Goal: Task Accomplishment & Management: Manage account settings

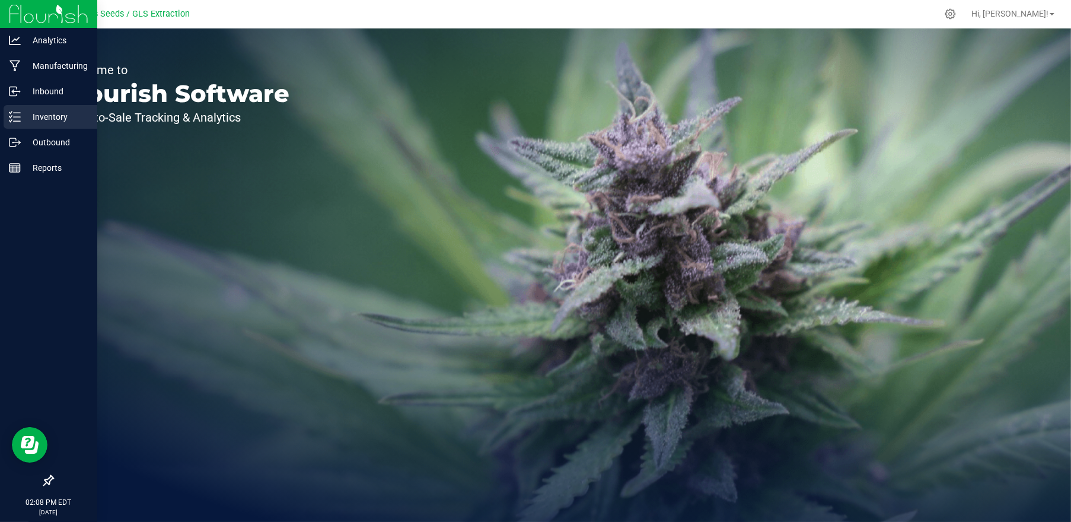
click at [63, 119] on p "Inventory" at bounding box center [56, 117] width 71 height 14
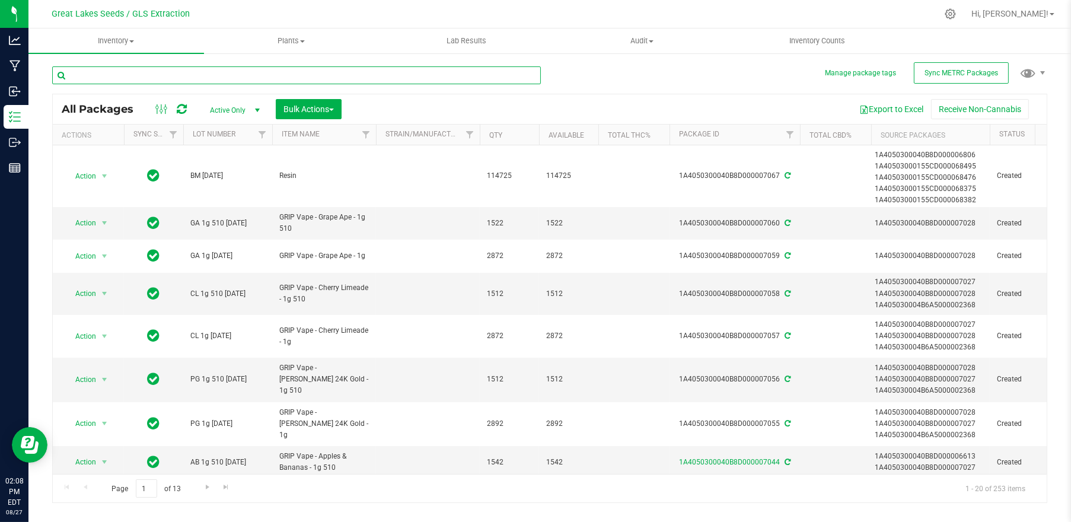
click at [146, 74] on input "text" at bounding box center [296, 75] width 489 height 18
click at [209, 72] on input "text" at bounding box center [296, 75] width 489 height 18
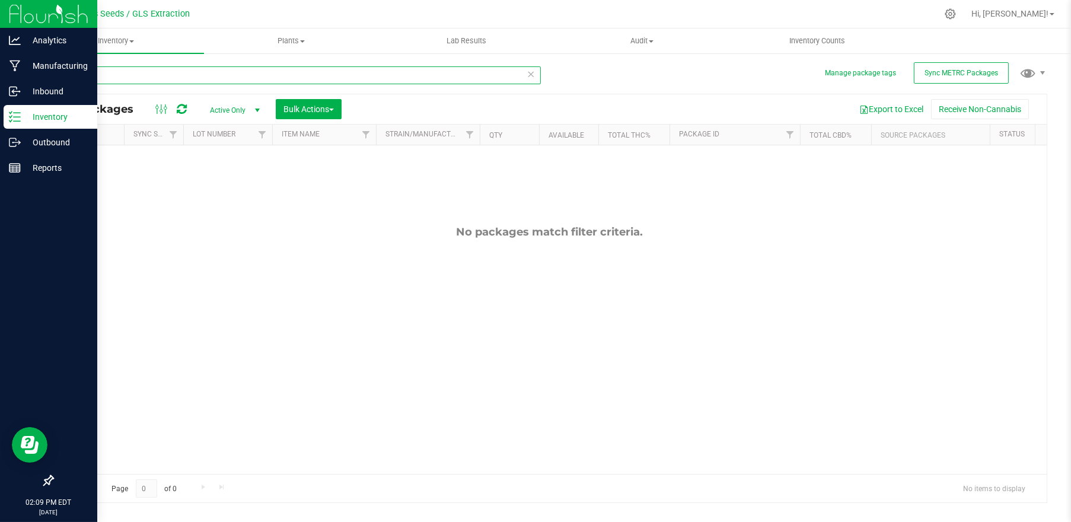
type input "9689"
click at [36, 119] on p "Inventory" at bounding box center [56, 117] width 71 height 14
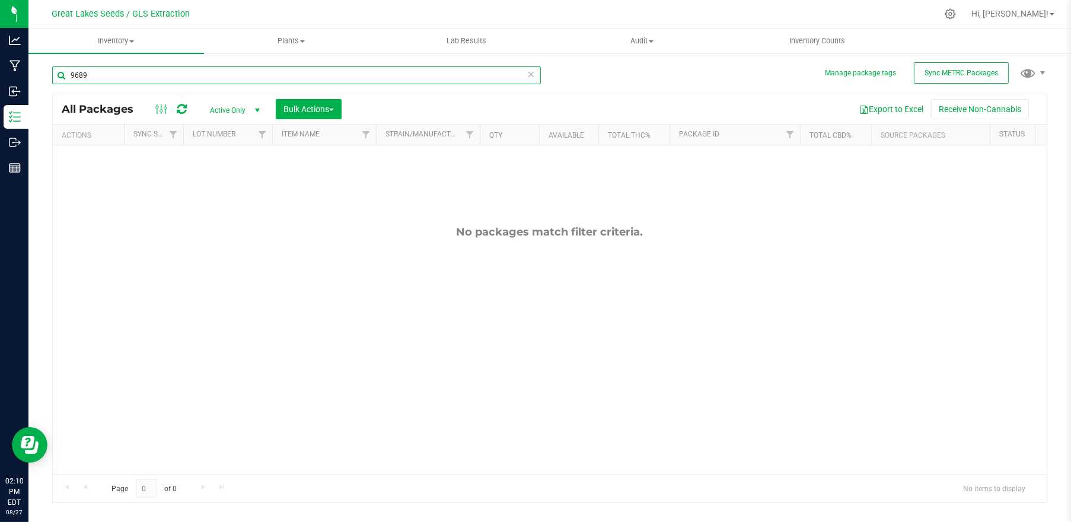
drag, startPoint x: 101, startPoint y: 75, endPoint x: 55, endPoint y: 74, distance: 45.7
click at [55, 74] on input "9689" at bounding box center [296, 75] width 489 height 18
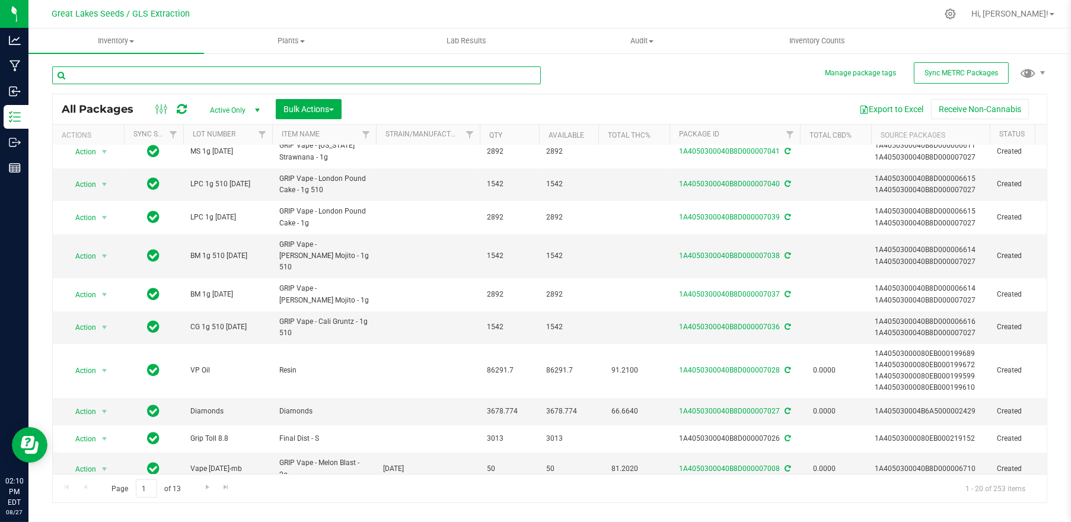
scroll to position [415, 0]
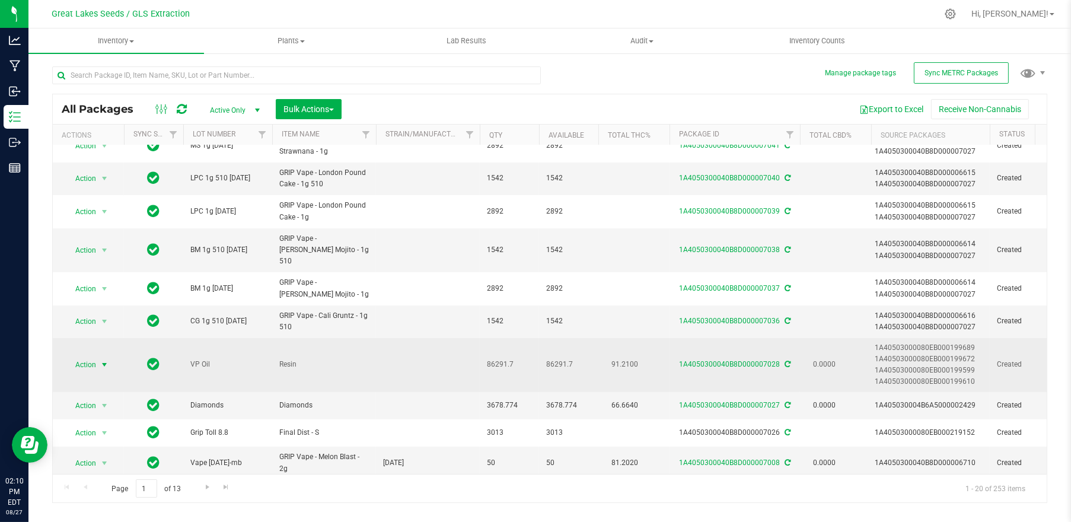
click at [94, 356] on span "Action" at bounding box center [81, 364] width 32 height 17
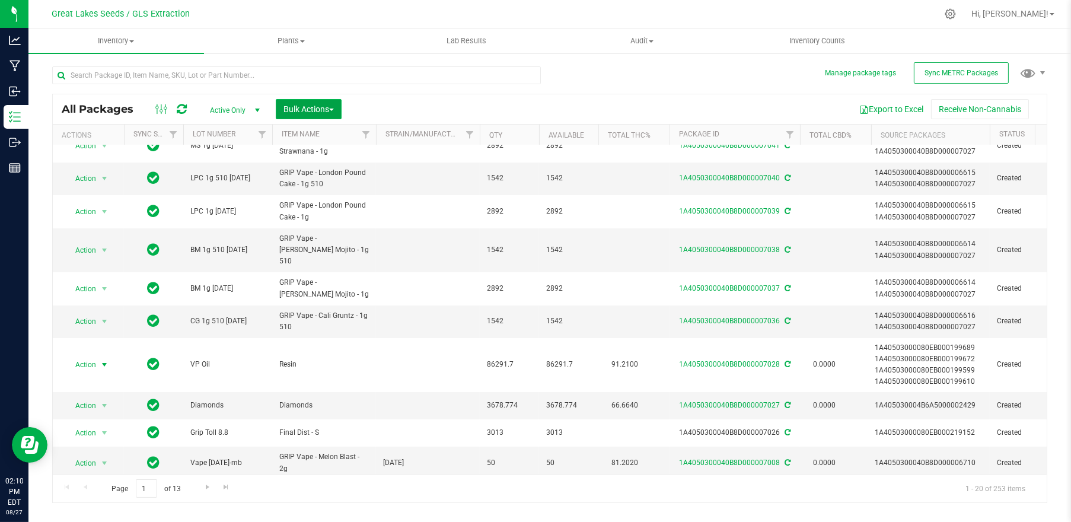
click at [291, 111] on span "Bulk Actions" at bounding box center [308, 108] width 50 height 9
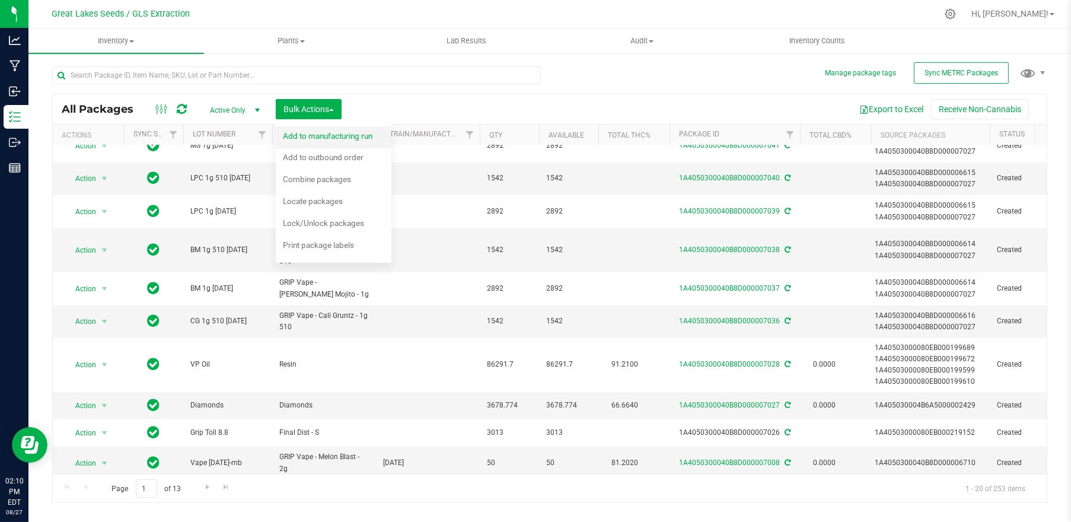
click at [315, 141] on span "Add to manufacturing run" at bounding box center [328, 135] width 90 height 9
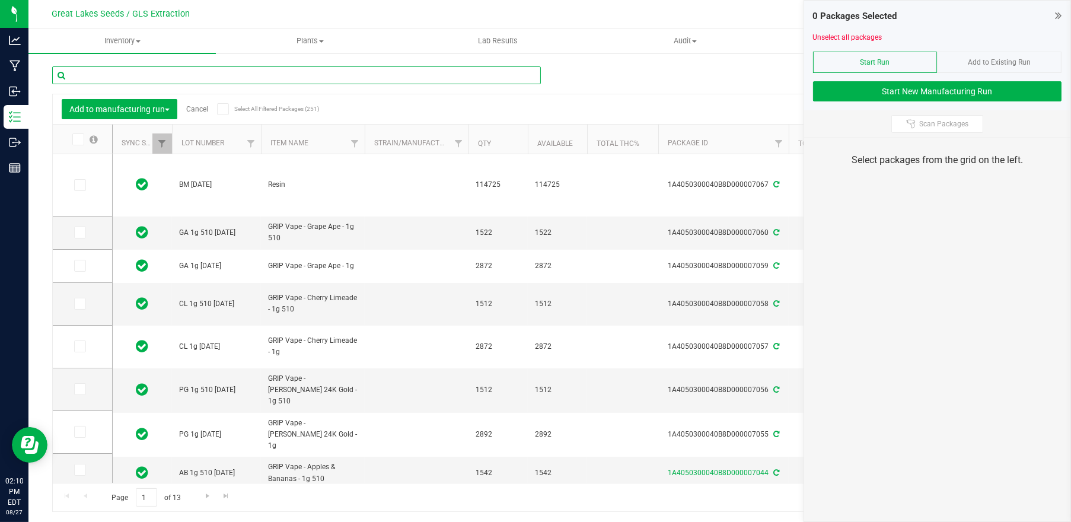
click at [186, 79] on input "text" at bounding box center [296, 75] width 489 height 18
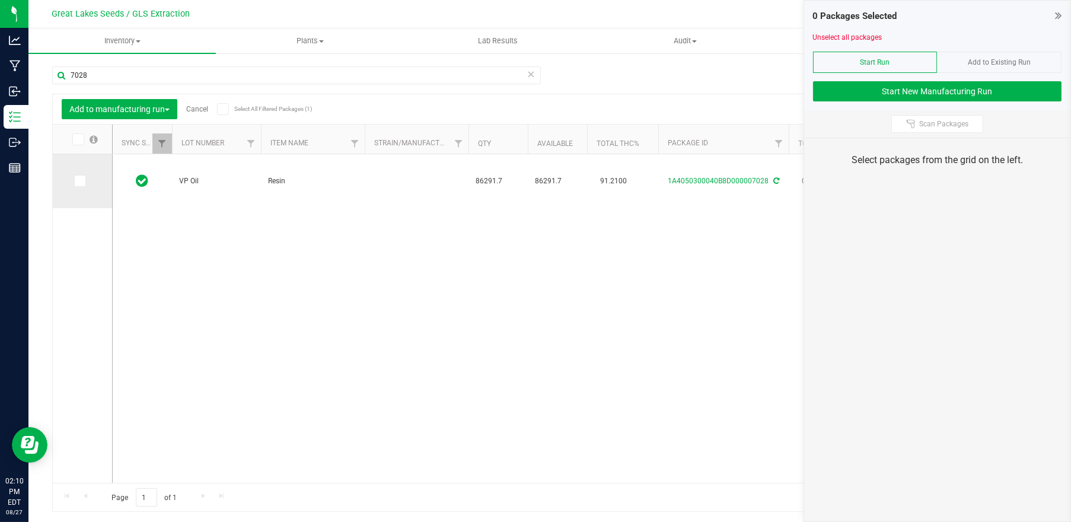
click at [76, 181] on icon at bounding box center [79, 181] width 8 height 0
click at [0, 0] on input "checkbox" at bounding box center [0, 0] width 0 height 0
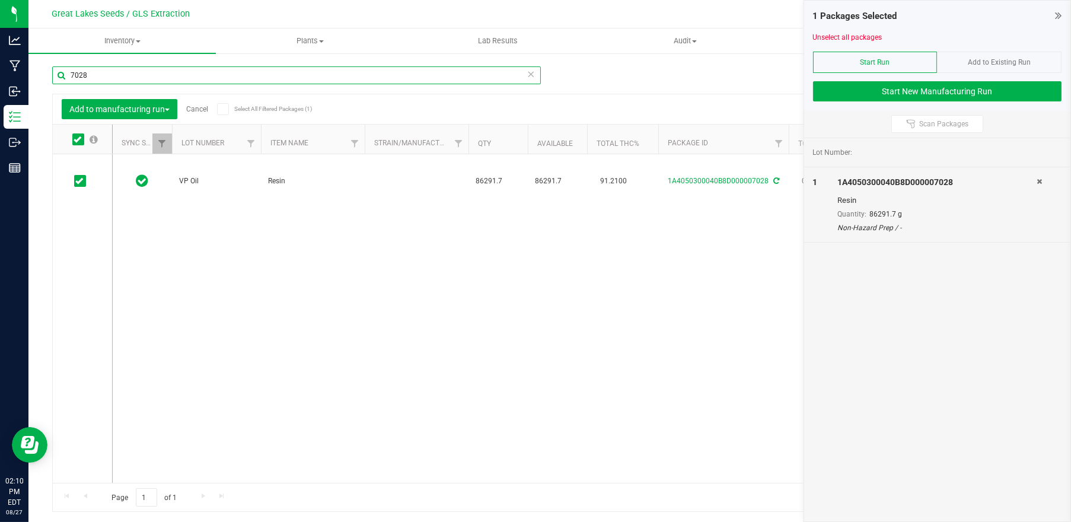
drag, startPoint x: 201, startPoint y: 78, endPoint x: -4, endPoint y: 78, distance: 204.6
click at [0, 78] on html "Analytics Manufacturing Inbound Inventory Outbound Reports 02:10 PM EDT 08/27/2…" at bounding box center [535, 261] width 1071 height 522
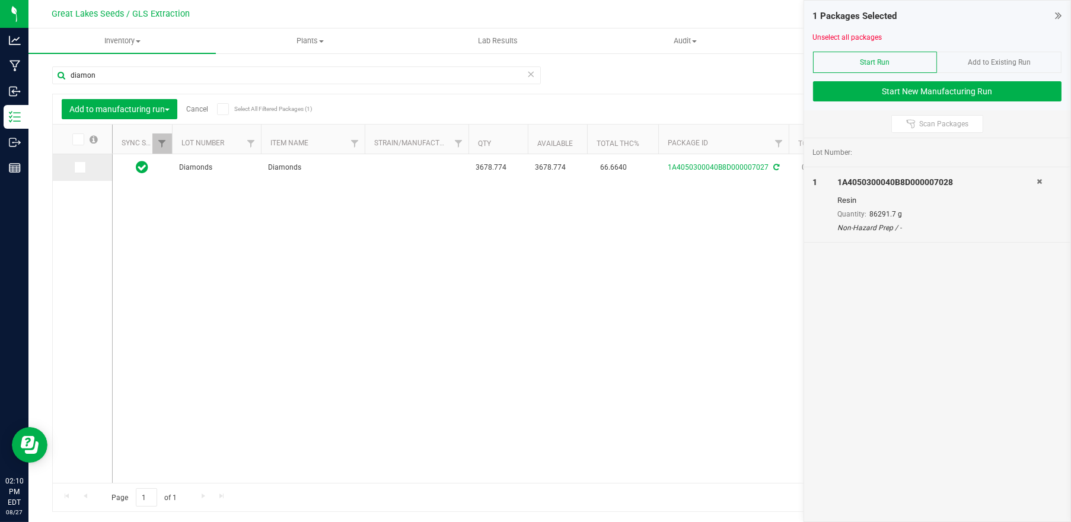
click at [80, 167] on icon at bounding box center [79, 167] width 8 height 0
click at [0, 0] on input "checkbox" at bounding box center [0, 0] width 0 height 0
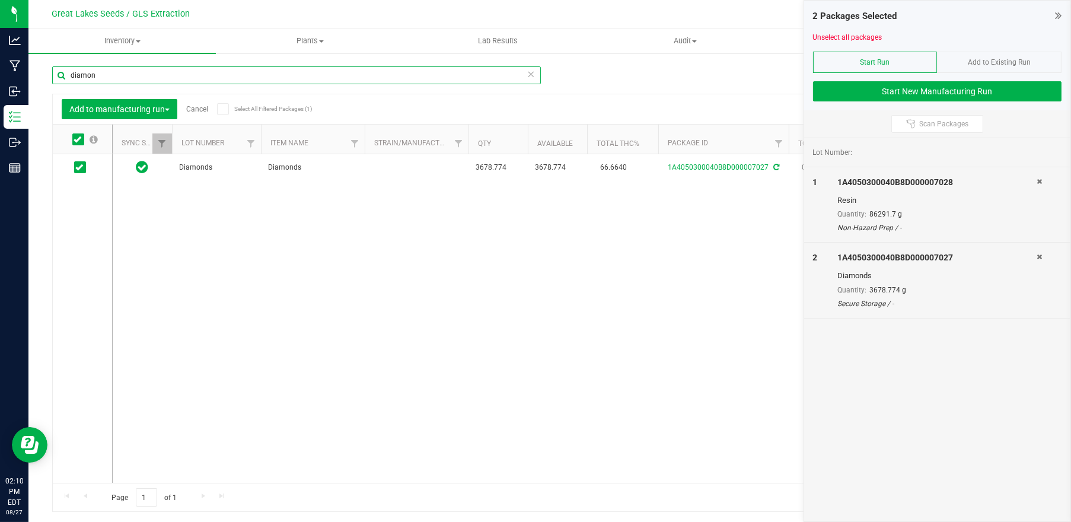
drag, startPoint x: 107, startPoint y: 74, endPoint x: 34, endPoint y: 77, distance: 73.0
click at [34, 77] on div "Manage package tags Sync METRC Packages diamon Add to manufacturing run Cancel …" at bounding box center [549, 233] width 1043 height 362
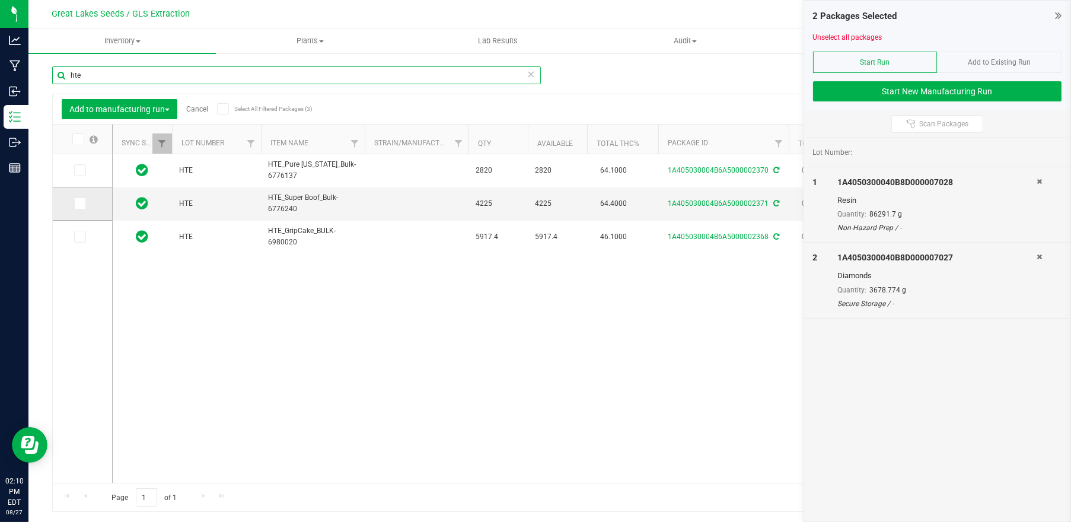
type input "hte"
click at [82, 203] on icon at bounding box center [79, 203] width 8 height 0
click at [0, 0] on input "checkbox" at bounding box center [0, 0] width 0 height 0
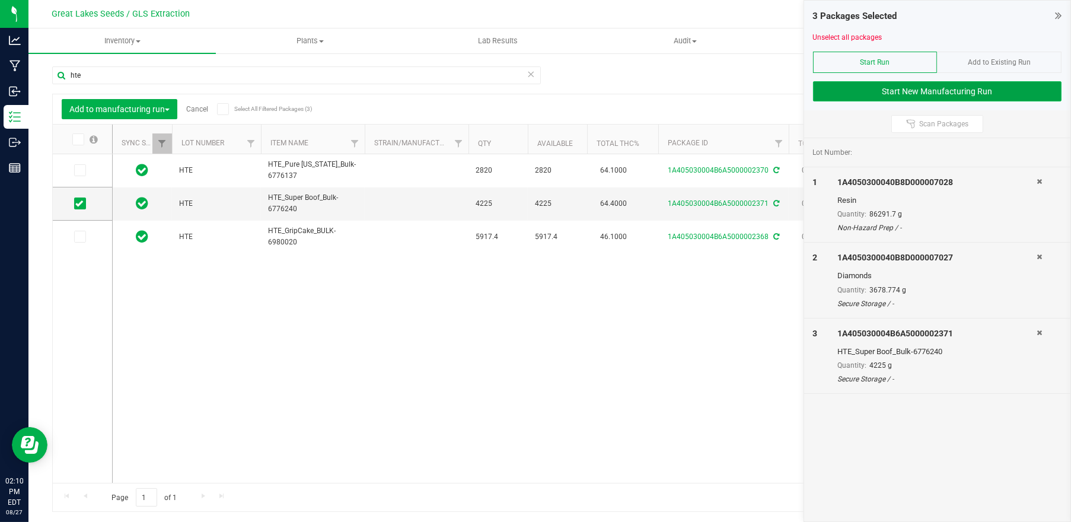
click at [918, 88] on button "Start New Manufacturing Run" at bounding box center [937, 91] width 249 height 20
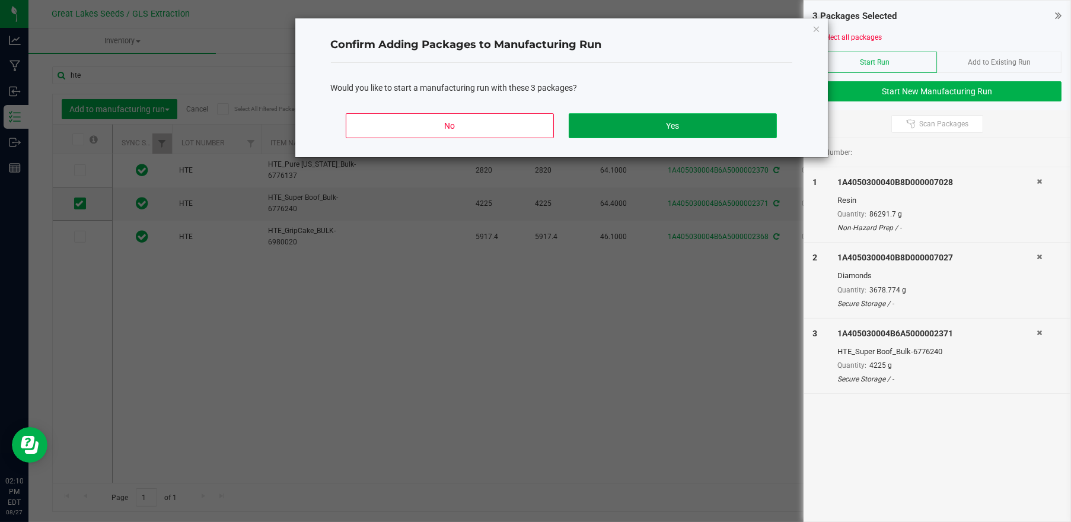
click at [725, 122] on button "Yes" at bounding box center [673, 125] width 208 height 25
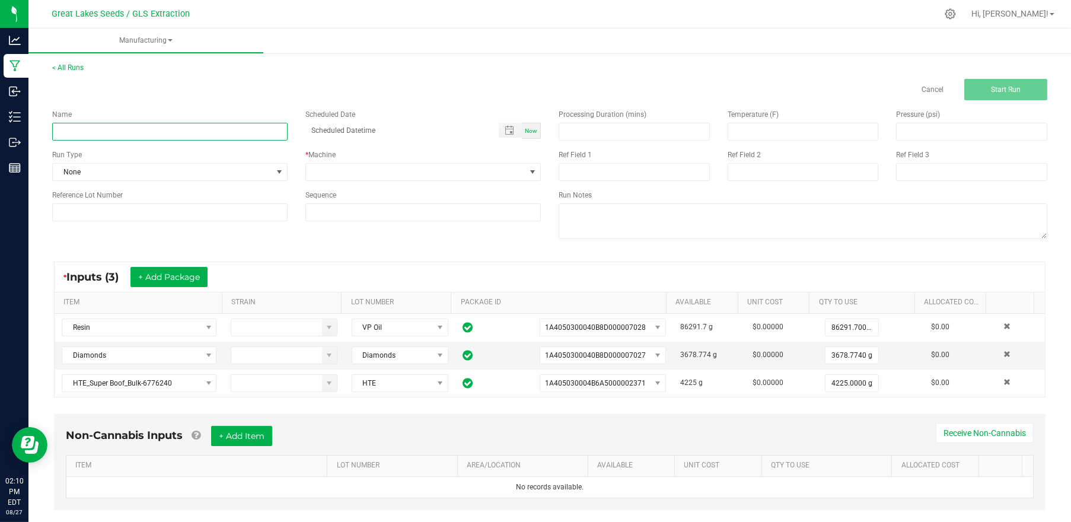
click at [195, 133] on input at bounding box center [169, 132] width 235 height 18
type input "V"
type input "Grip Vape Peach and Cream [DATE]"
click at [151, 168] on span "None" at bounding box center [162, 172] width 219 height 17
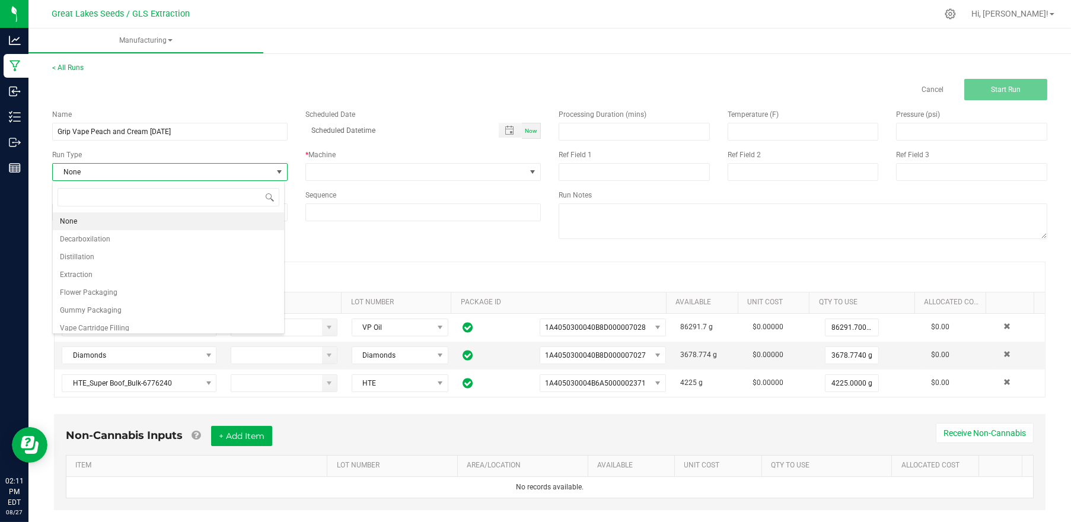
scroll to position [17, 232]
click at [120, 324] on span "Vape Cartridge Filling" at bounding box center [94, 328] width 69 height 12
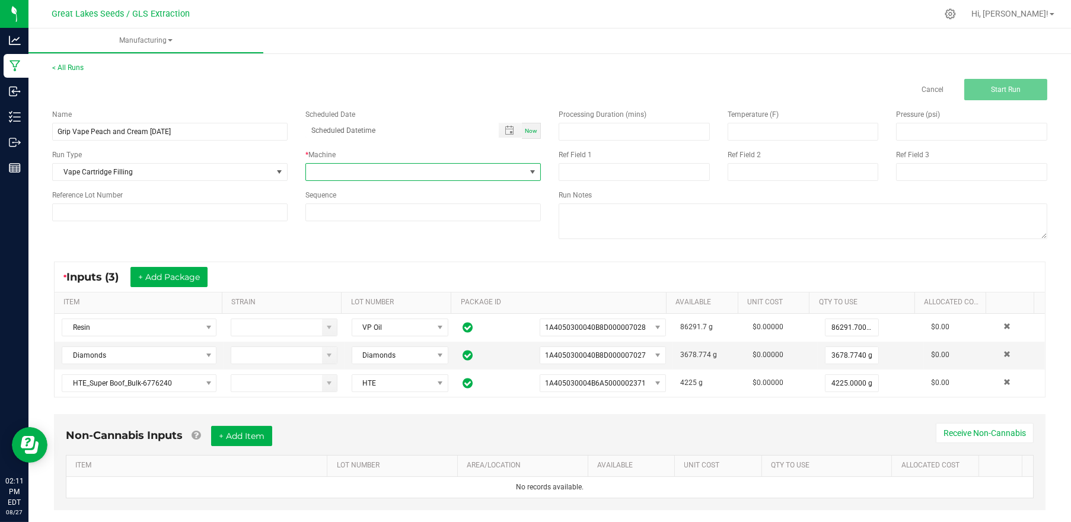
click at [325, 174] on span at bounding box center [415, 172] width 219 height 17
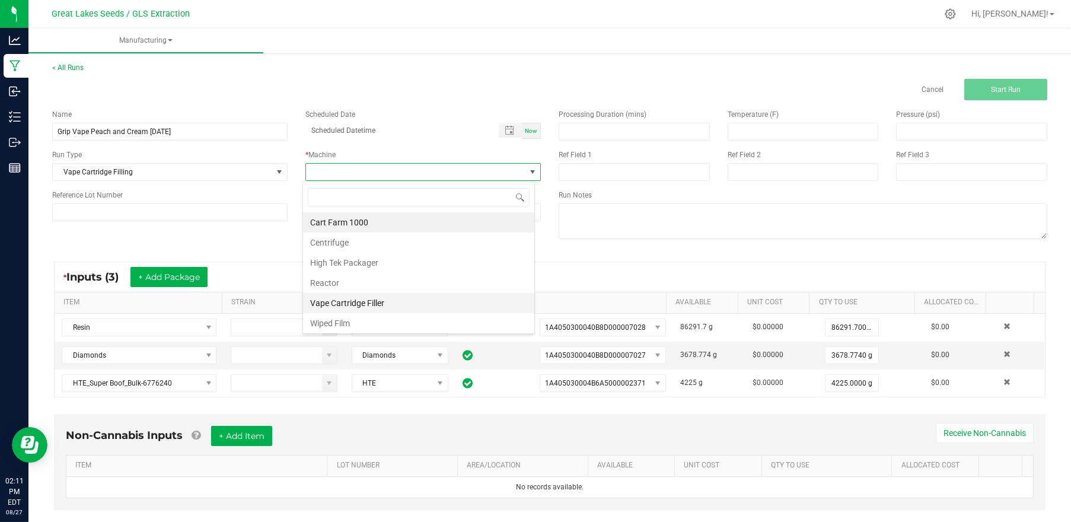
click at [354, 302] on li "Vape Cartridge Filler" at bounding box center [418, 303] width 231 height 20
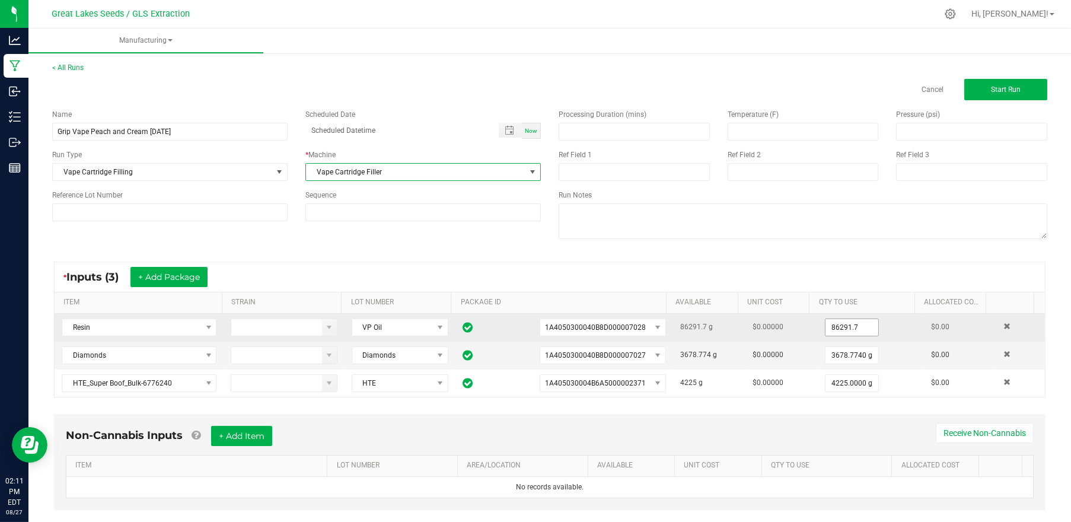
click at [829, 324] on input "86291.7" at bounding box center [852, 327] width 53 height 17
drag, startPoint x: 831, startPoint y: 326, endPoint x: 801, endPoint y: 326, distance: 29.7
click at [818, 326] on td "4150 All" at bounding box center [871, 328] width 106 height 28
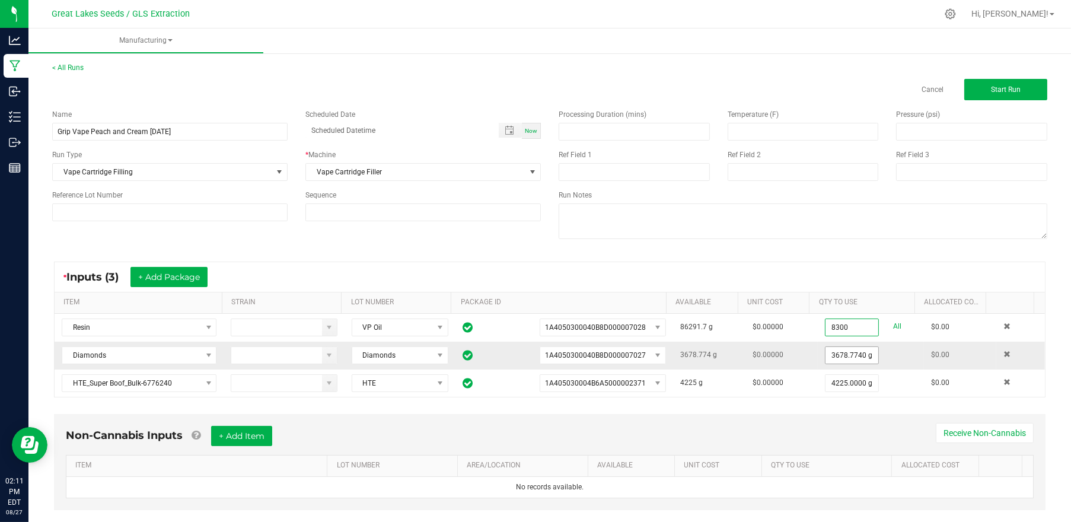
type input "8300.0000 g"
click at [839, 353] on input "3678.774" at bounding box center [852, 355] width 53 height 17
type input "0"
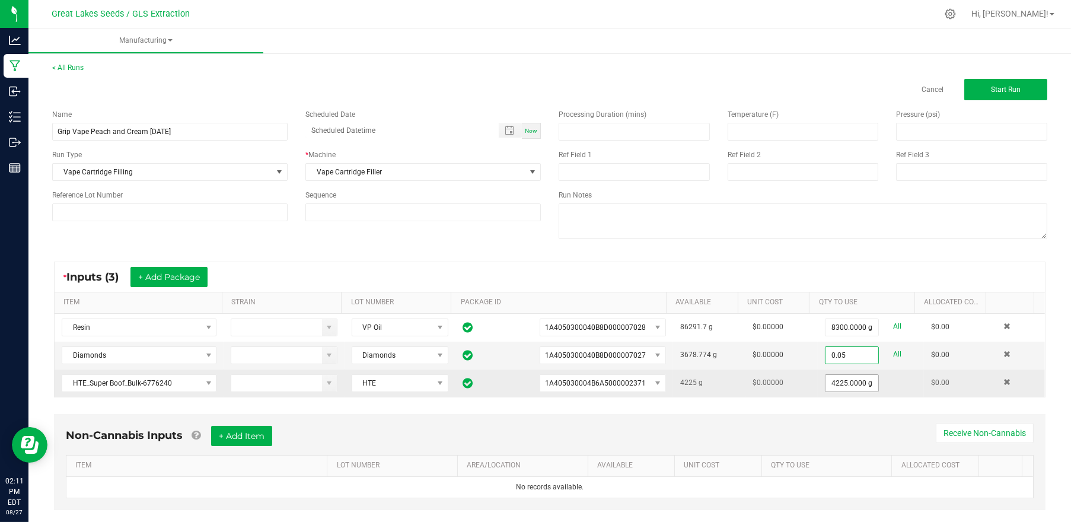
type input "0.0500 g"
click at [848, 388] on input "4225" at bounding box center [852, 383] width 53 height 17
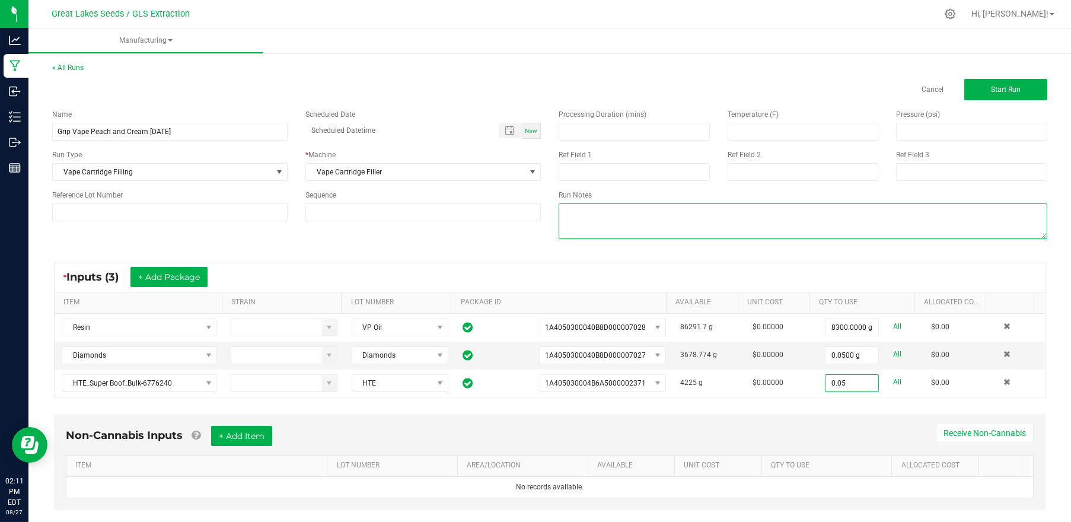
type input "0.0500 g"
click at [772, 223] on textarea at bounding box center [803, 221] width 489 height 36
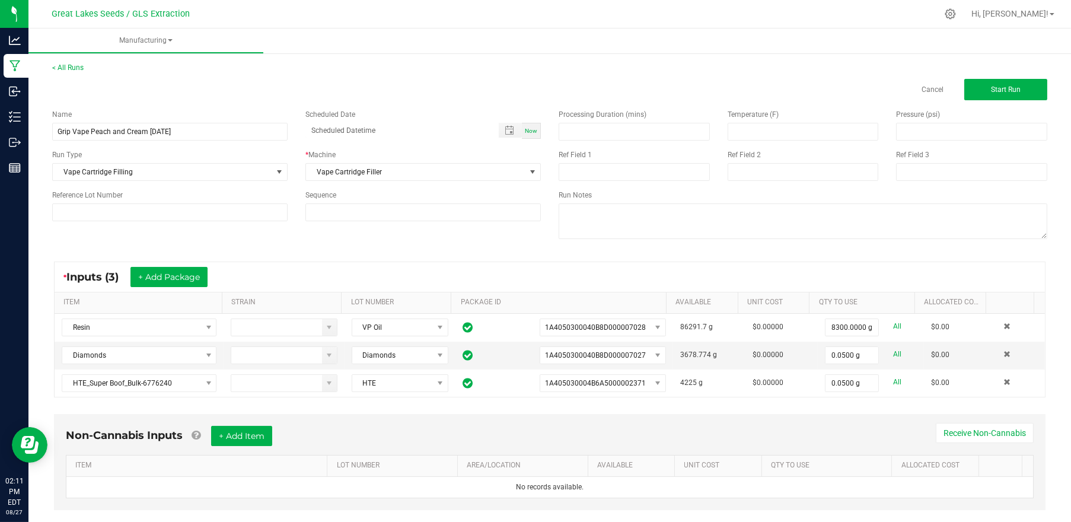
click at [759, 247] on div "Processing Duration (mins) Temperature (F) Pressure (psi) Ref Field 1 Ref Field…" at bounding box center [803, 175] width 506 height 151
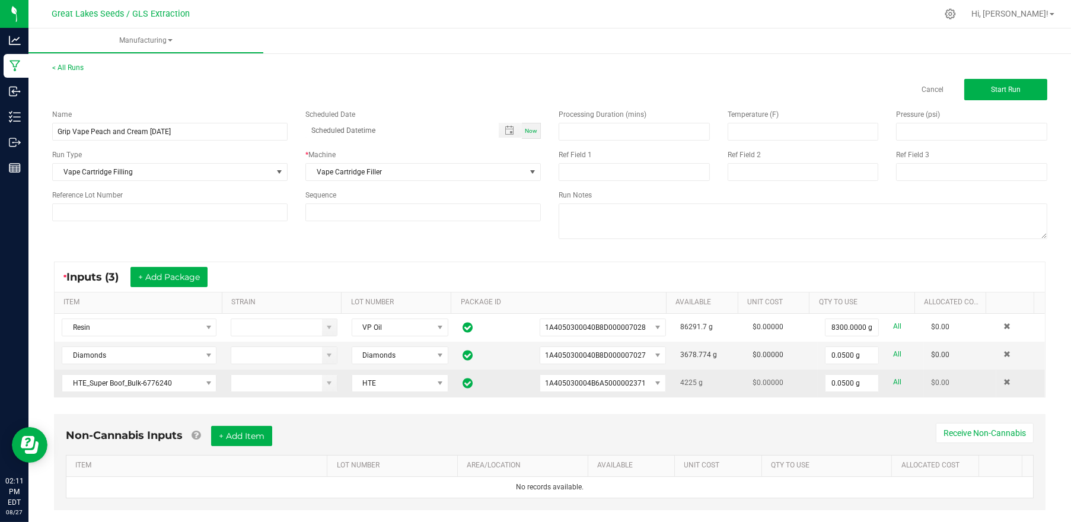
scroll to position [21, 0]
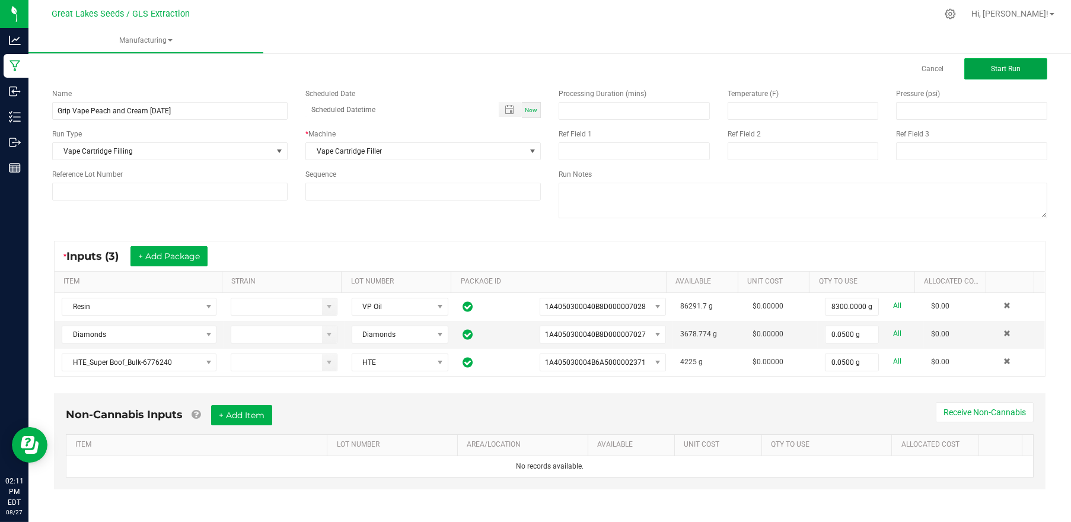
click at [991, 66] on span "Start Run" at bounding box center [1006, 69] width 30 height 8
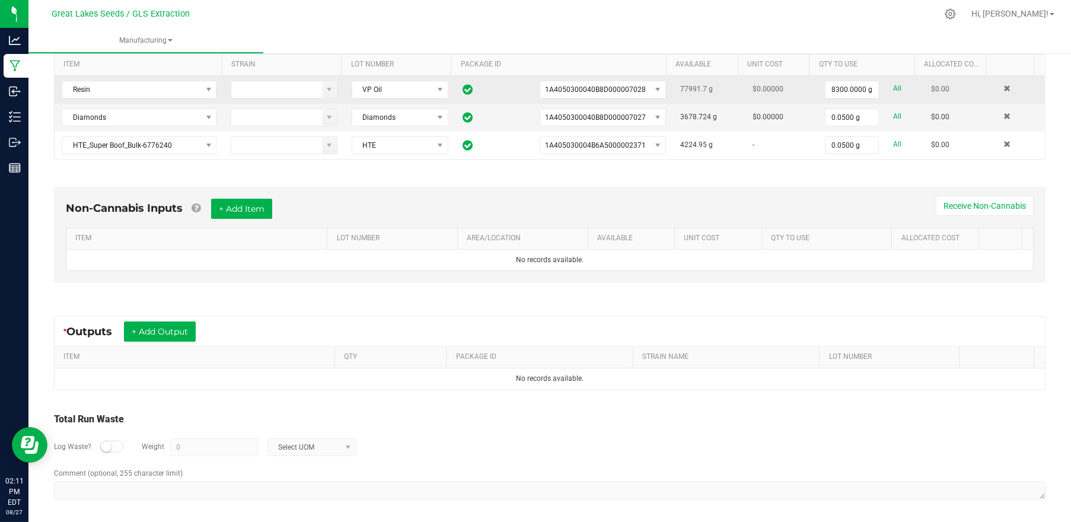
scroll to position [254, 0]
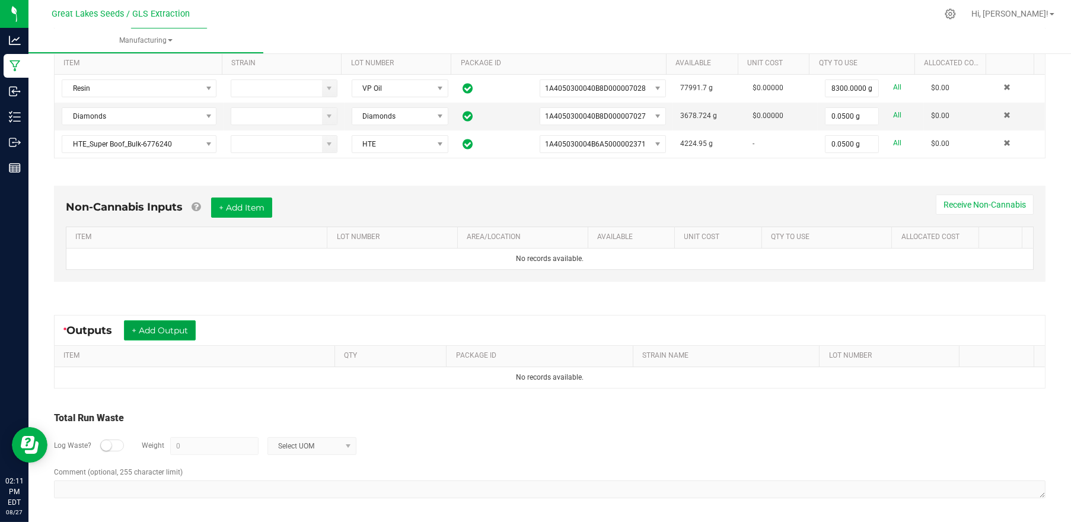
click at [175, 329] on button "+ Add Output" at bounding box center [160, 330] width 72 height 20
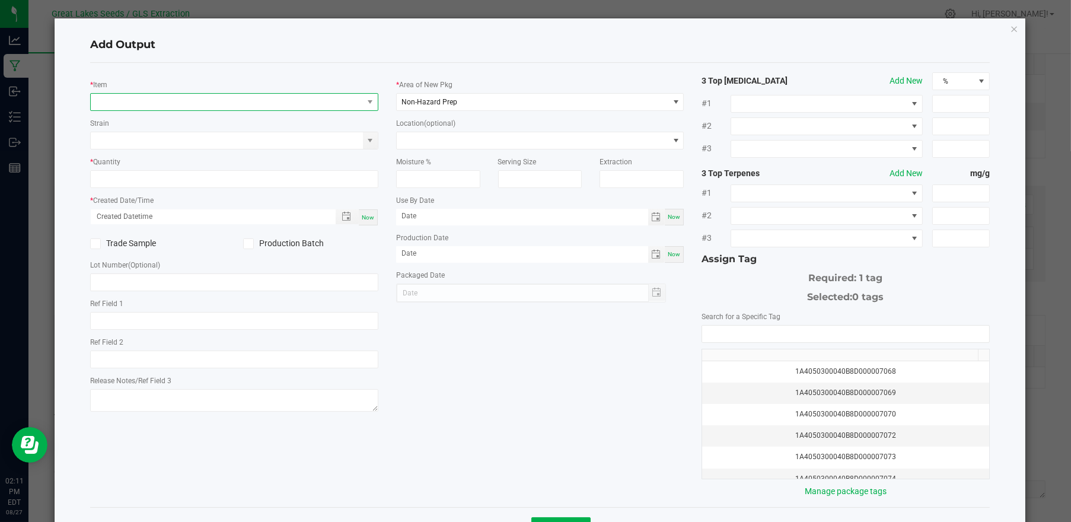
click at [215, 101] on span "NO DATA FOUND" at bounding box center [227, 102] width 272 height 17
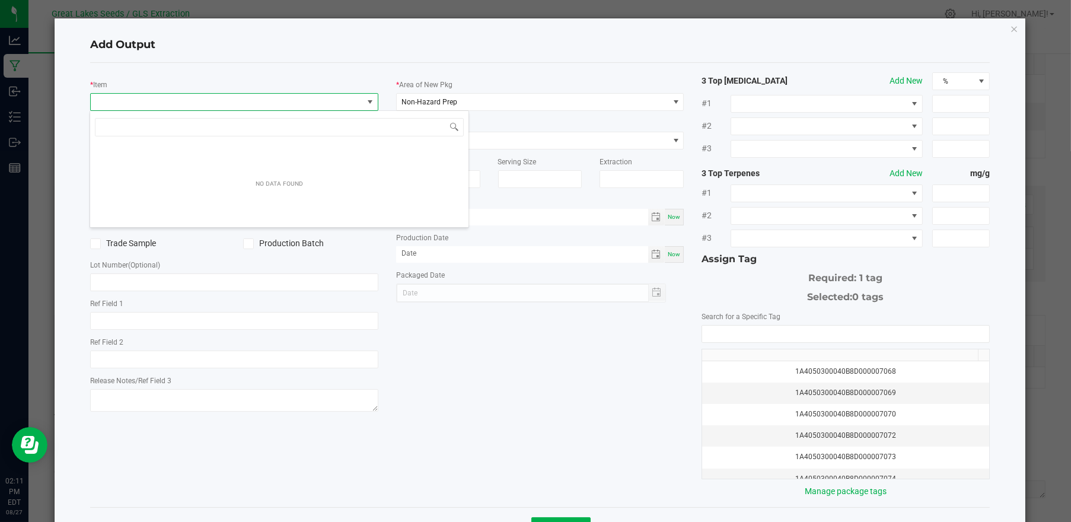
scroll to position [17, 285]
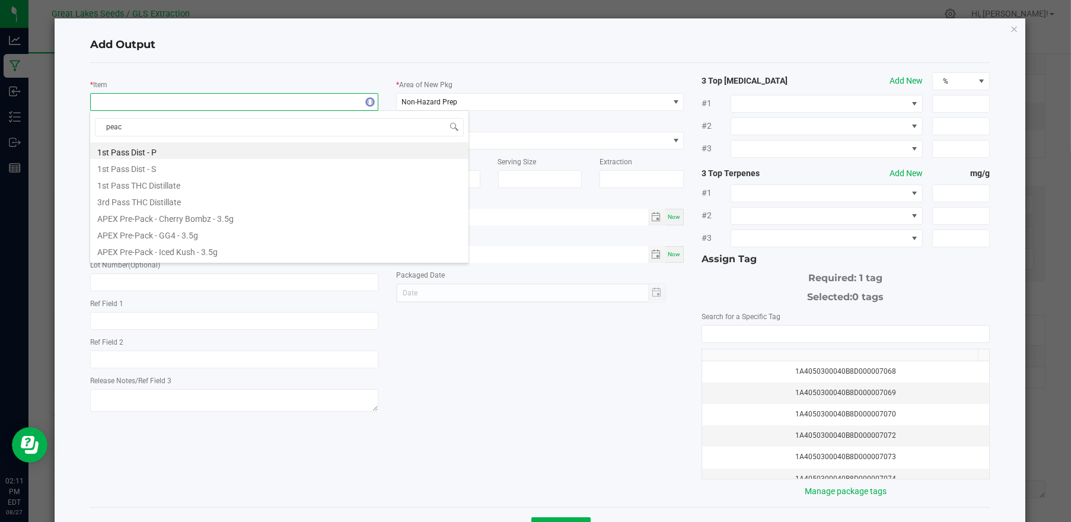
type input "peach"
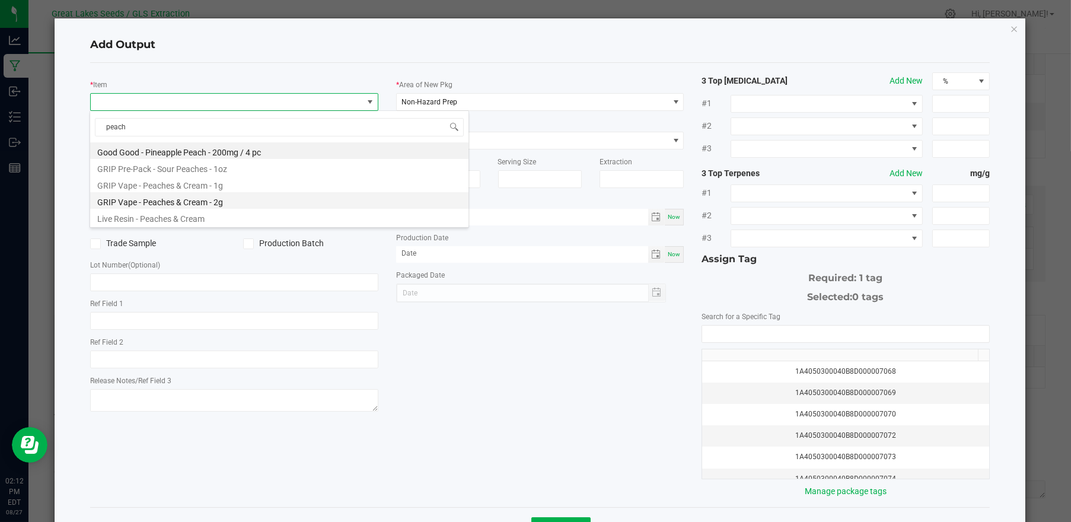
click at [214, 200] on li "GRIP Vape - Peaches & Cream - 2g" at bounding box center [279, 200] width 378 height 17
type input "0 ea"
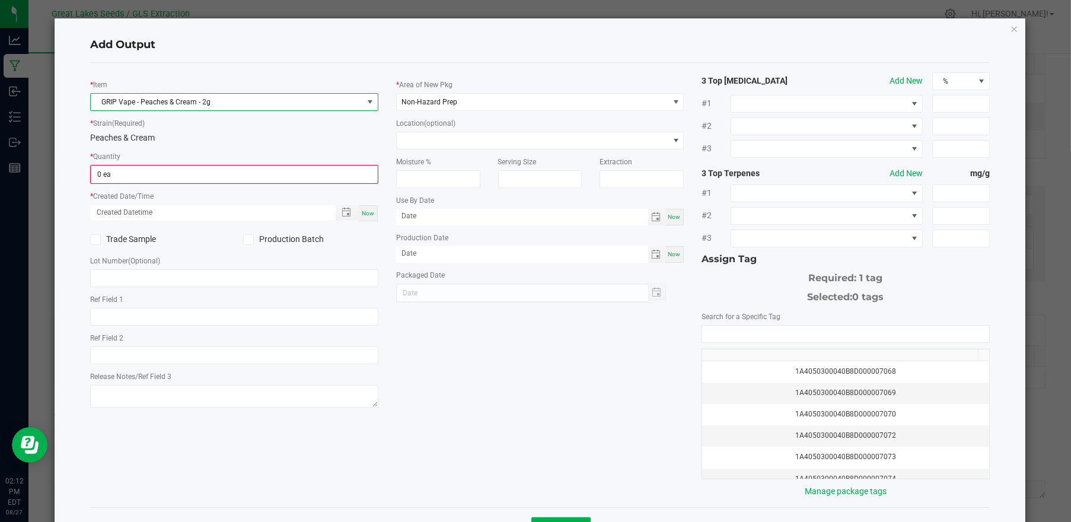
click at [251, 237] on span at bounding box center [248, 239] width 11 height 11
click at [0, 0] on input "Production Batch" at bounding box center [0, 0] width 0 height 0
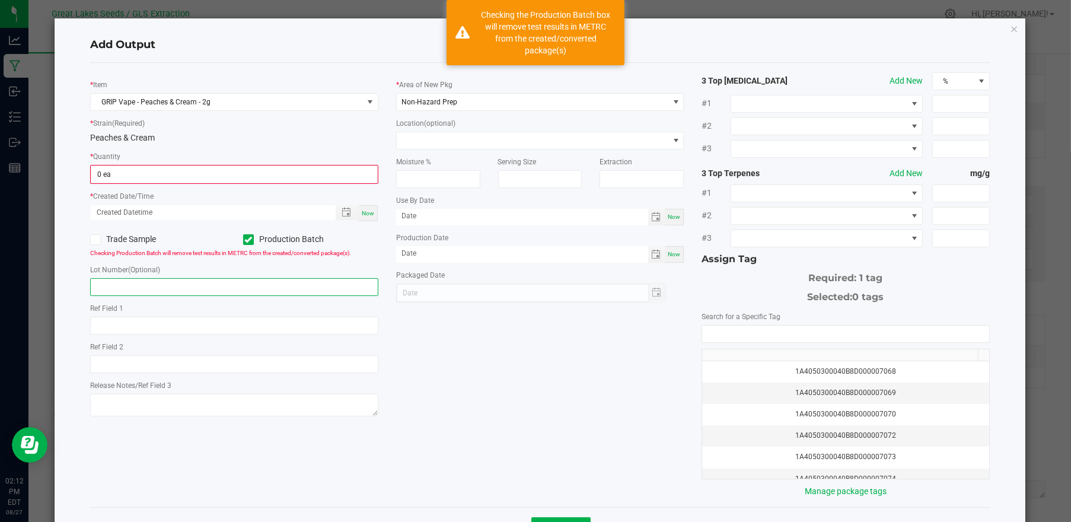
click at [230, 288] on input "text" at bounding box center [234, 287] width 288 height 18
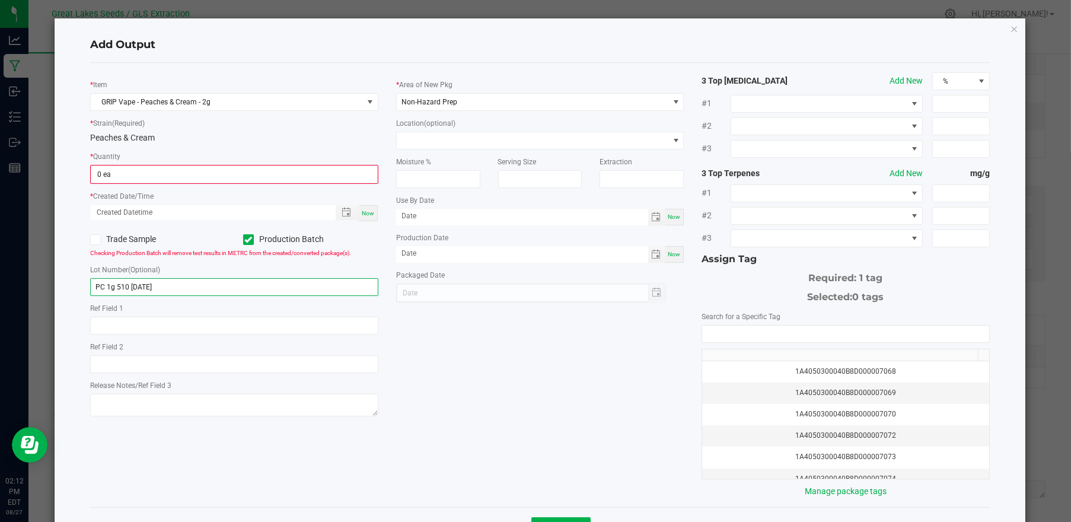
type input "PC 1g 510 8.27.25"
click at [365, 210] on span "Now" at bounding box center [368, 213] width 12 height 7
type input "08/27/2025 2:12 PM"
type input "[DATE]"
click at [145, 174] on input "0" at bounding box center [234, 174] width 286 height 17
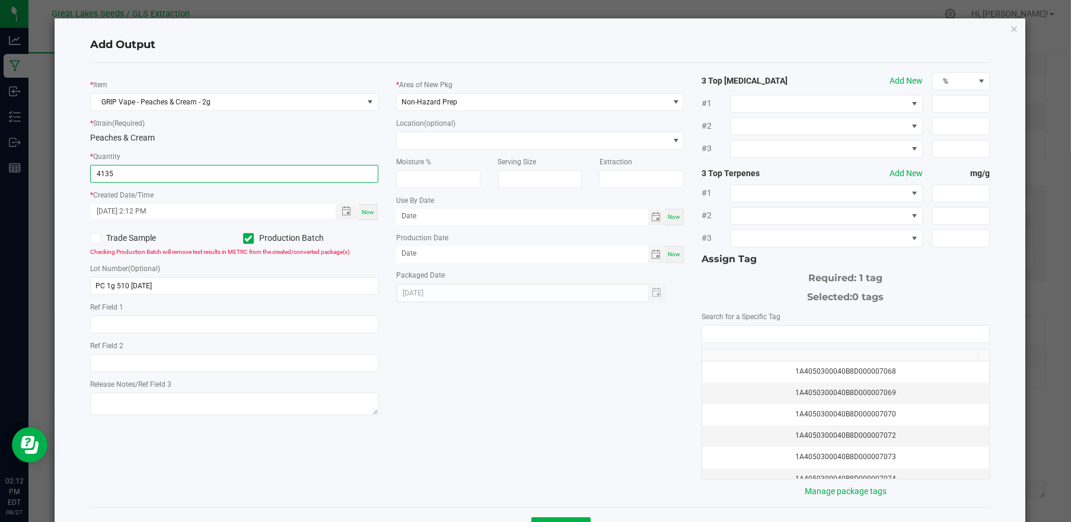
drag, startPoint x: 132, startPoint y: 171, endPoint x: 105, endPoint y: 173, distance: 27.3
click at [105, 173] on input "4135" at bounding box center [234, 173] width 287 height 17
click at [126, 174] on input "4135" at bounding box center [234, 173] width 287 height 17
click at [226, 148] on div "* Item GRIP Vape - Peaches & Cream - 2g * Strain (Required) Peaches & Cream * Q…" at bounding box center [234, 245] width 306 height 346
click at [111, 173] on input "4130" at bounding box center [234, 173] width 287 height 17
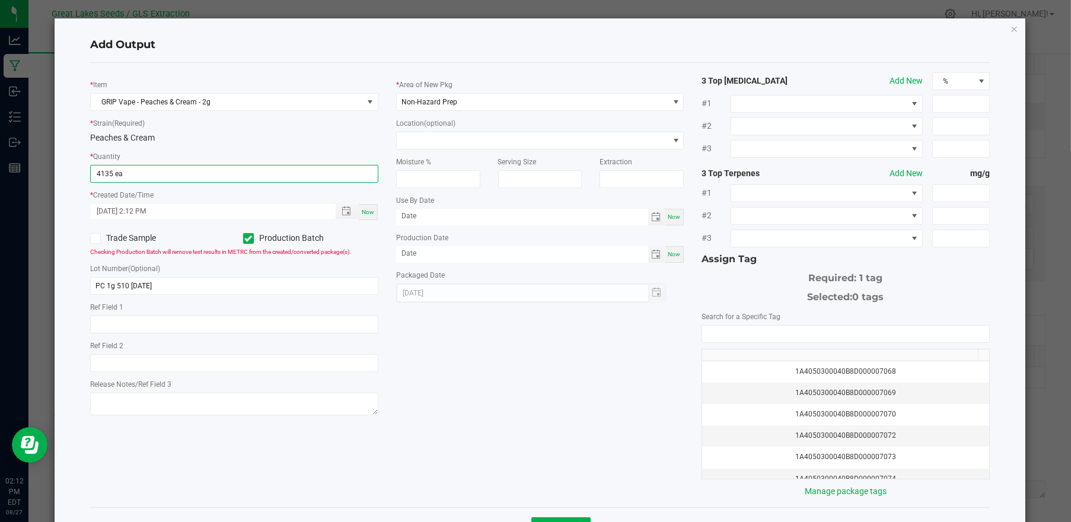
click at [549, 387] on div "* Item GRIP Vape - Peaches & Cream - 2g * Strain (Required) Peaches & Cream * Q…" at bounding box center [540, 284] width 918 height 425
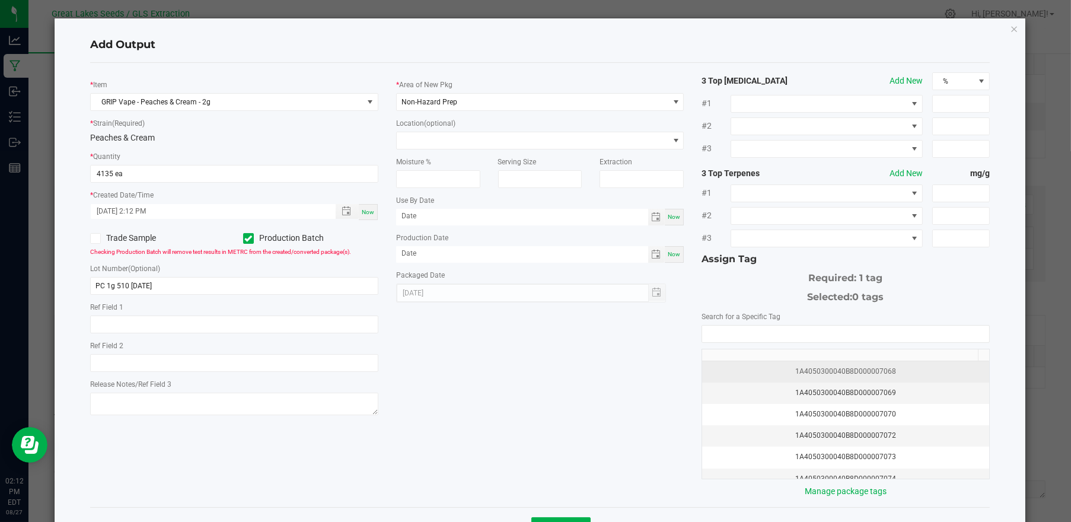
click at [778, 362] on td "1A4050300040B8D000007068" at bounding box center [845, 371] width 287 height 21
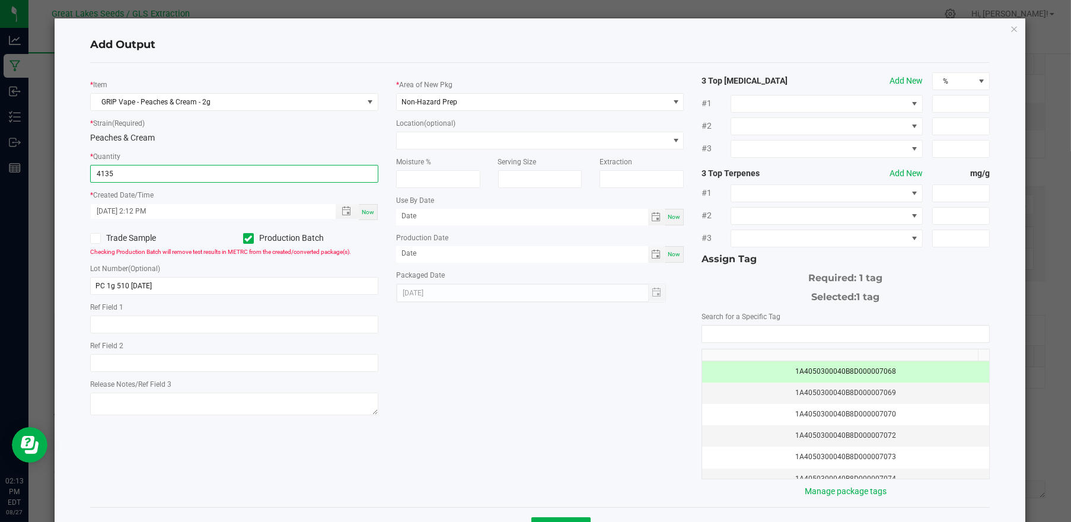
click at [133, 171] on input "4135" at bounding box center [234, 173] width 287 height 17
type input "4130 ea"
click at [503, 345] on div "* Item GRIP Vape - Peaches & Cream - 2g * Strain (Required) Peaches & Cream * Q…" at bounding box center [540, 284] width 918 height 425
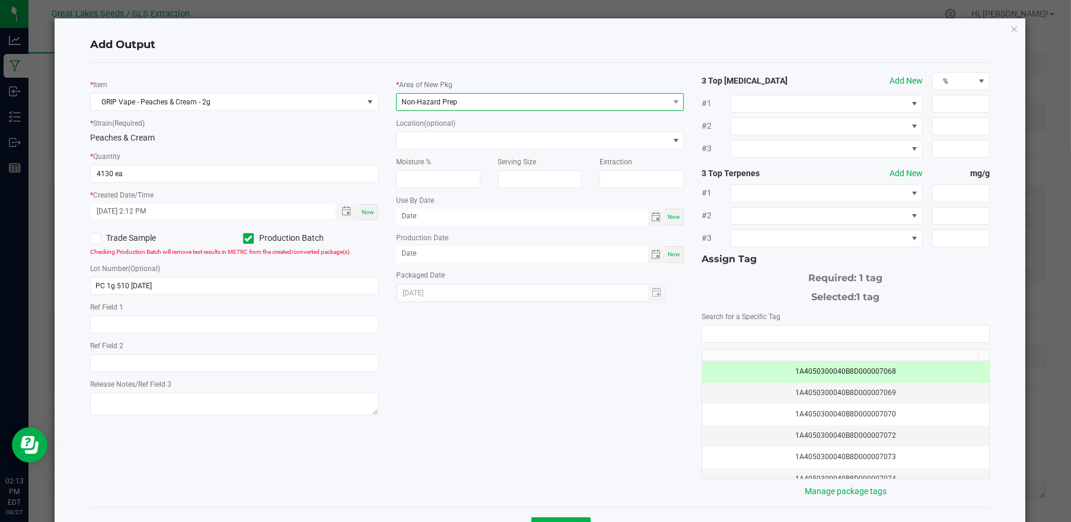
click at [493, 103] on span "Non-Hazard Prep" at bounding box center [533, 102] width 272 height 17
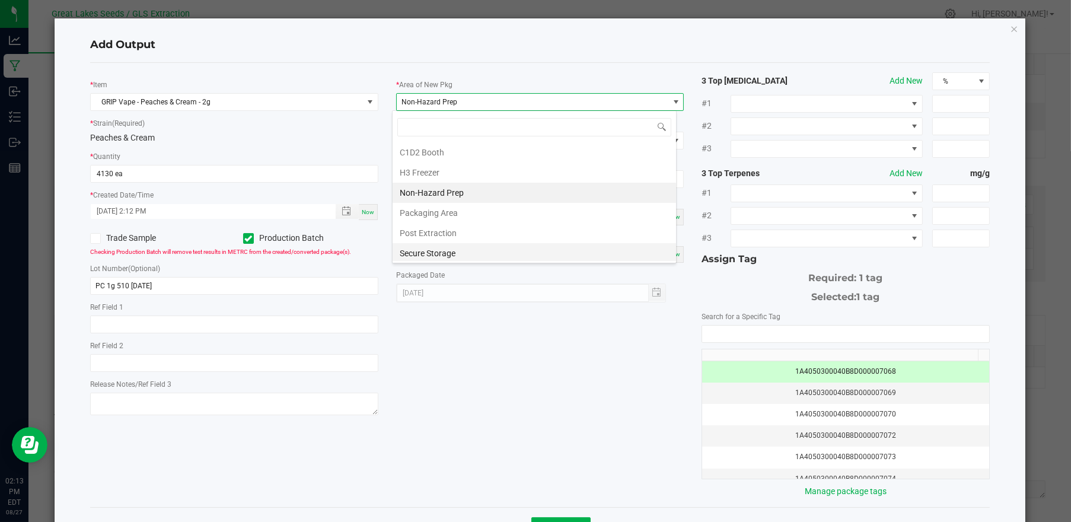
click at [441, 247] on li "Secure Storage" at bounding box center [534, 253] width 283 height 20
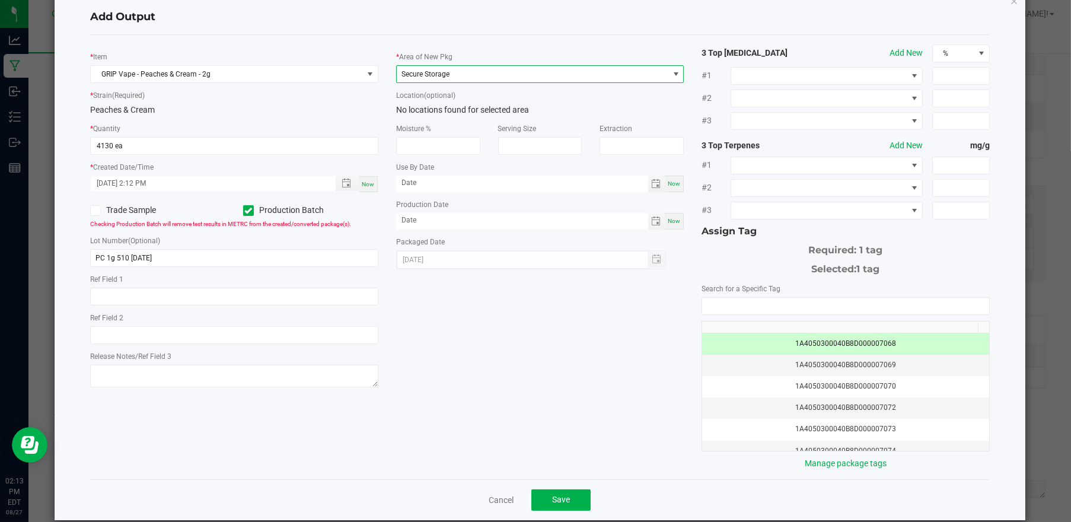
scroll to position [43, 0]
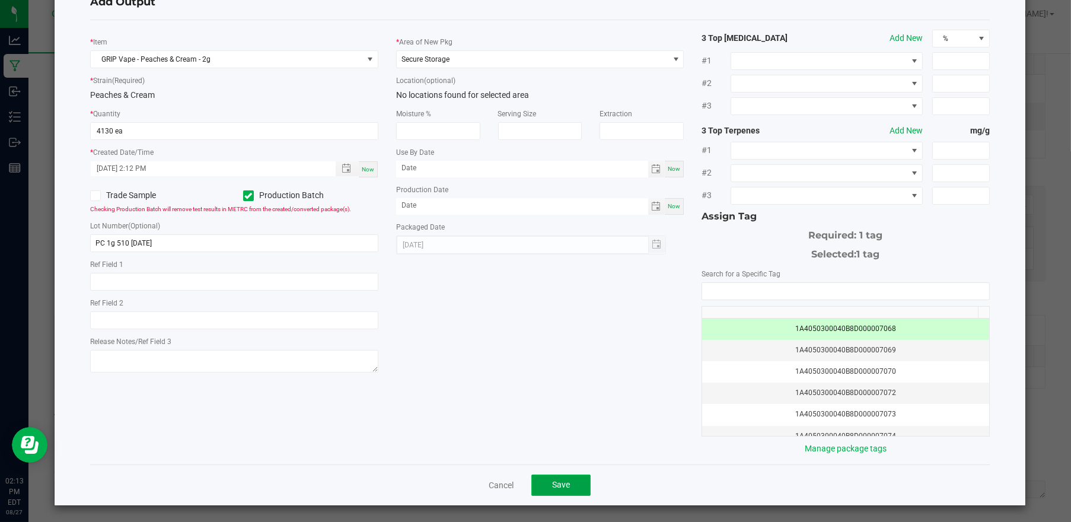
click at [555, 477] on button "Save" at bounding box center [560, 484] width 59 height 21
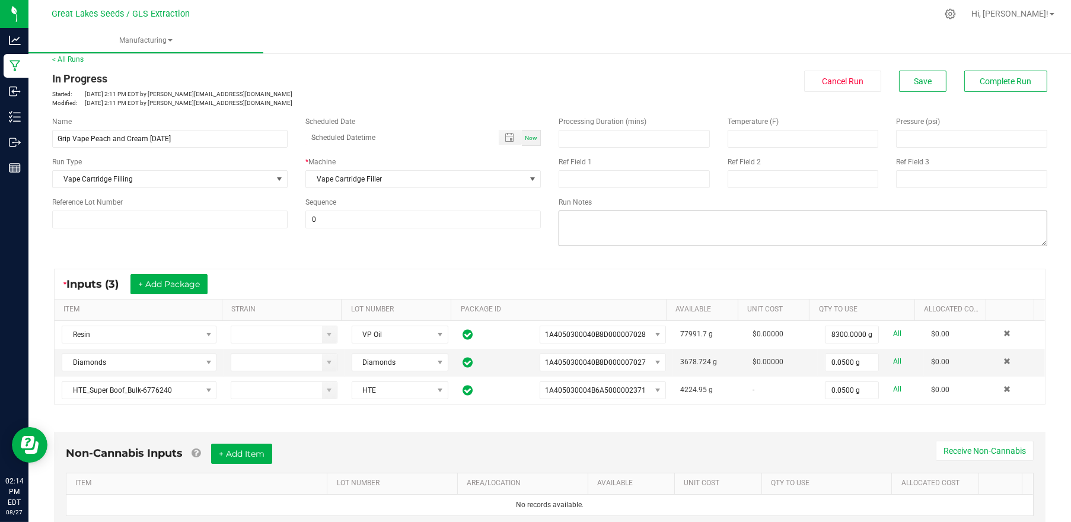
scroll to position [0, 0]
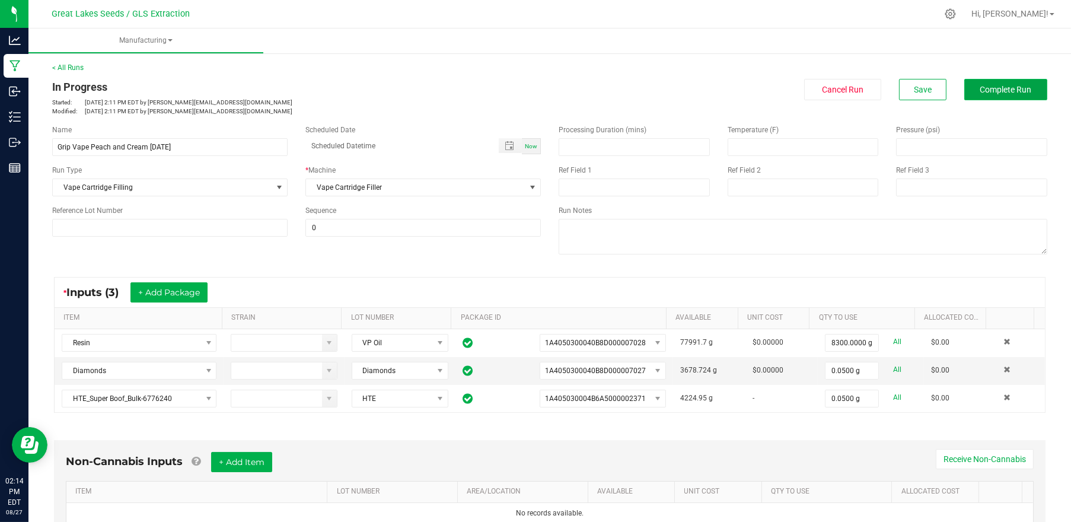
click at [986, 91] on span "Complete Run" at bounding box center [1006, 89] width 52 height 9
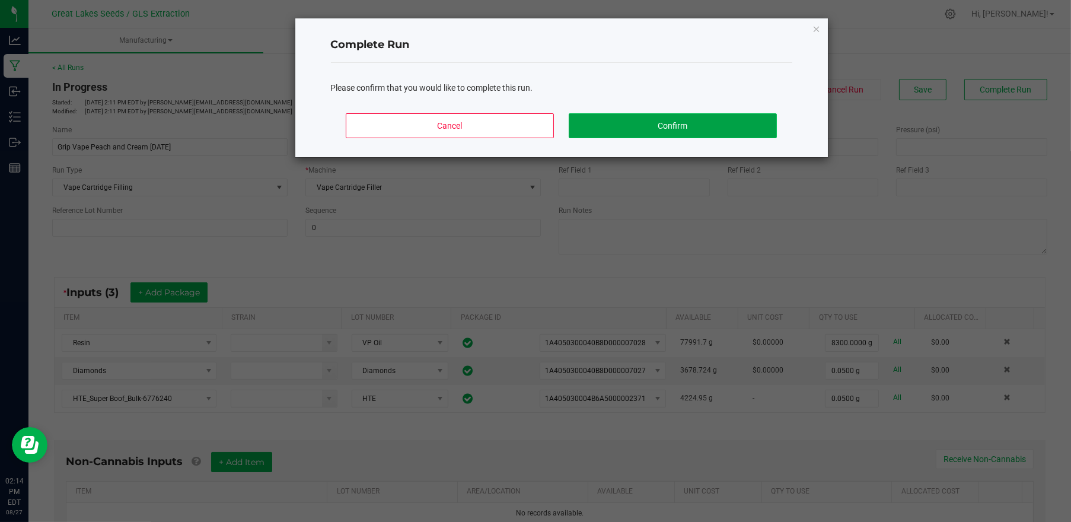
click at [740, 122] on button "Confirm" at bounding box center [673, 125] width 208 height 25
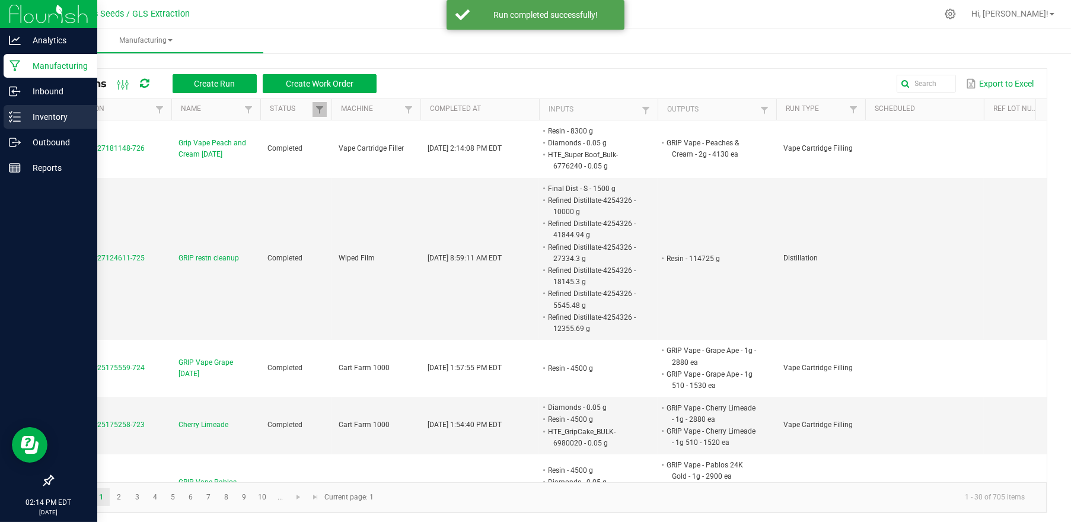
click at [48, 111] on p "Inventory" at bounding box center [56, 117] width 71 height 14
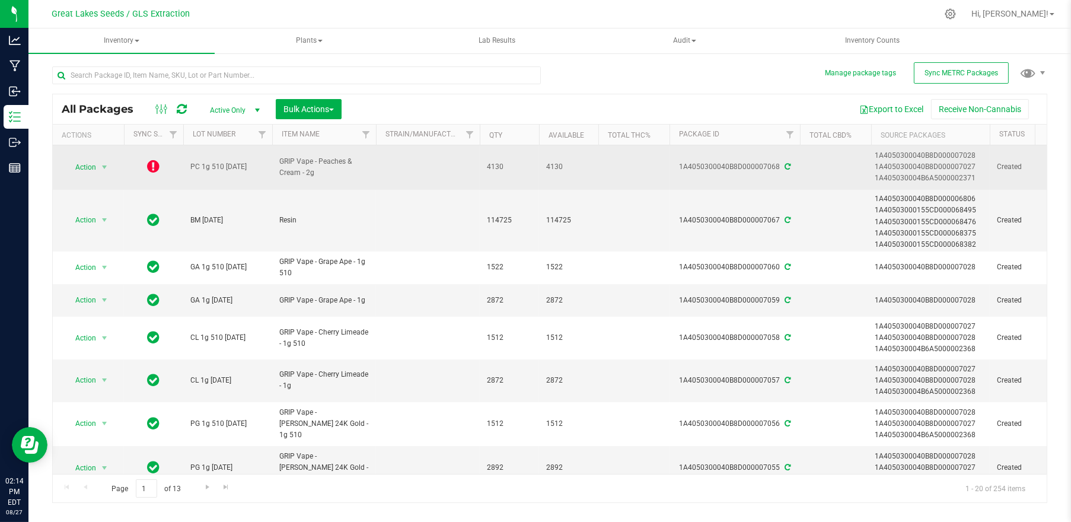
click at [152, 163] on icon at bounding box center [154, 166] width 12 height 14
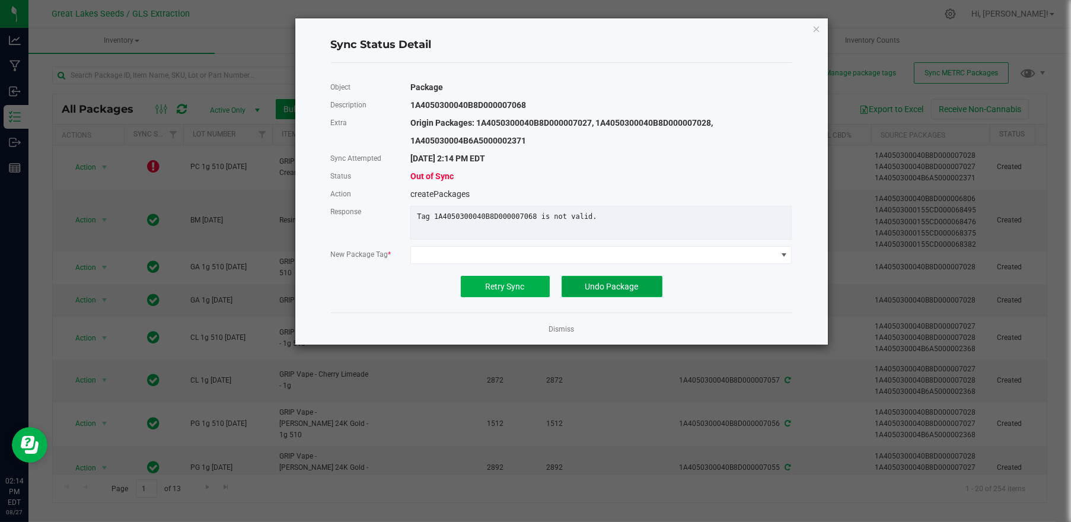
click at [594, 291] on span "Undo Package" at bounding box center [611, 286] width 53 height 9
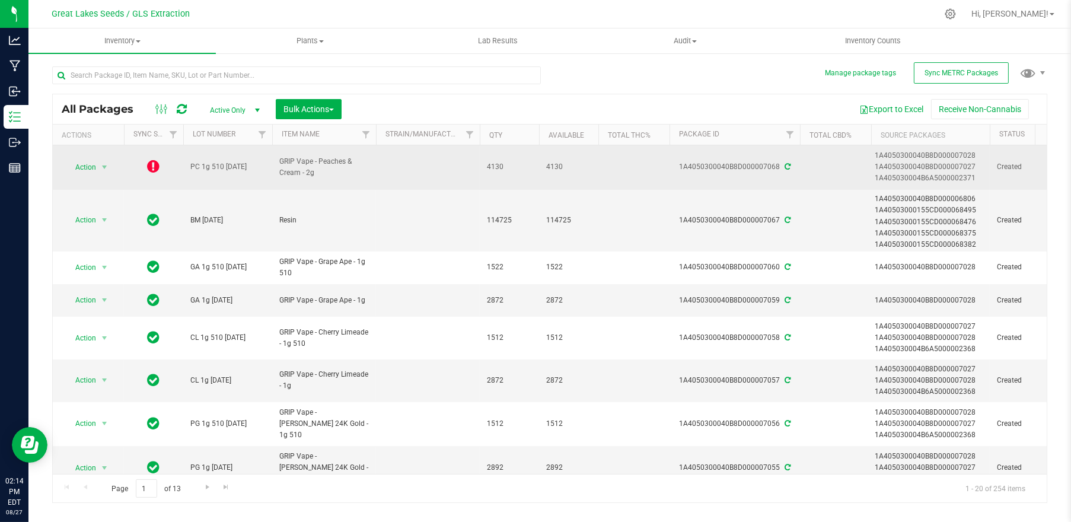
click at [152, 165] on icon at bounding box center [154, 166] width 12 height 14
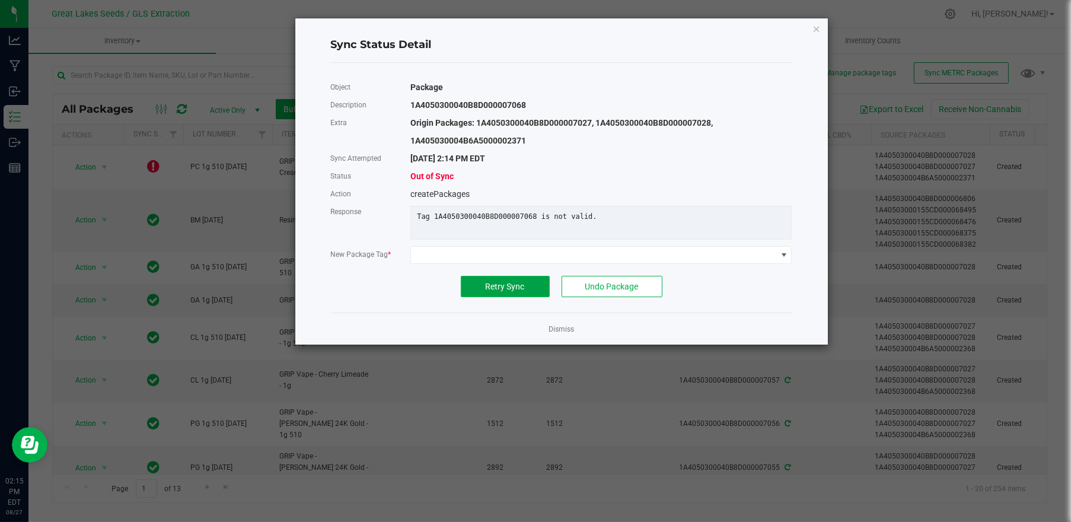
click at [511, 297] on button "Retry Sync" at bounding box center [505, 286] width 89 height 21
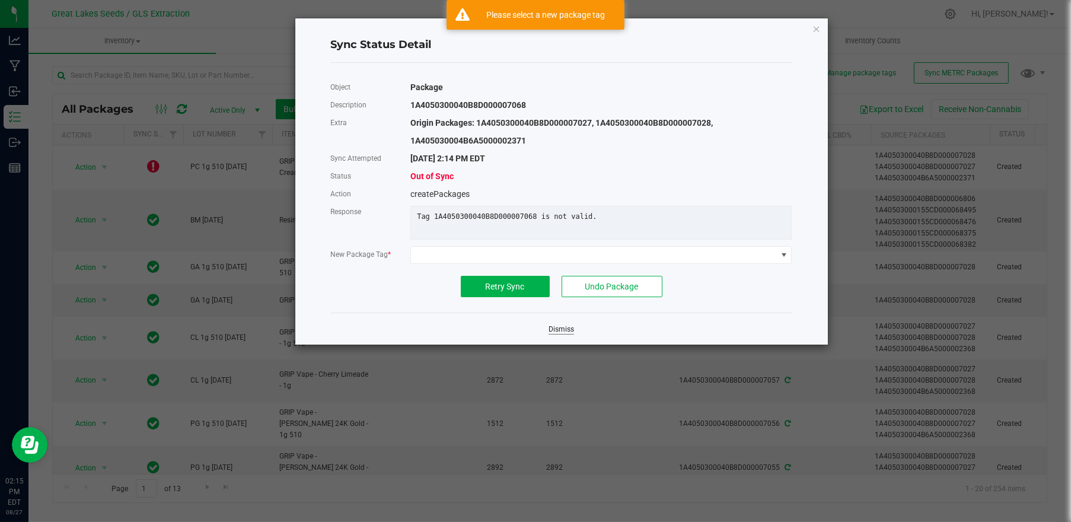
click at [560, 334] on link "Dismiss" at bounding box center [562, 329] width 26 height 10
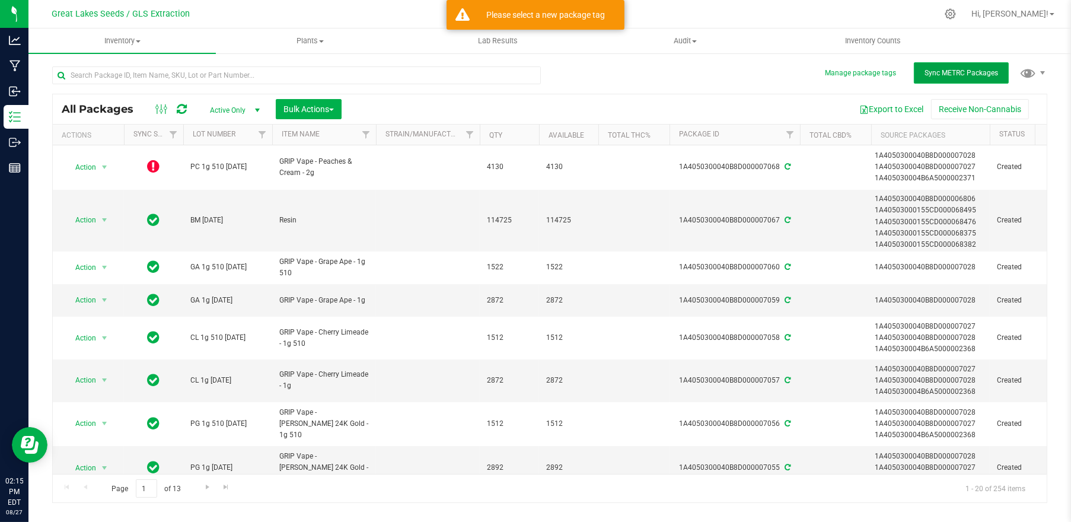
click at [964, 75] on span "Sync METRC Packages" at bounding box center [962, 73] width 74 height 8
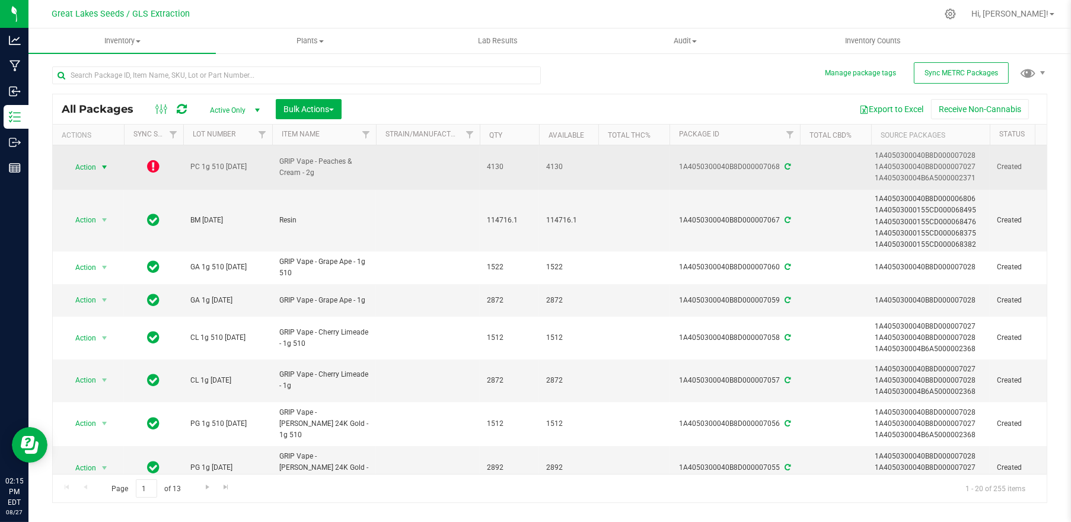
click at [97, 165] on span "select" at bounding box center [104, 167] width 15 height 17
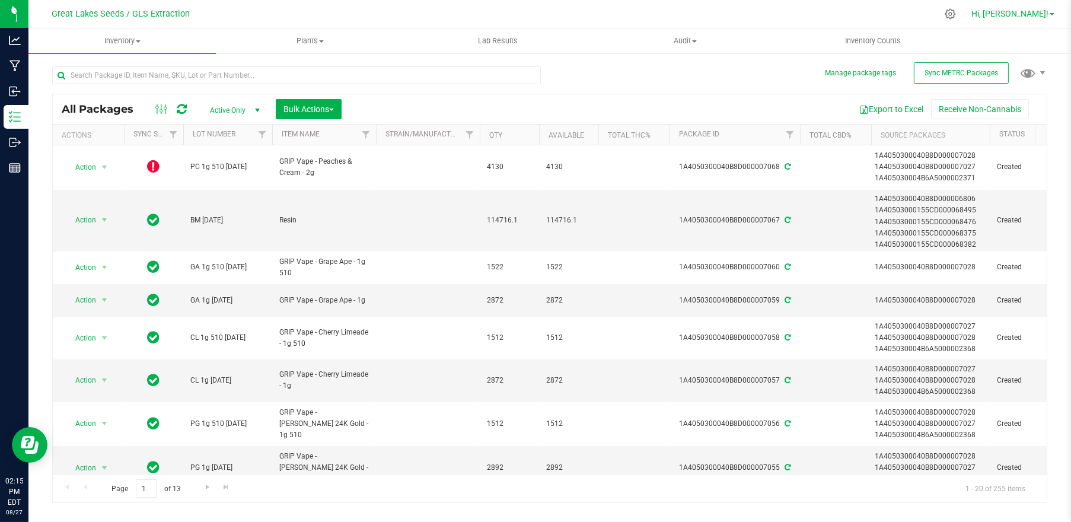
click at [1044, 14] on span "Hi, [PERSON_NAME]!" at bounding box center [1009, 13] width 77 height 9
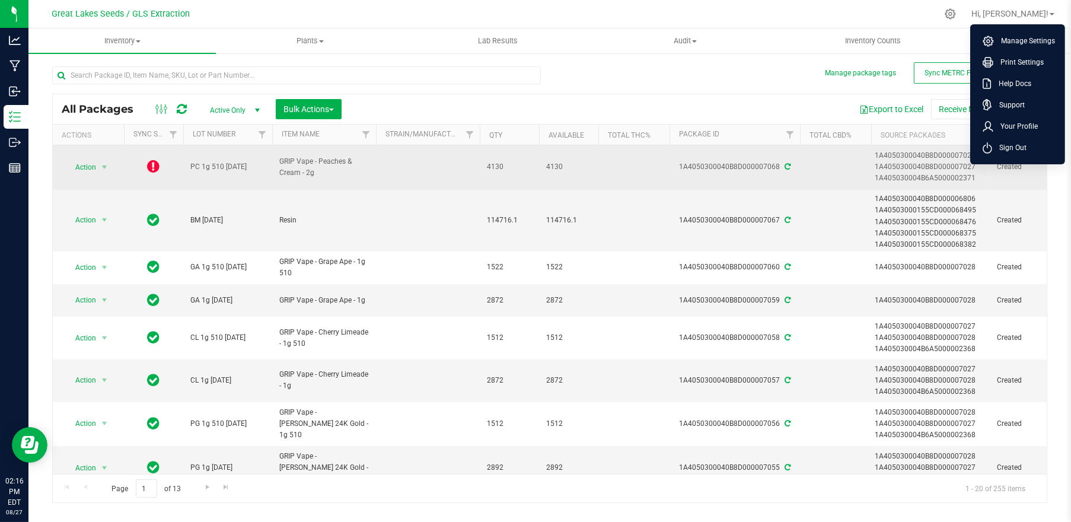
click at [158, 161] on icon at bounding box center [154, 166] width 12 height 14
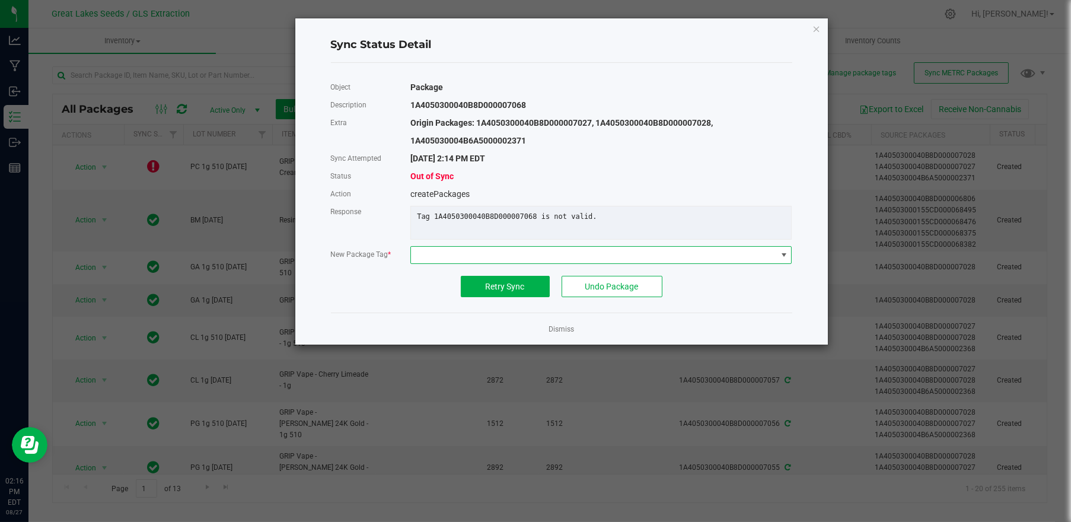
click at [788, 260] on span at bounding box center [783, 254] width 9 height 9
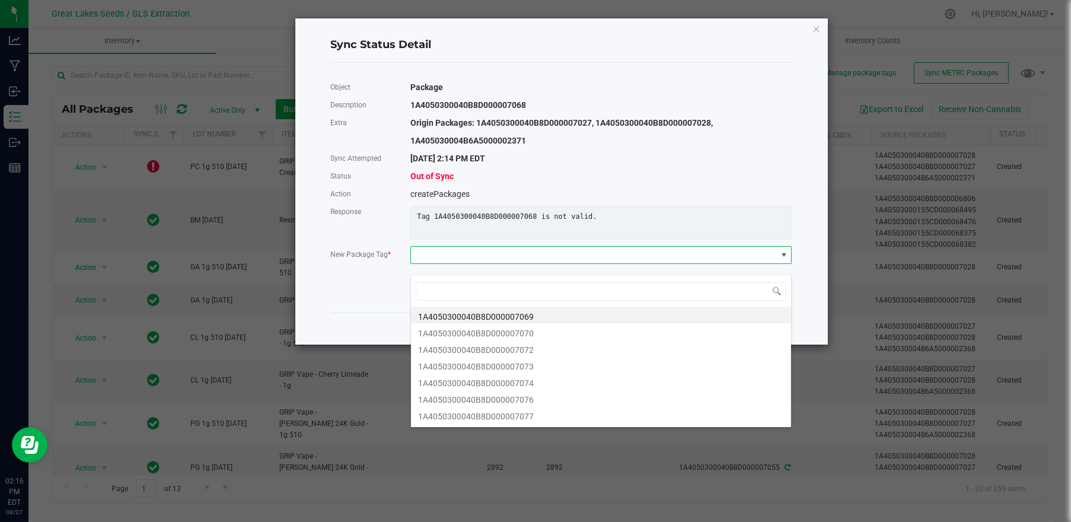
scroll to position [17, 381]
click at [565, 312] on li "1A4050300040B8D000007069" at bounding box center [601, 315] width 380 height 17
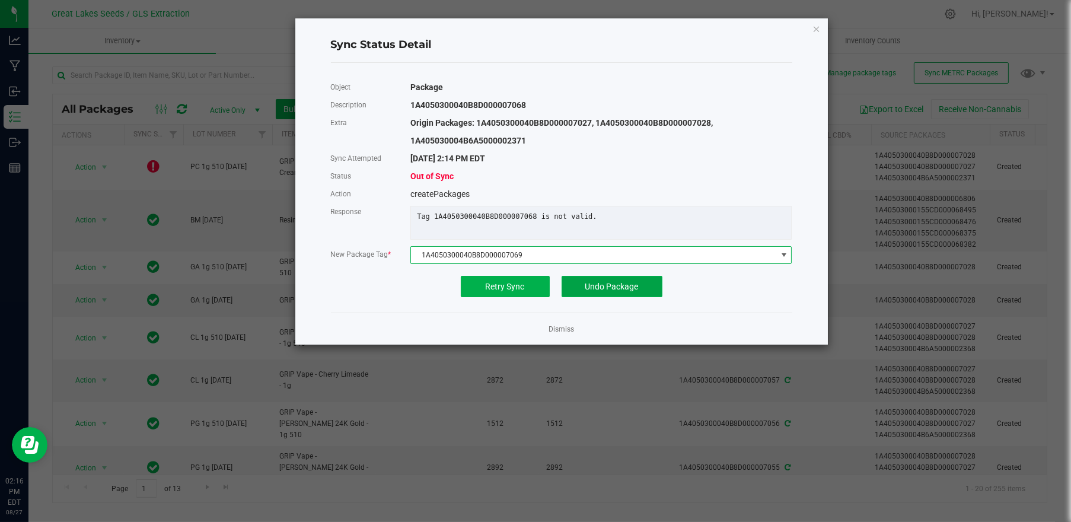
click at [588, 291] on span "Undo Package" at bounding box center [611, 286] width 53 height 9
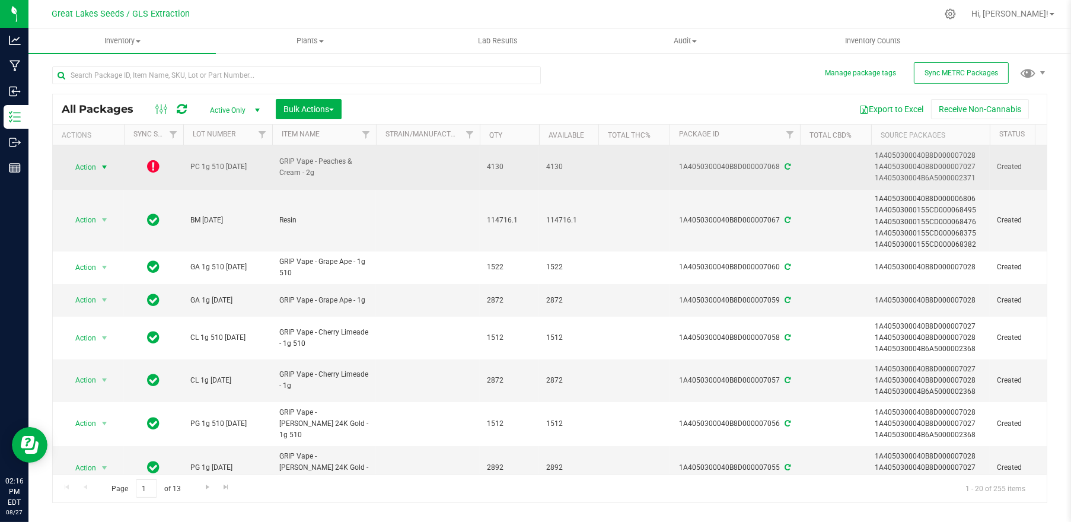
click at [100, 165] on span "select" at bounding box center [104, 167] width 9 height 9
click at [158, 167] on icon at bounding box center [154, 166] width 12 height 14
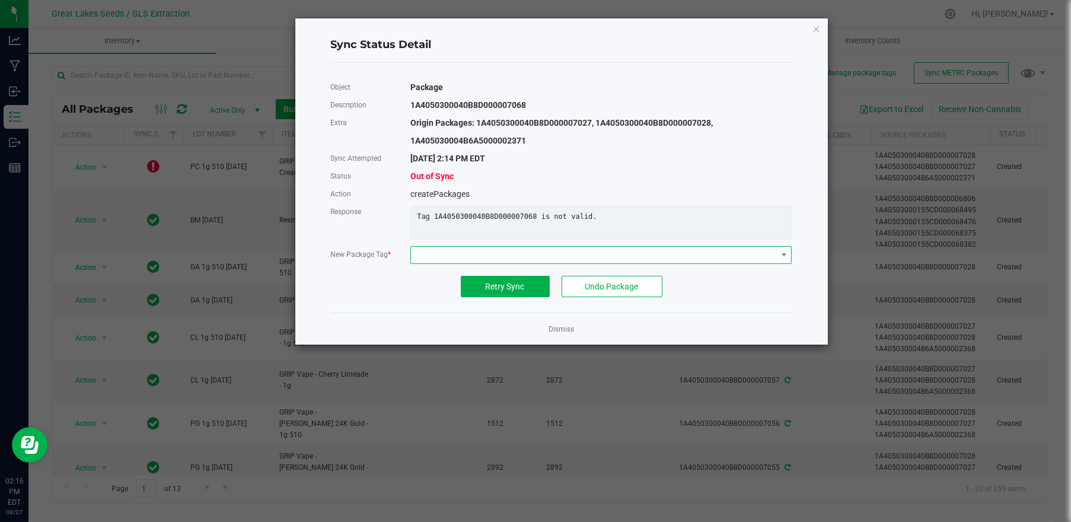
click at [551, 263] on span at bounding box center [593, 255] width 365 height 17
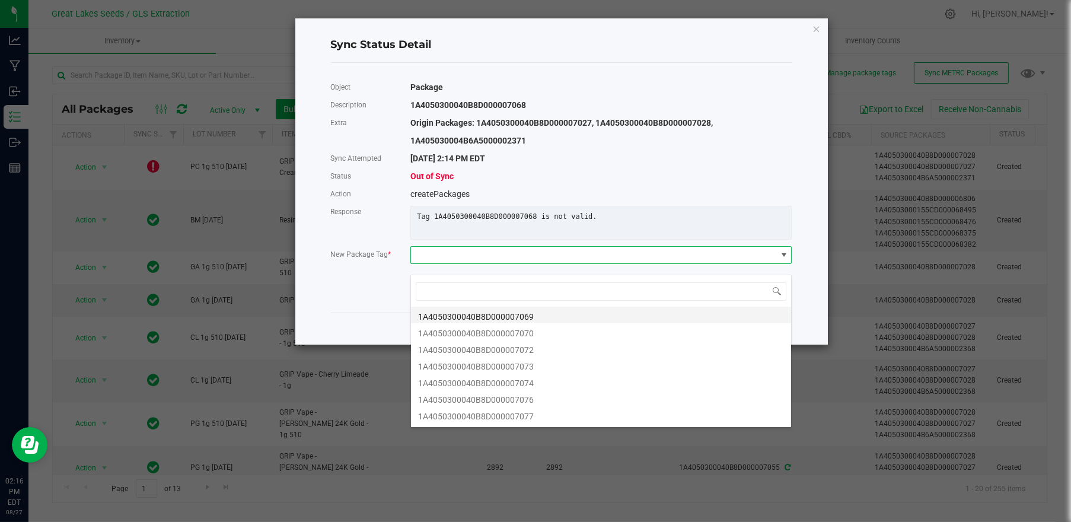
click at [525, 318] on li "1A4050300040B8D000007069" at bounding box center [601, 315] width 380 height 17
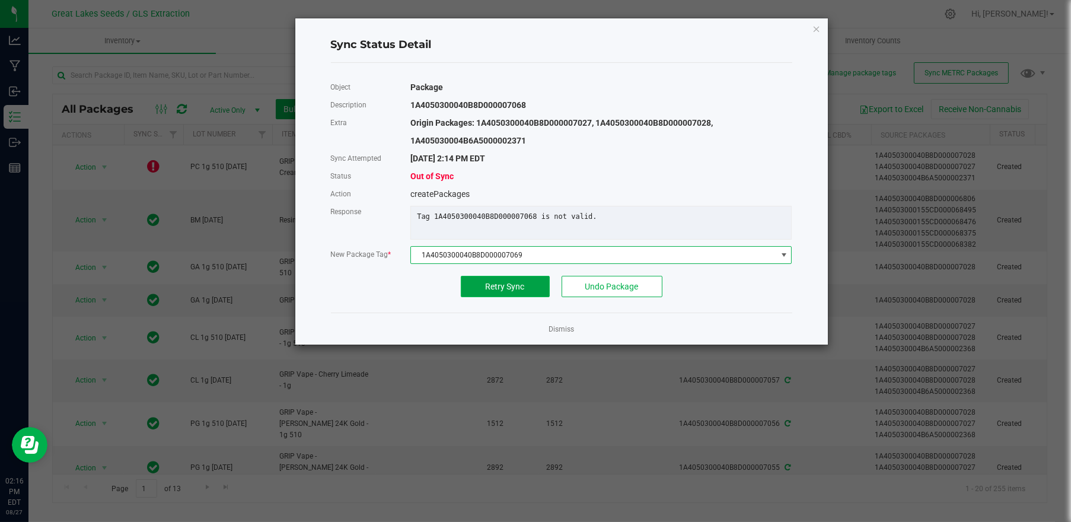
click at [506, 291] on span "Retry Sync" at bounding box center [505, 286] width 39 height 9
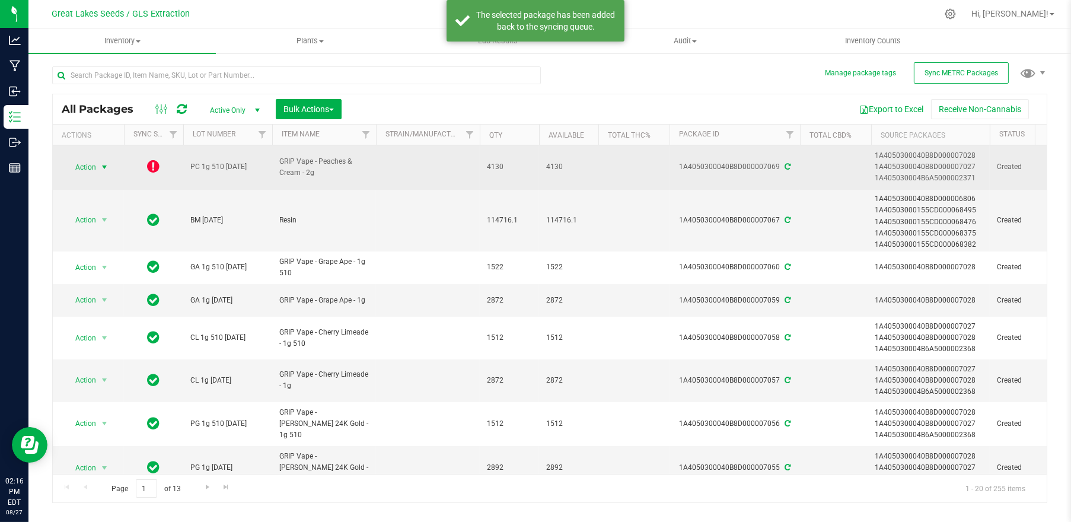
click at [97, 164] on span "select" at bounding box center [104, 167] width 15 height 17
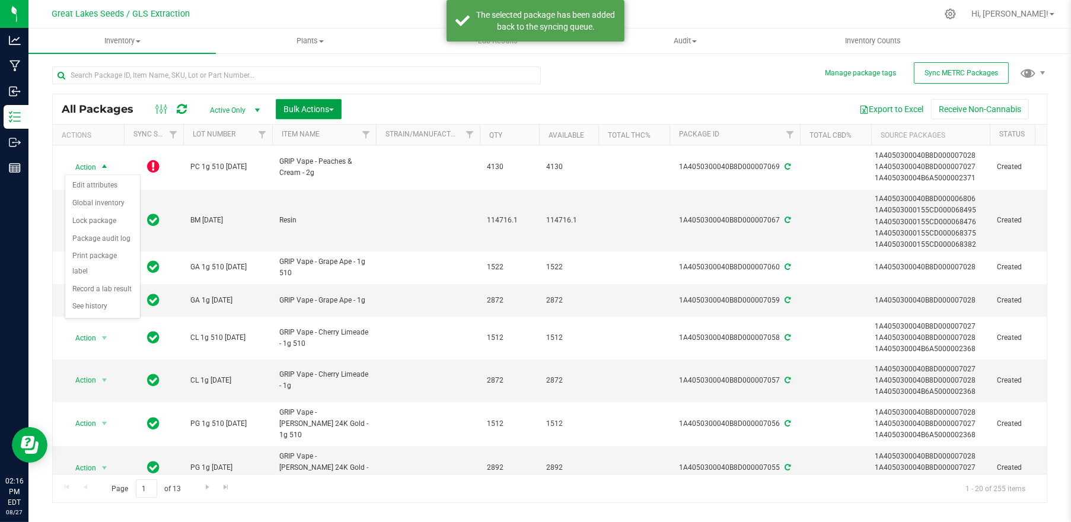
click at [323, 109] on span "Bulk Actions" at bounding box center [308, 108] width 50 height 9
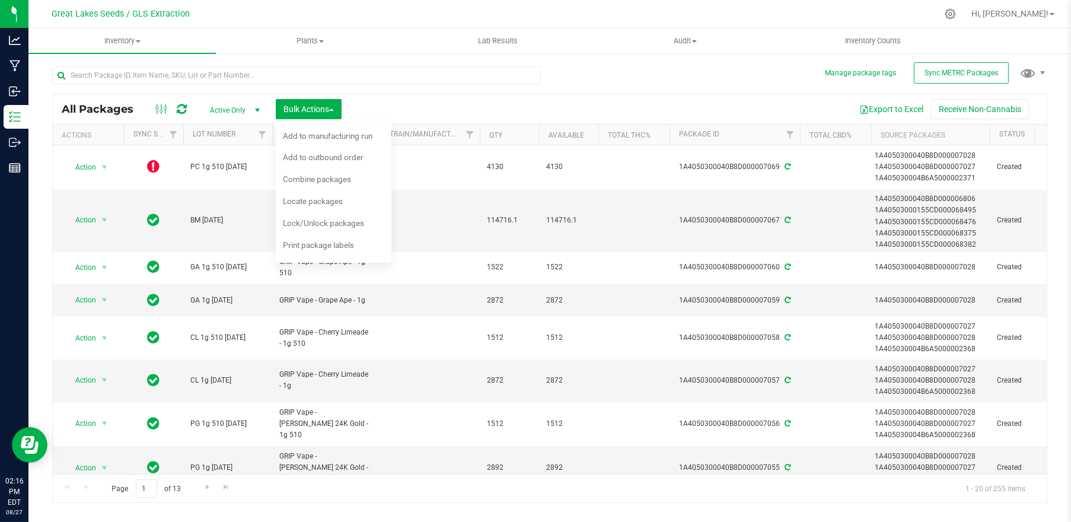
click at [396, 94] on div "All Packages Active Only Active Only Lab Samples Locked All External Internal B…" at bounding box center [550, 109] width 994 height 30
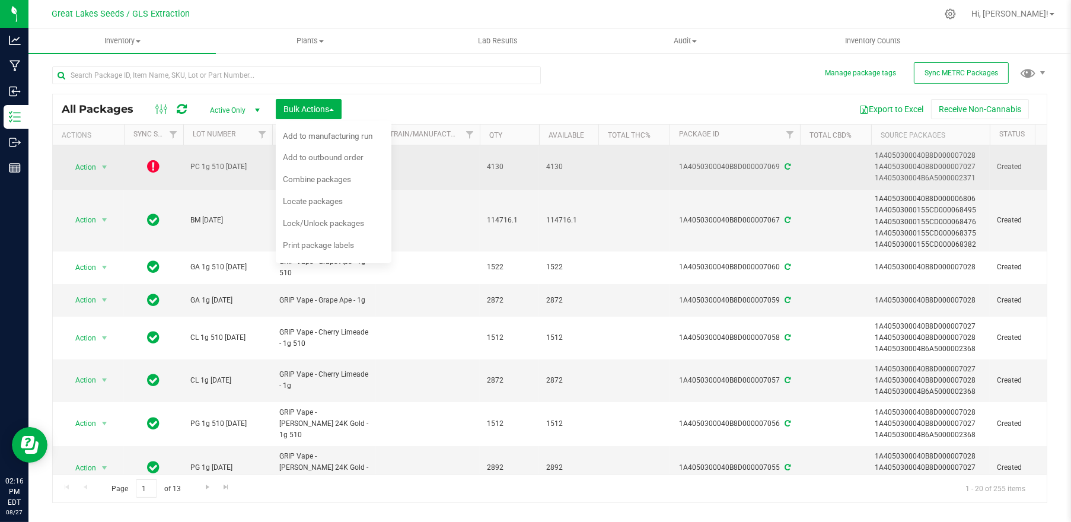
click at [156, 162] on icon at bounding box center [154, 166] width 12 height 14
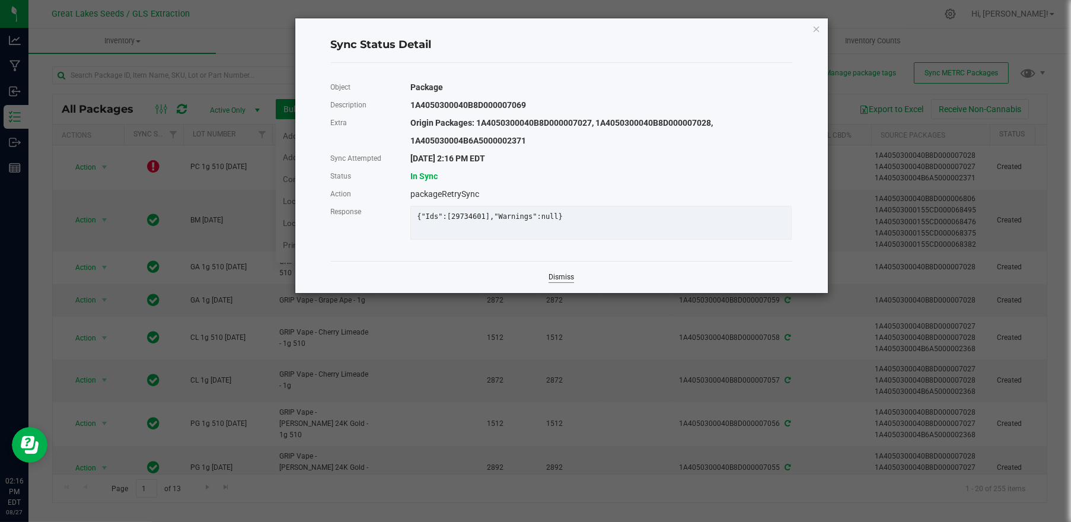
click at [572, 282] on link "Dismiss" at bounding box center [562, 277] width 26 height 10
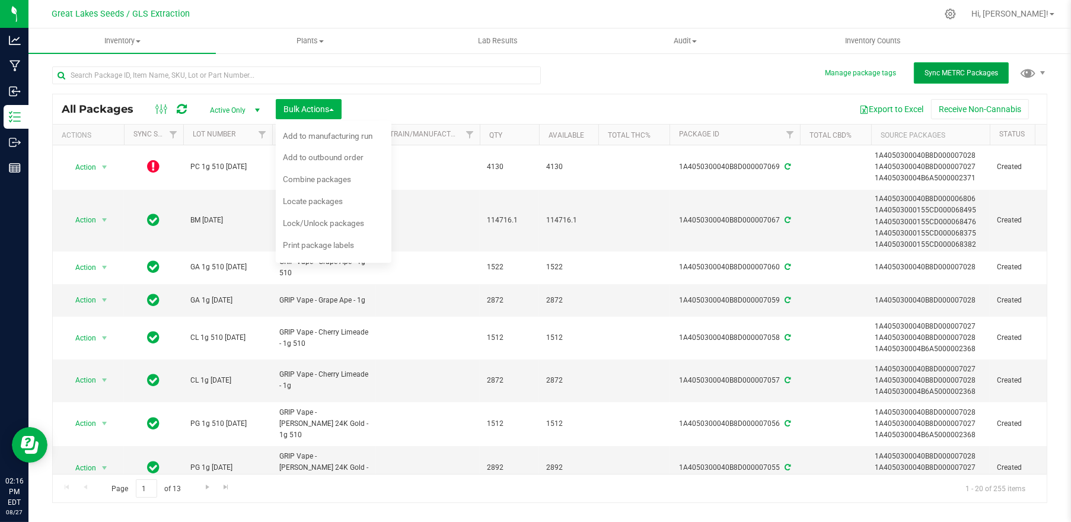
click at [944, 74] on span "Sync METRC Packages" at bounding box center [962, 73] width 74 height 8
click at [473, 105] on div "Export to Excel Receive Non-Cannabis" at bounding box center [694, 109] width 687 height 20
click at [444, 112] on div "Export to Excel Receive Non-Cannabis" at bounding box center [694, 109] width 687 height 20
click at [407, 109] on div "Export to Excel Receive Non-Cannabis" at bounding box center [694, 109] width 687 height 20
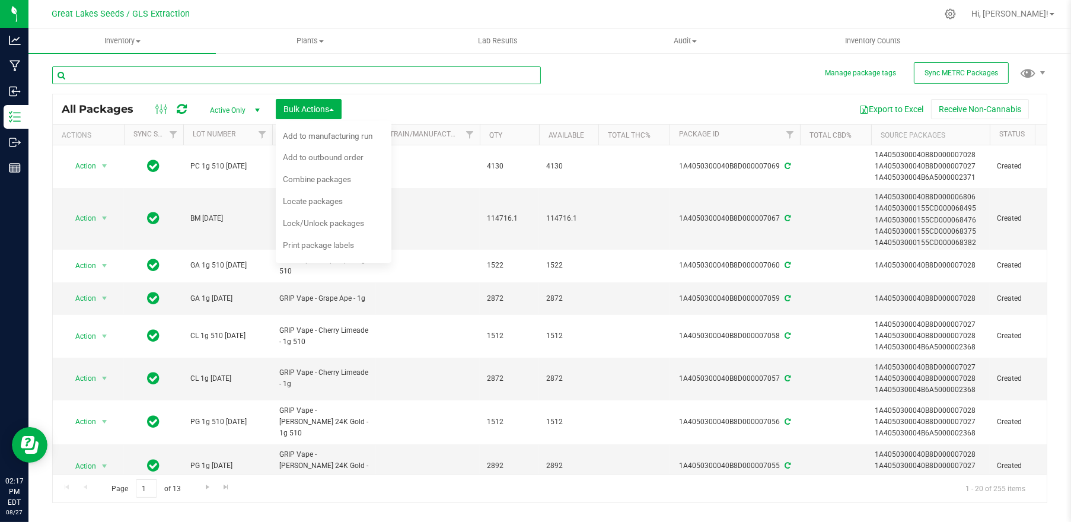
click at [204, 80] on input "text" at bounding box center [296, 75] width 489 height 18
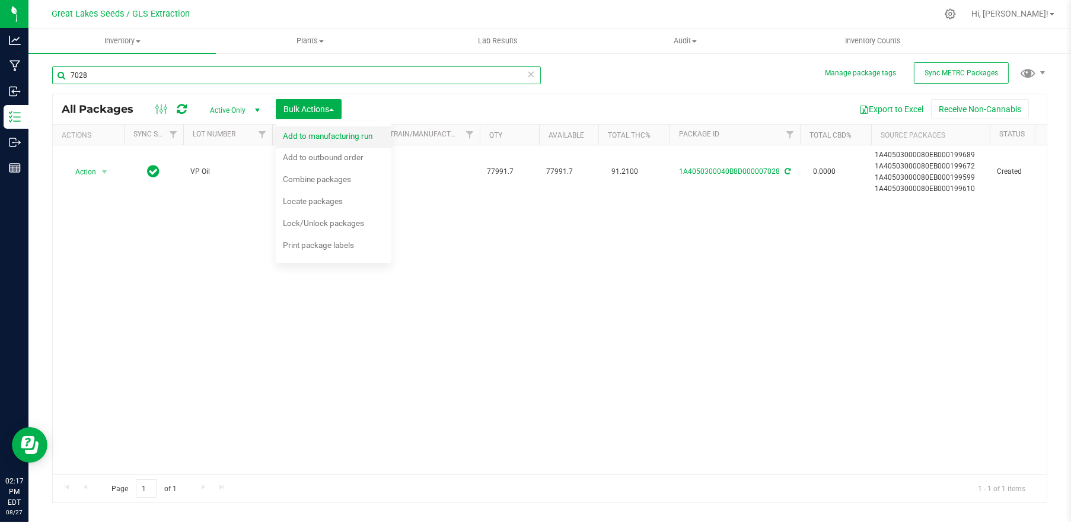
type input "7028"
click at [314, 134] on span "Add to manufacturing run" at bounding box center [328, 135] width 90 height 9
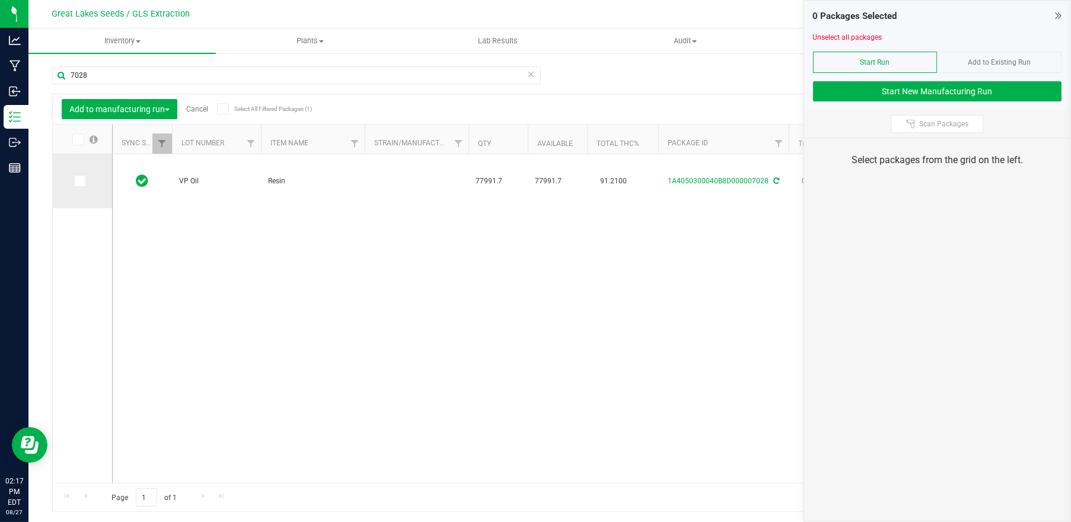
click at [81, 181] on icon at bounding box center [79, 181] width 8 height 0
click at [0, 0] on input "checkbox" at bounding box center [0, 0] width 0 height 0
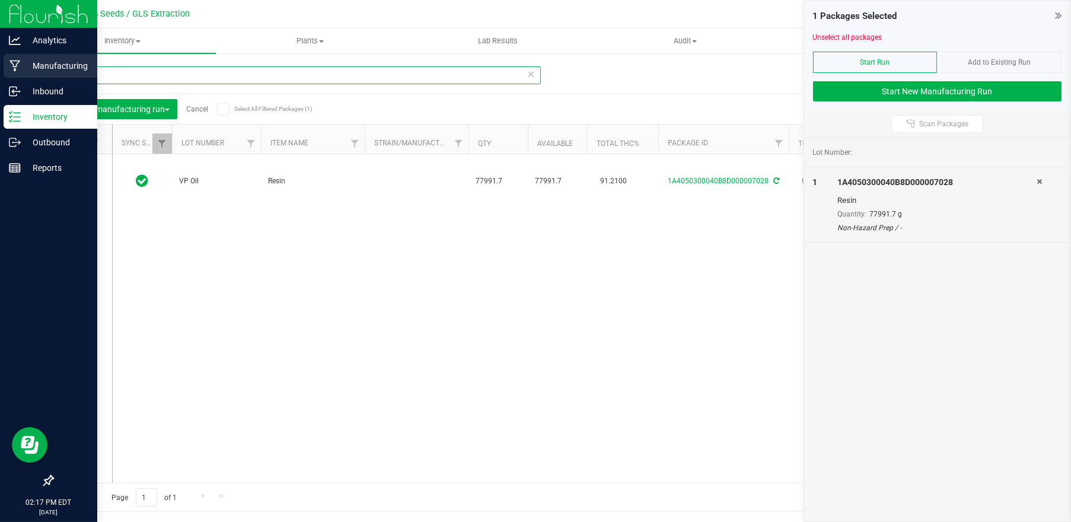
drag, startPoint x: 114, startPoint y: 77, endPoint x: 6, endPoint y: 77, distance: 108.5
click at [6, 77] on div "Analytics Manufacturing Inbound Inventory Outbound Reports 02:17 PM EDT 08/27/2…" at bounding box center [535, 261] width 1071 height 522
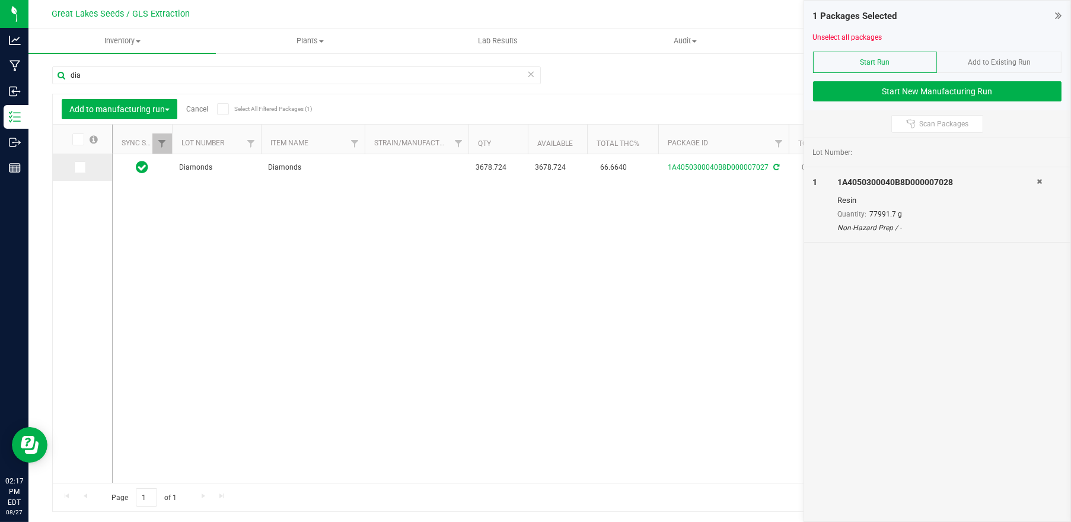
click at [82, 167] on icon at bounding box center [79, 167] width 8 height 0
click at [0, 0] on input "checkbox" at bounding box center [0, 0] width 0 height 0
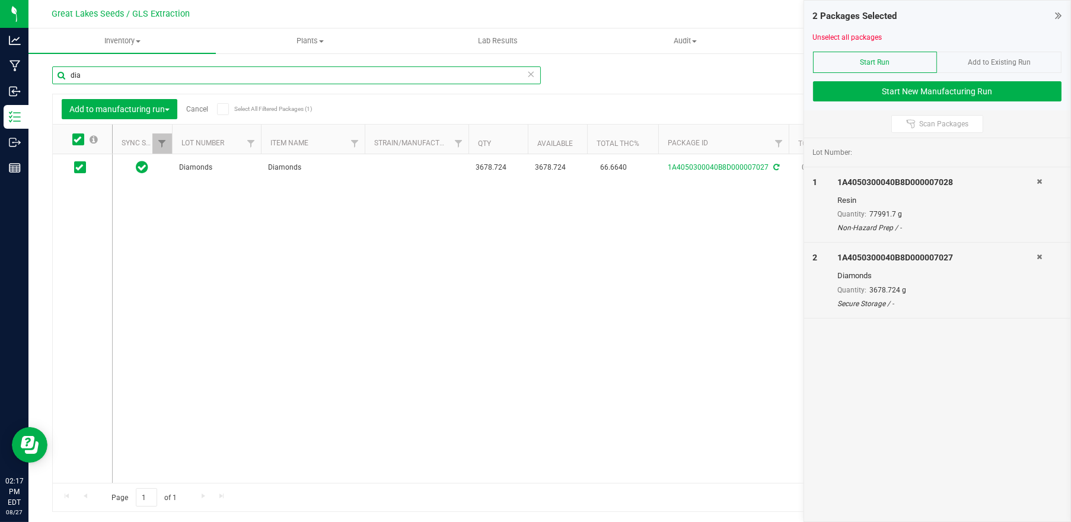
drag, startPoint x: 91, startPoint y: 77, endPoint x: 39, endPoint y: 81, distance: 53.0
click at [39, 81] on div "Manage package tags Sync METRC Packages dia Add to manufacturing run Cancel Sel…" at bounding box center [549, 233] width 1043 height 362
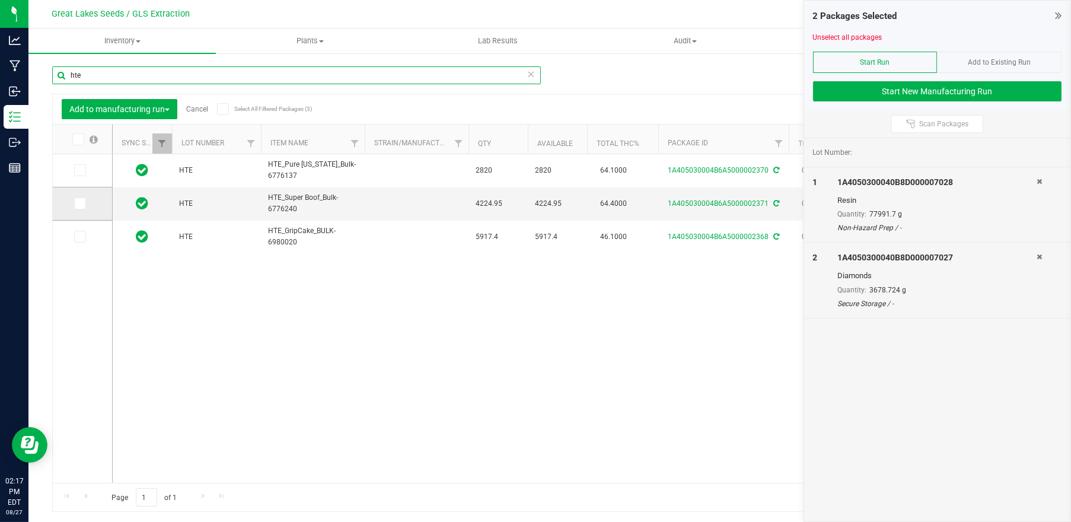
type input "hte"
click at [76, 203] on icon at bounding box center [79, 203] width 8 height 0
click at [0, 0] on input "checkbox" at bounding box center [0, 0] width 0 height 0
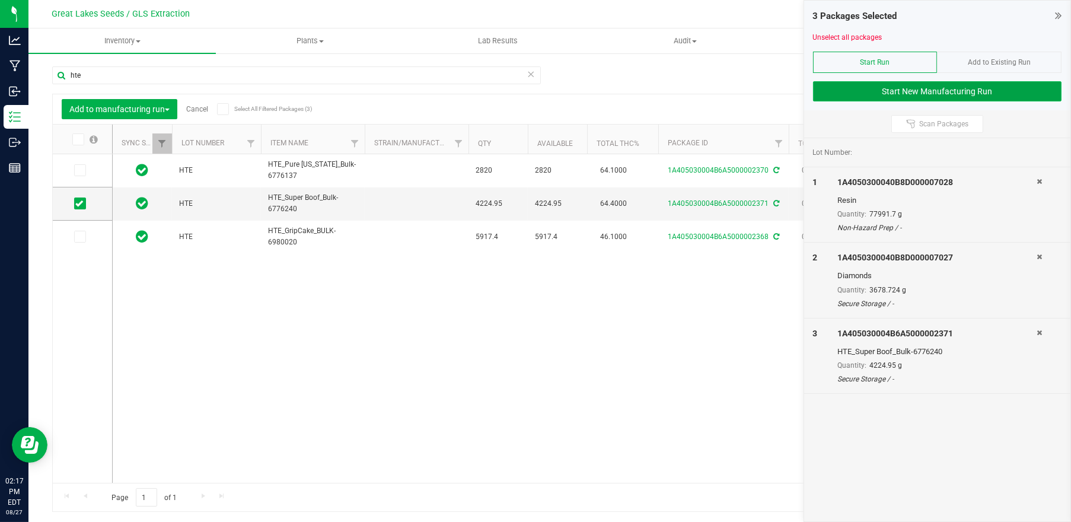
click at [918, 85] on button "Start New Manufacturing Run" at bounding box center [937, 91] width 249 height 20
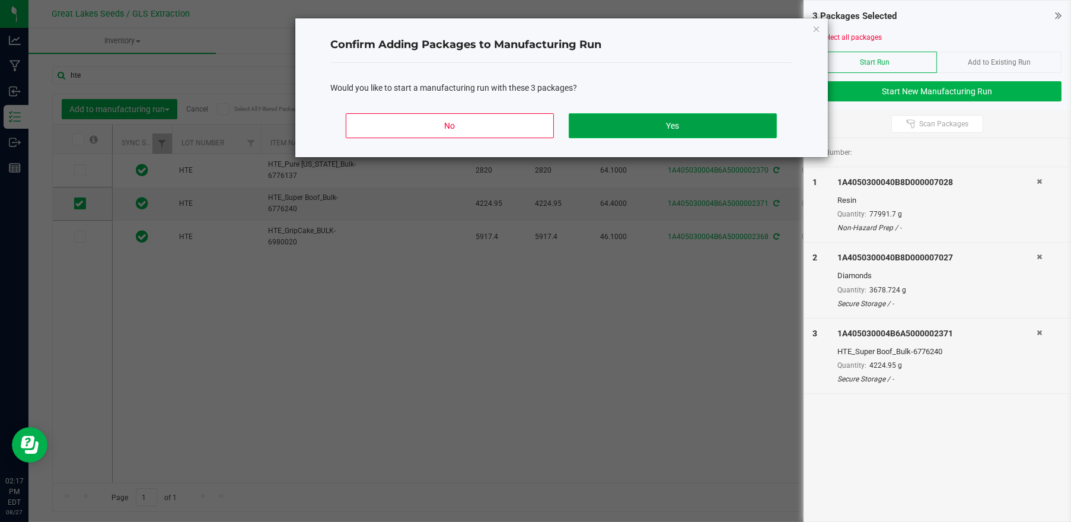
click at [646, 127] on button "Yes" at bounding box center [673, 125] width 208 height 25
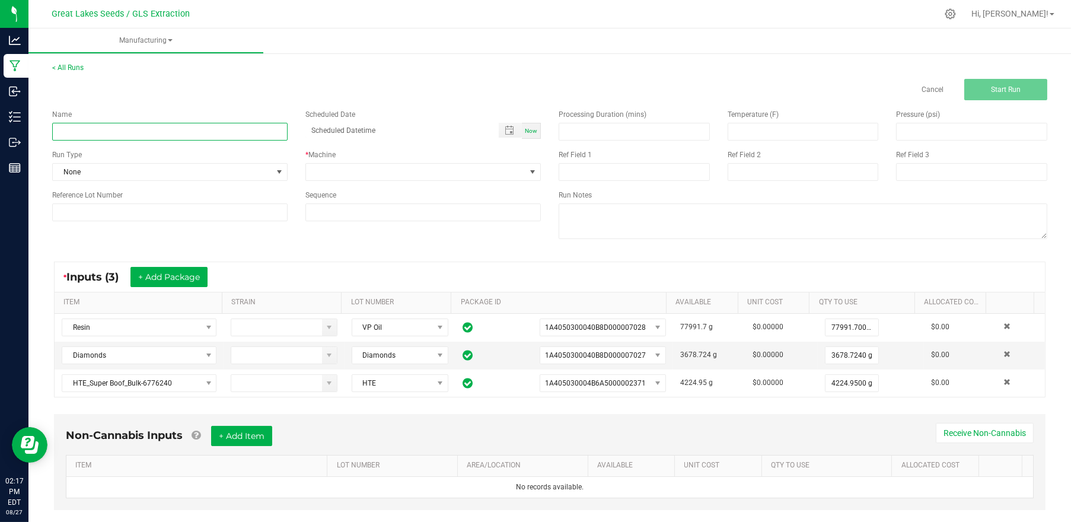
click at [203, 123] on input at bounding box center [169, 132] width 235 height 18
type input "Grip vape candy rainbow"
click at [223, 166] on span "None" at bounding box center [162, 172] width 219 height 17
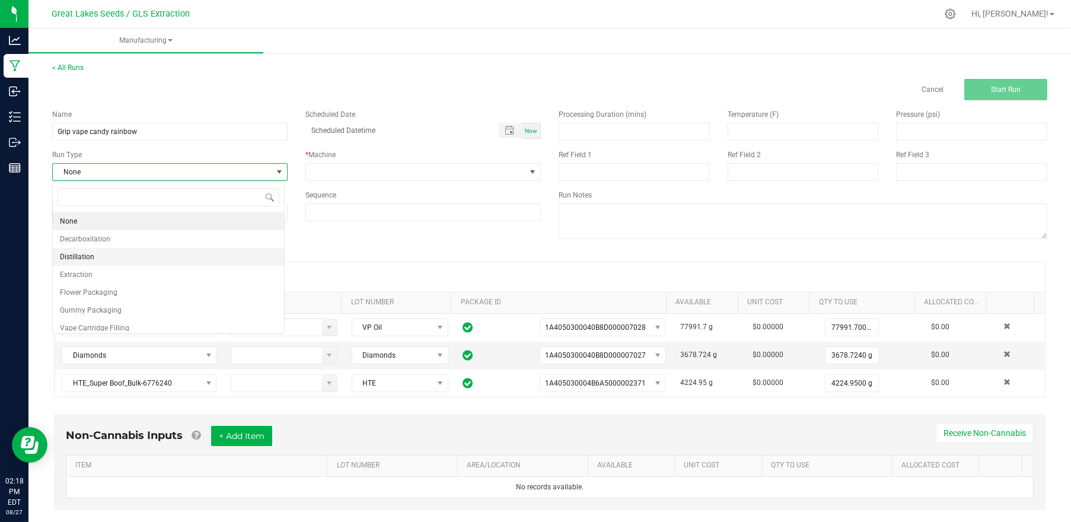
scroll to position [17, 232]
click at [145, 321] on li "Vape Cartridge Filling" at bounding box center [168, 328] width 231 height 18
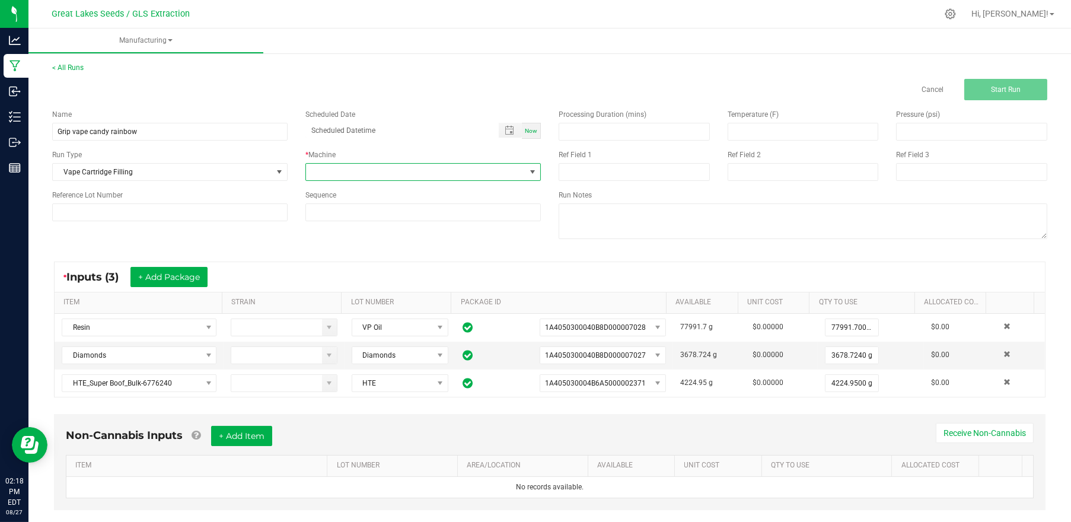
click at [322, 171] on span at bounding box center [415, 172] width 219 height 17
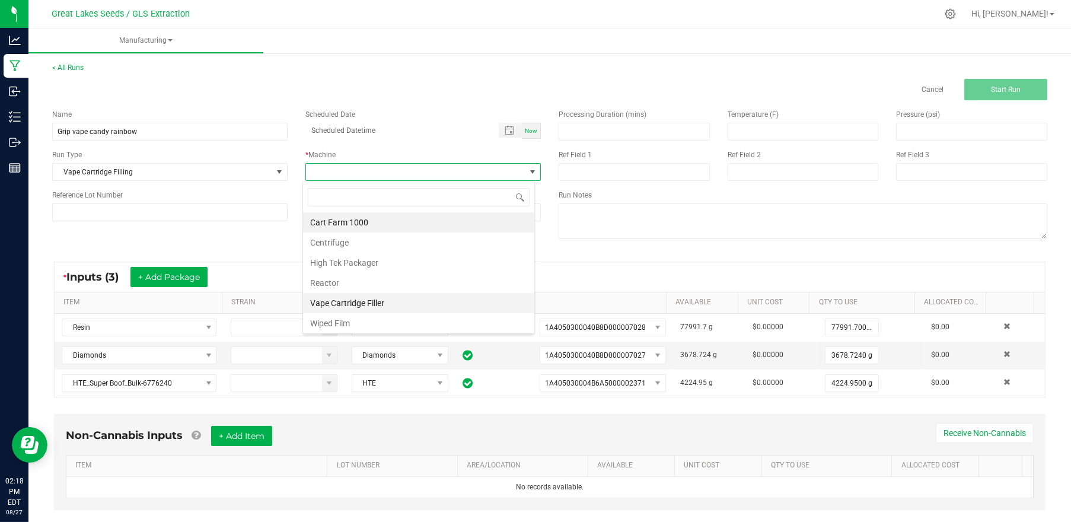
click at [349, 300] on li "Vape Cartridge Filler" at bounding box center [418, 303] width 231 height 20
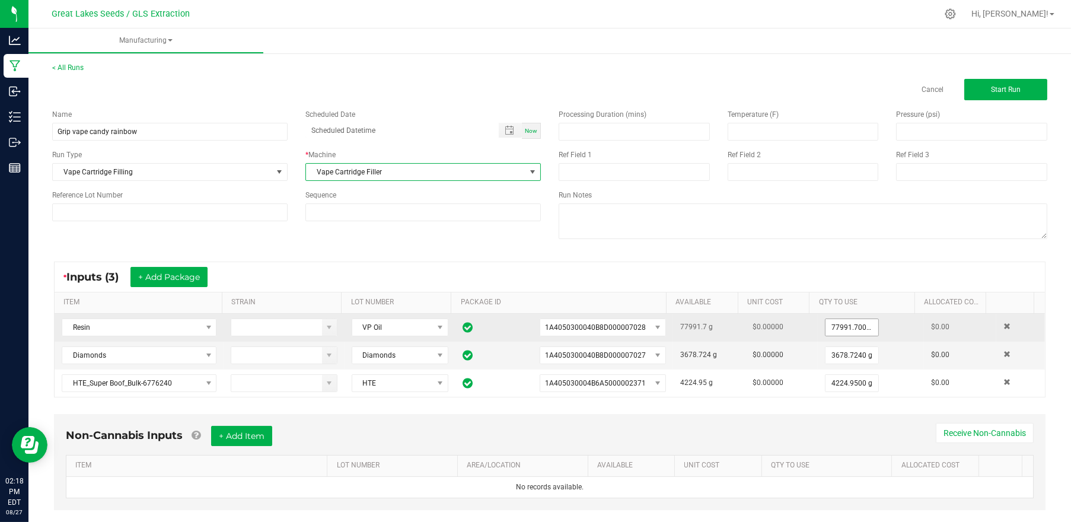
click at [840, 336] on td "77991.7000 g" at bounding box center [871, 328] width 106 height 28
click at [836, 332] on input "77991.7" at bounding box center [852, 327] width 53 height 17
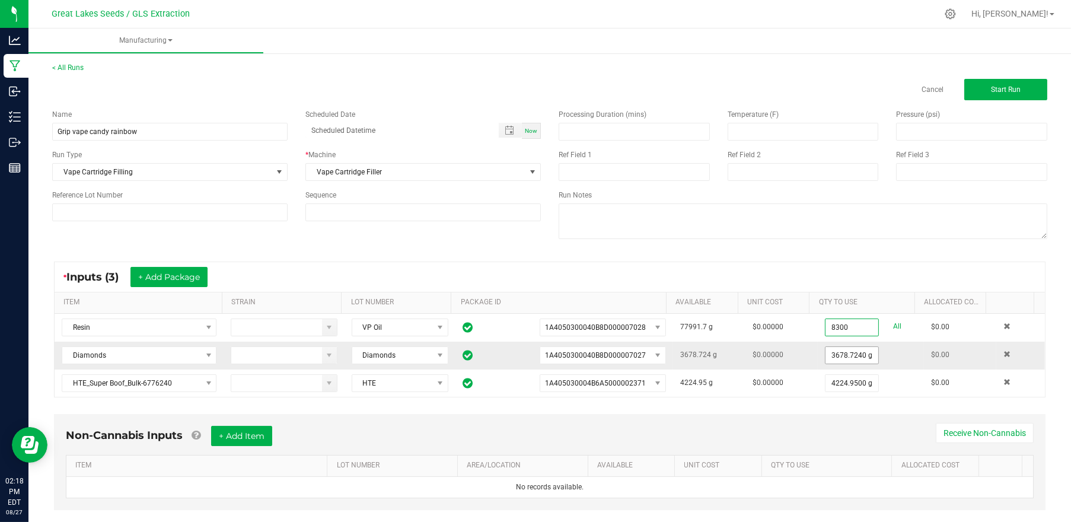
type input "8300.0000 g"
click at [829, 357] on input "3678.724" at bounding box center [852, 355] width 53 height 17
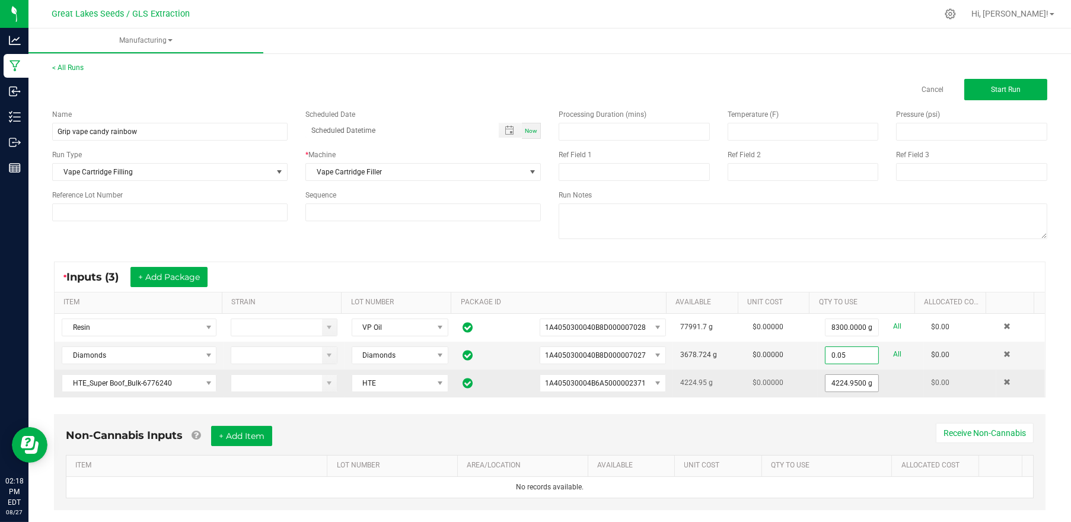
type input "0.0500 g"
click at [839, 378] on input "4224.95" at bounding box center [852, 383] width 53 height 17
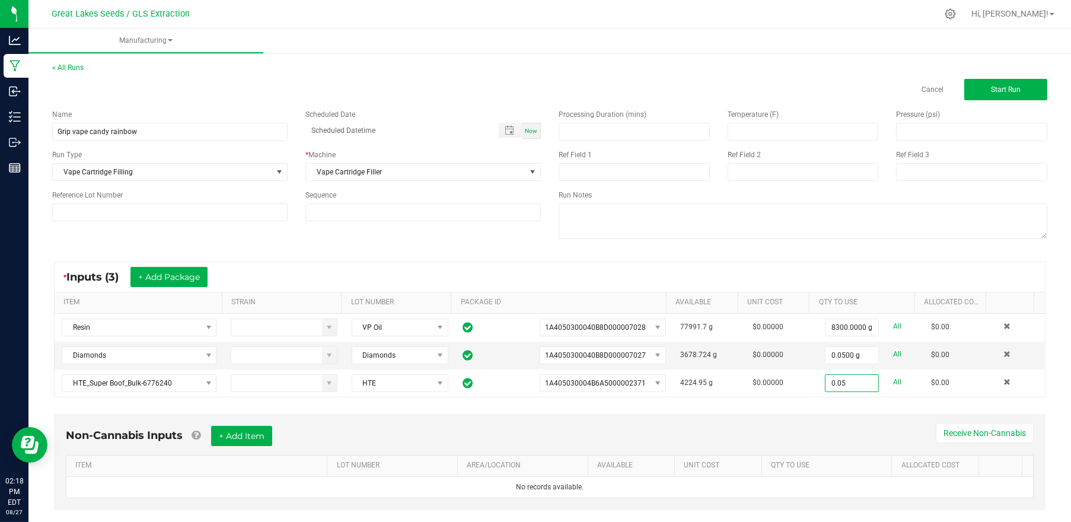
type input "0.0500 g"
click at [888, 270] on div "* Inputs (3) + Add Package" at bounding box center [550, 277] width 990 height 30
click at [976, 85] on button "Start Run" at bounding box center [1005, 89] width 83 height 21
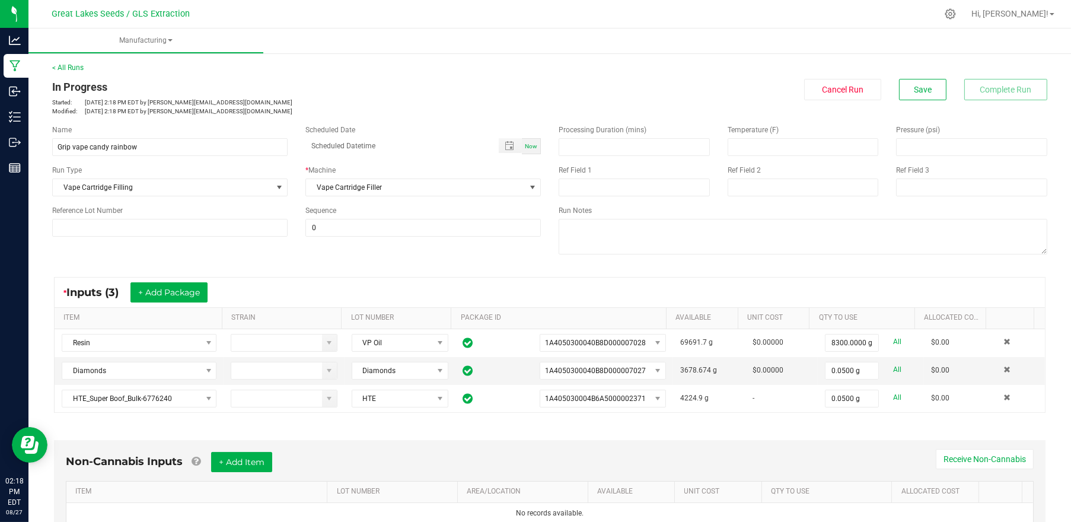
scroll to position [158, 0]
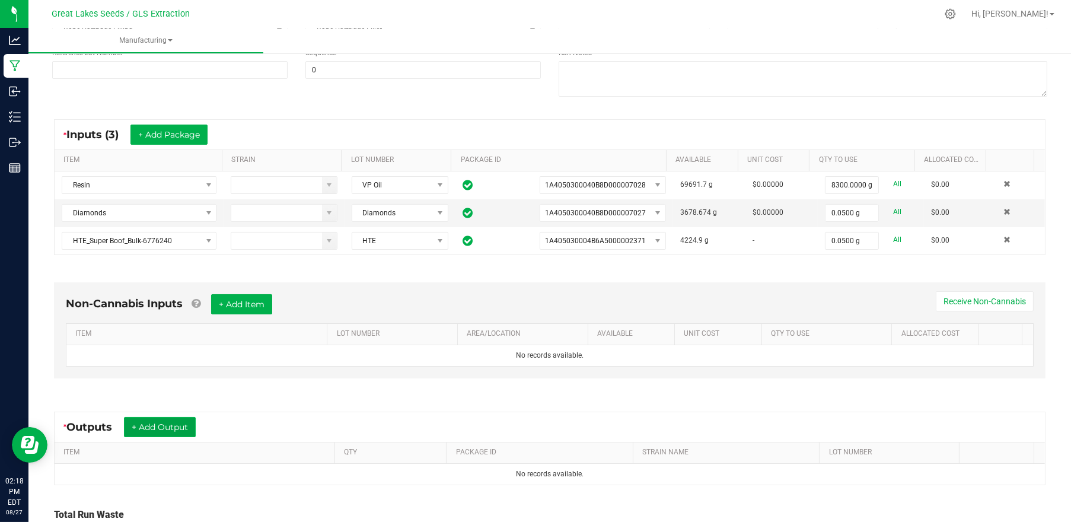
click at [174, 419] on button "+ Add Output" at bounding box center [160, 427] width 72 height 20
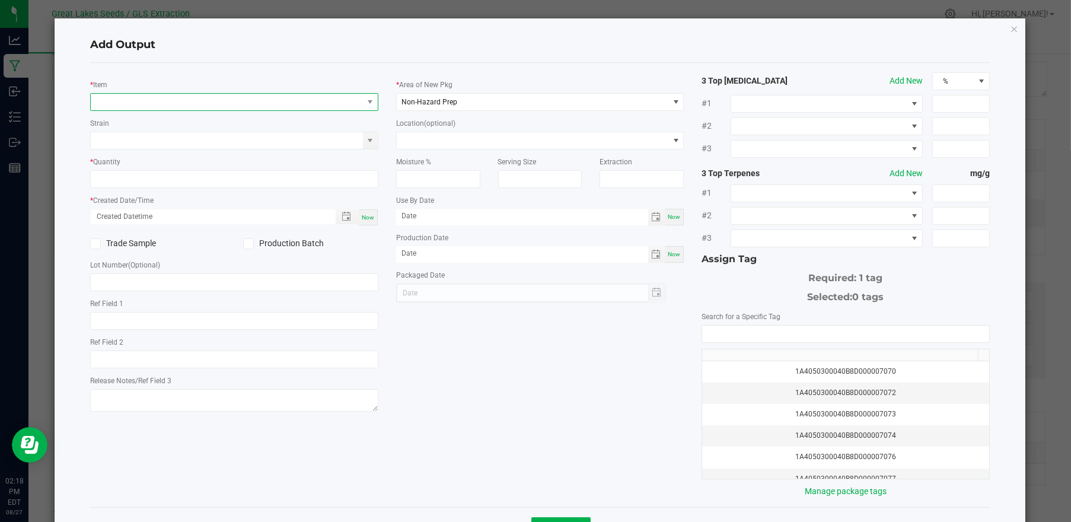
click at [186, 95] on span "NO DATA FOUND" at bounding box center [227, 102] width 272 height 17
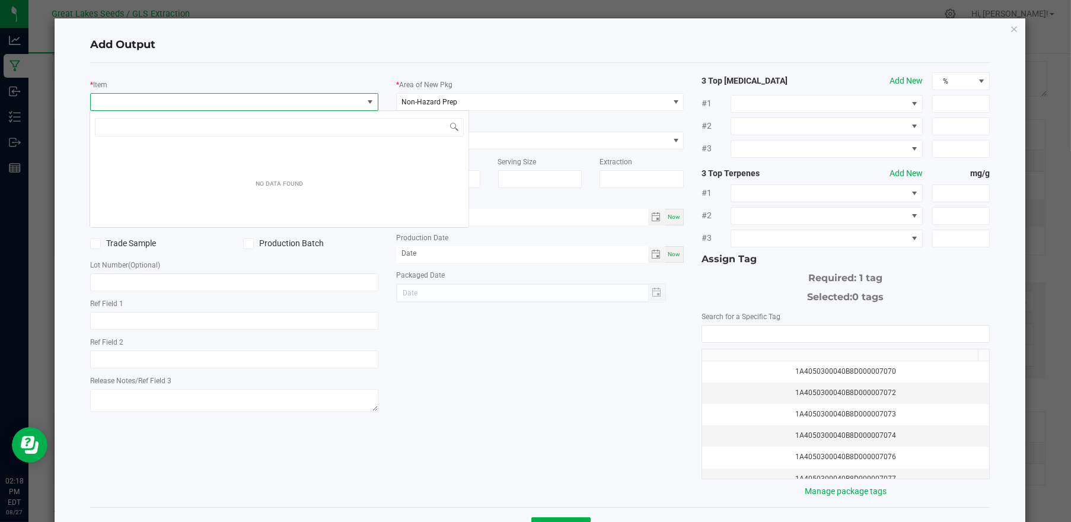
scroll to position [17, 285]
type input "candy rainbow"
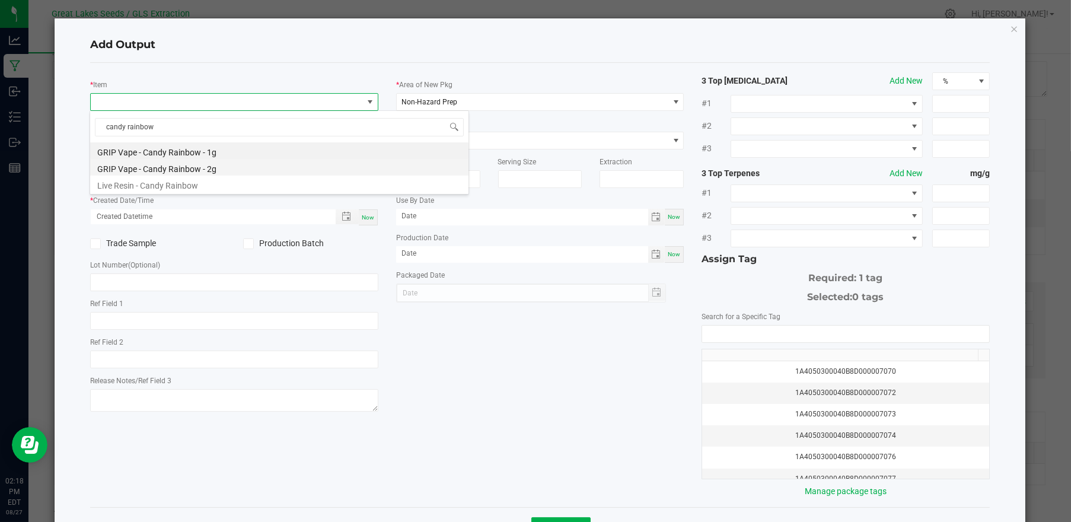
click at [214, 164] on li "GRIP Vape - Candy Rainbow - 2g" at bounding box center [279, 167] width 378 height 17
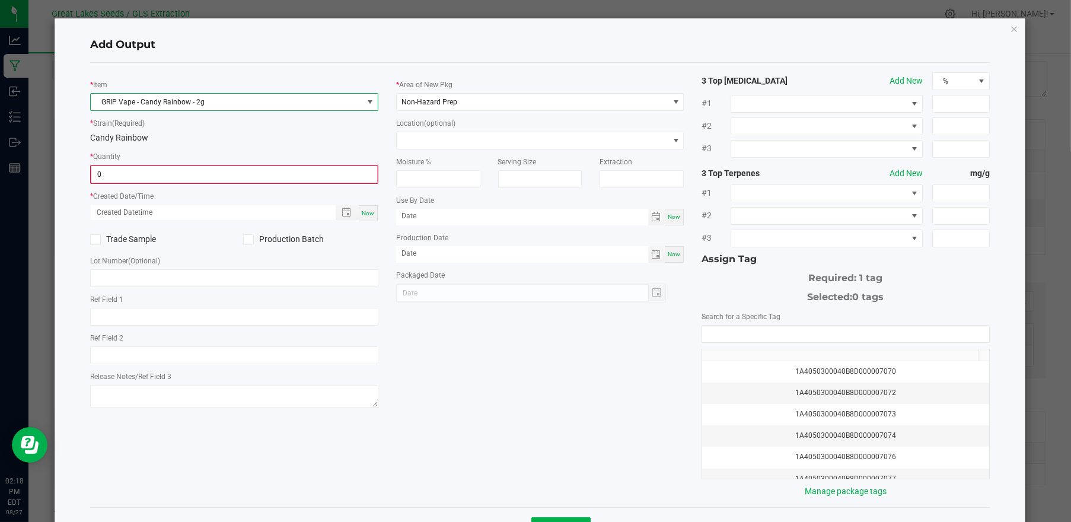
click at [221, 169] on input "0" at bounding box center [234, 174] width 286 height 17
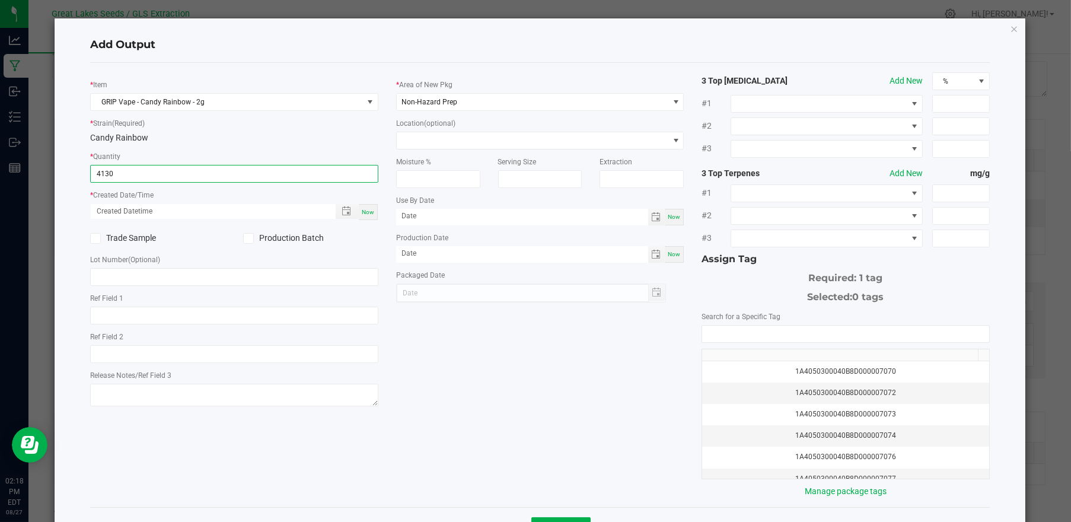
type input "4130 ea"
click at [368, 214] on span "Now" at bounding box center [368, 212] width 12 height 7
type input "08/27/2025 2:18 PM"
type input "[DATE]"
click at [249, 238] on icon at bounding box center [248, 238] width 8 height 0
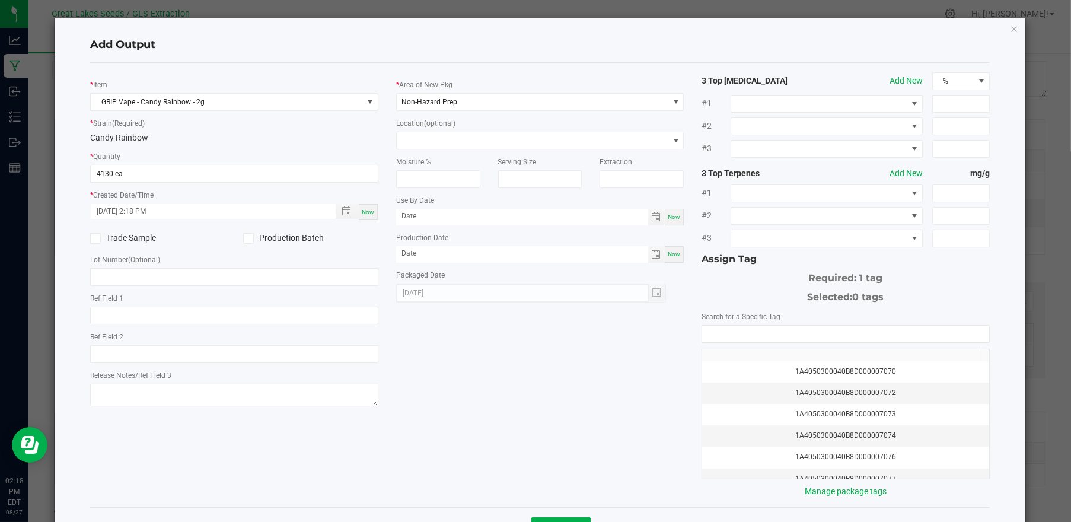
click at [0, 0] on input "Production Batch" at bounding box center [0, 0] width 0 height 0
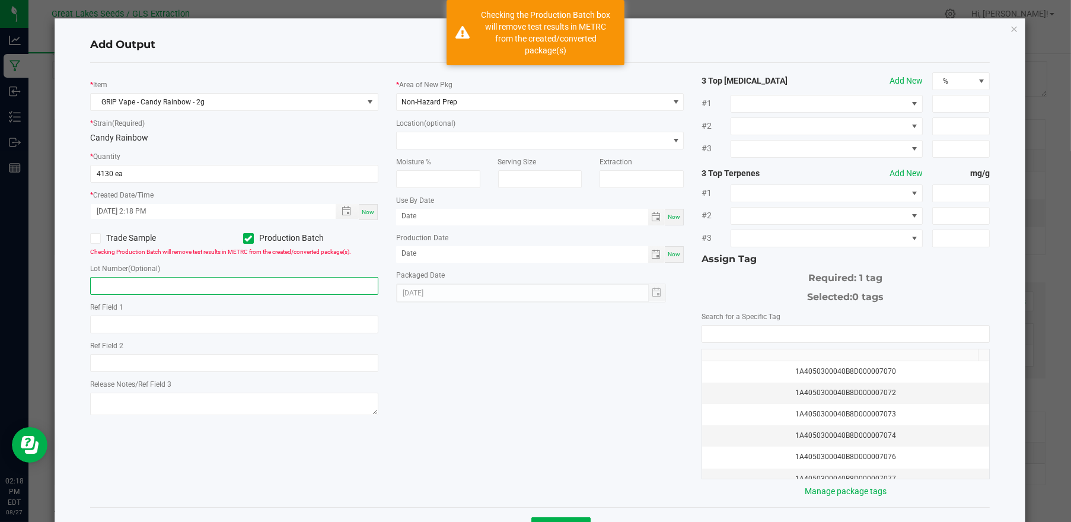
click at [240, 286] on input "text" at bounding box center [234, 286] width 288 height 18
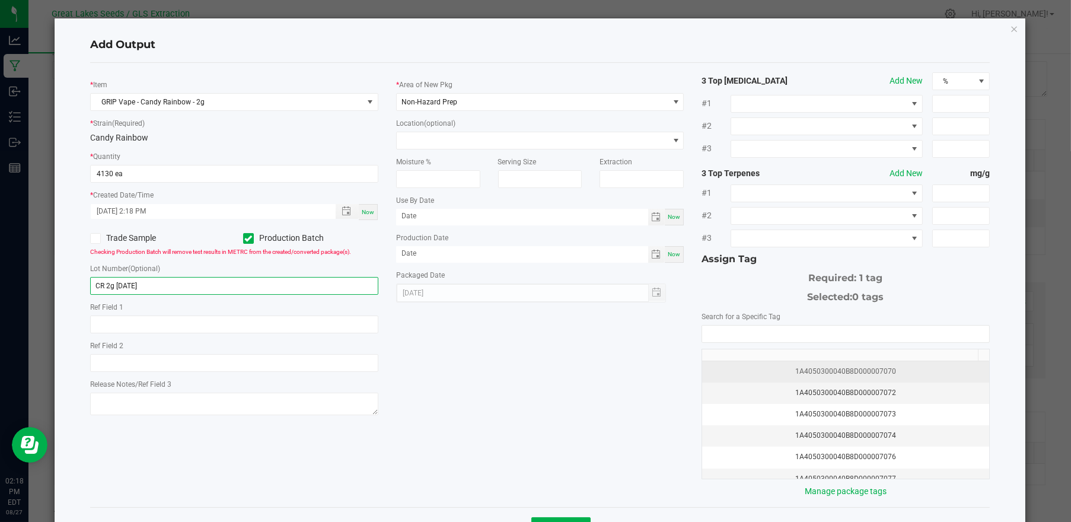
type input "CR 2g [DATE]"
click at [899, 366] on div "1A4050300040B8D000007070" at bounding box center [845, 371] width 273 height 11
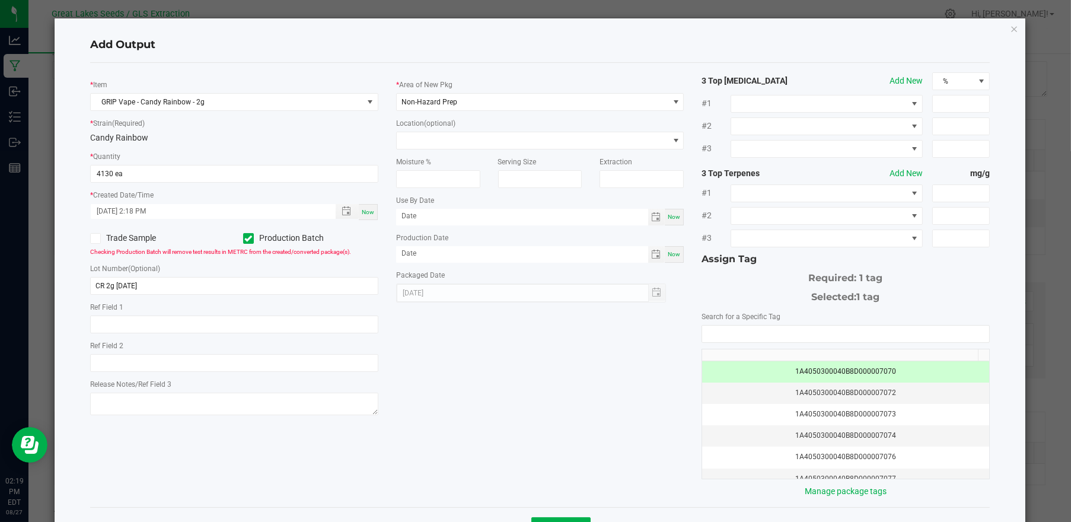
scroll to position [43, 0]
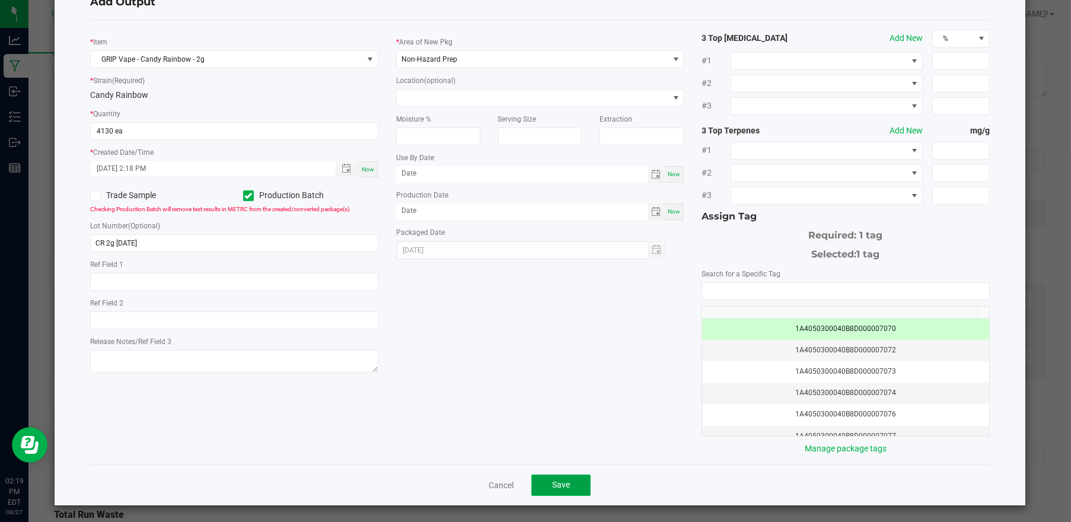
click at [548, 475] on button "Save" at bounding box center [560, 484] width 59 height 21
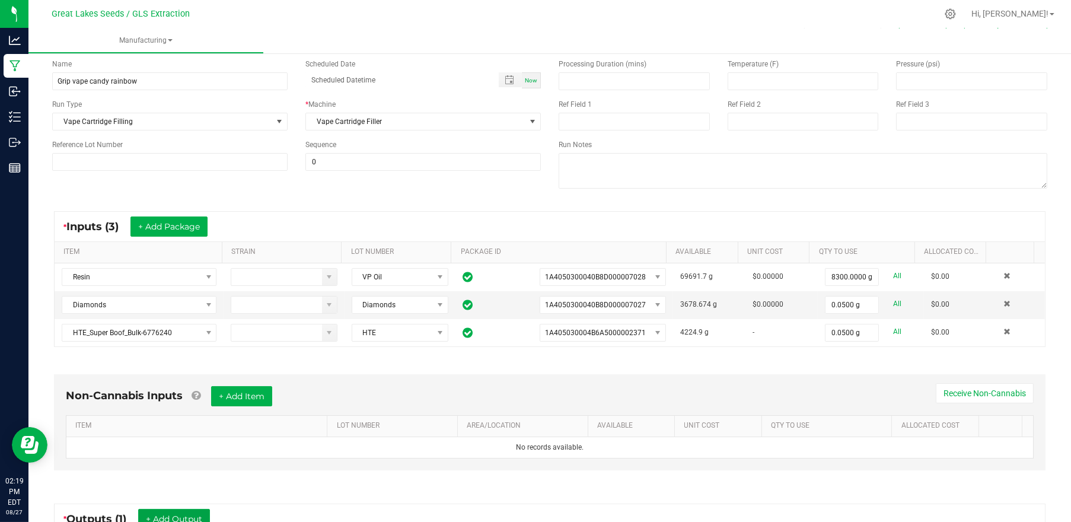
scroll to position [0, 0]
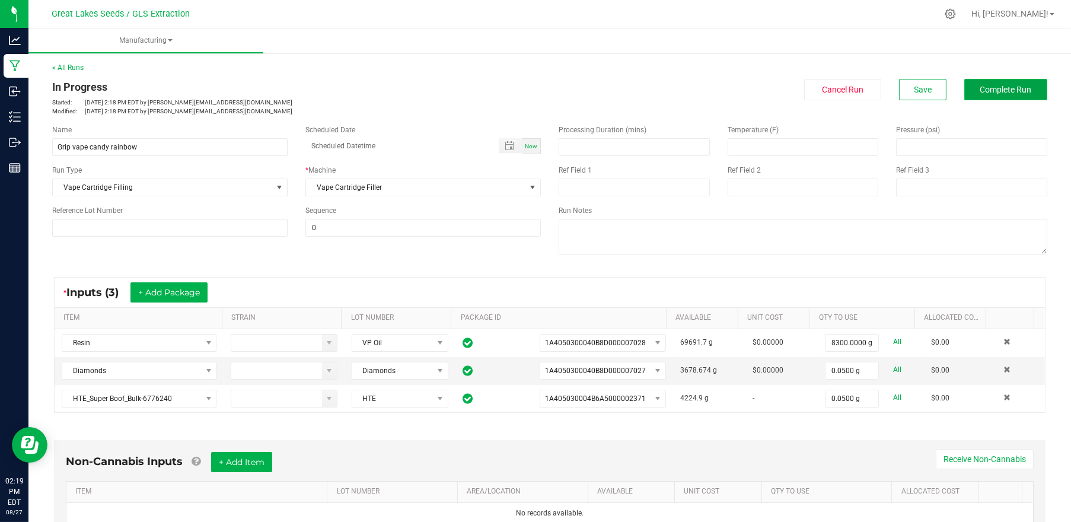
click at [980, 86] on span "Complete Run" at bounding box center [1006, 89] width 52 height 9
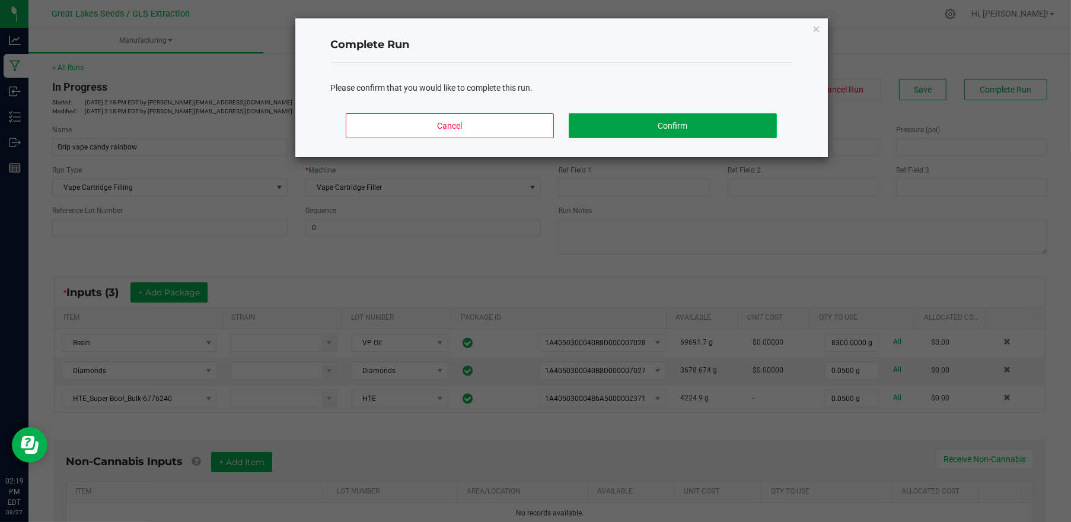
click at [717, 116] on button "Confirm" at bounding box center [673, 125] width 208 height 25
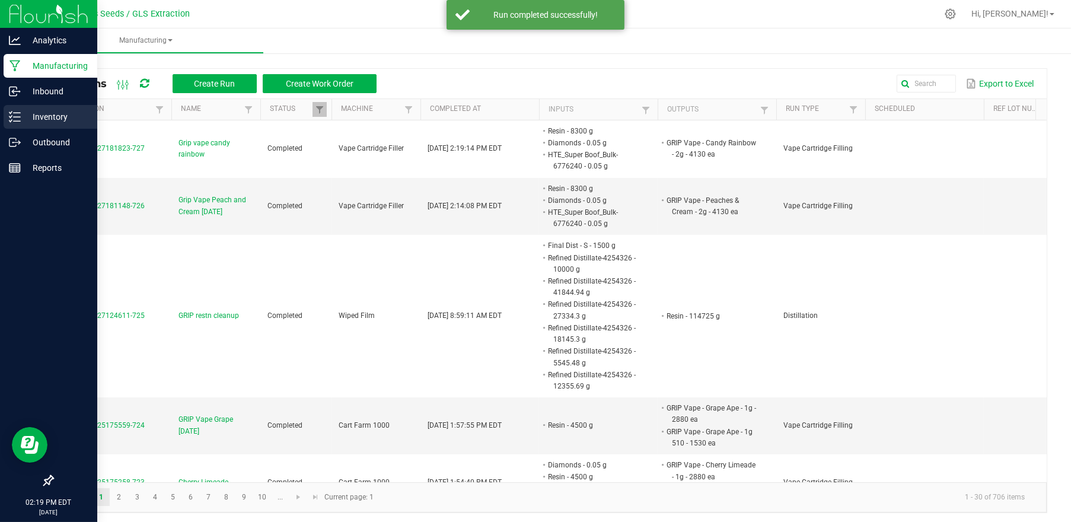
click at [46, 115] on p "Inventory" at bounding box center [56, 117] width 71 height 14
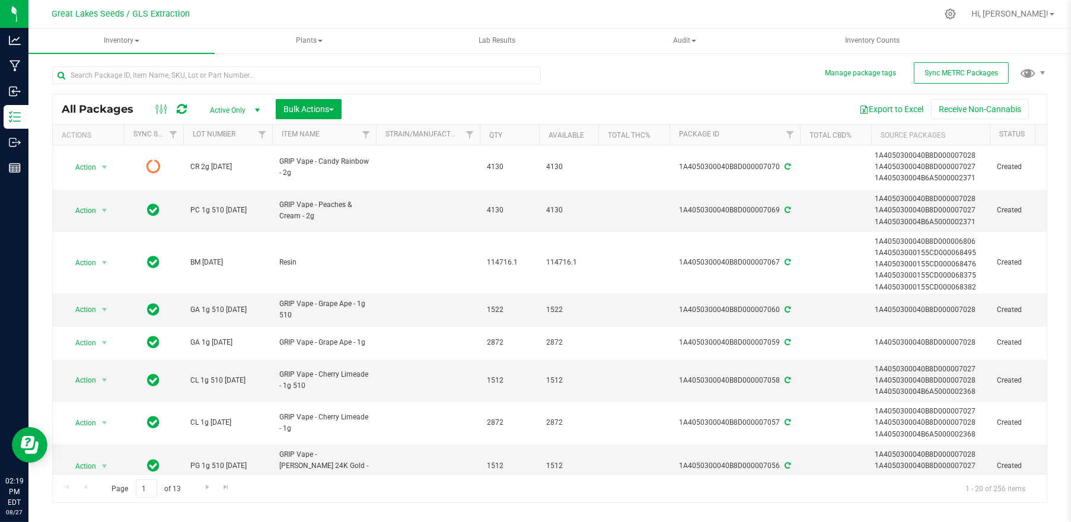
click at [177, 107] on icon at bounding box center [182, 109] width 10 height 12
click at [178, 107] on icon at bounding box center [182, 109] width 10 height 12
click at [938, 70] on span "Sync METRC Packages" at bounding box center [962, 73] width 74 height 8
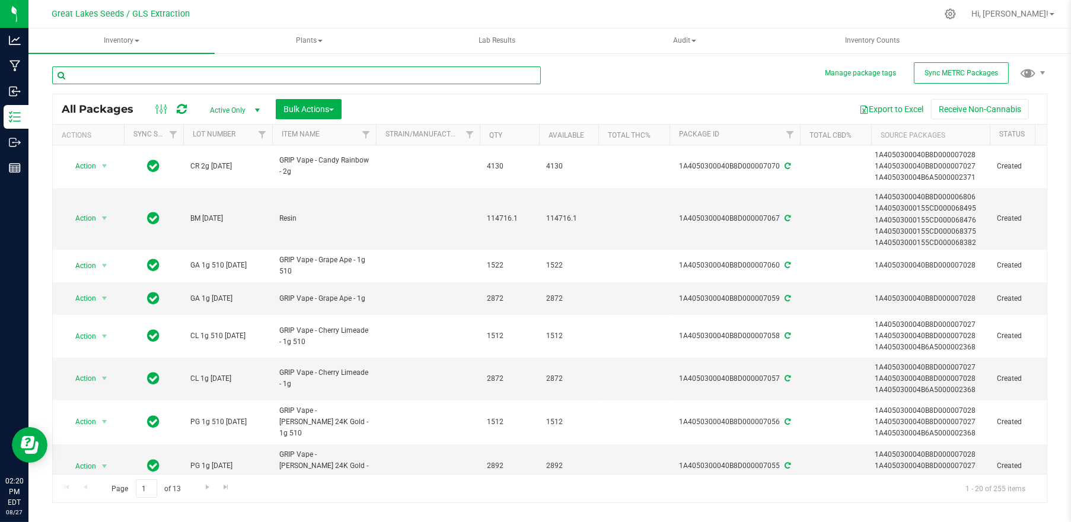
click at [193, 77] on input "text" at bounding box center [296, 75] width 489 height 18
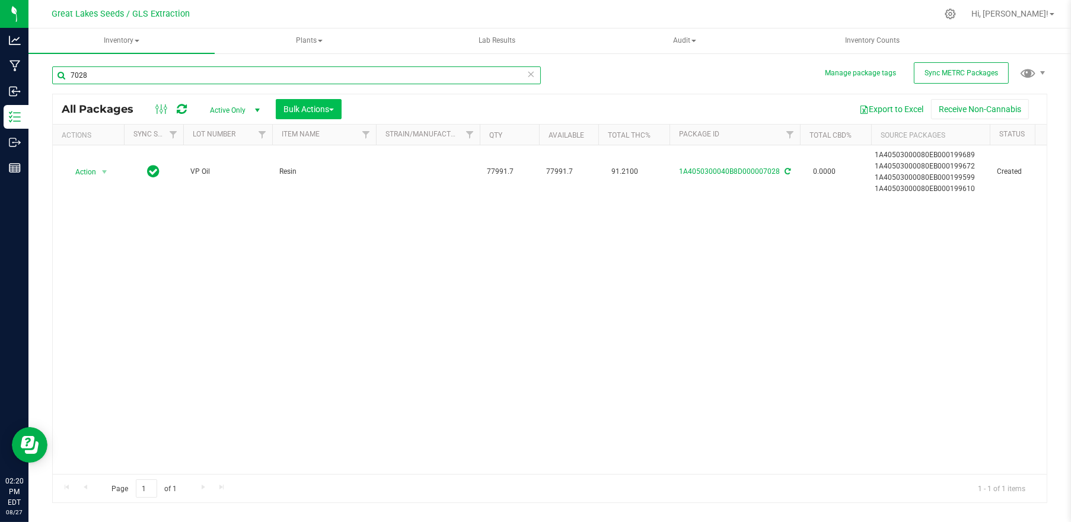
type input "7028"
click at [293, 109] on span "Bulk Actions" at bounding box center [308, 108] width 50 height 9
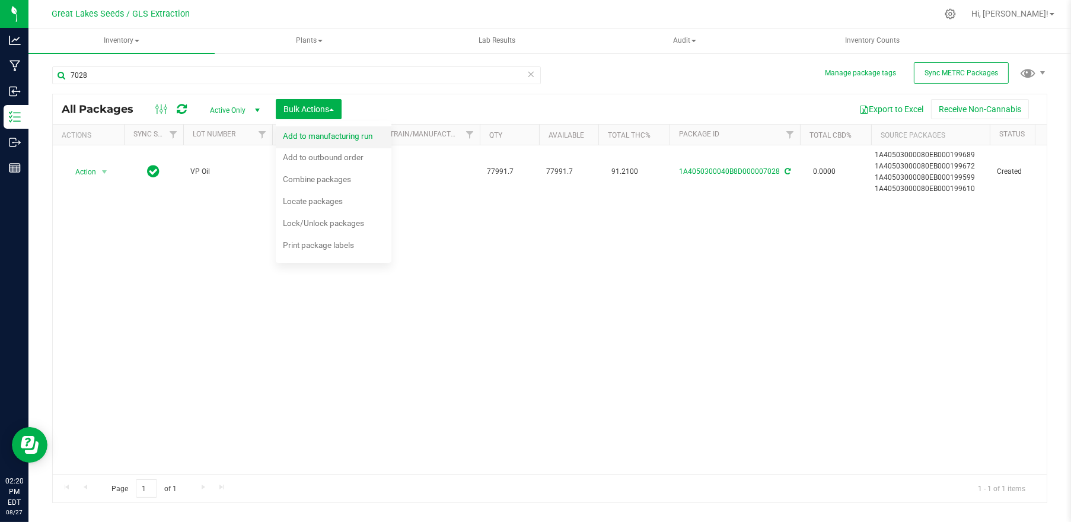
click at [317, 135] on span "Add to manufacturing run" at bounding box center [328, 135] width 90 height 9
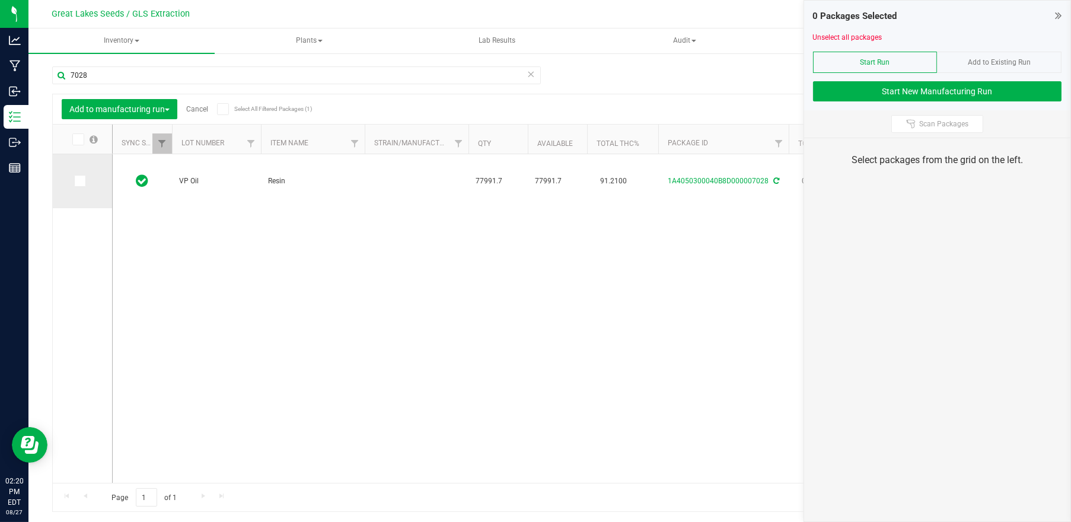
click at [80, 185] on span at bounding box center [80, 181] width 12 height 12
click at [0, 0] on input "checkbox" at bounding box center [0, 0] width 0 height 0
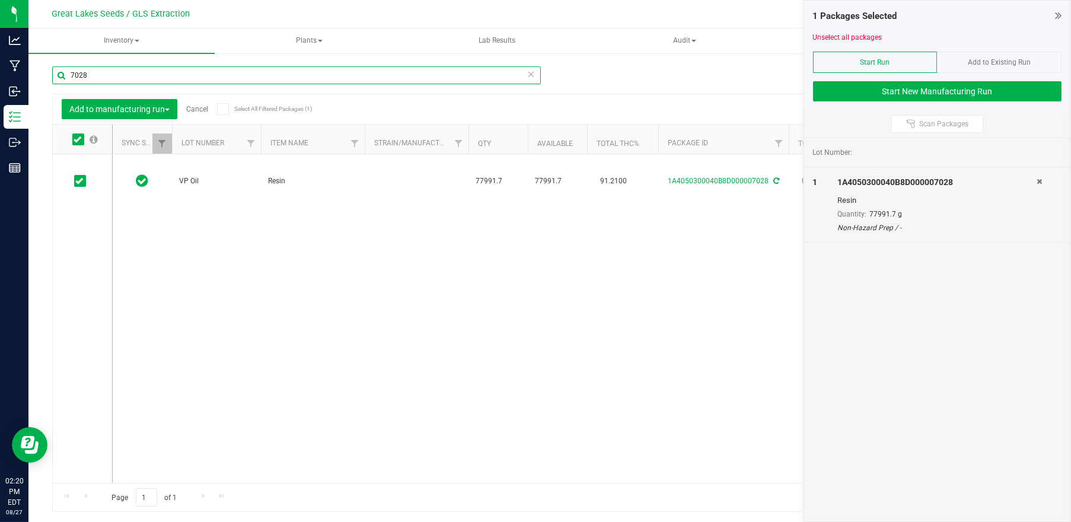
drag, startPoint x: 301, startPoint y: 76, endPoint x: -4, endPoint y: 82, distance: 304.3
click at [0, 82] on html "Analytics Manufacturing Inbound Inventory Outbound Reports 02:20 PM EDT 08/27/2…" at bounding box center [535, 261] width 1071 height 522
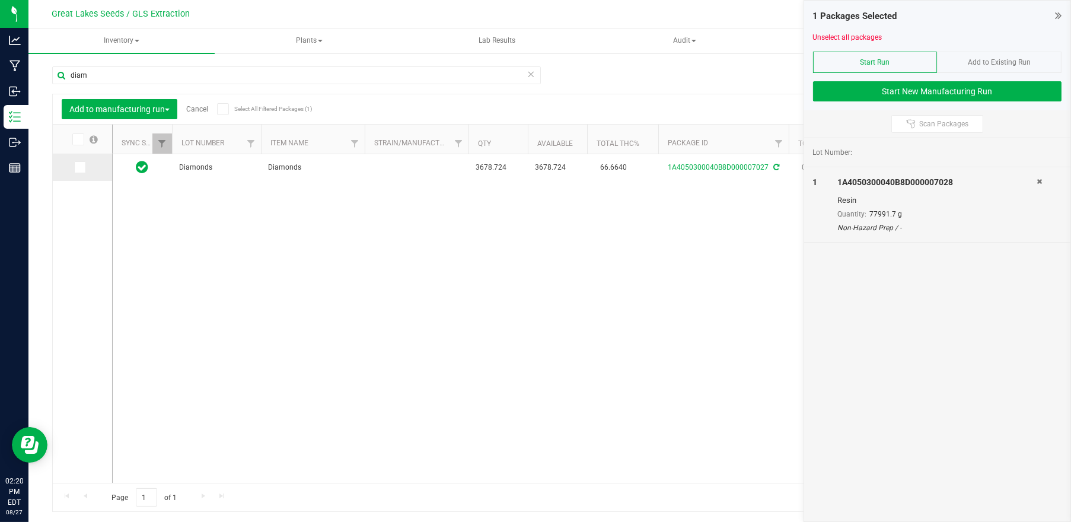
click at [85, 168] on span at bounding box center [80, 167] width 12 height 12
click at [0, 0] on input "checkbox" at bounding box center [0, 0] width 0 height 0
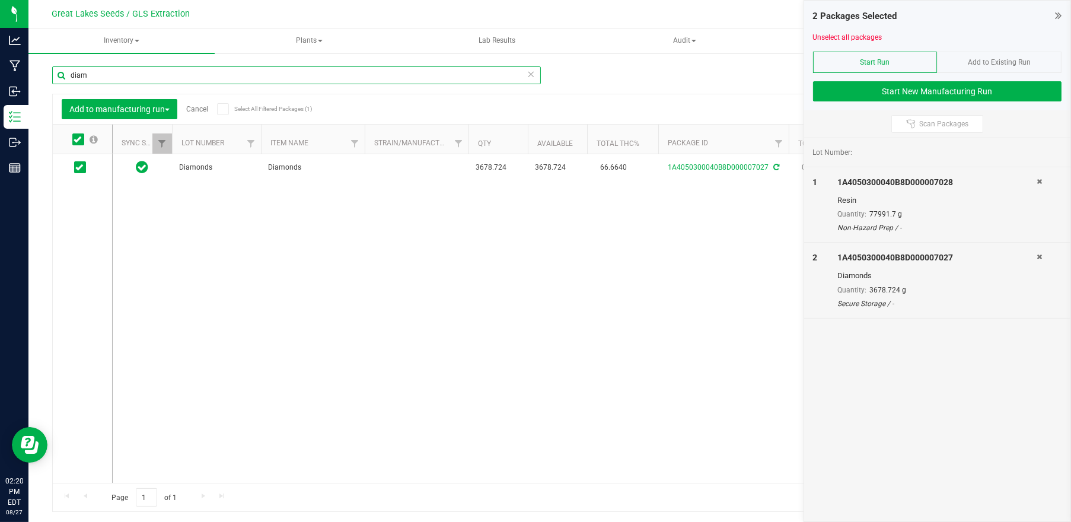
click at [44, 74] on div "Manage package tags Sync METRC Packages diam Add to manufacturing run Cancel Se…" at bounding box center [549, 233] width 1043 height 362
drag, startPoint x: 106, startPoint y: 79, endPoint x: 54, endPoint y: 77, distance: 52.3
click at [54, 77] on input "diam" at bounding box center [296, 75] width 489 height 18
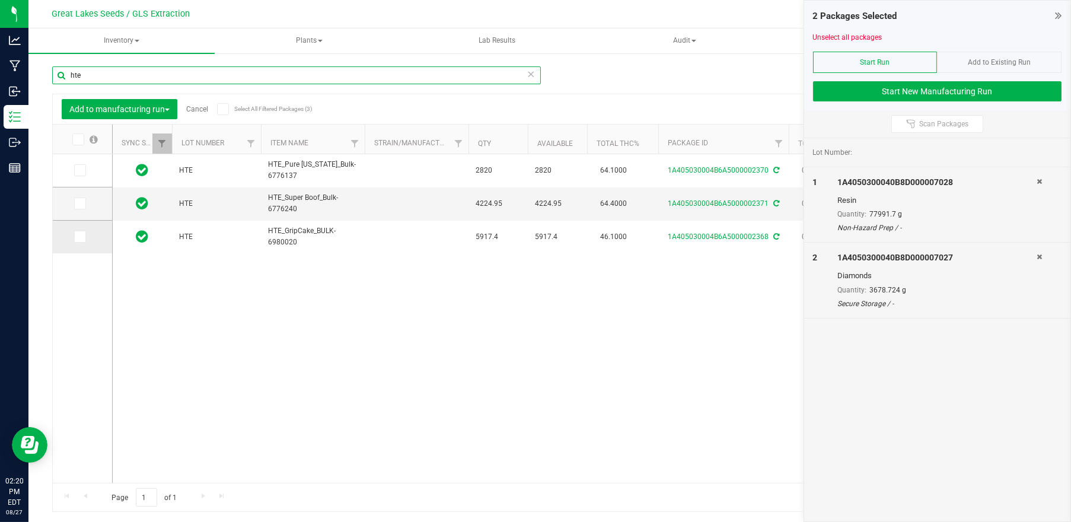
type input "hte"
click at [77, 237] on icon at bounding box center [79, 237] width 8 height 0
click at [0, 0] on input "checkbox" at bounding box center [0, 0] width 0 height 0
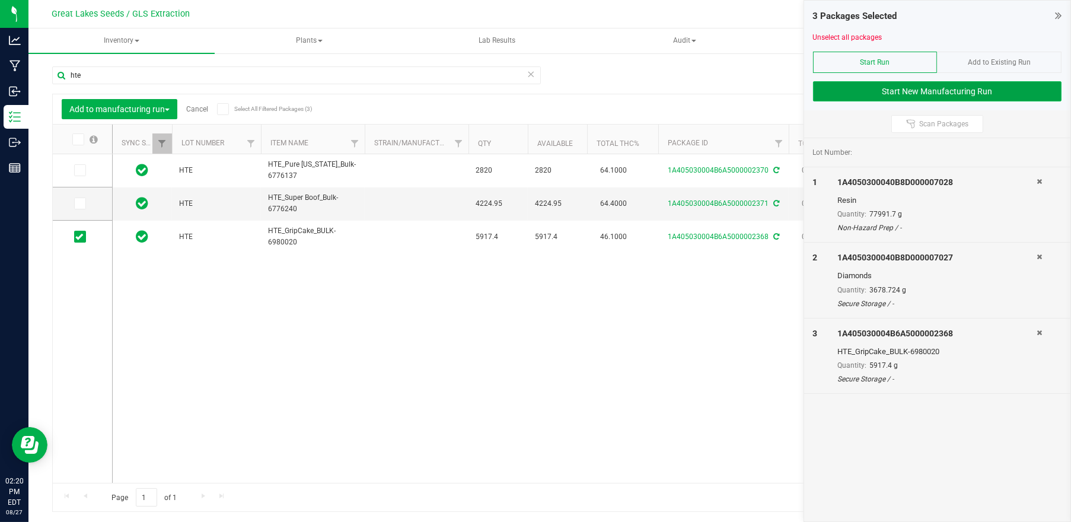
click at [910, 93] on button "Start New Manufacturing Run" at bounding box center [937, 91] width 249 height 20
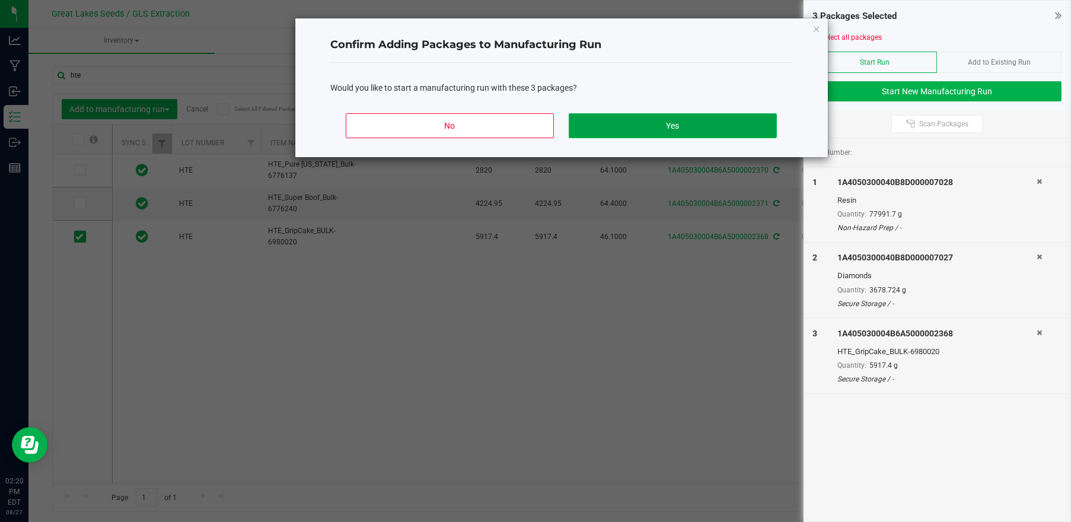
click at [674, 120] on button "Yes" at bounding box center [673, 125] width 208 height 25
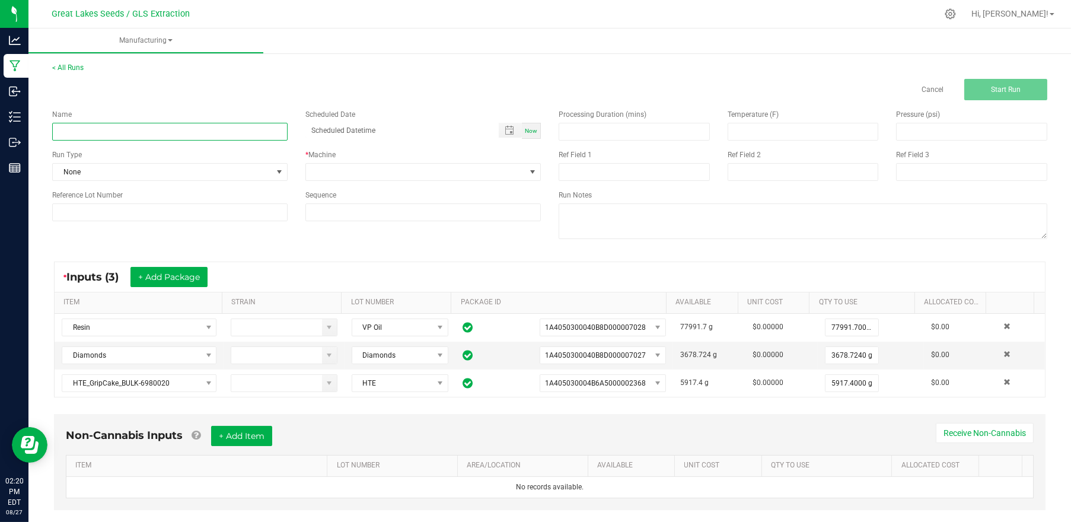
click at [199, 130] on input at bounding box center [169, 132] width 235 height 18
type input "Grip vape peaches and cream 2g"
click at [219, 178] on span "None" at bounding box center [162, 172] width 219 height 17
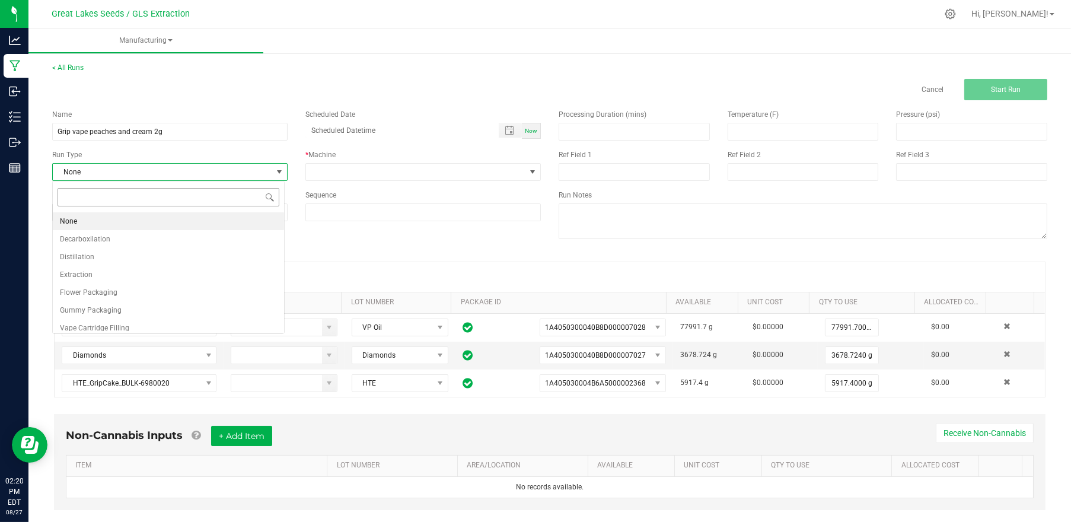
scroll to position [17, 232]
click at [158, 323] on li "Vape Cartridge Filling" at bounding box center [168, 328] width 231 height 18
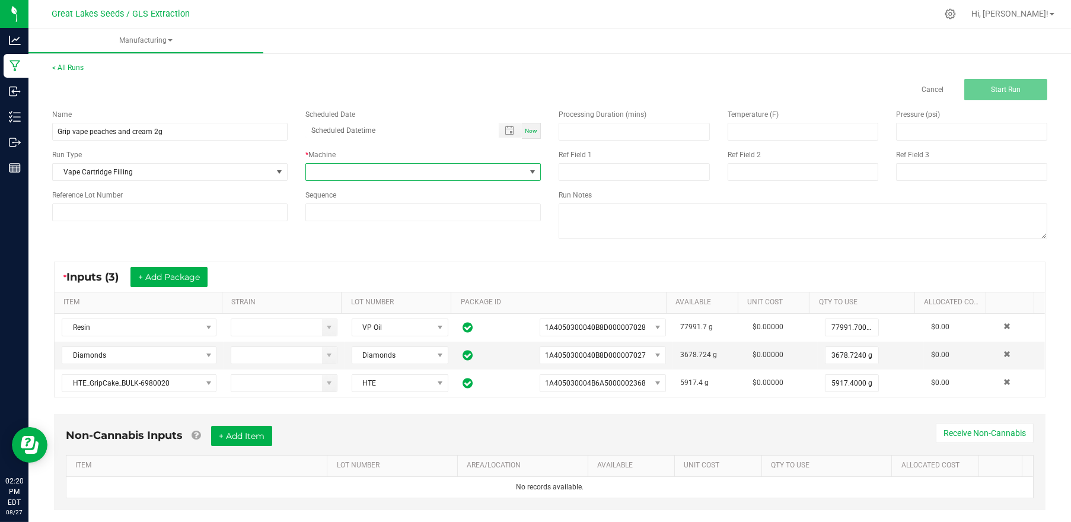
click at [358, 170] on span at bounding box center [415, 172] width 219 height 17
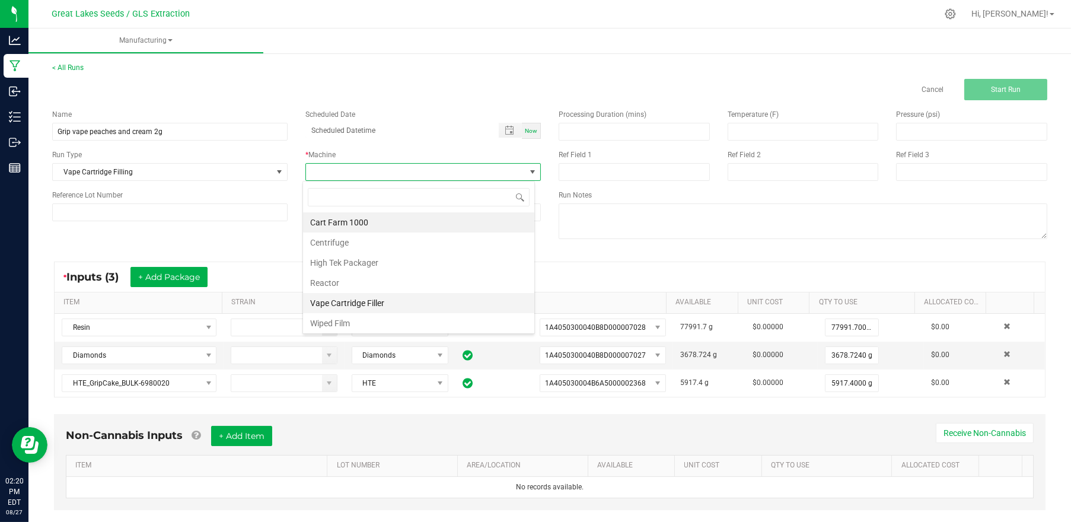
click at [364, 303] on li "Vape Cartridge Filler" at bounding box center [418, 303] width 231 height 20
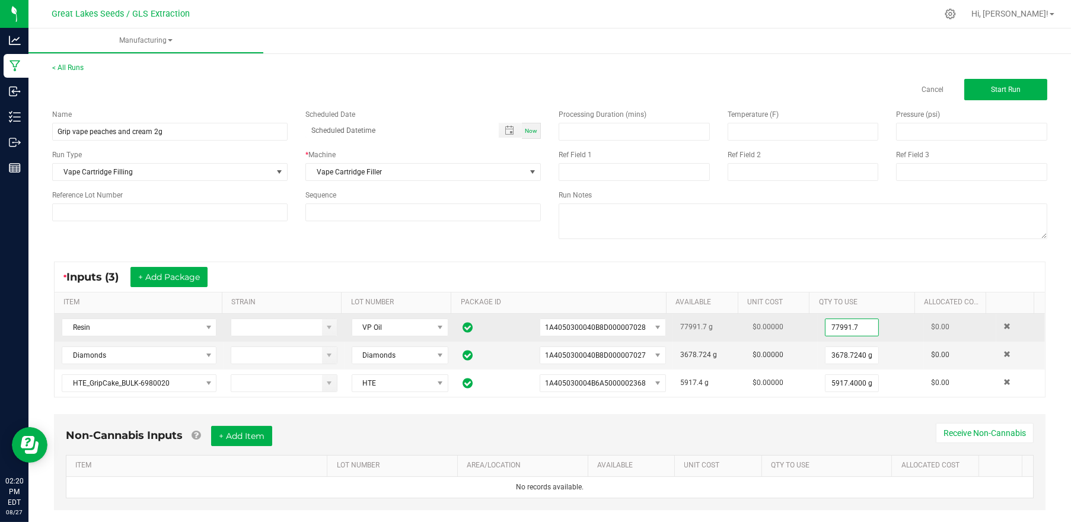
click at [829, 324] on input "77991.7" at bounding box center [852, 327] width 53 height 17
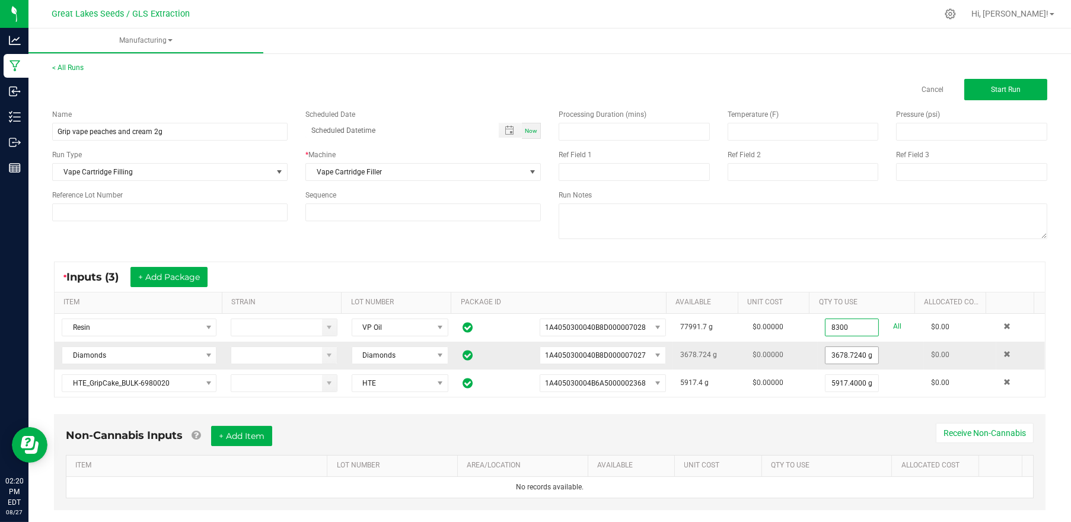
type input "8300.0000 g"
click at [831, 357] on input "3678.724" at bounding box center [852, 355] width 53 height 17
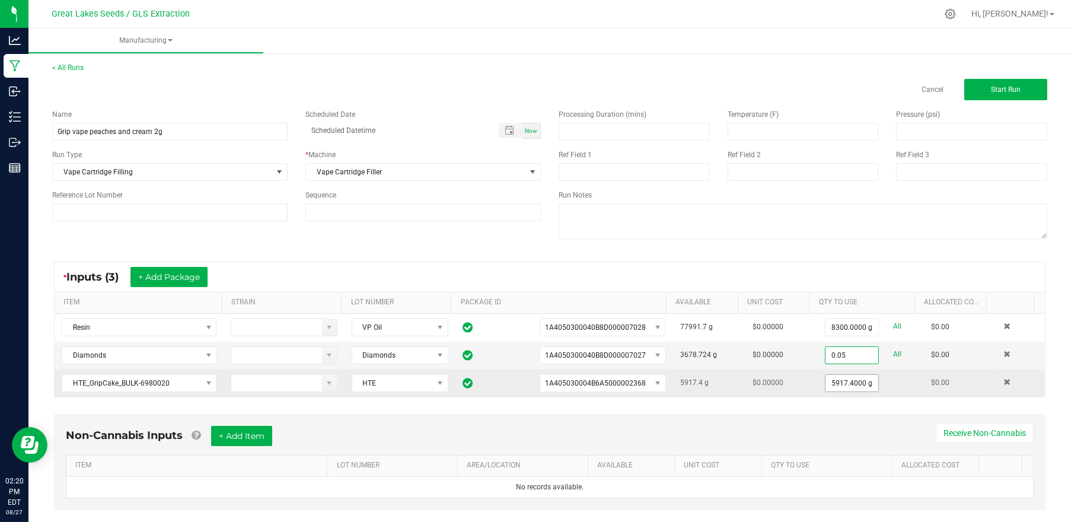
type input "0.0500 g"
click at [826, 377] on input "5917.4" at bounding box center [852, 383] width 53 height 17
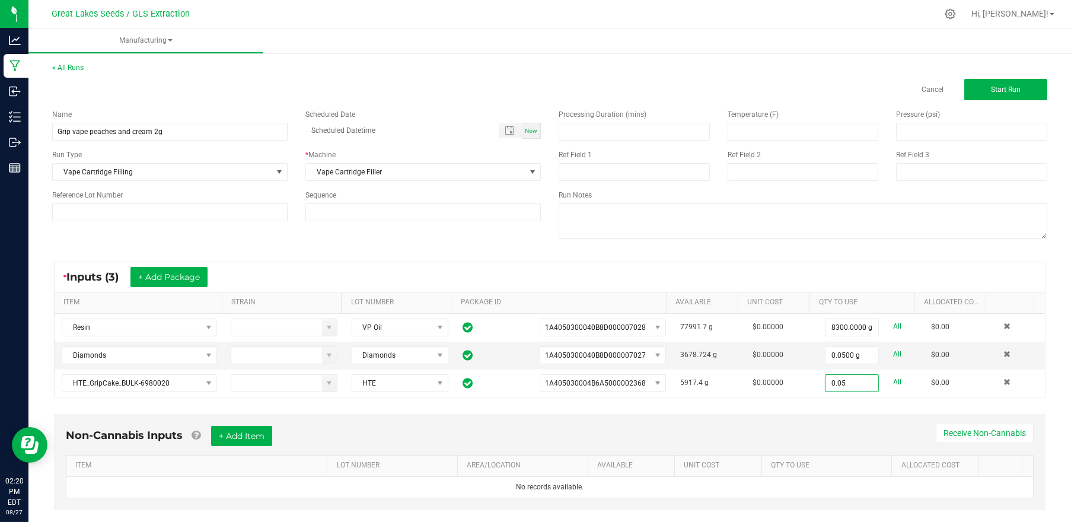
type input "0.0500 g"
click at [818, 260] on div "* Inputs (3) + Add Package ITEM STRAIN LOT NUMBER PACKAGE ID AVAILABLE Unit Cos…" at bounding box center [549, 329] width 1013 height 157
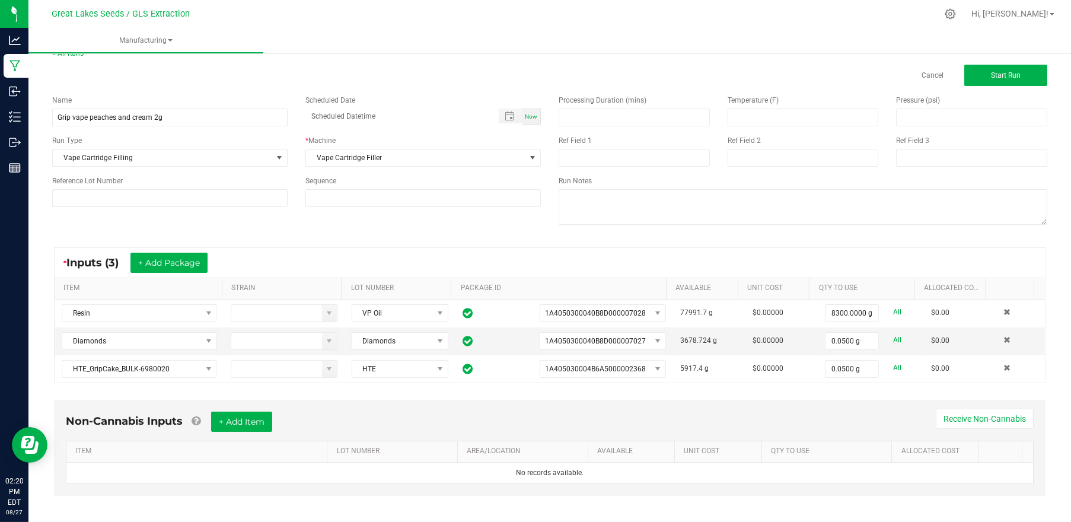
scroll to position [21, 0]
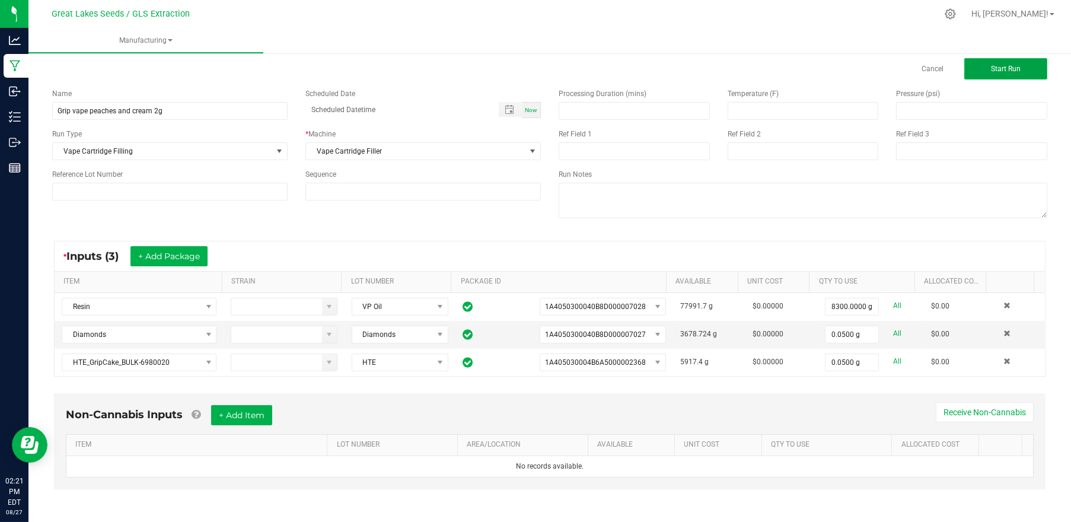
click at [1005, 60] on button "Start Run" at bounding box center [1005, 68] width 83 height 21
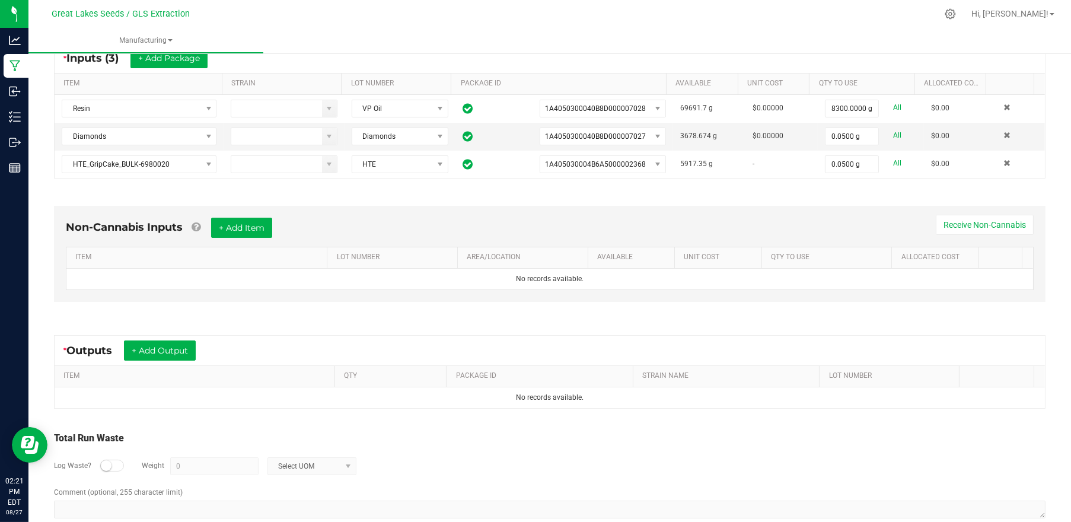
scroll to position [237, 0]
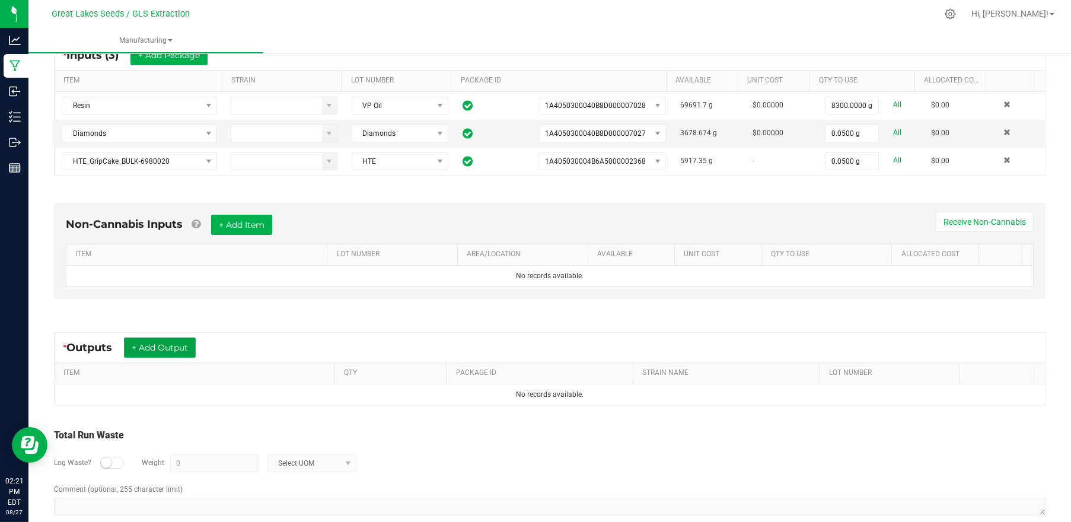
click at [158, 341] on button "+ Add Output" at bounding box center [160, 347] width 72 height 20
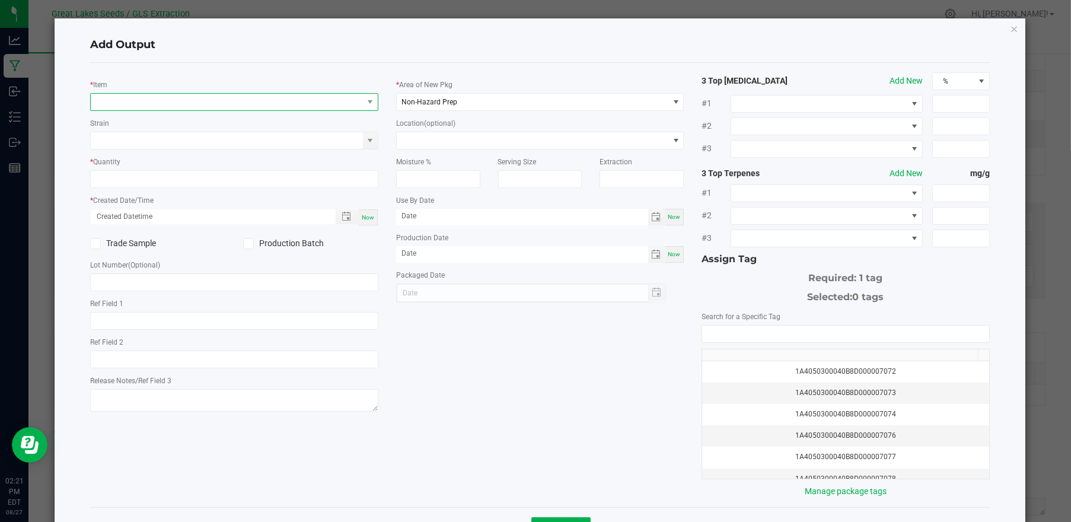
click at [208, 100] on span "NO DATA FOUND" at bounding box center [227, 102] width 272 height 17
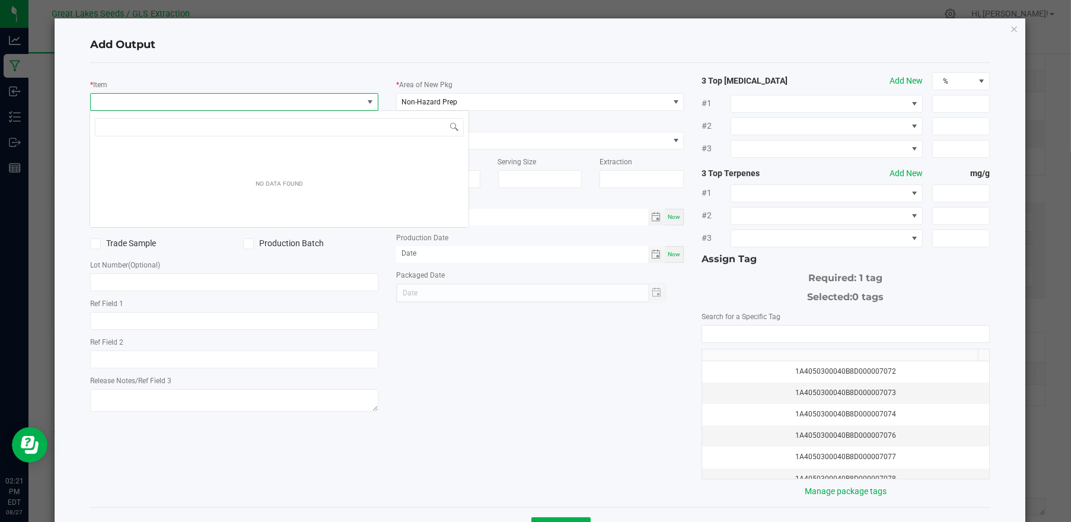
scroll to position [17, 285]
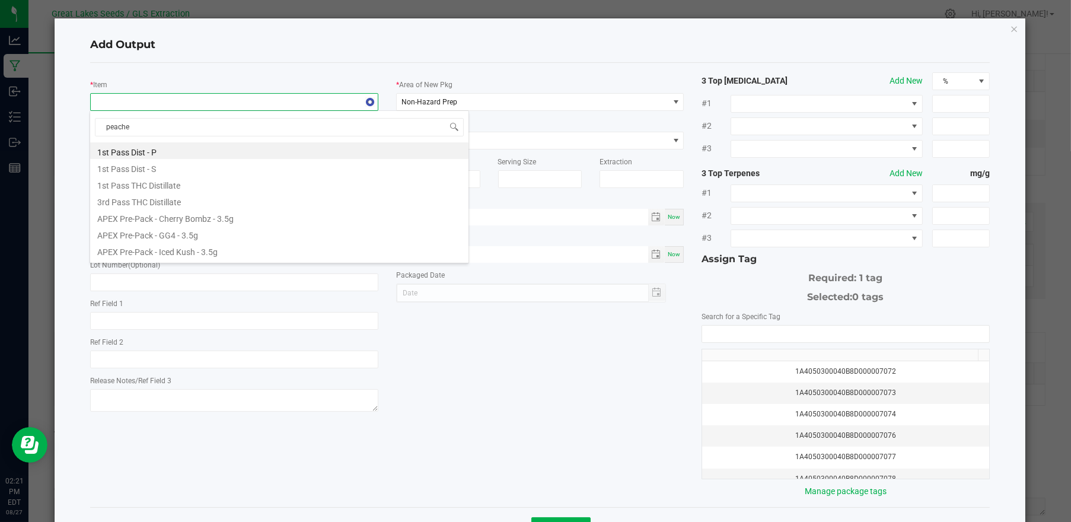
type input "peaches"
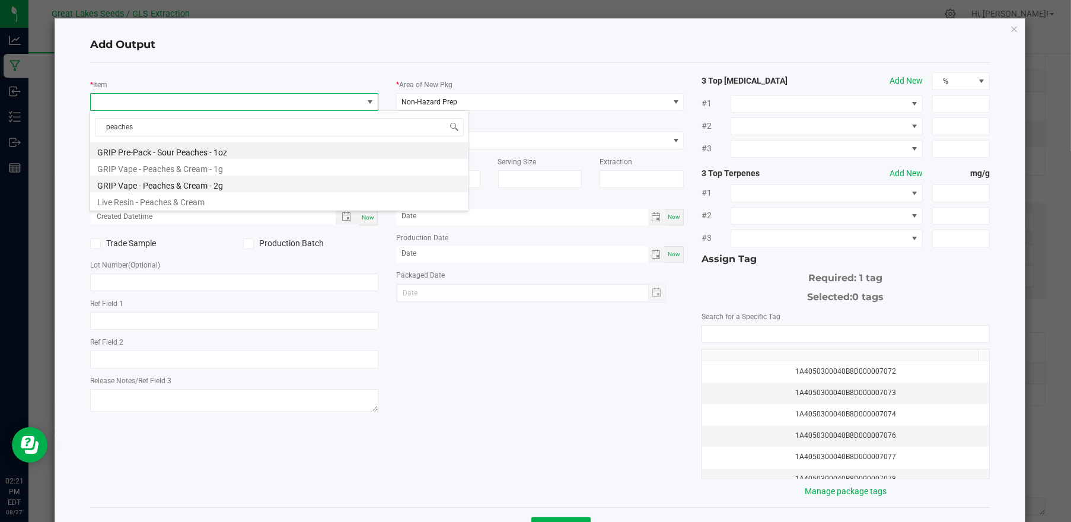
click at [219, 182] on li "GRIP Vape - Peaches & Cream - 2g" at bounding box center [279, 184] width 378 height 17
type input "0 ea"
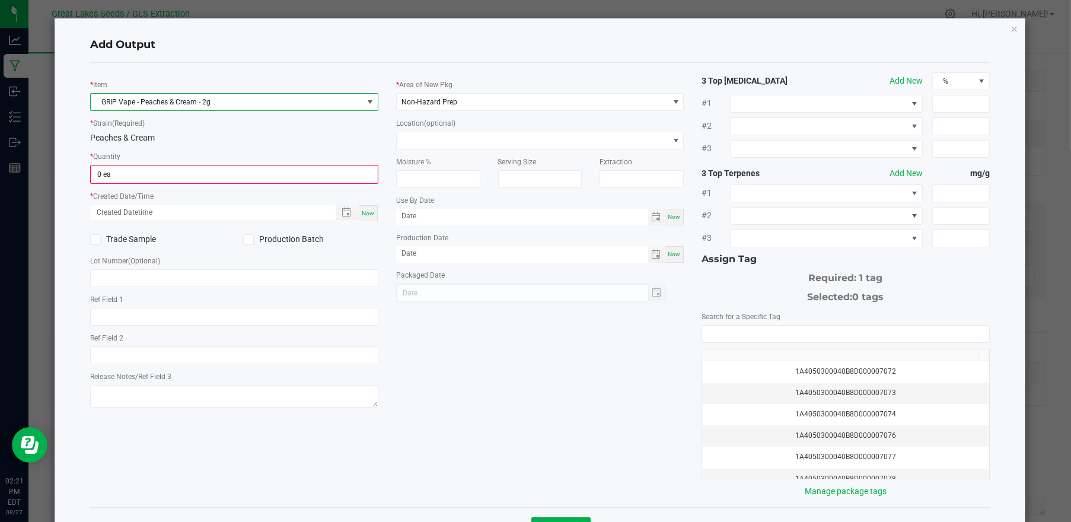
click at [249, 240] on icon at bounding box center [248, 240] width 8 height 0
click at [0, 0] on input "Production Batch" at bounding box center [0, 0] width 0 height 0
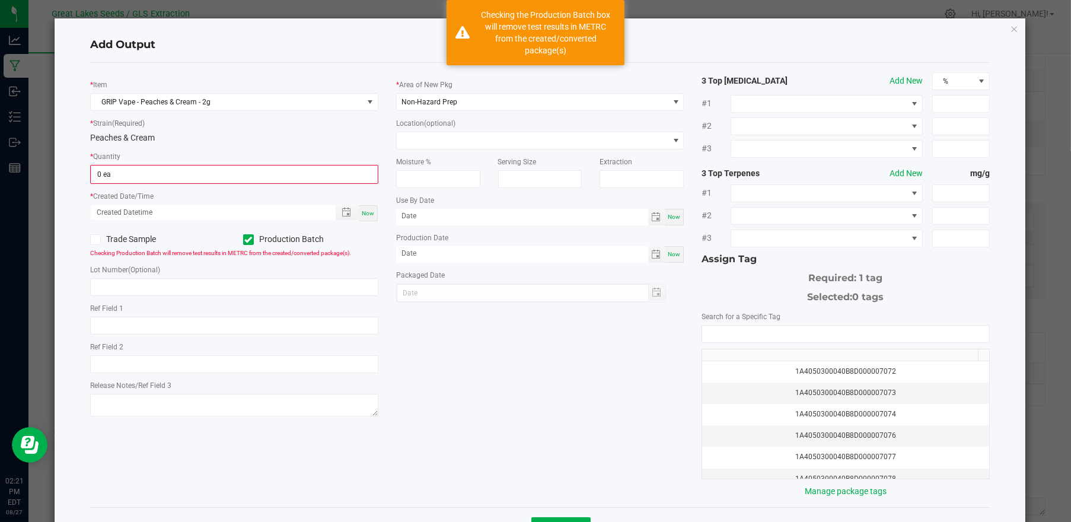
click at [362, 212] on span "Now" at bounding box center [368, 213] width 12 height 7
type input "08/27/2025 2:21 PM"
type input "[DATE]"
click at [829, 371] on div "1A4050300040B8D000007072" at bounding box center [845, 371] width 273 height 11
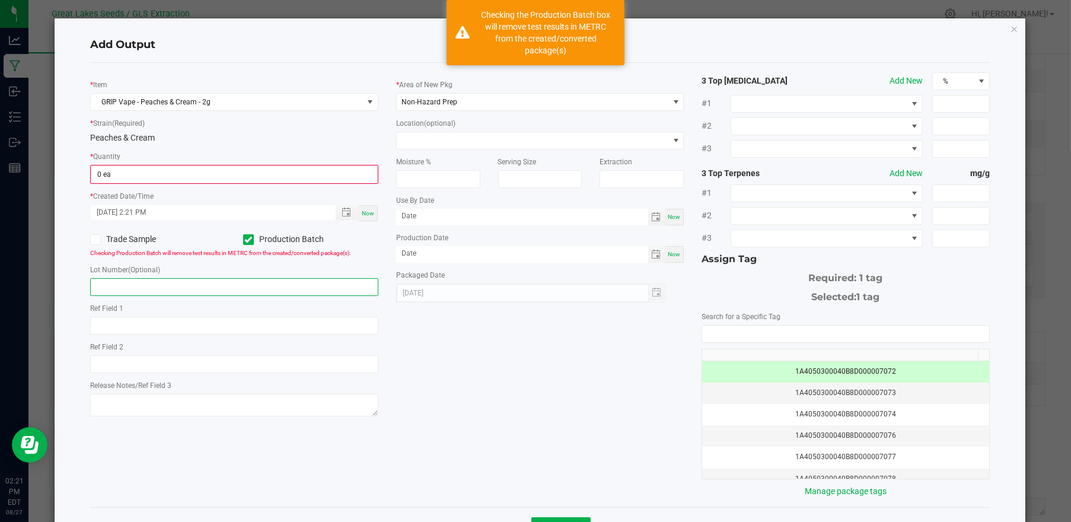
click at [164, 284] on input "text" at bounding box center [234, 287] width 288 height 18
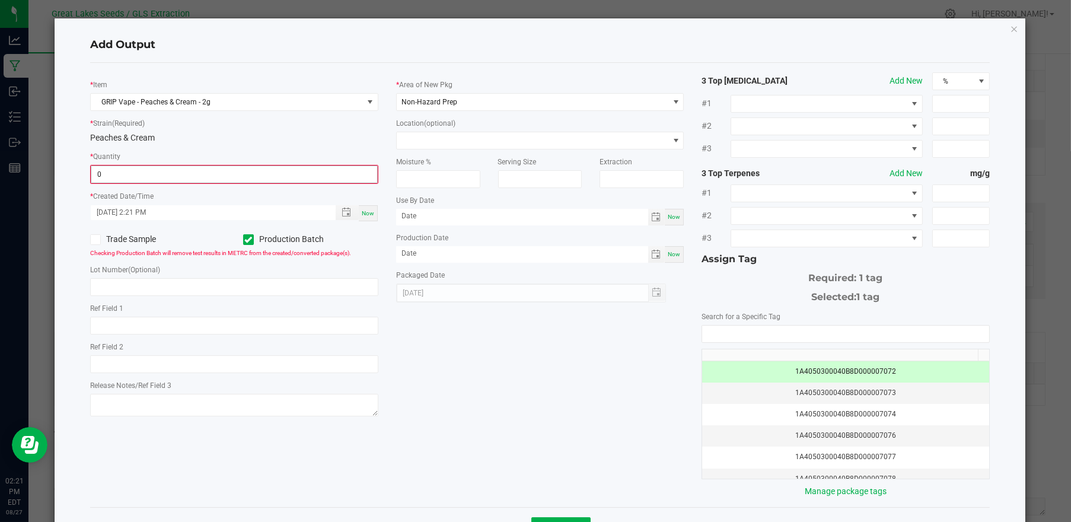
click at [117, 174] on input "0" at bounding box center [234, 174] width 286 height 17
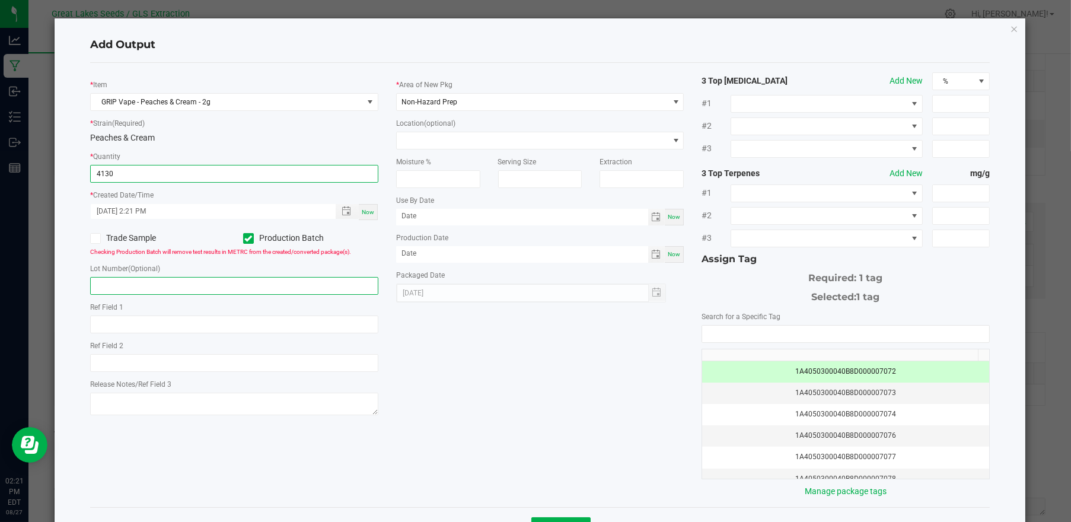
type input "4130 ea"
click at [206, 278] on input "text" at bounding box center [234, 286] width 288 height 18
type input "PC 2G [DATE]"
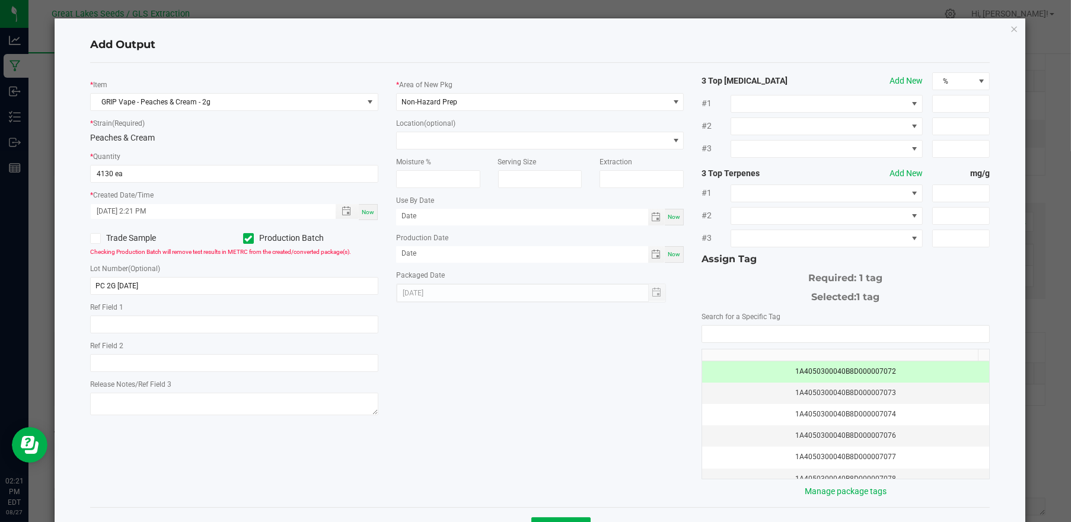
click at [488, 410] on div "* Item GRIP Vape - Peaches & Cream - 2g * Strain (Required) Peaches & Cream * Q…" at bounding box center [540, 284] width 918 height 425
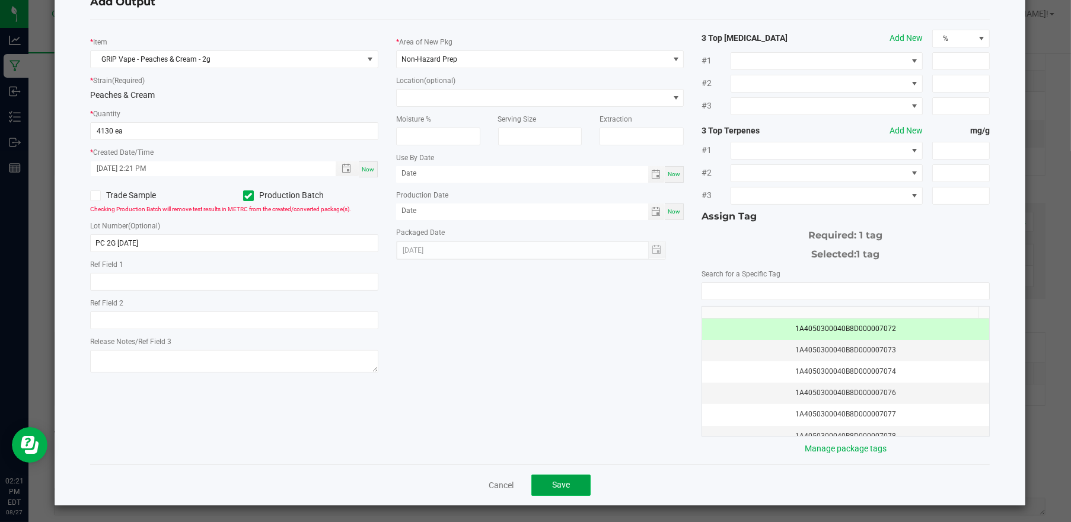
click at [564, 489] on button "Save" at bounding box center [560, 484] width 59 height 21
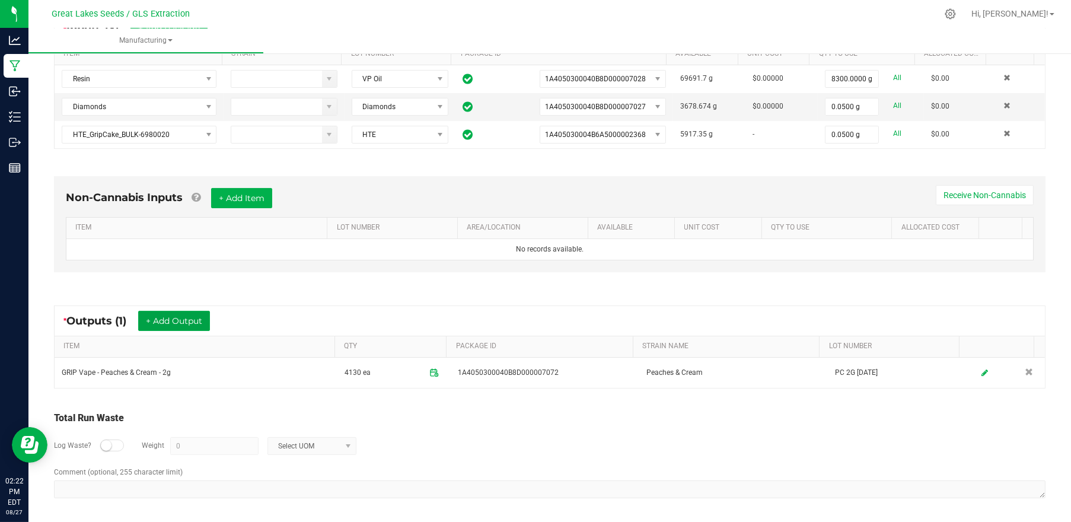
scroll to position [0, 0]
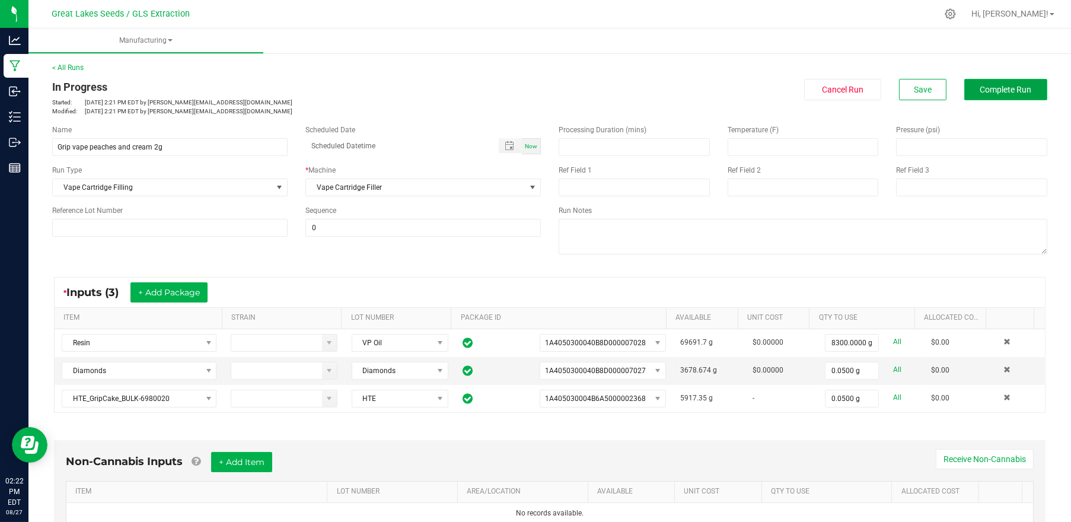
click at [980, 90] on span "Complete Run" at bounding box center [1006, 89] width 52 height 9
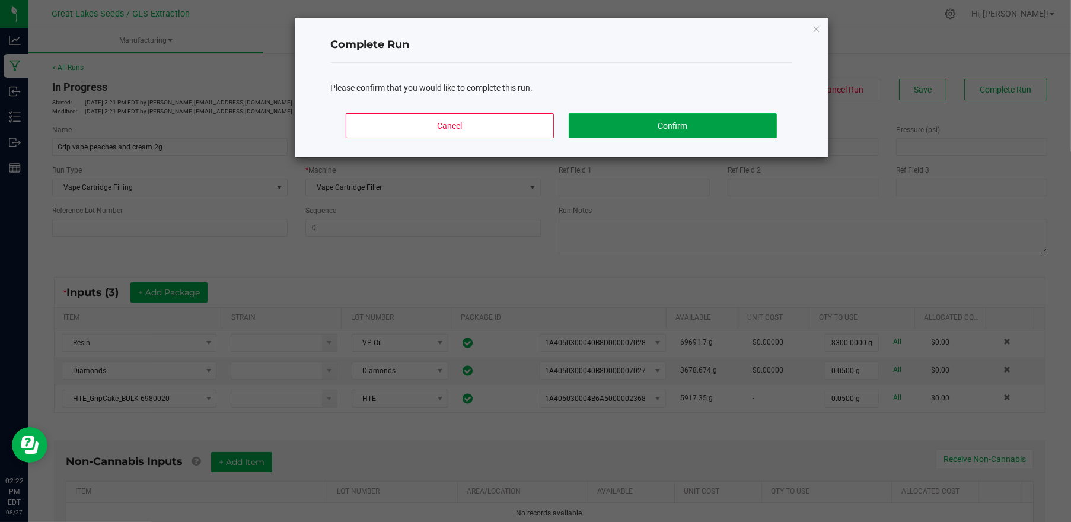
click at [689, 120] on button "Confirm" at bounding box center [673, 125] width 208 height 25
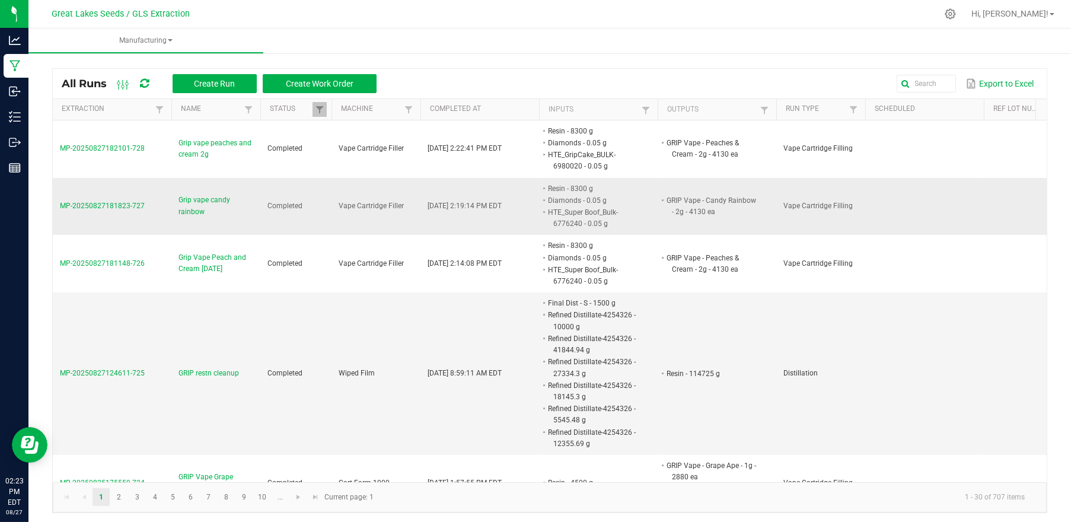
click at [555, 203] on li "Diamonds - 0.05 g" at bounding box center [593, 201] width 94 height 12
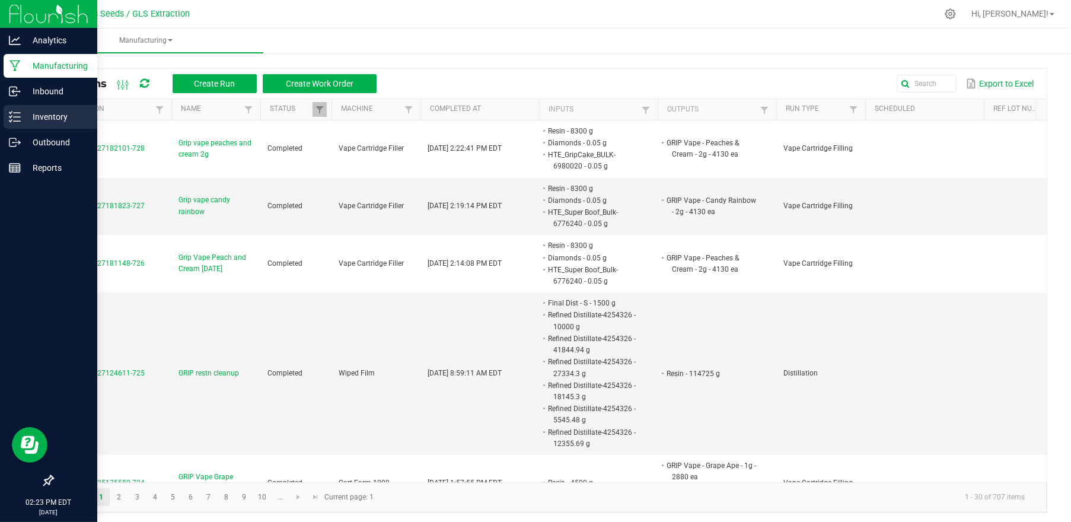
click at [49, 119] on p "Inventory" at bounding box center [56, 117] width 71 height 14
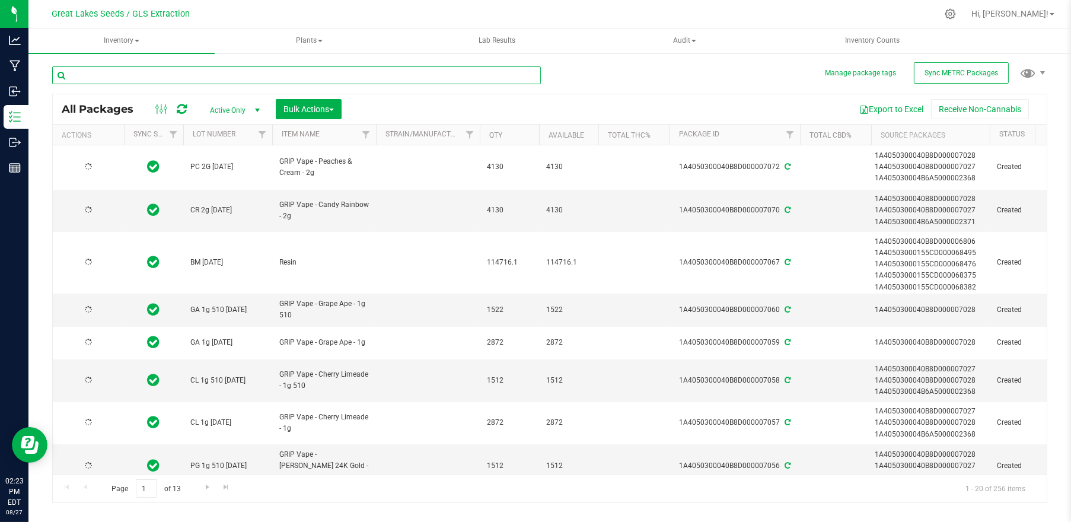
click at [153, 72] on input "text" at bounding box center [296, 75] width 489 height 18
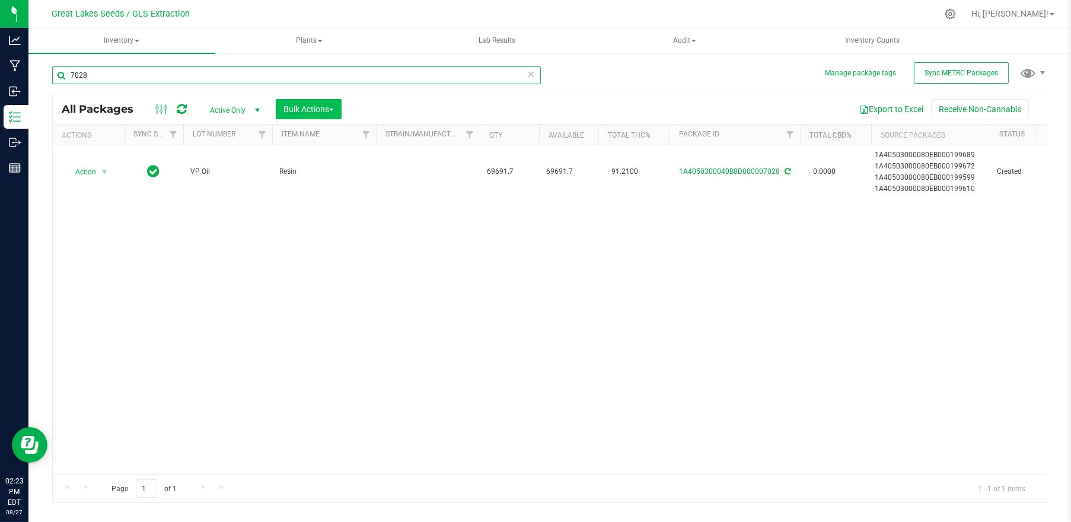
type input "7028"
click at [330, 106] on span "Bulk Actions" at bounding box center [308, 108] width 50 height 9
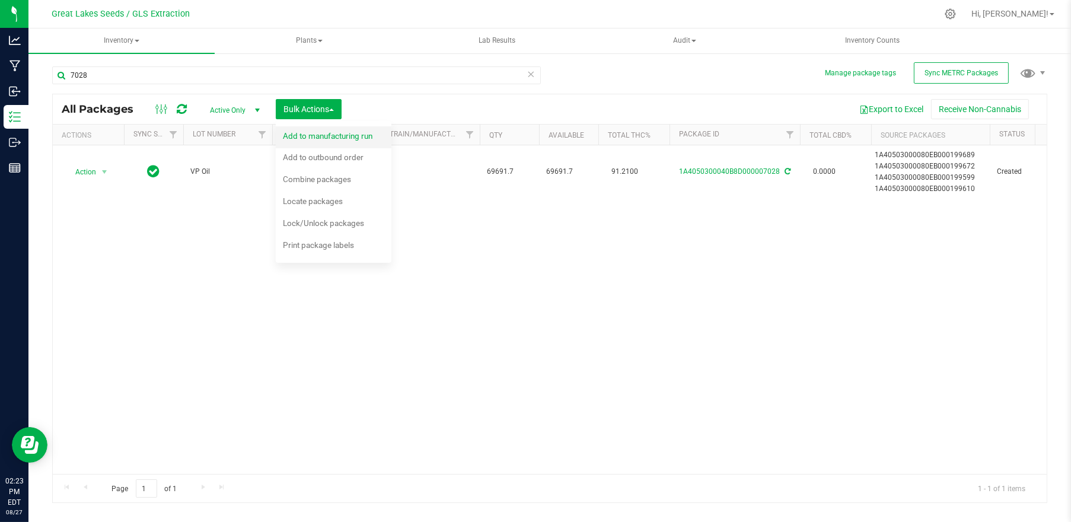
click at [330, 136] on span "Add to manufacturing run" at bounding box center [328, 135] width 90 height 9
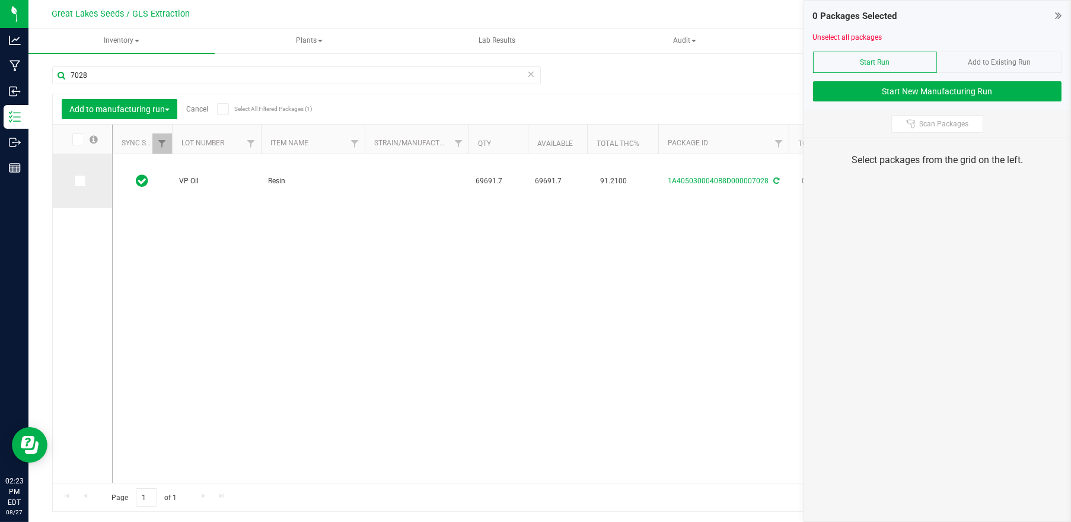
click at [82, 181] on icon at bounding box center [79, 181] width 8 height 0
click at [0, 0] on input "checkbox" at bounding box center [0, 0] width 0 height 0
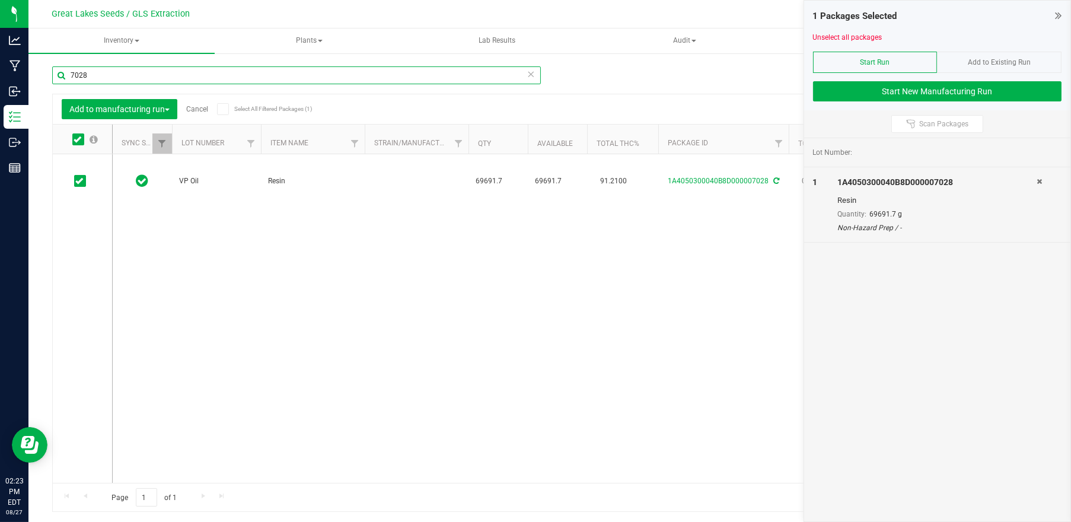
drag, startPoint x: 96, startPoint y: 78, endPoint x: 50, endPoint y: 79, distance: 45.7
click at [50, 79] on div "Manage package tags Sync METRC Packages 7028 Add to manufacturing run Cancel Se…" at bounding box center [549, 233] width 1043 height 362
type input "g"
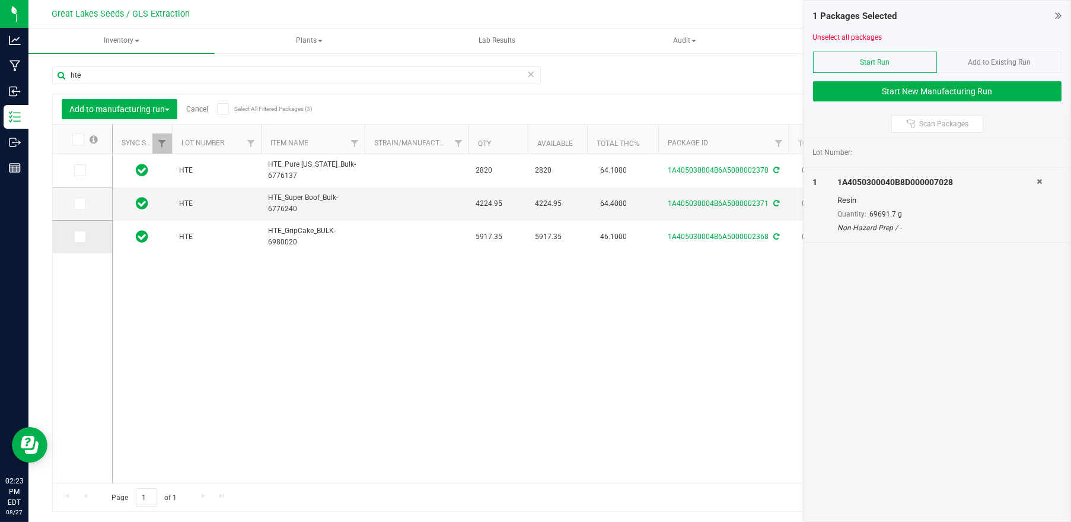
click at [81, 241] on span at bounding box center [80, 237] width 12 height 12
click at [0, 0] on input "checkbox" at bounding box center [0, 0] width 0 height 0
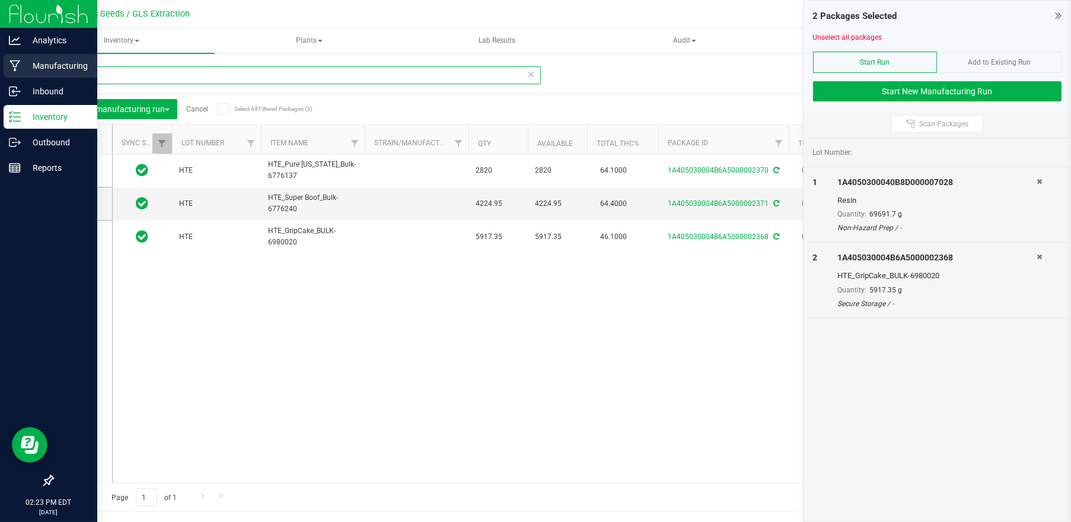
drag, startPoint x: 96, startPoint y: 77, endPoint x: 19, endPoint y: 75, distance: 77.1
click at [19, 75] on div "Analytics Manufacturing Inbound Inventory Outbound Reports 02:23 PM EDT 08/27/2…" at bounding box center [535, 261] width 1071 height 522
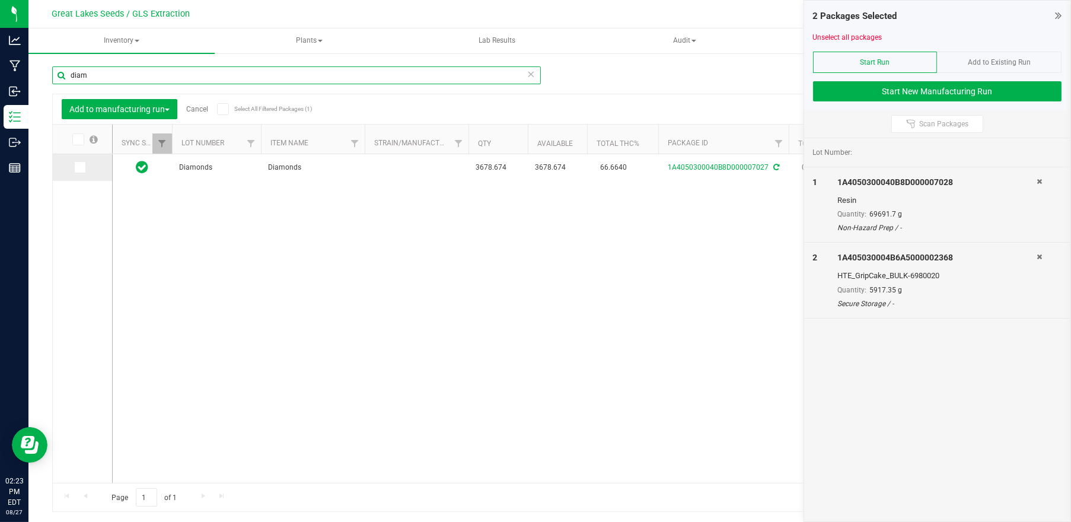
type input "diam"
click at [77, 167] on icon at bounding box center [79, 167] width 8 height 0
click at [0, 0] on input "checkbox" at bounding box center [0, 0] width 0 height 0
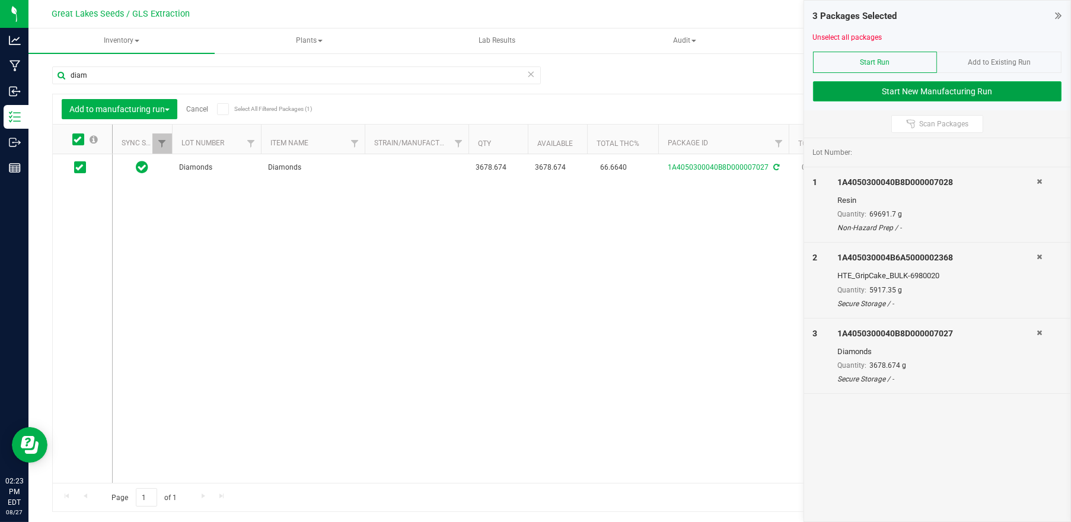
click at [861, 91] on button "Start New Manufacturing Run" at bounding box center [937, 91] width 249 height 20
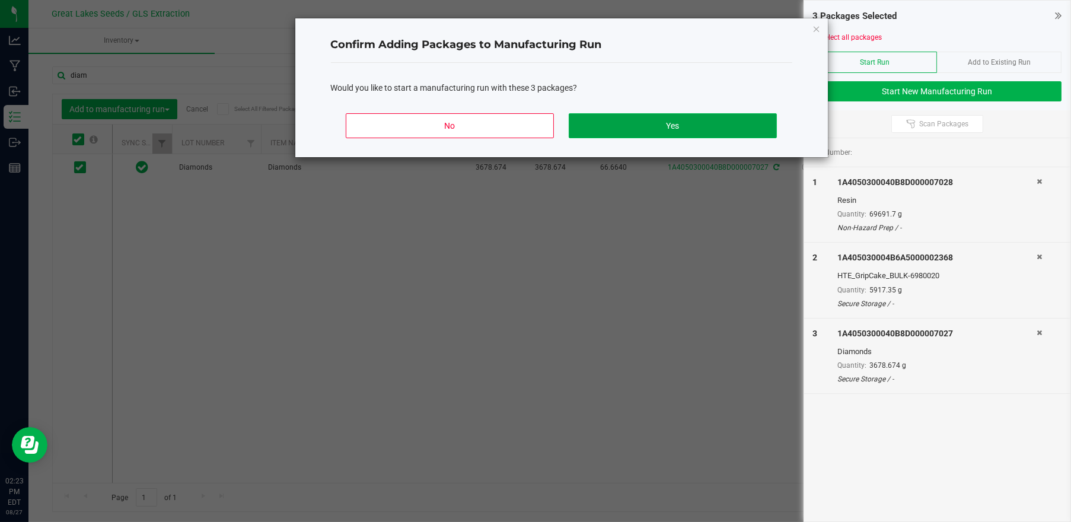
click at [683, 128] on button "Yes" at bounding box center [673, 125] width 208 height 25
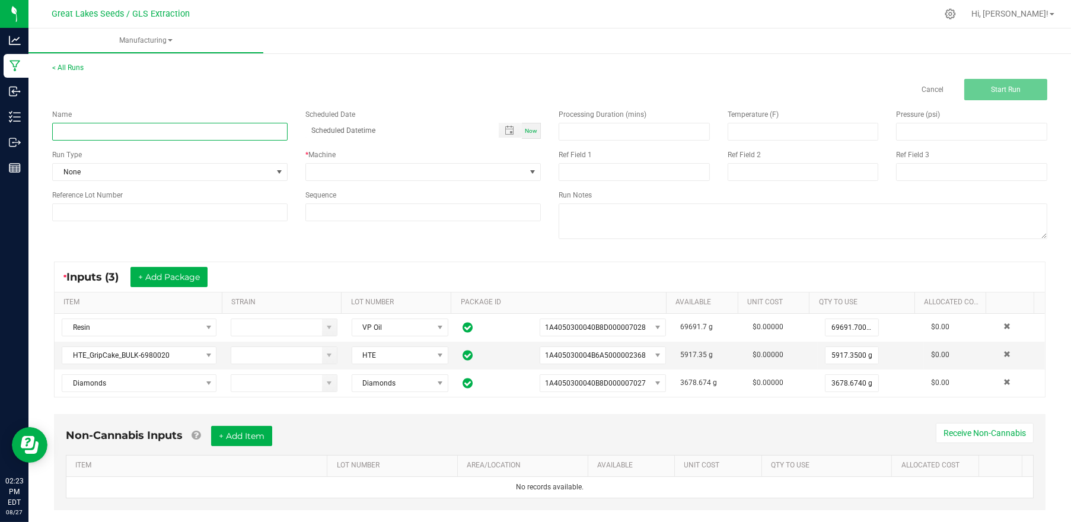
click at [218, 132] on input at bounding box center [169, 132] width 235 height 18
type input "GRIP Vape MI Blue [DATE]"
click at [238, 174] on span "None" at bounding box center [162, 172] width 219 height 17
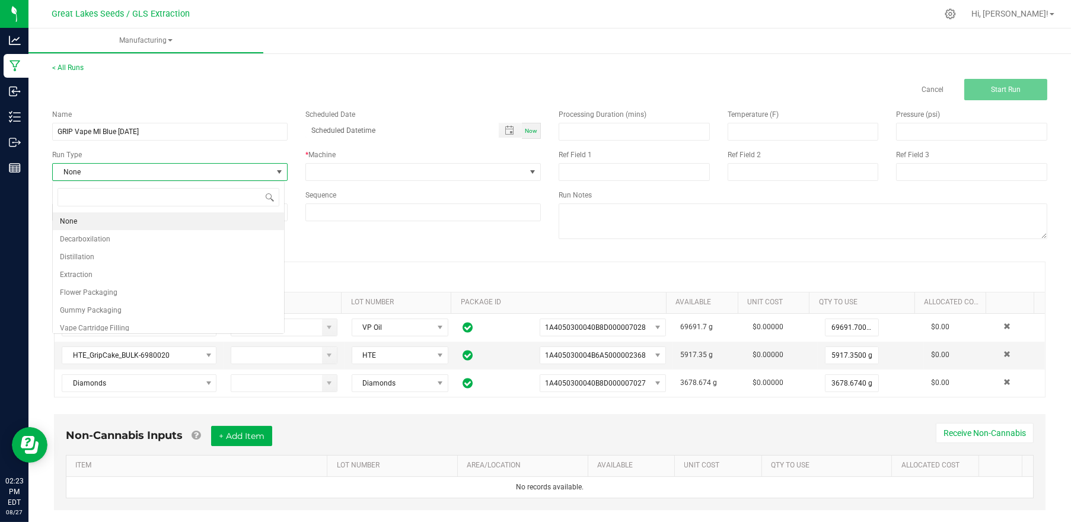
scroll to position [17, 232]
click at [138, 327] on li "Vape Cartridge Filling" at bounding box center [168, 328] width 231 height 18
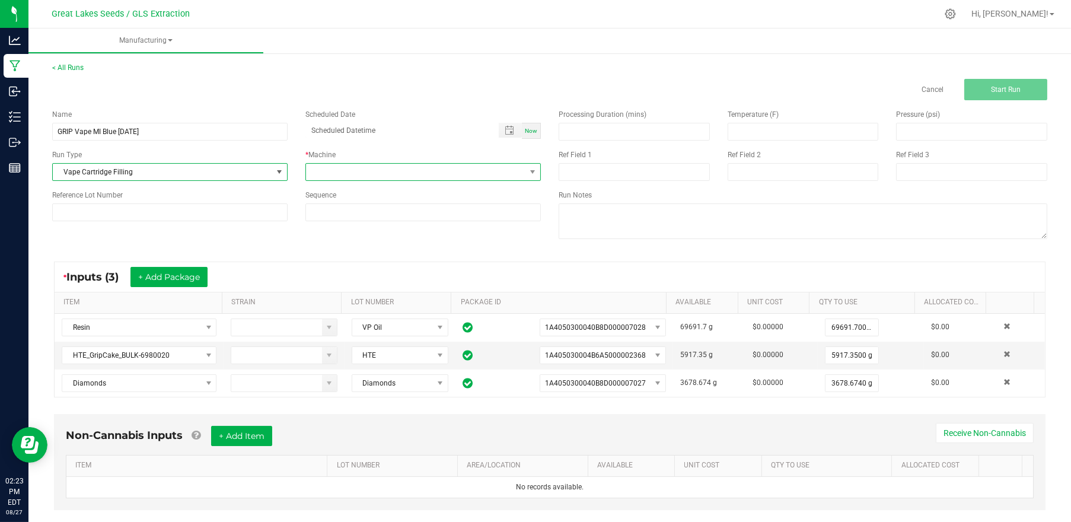
click at [410, 176] on span at bounding box center [415, 172] width 219 height 17
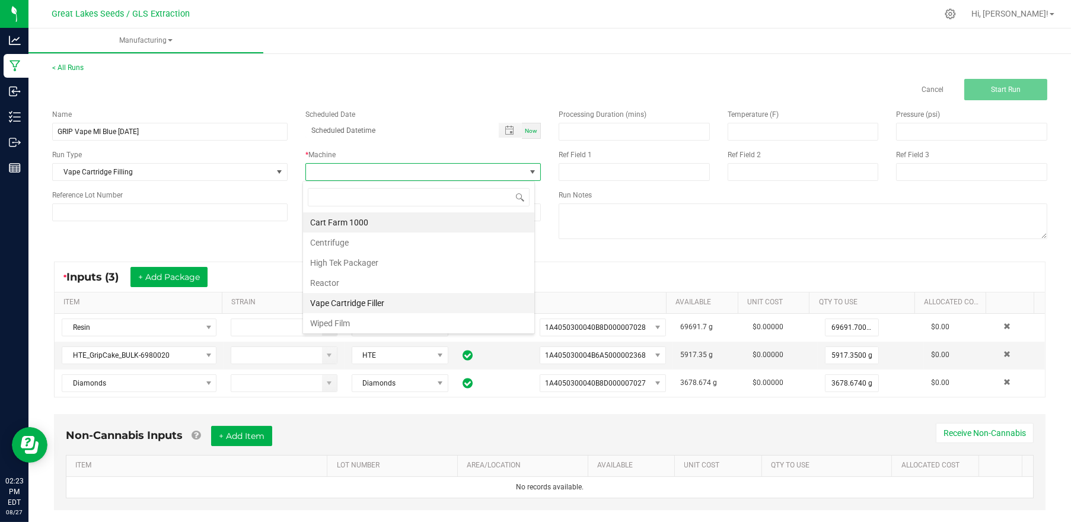
click at [369, 300] on li "Vape Cartridge Filler" at bounding box center [418, 303] width 231 height 20
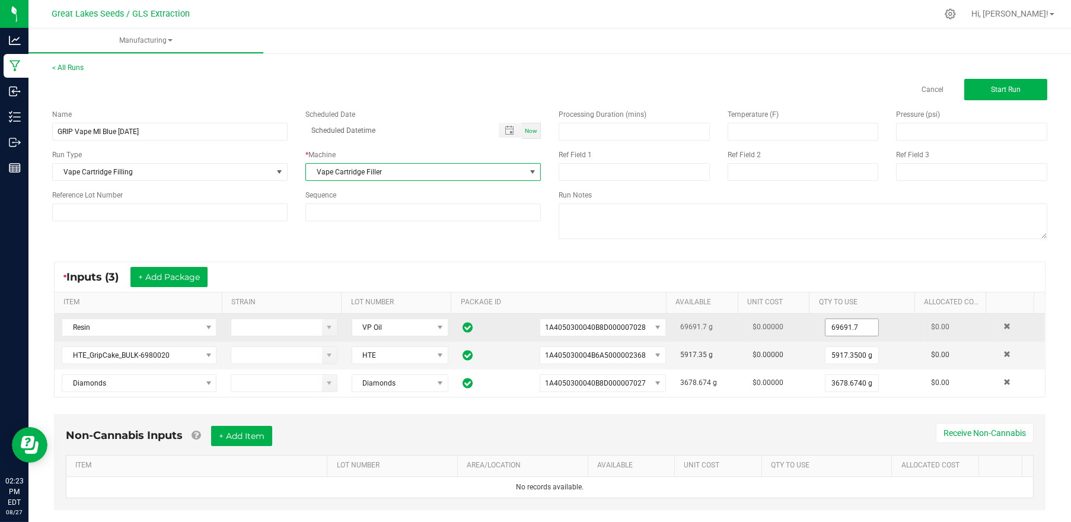
click at [833, 327] on input "69691.7" at bounding box center [852, 327] width 53 height 17
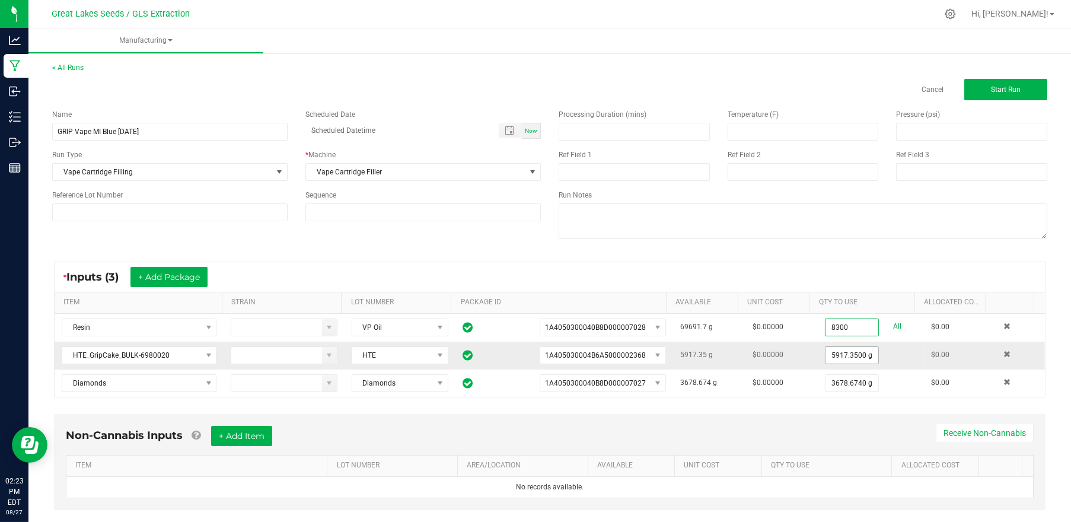
type input "8300.0000 g"
click at [843, 357] on input "5917.35" at bounding box center [852, 355] width 53 height 17
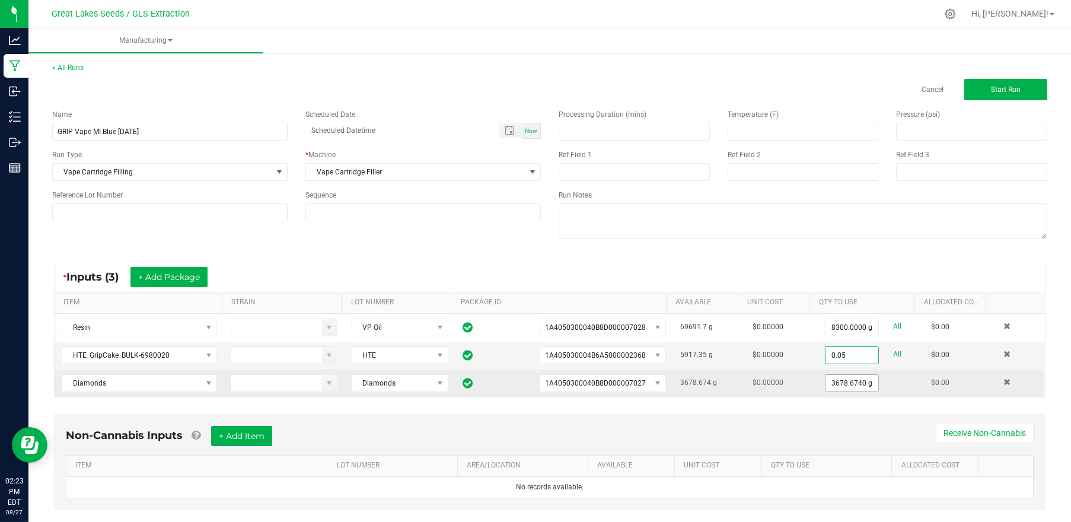
type input "0.0500 g"
click at [834, 380] on input "3678.674" at bounding box center [852, 383] width 53 height 17
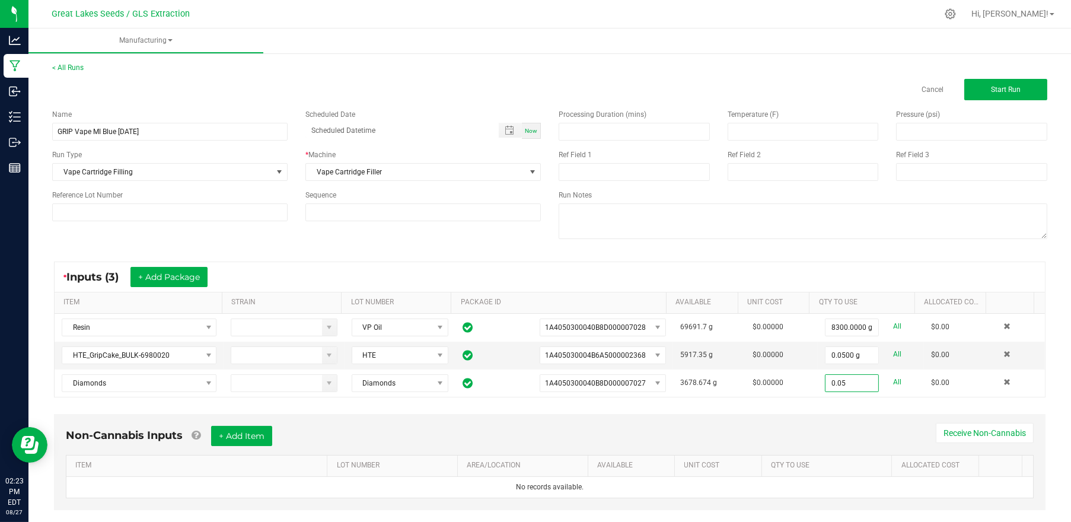
type input "0.0500 g"
click at [757, 282] on div "* Inputs (3) + Add Package" at bounding box center [550, 277] width 990 height 30
click at [1018, 86] on button "Start Run" at bounding box center [1005, 89] width 83 height 21
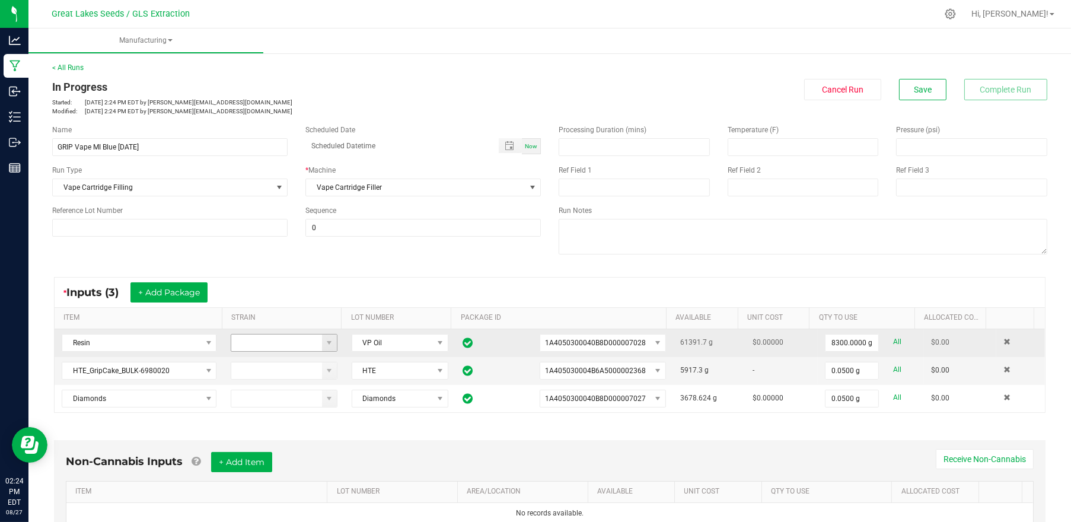
scroll to position [158, 0]
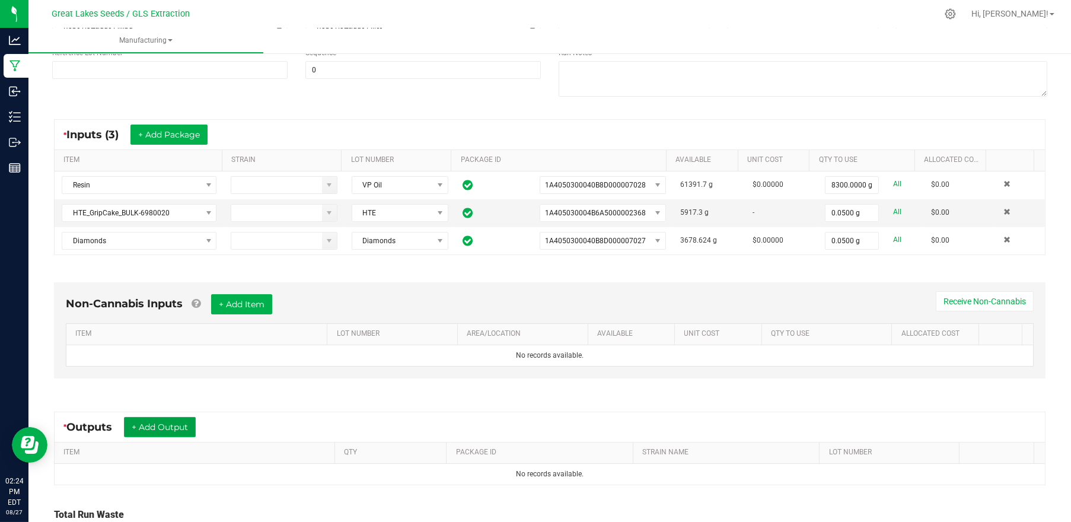
click at [158, 428] on button "+ Add Output" at bounding box center [160, 427] width 72 height 20
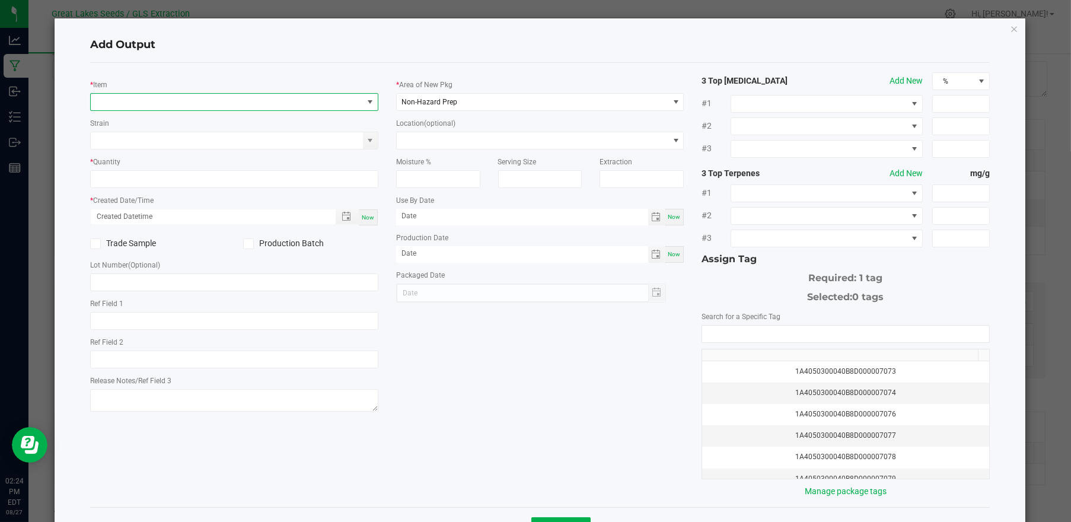
click at [199, 104] on span "NO DATA FOUND" at bounding box center [227, 102] width 272 height 17
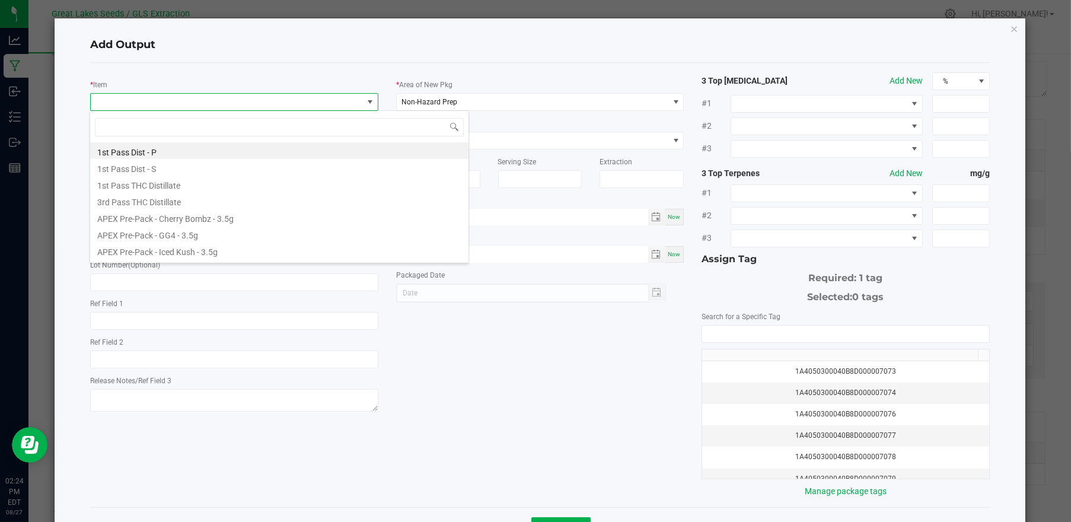
scroll to position [17, 285]
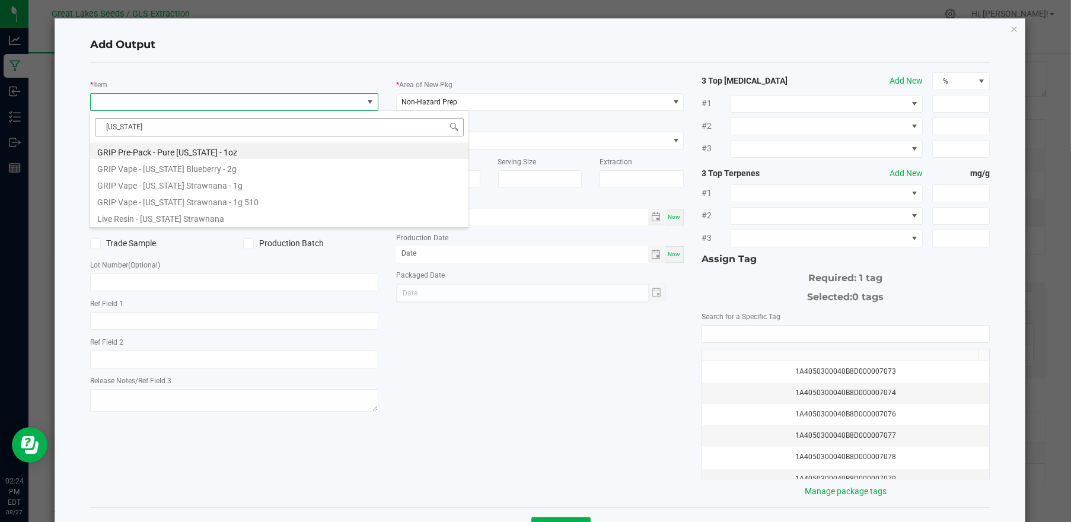
type input "michigan b"
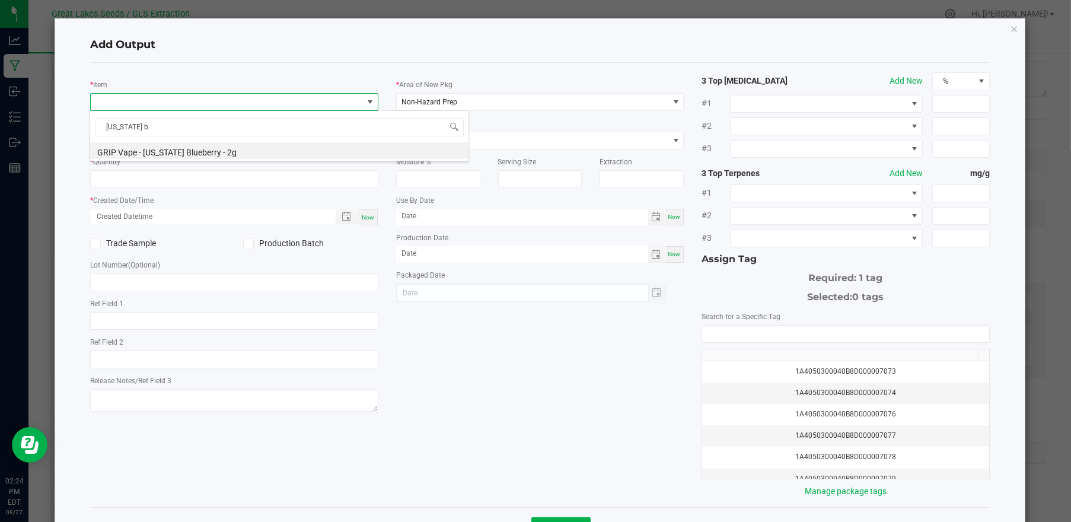
click at [203, 163] on div "* Quantity" at bounding box center [234, 171] width 288 height 33
click at [160, 106] on span "NO DATA FOUND" at bounding box center [227, 102] width 272 height 17
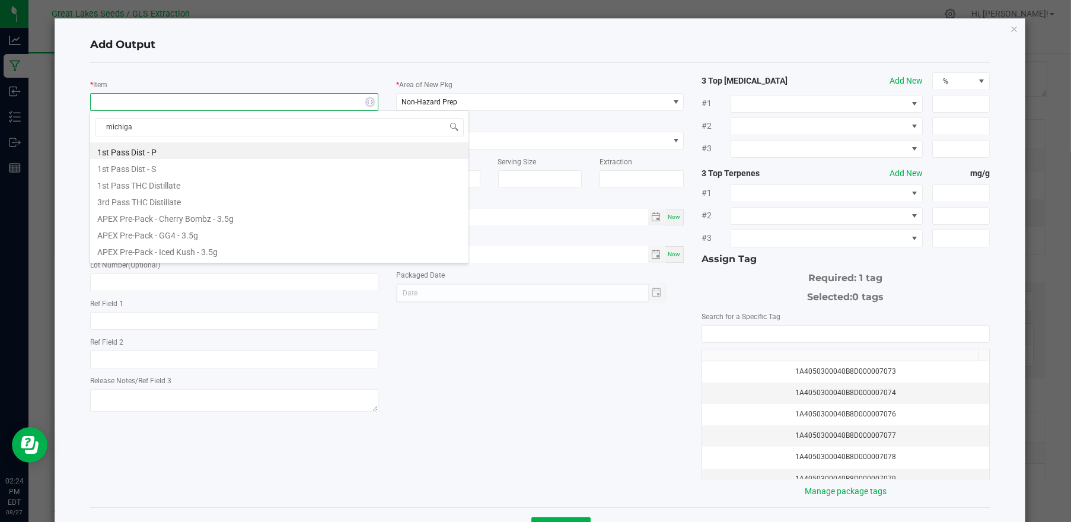
type input "michigan"
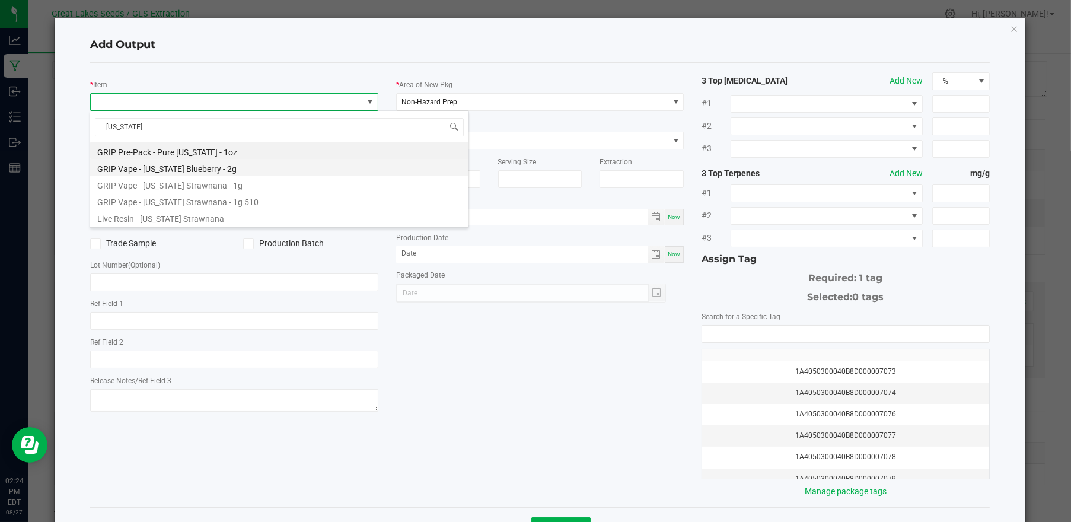
click at [163, 167] on li "GRIP Vape - [US_STATE] Blueberry - 2g" at bounding box center [279, 167] width 378 height 17
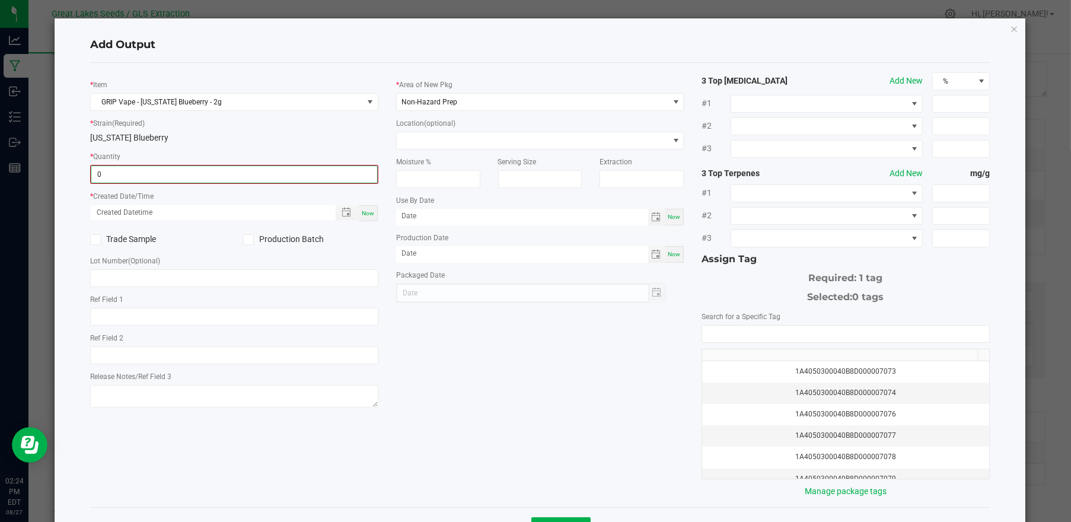
click at [155, 171] on input "0" at bounding box center [234, 174] width 286 height 17
type input "4130 ea"
click at [362, 209] on span "Now" at bounding box center [368, 212] width 12 height 7
type input "08/27/2025 2:24 PM"
type input "[DATE]"
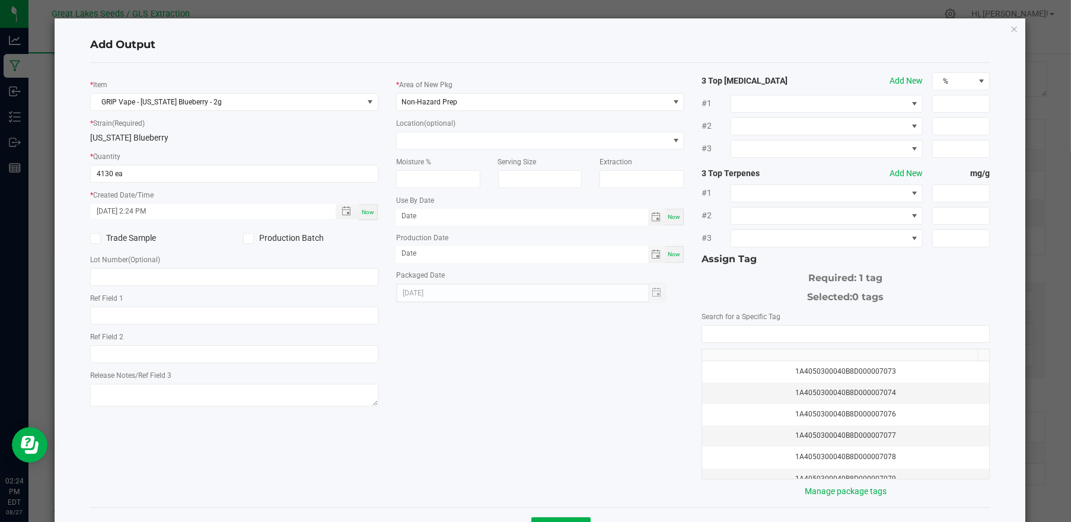
click at [246, 238] on icon at bounding box center [248, 238] width 8 height 0
click at [0, 0] on input "Production Batch" at bounding box center [0, 0] width 0 height 0
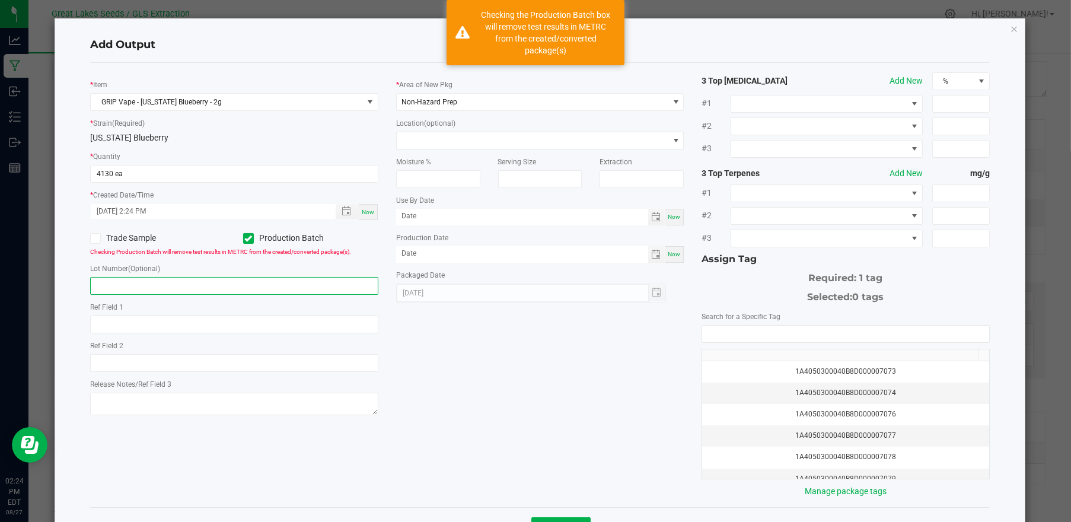
click at [223, 285] on input "text" at bounding box center [234, 286] width 288 height 18
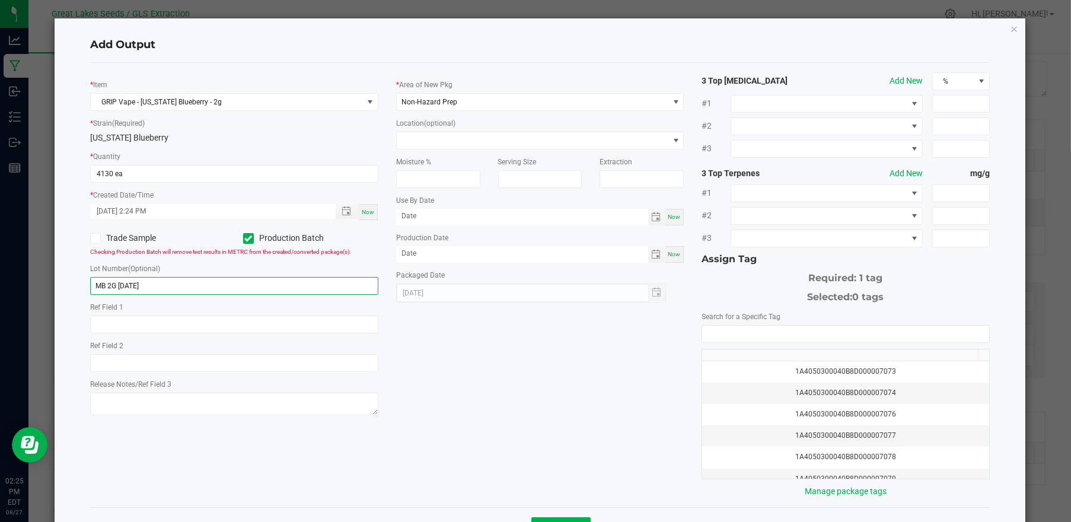
type input "MB 2G [DATE]"
click at [610, 397] on div "* Item GRIP Vape - Michigan Blueberry - 2g * Strain (Required) Michigan Blueber…" at bounding box center [540, 284] width 918 height 425
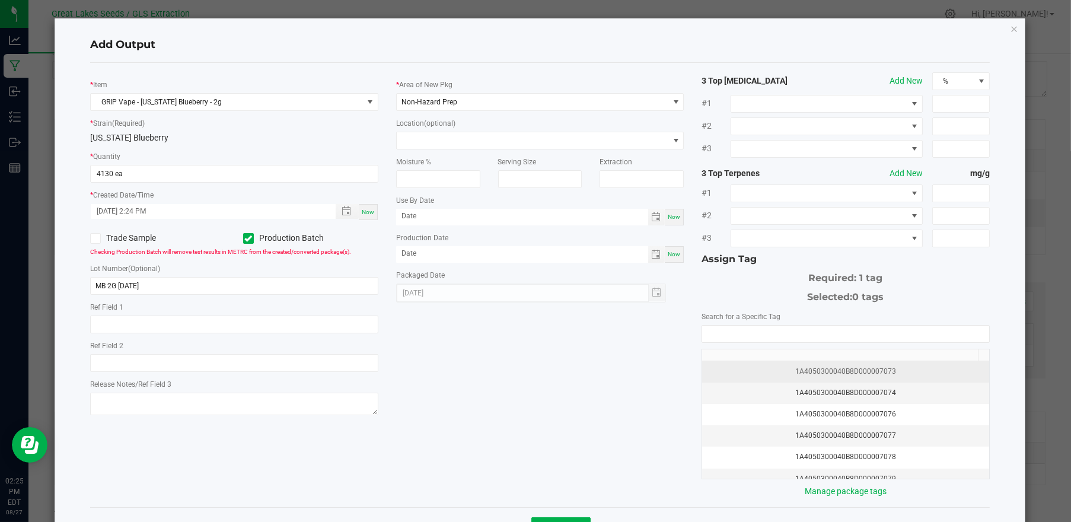
click at [795, 377] on td "1A4050300040B8D000007073" at bounding box center [845, 371] width 287 height 21
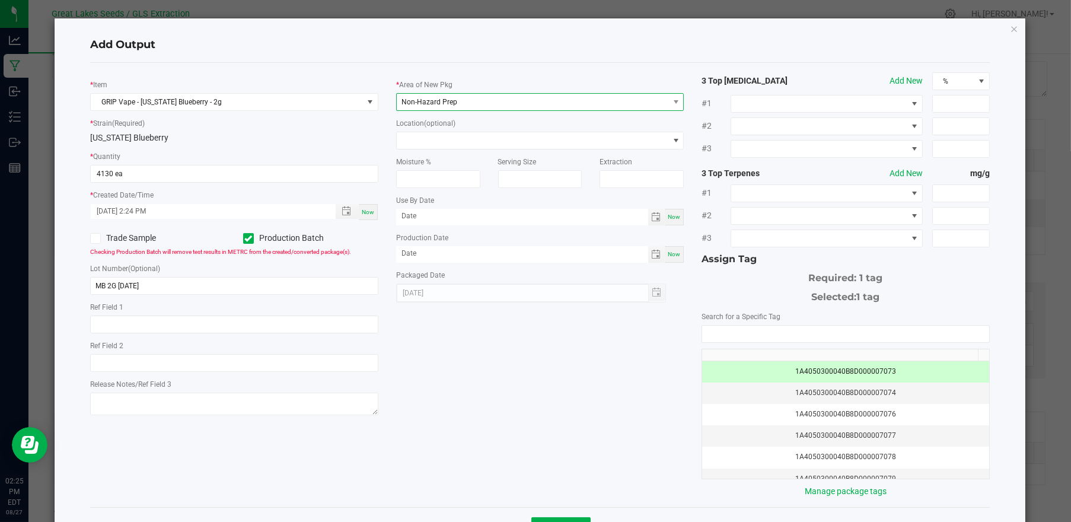
click at [454, 94] on span "Non-Hazard Prep" at bounding box center [533, 102] width 272 height 17
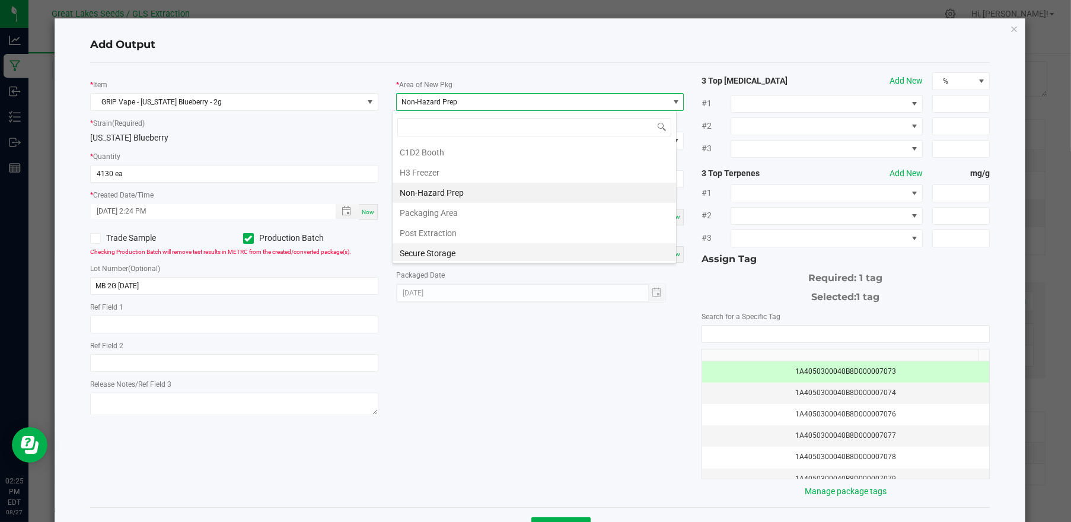
click at [432, 247] on li "Secure Storage" at bounding box center [534, 253] width 283 height 20
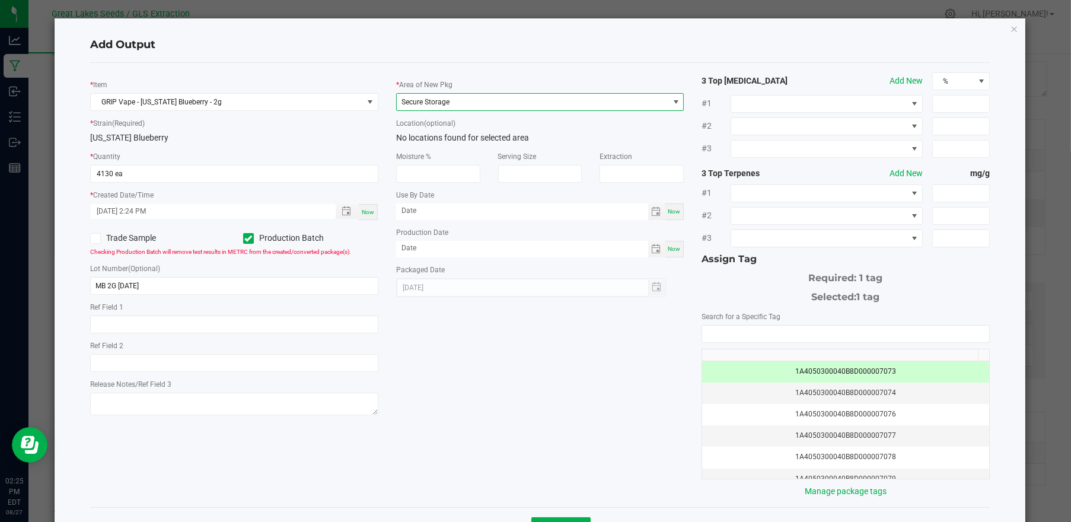
click at [483, 348] on div "* Item GRIP Vape - Michigan Blueberry - 2g * Strain (Required) Michigan Blueber…" at bounding box center [540, 284] width 918 height 425
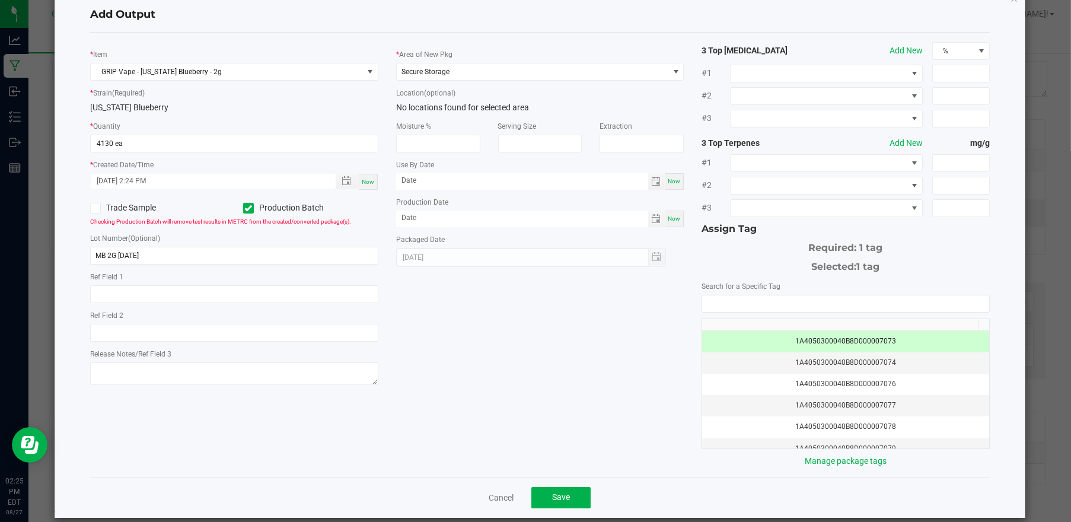
scroll to position [43, 0]
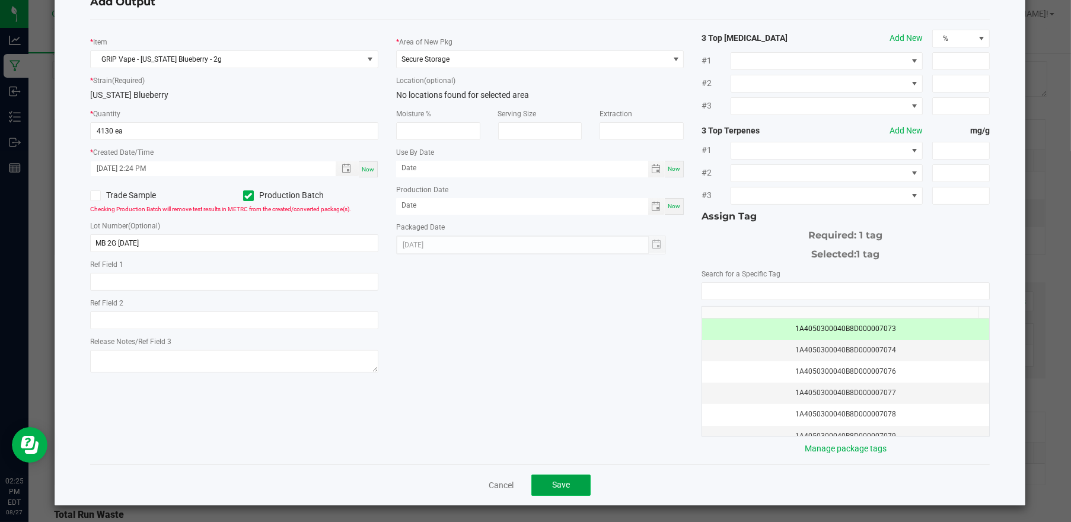
click at [561, 486] on span "Save" at bounding box center [561, 484] width 18 height 9
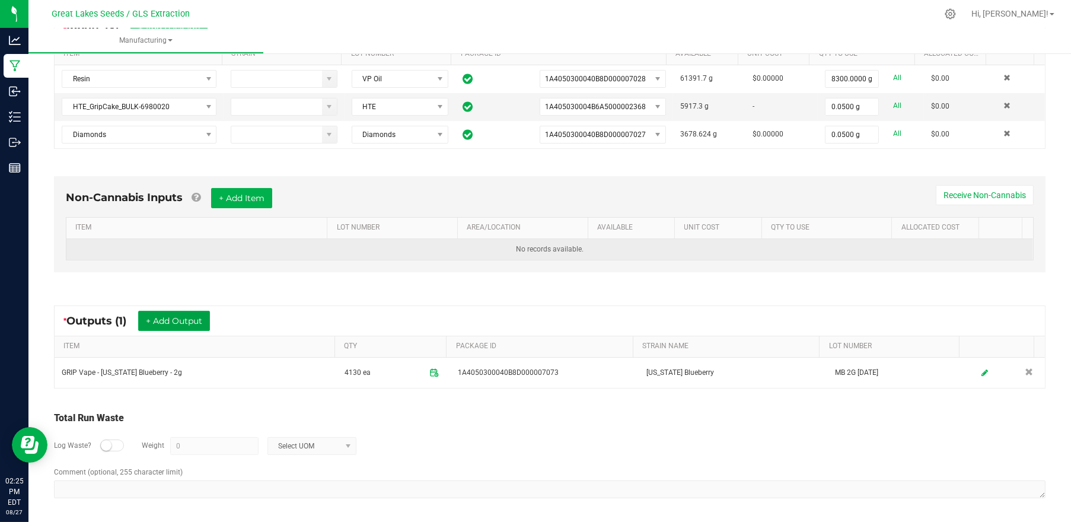
scroll to position [0, 0]
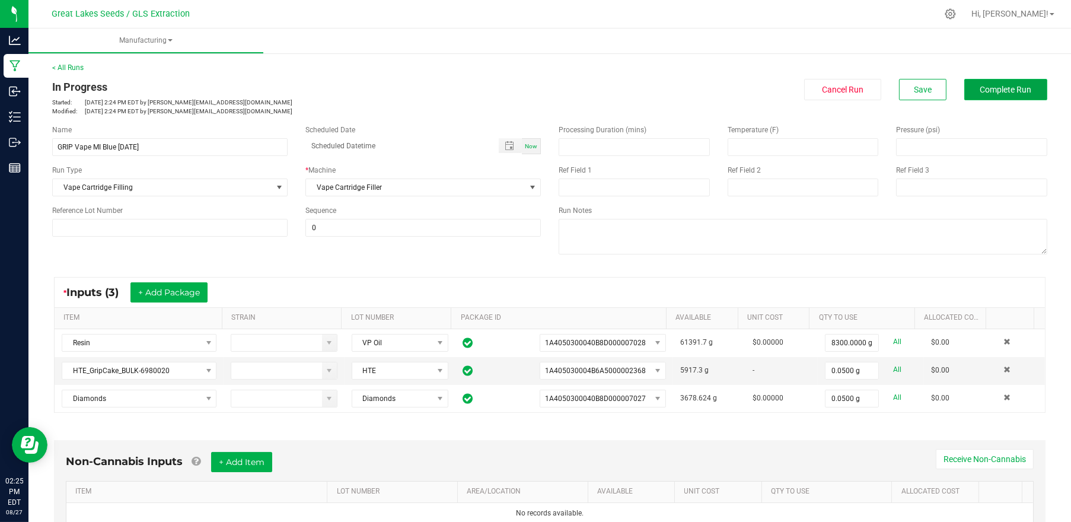
click at [1002, 90] on span "Complete Run" at bounding box center [1006, 89] width 52 height 9
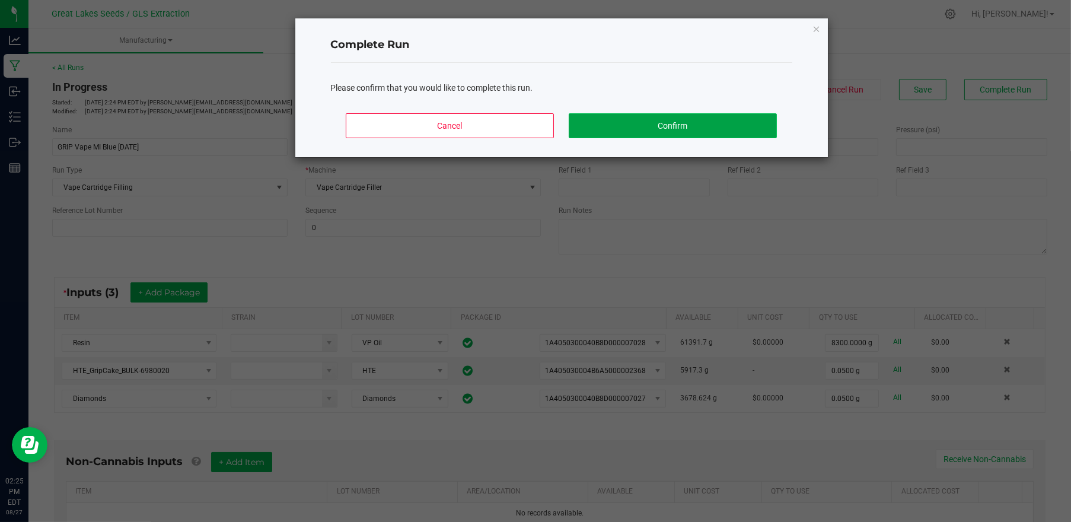
click at [692, 118] on button "Confirm" at bounding box center [673, 125] width 208 height 25
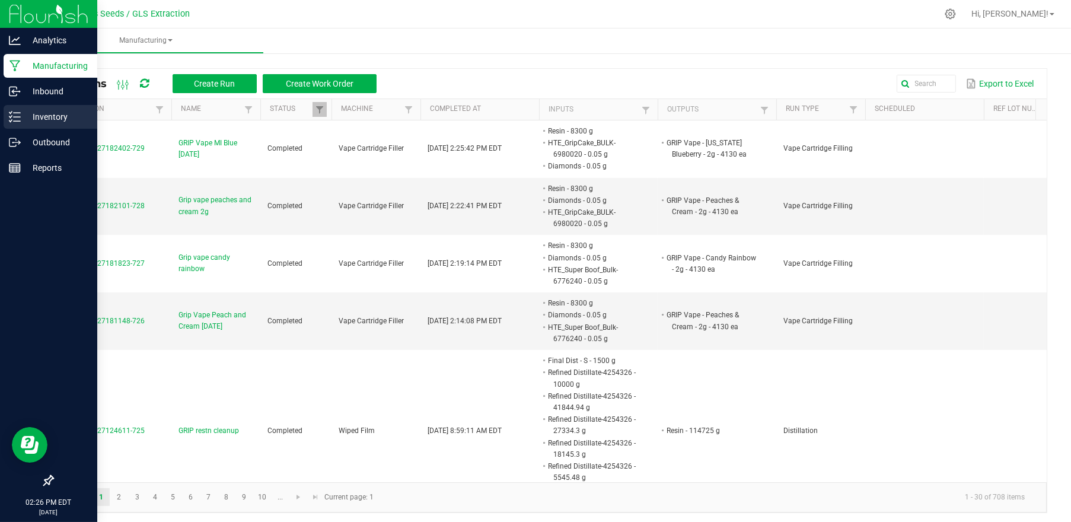
click at [30, 122] on p "Inventory" at bounding box center [56, 117] width 71 height 14
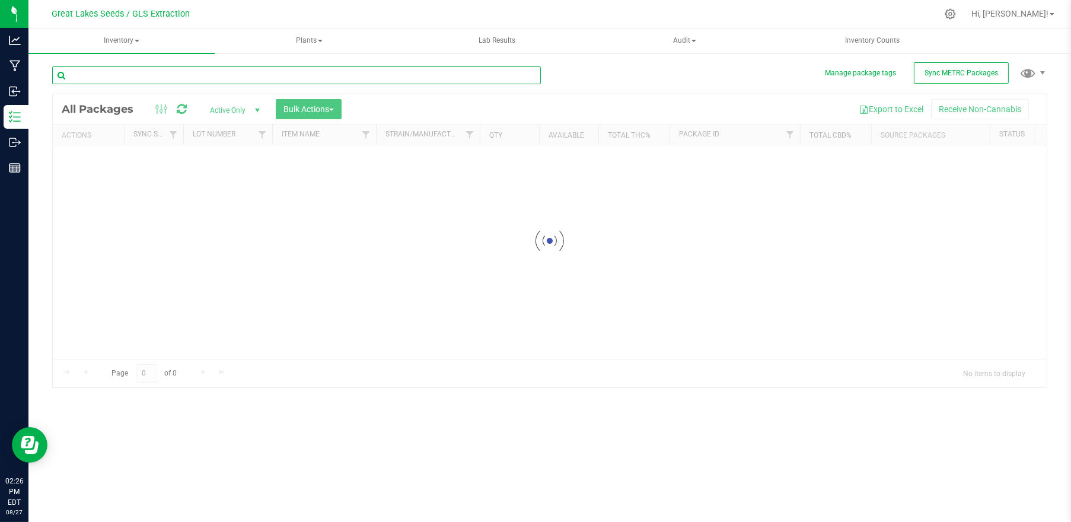
click at [160, 74] on input "text" at bounding box center [296, 75] width 489 height 18
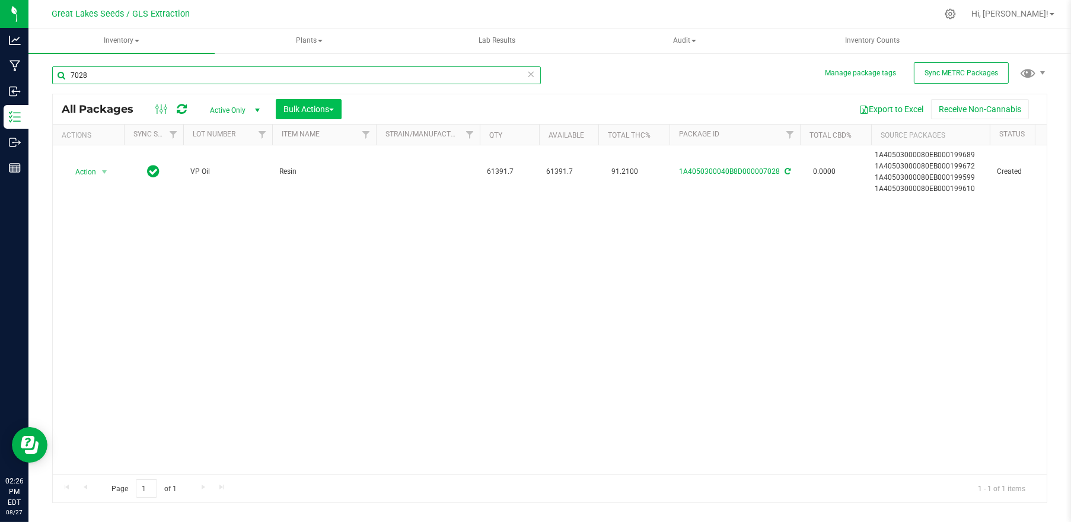
type input "7028"
click at [298, 119] on button "Bulk Actions" at bounding box center [309, 109] width 66 height 20
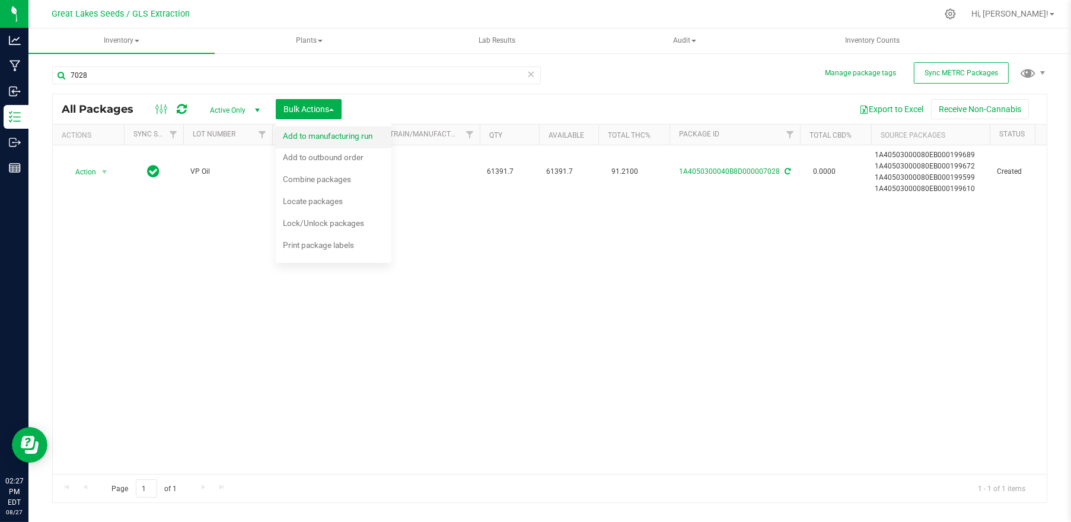
click at [313, 134] on span "Add to manufacturing run" at bounding box center [328, 135] width 90 height 9
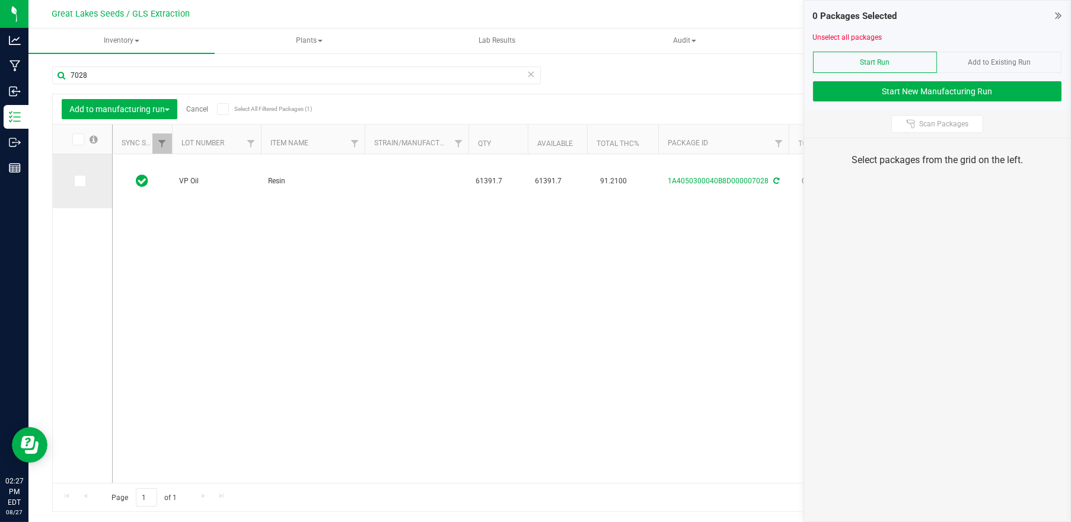
click at [77, 181] on icon at bounding box center [79, 181] width 8 height 0
click at [0, 0] on input "checkbox" at bounding box center [0, 0] width 0 height 0
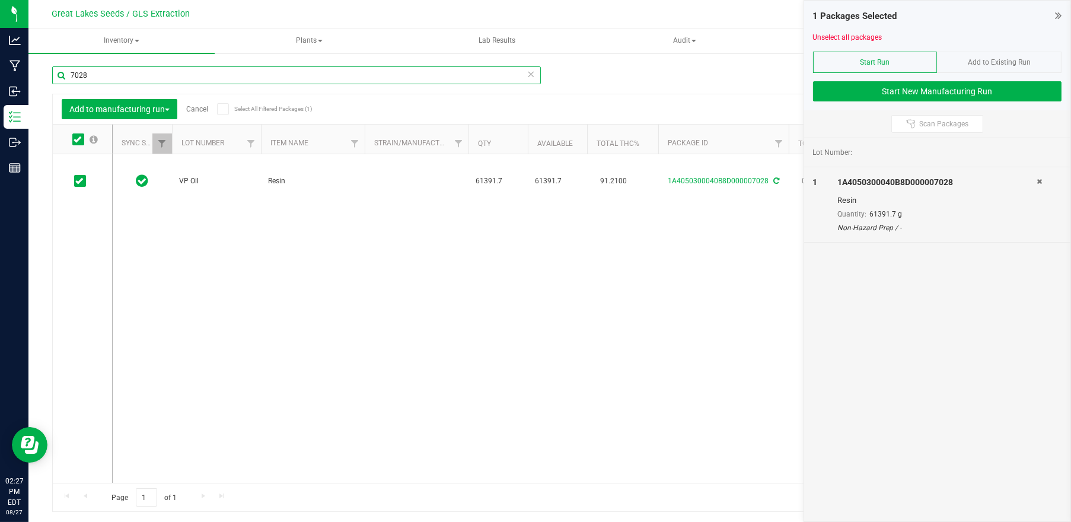
drag, startPoint x: 74, startPoint y: 77, endPoint x: 60, endPoint y: 77, distance: 13.6
click at [60, 77] on input "7028" at bounding box center [296, 75] width 489 height 18
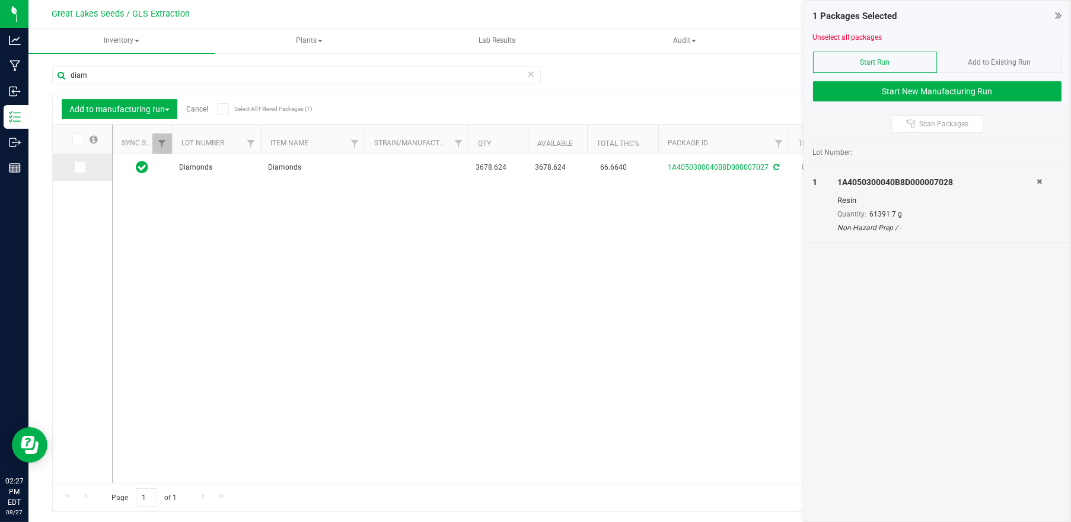
click at [79, 167] on icon at bounding box center [79, 167] width 8 height 0
click at [0, 0] on input "checkbox" at bounding box center [0, 0] width 0 height 0
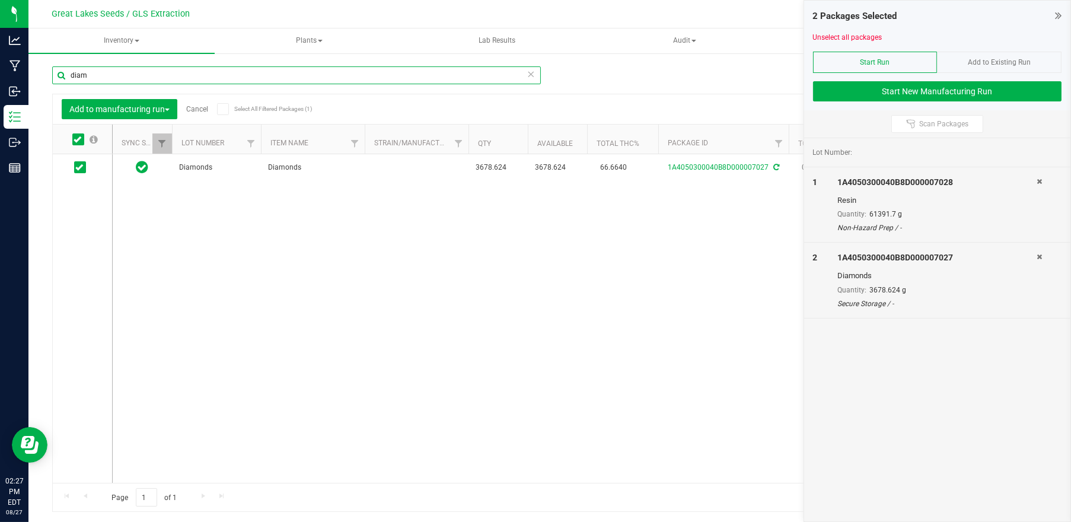
drag, startPoint x: 108, startPoint y: 77, endPoint x: 45, endPoint y: 74, distance: 62.9
click at [45, 74] on div "Manage package tags Sync METRC Packages diam Add to manufacturing run Cancel Se…" at bounding box center [549, 233] width 1043 height 362
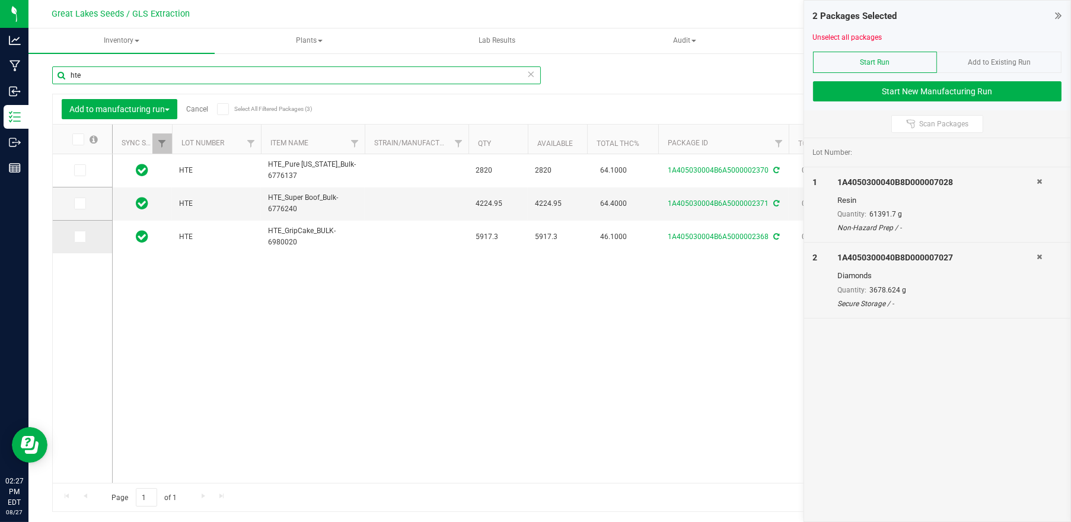
type input "hte"
click at [82, 237] on icon at bounding box center [79, 237] width 8 height 0
click at [0, 0] on input "checkbox" at bounding box center [0, 0] width 0 height 0
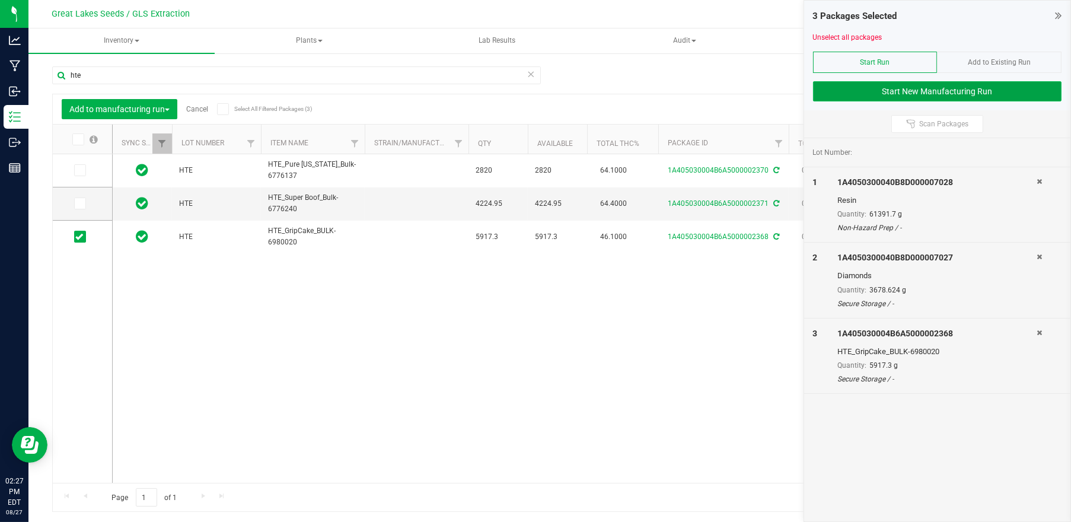
click at [881, 86] on button "Start New Manufacturing Run" at bounding box center [937, 91] width 249 height 20
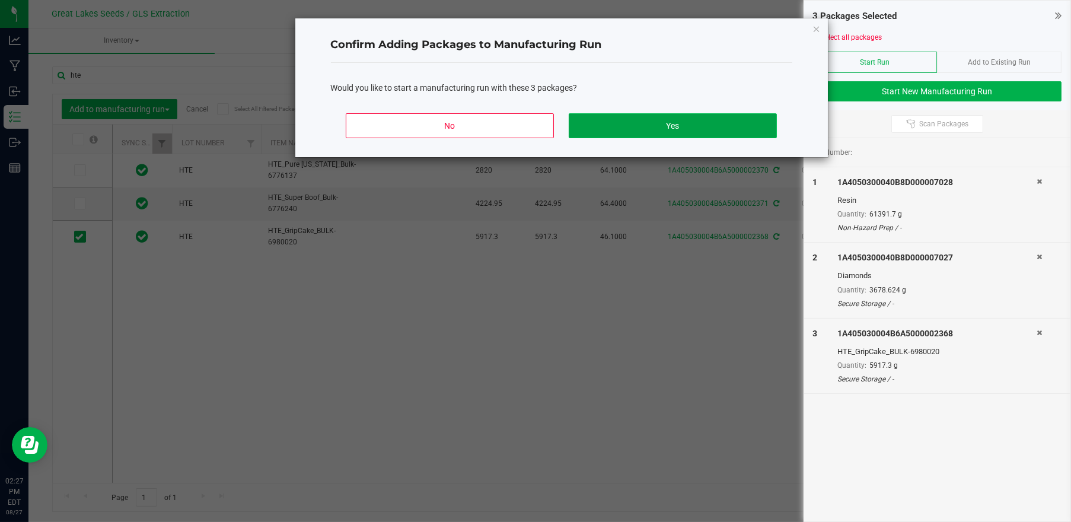
click at [626, 126] on button "Yes" at bounding box center [673, 125] width 208 height 25
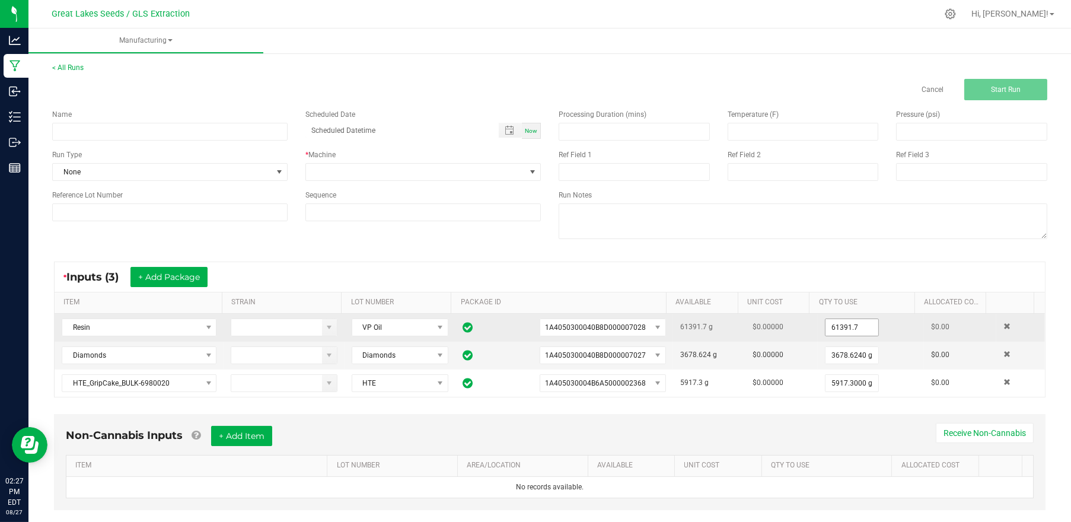
click at [829, 326] on input "61391.7" at bounding box center [852, 327] width 53 height 17
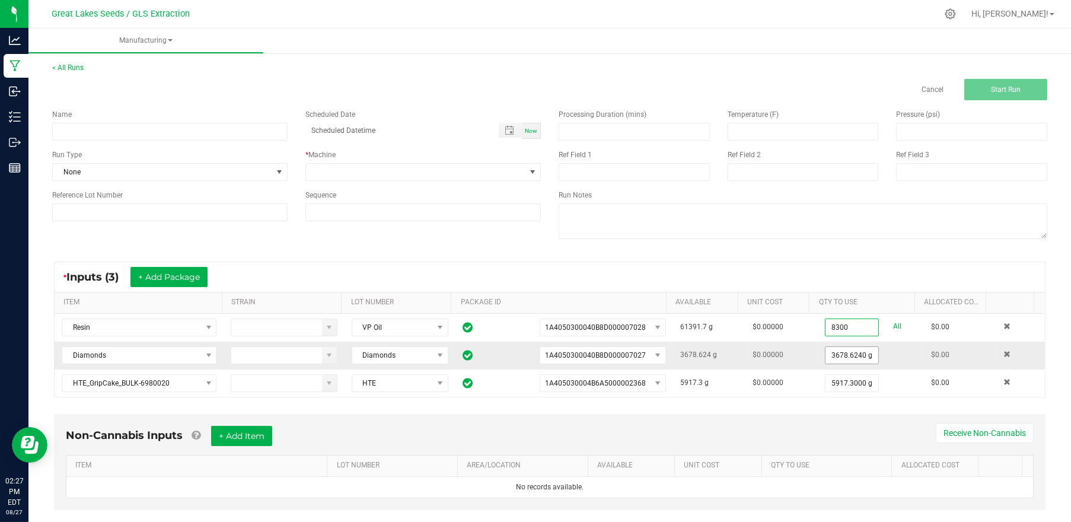
type input "8300.0000 g"
click at [845, 360] on input "3678.624" at bounding box center [852, 355] width 53 height 17
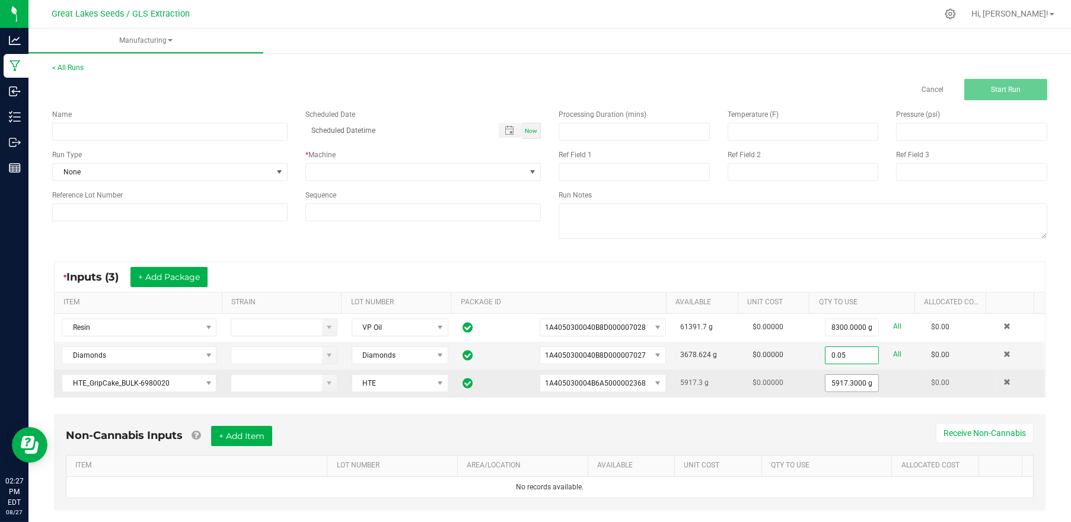
type input "0.0500 g"
click at [836, 381] on input "5917.3" at bounding box center [852, 383] width 53 height 17
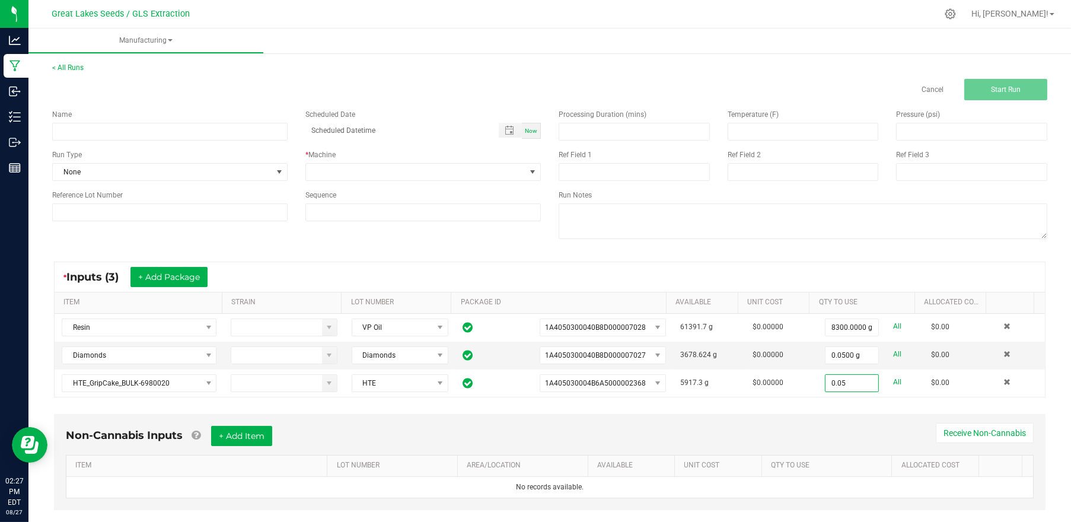
type input "0.0500 g"
click at [666, 270] on div "* Inputs (3) + Add Package" at bounding box center [550, 277] width 990 height 30
click at [134, 133] on input at bounding box center [169, 132] width 235 height 18
type input "GRIP Vape Raspberry Zkittles"
click at [132, 162] on div "Run Type None" at bounding box center [169, 164] width 253 height 31
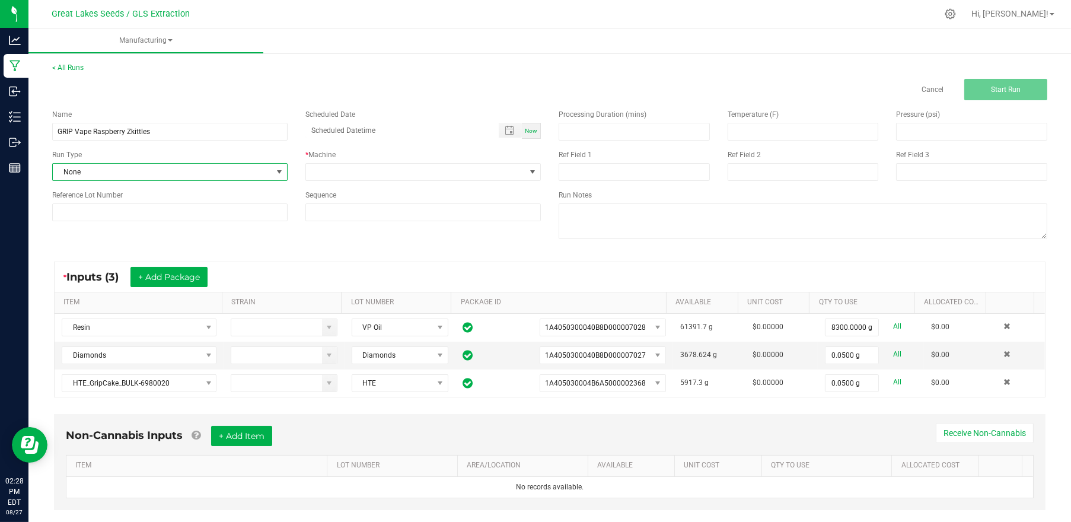
click at [134, 168] on span "None" at bounding box center [162, 172] width 219 height 17
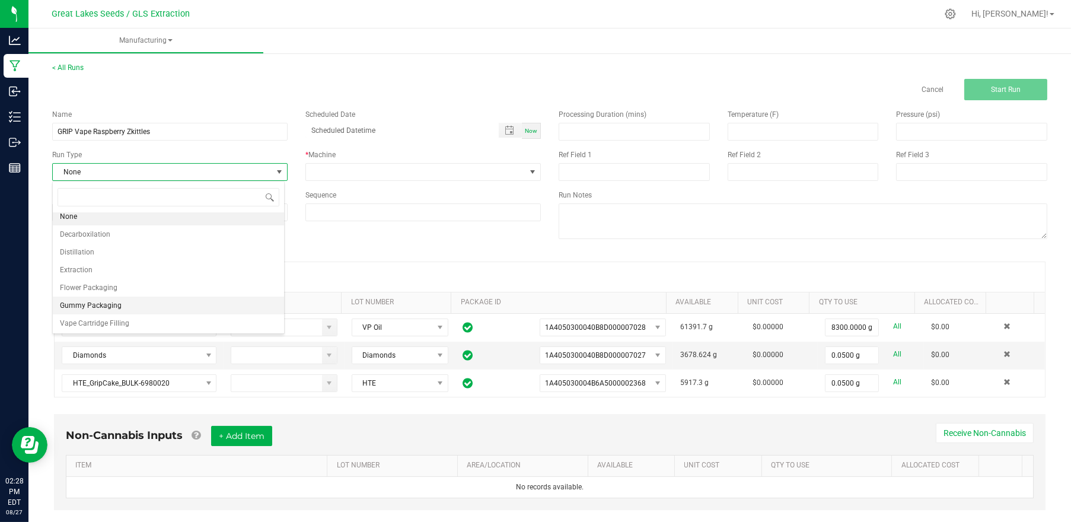
scroll to position [5, 0]
click at [103, 322] on span "Vape Cartridge Filling" at bounding box center [94, 323] width 69 height 12
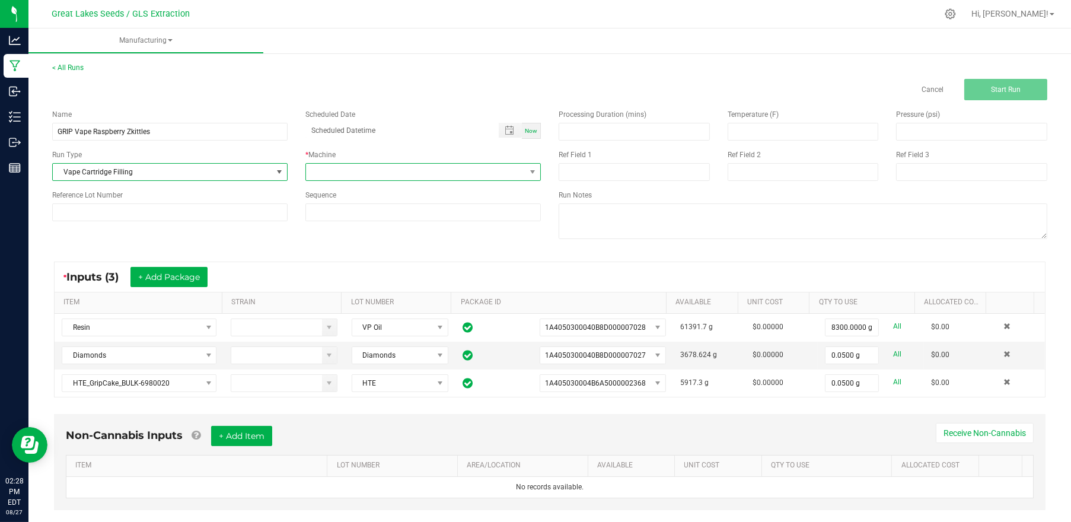
click at [320, 173] on span at bounding box center [415, 172] width 219 height 17
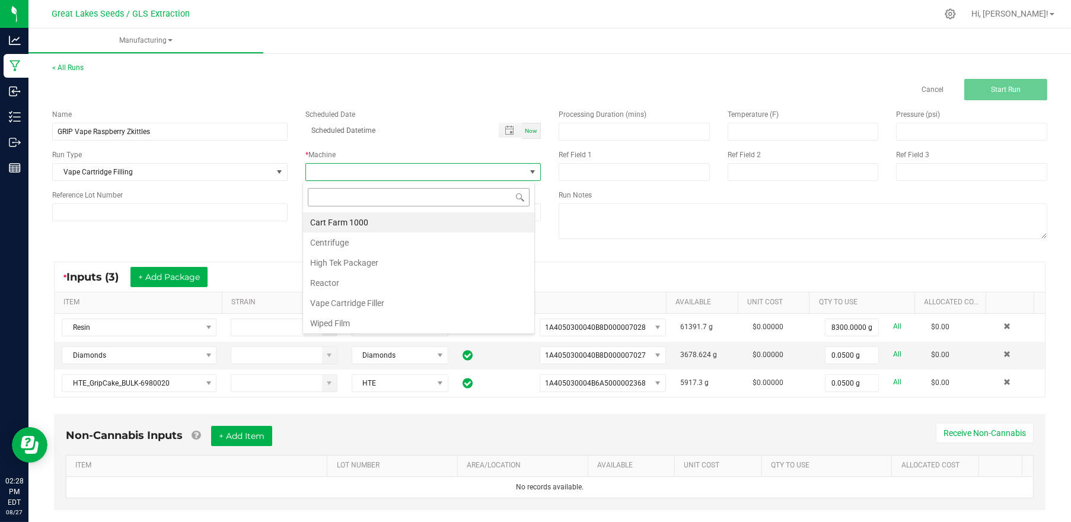
scroll to position [17, 232]
click at [372, 305] on li "Vape Cartridge Filler" at bounding box center [418, 303] width 231 height 20
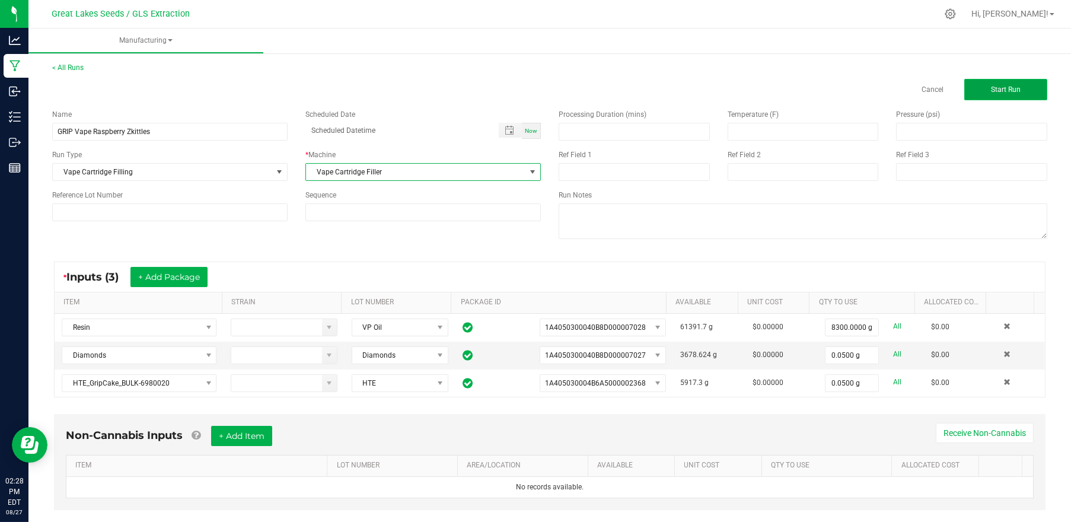
click at [1000, 81] on button "Start Run" at bounding box center [1005, 89] width 83 height 21
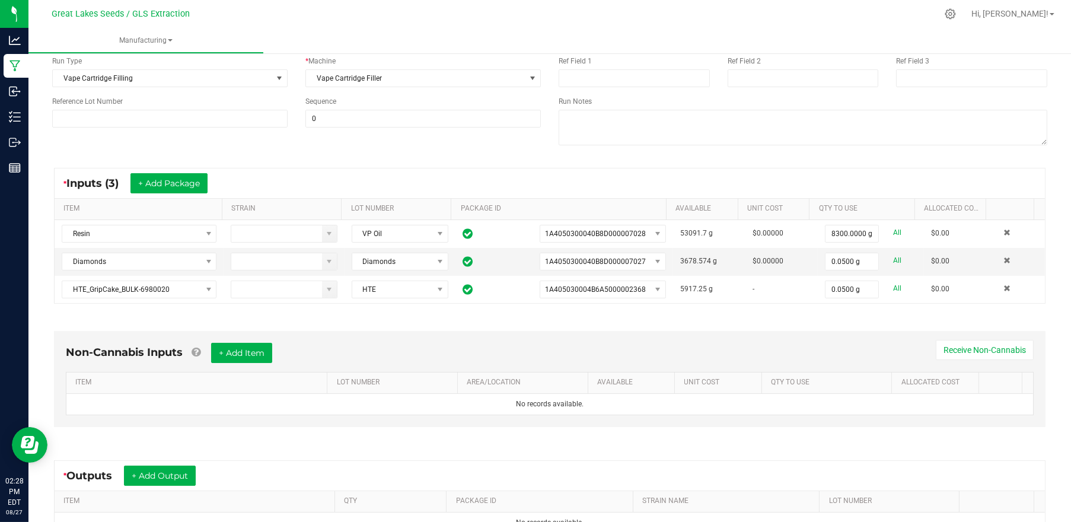
scroll to position [254, 0]
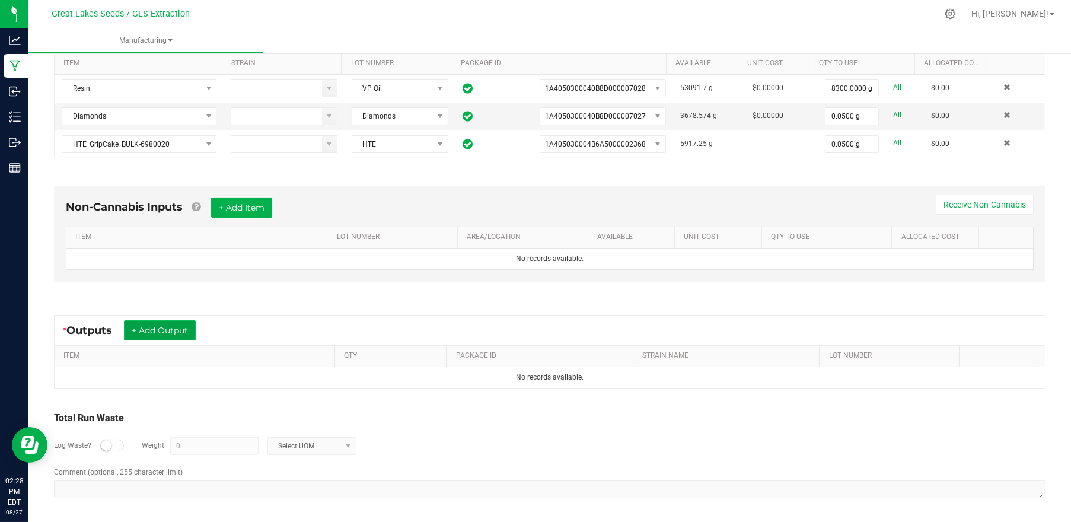
click at [182, 325] on button "+ Add Output" at bounding box center [160, 330] width 72 height 20
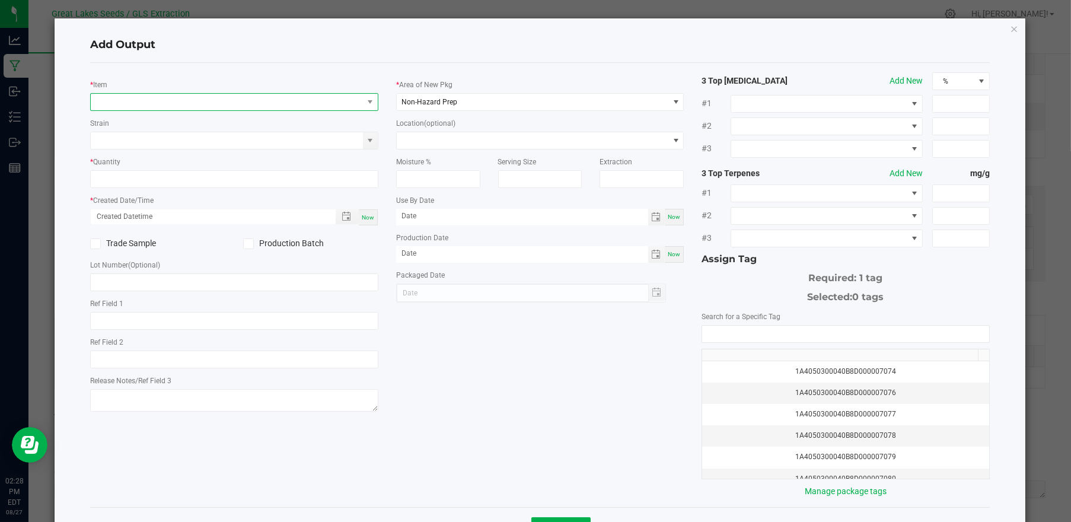
click at [161, 103] on span "NO DATA FOUND" at bounding box center [227, 102] width 272 height 17
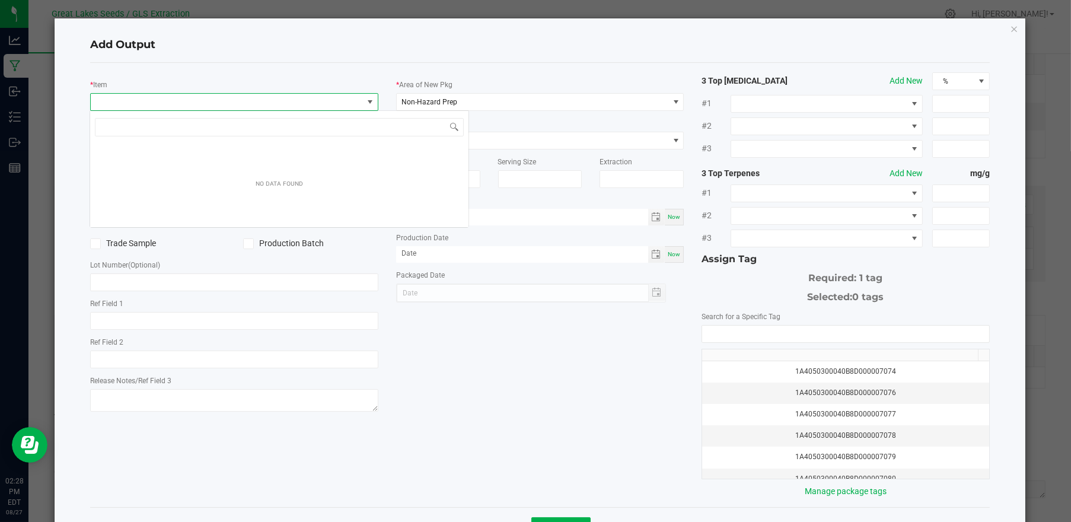
scroll to position [17, 285]
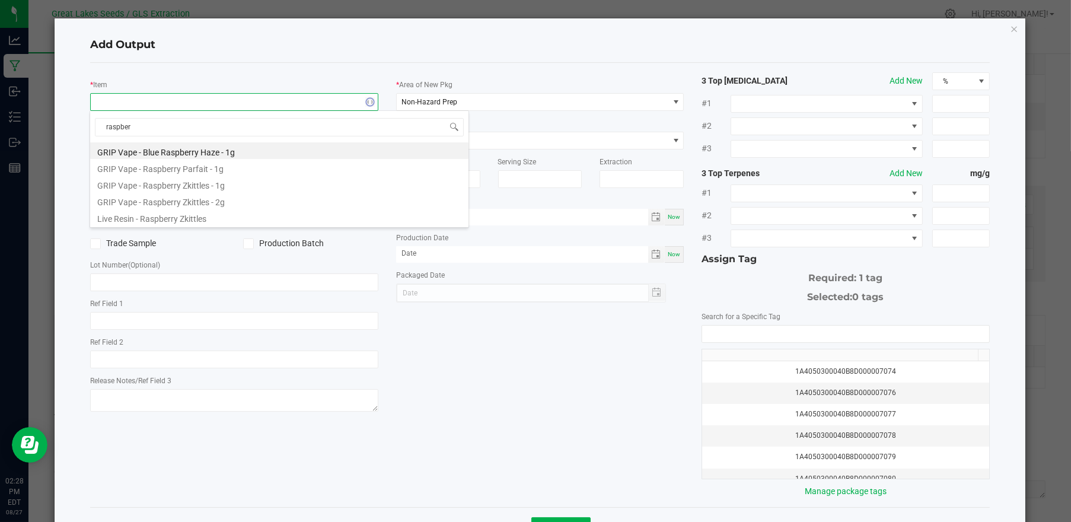
type input "raspberr"
click at [208, 201] on li "GRIP Vape - Raspberry Zkittles - 2g" at bounding box center [279, 200] width 378 height 17
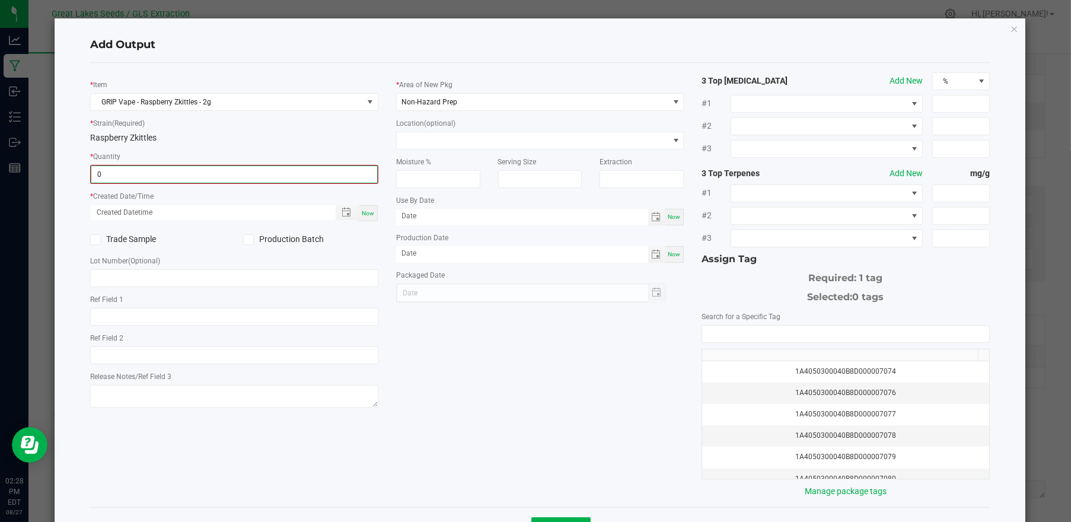
click at [131, 173] on input "0" at bounding box center [234, 174] width 286 height 17
type input "4130 ea"
click at [364, 214] on span "Now" at bounding box center [368, 212] width 12 height 7
type input "08/27/2025 2:28 PM"
type input "[DATE]"
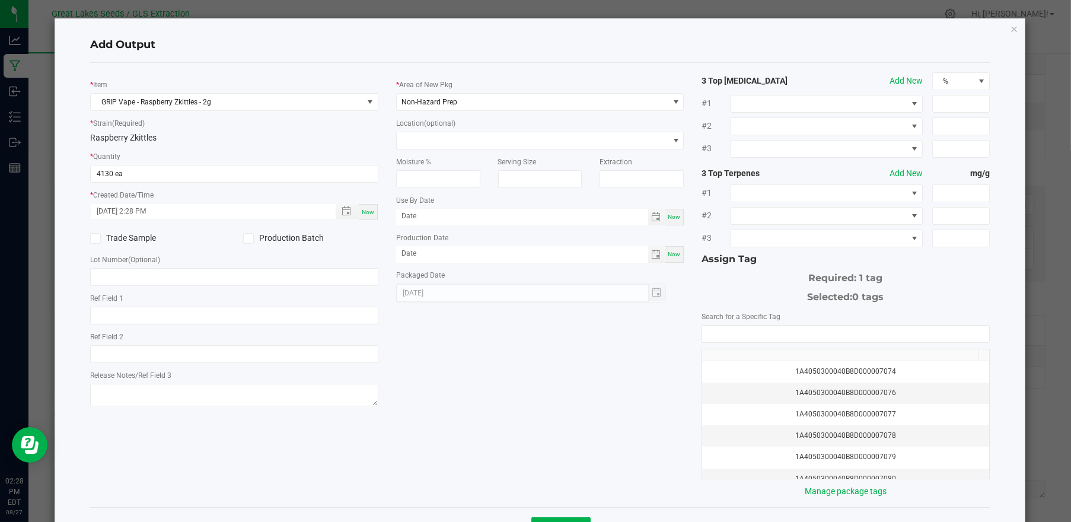
click at [248, 238] on icon at bounding box center [248, 238] width 8 height 0
click at [0, 0] on input "Production Batch" at bounding box center [0, 0] width 0 height 0
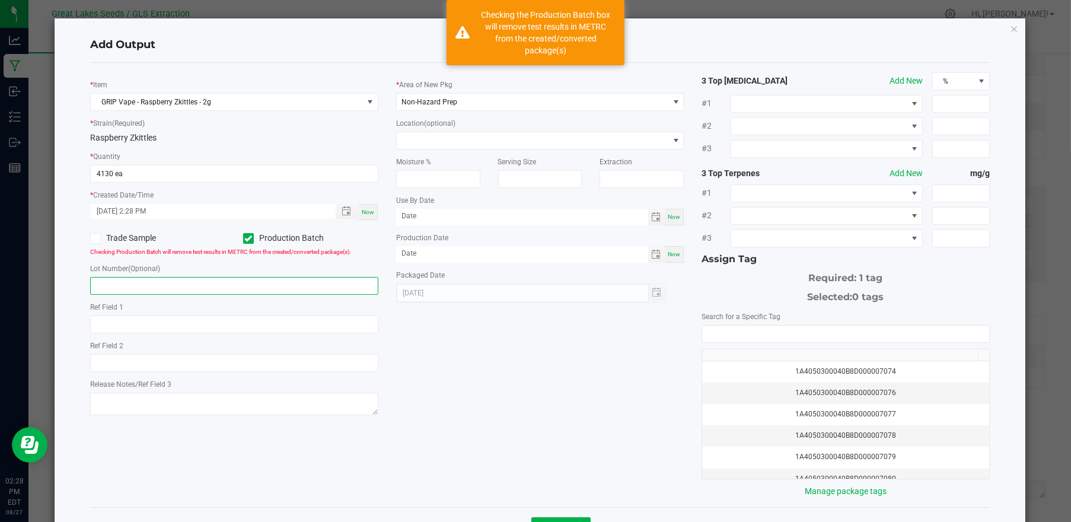
click at [232, 291] on input "text" at bounding box center [234, 286] width 288 height 18
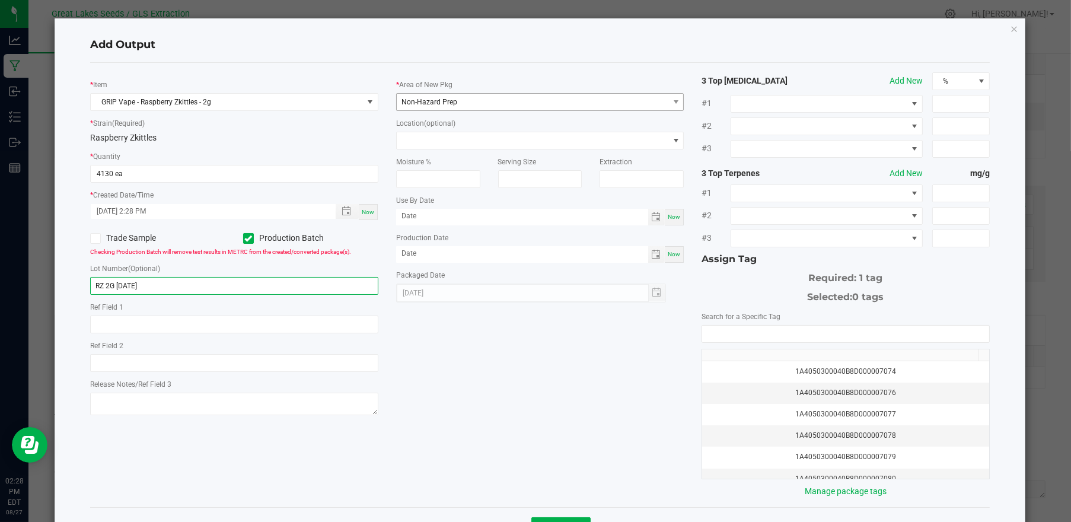
type input "RZ 2G [DATE]"
click at [464, 99] on span "Non-Hazard Prep" at bounding box center [533, 102] width 272 height 17
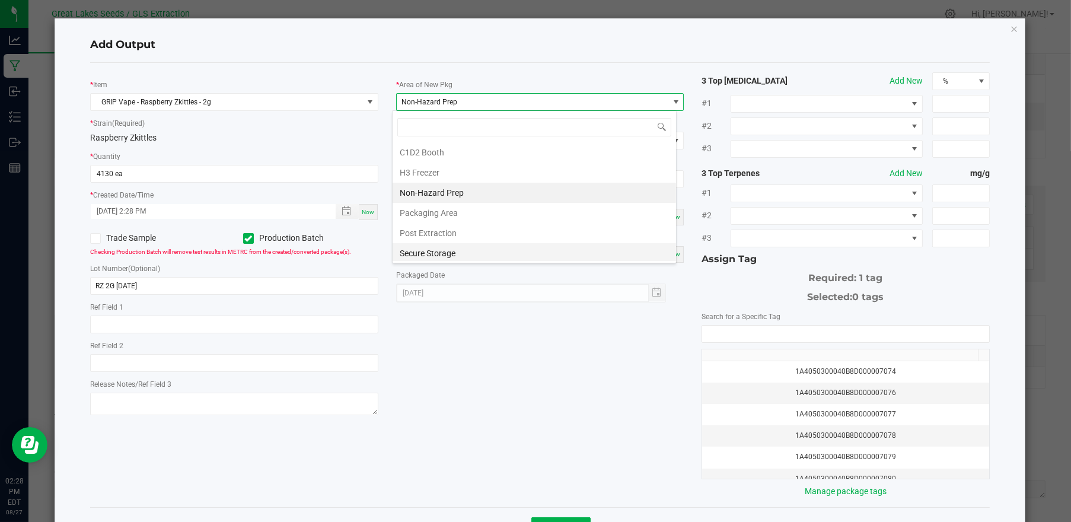
click at [426, 248] on li "Secure Storage" at bounding box center [534, 253] width 283 height 20
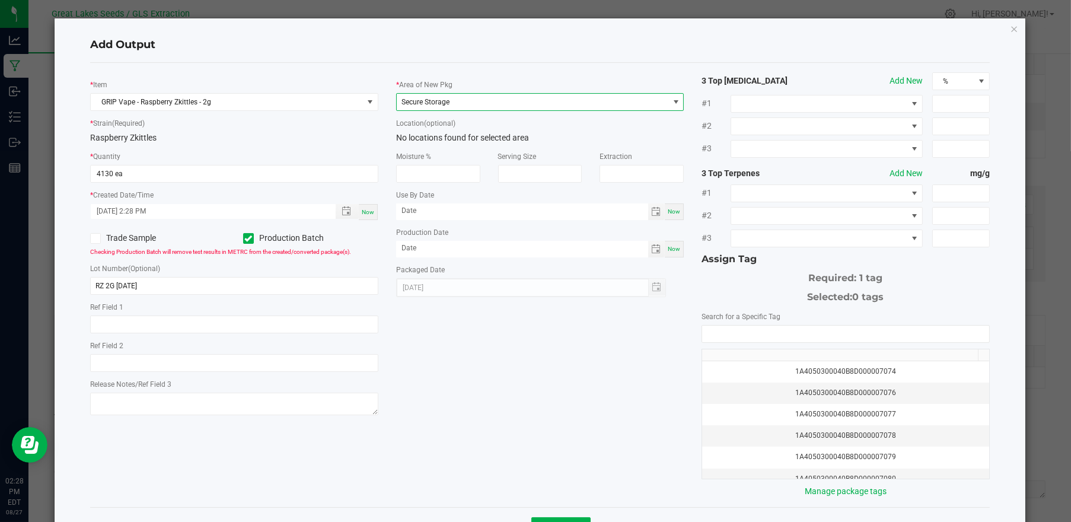
click at [496, 368] on div "* Item GRIP Vape - Raspberry Zkittles - 2g * Strain (Required) Raspberry Zkittl…" at bounding box center [540, 284] width 918 height 425
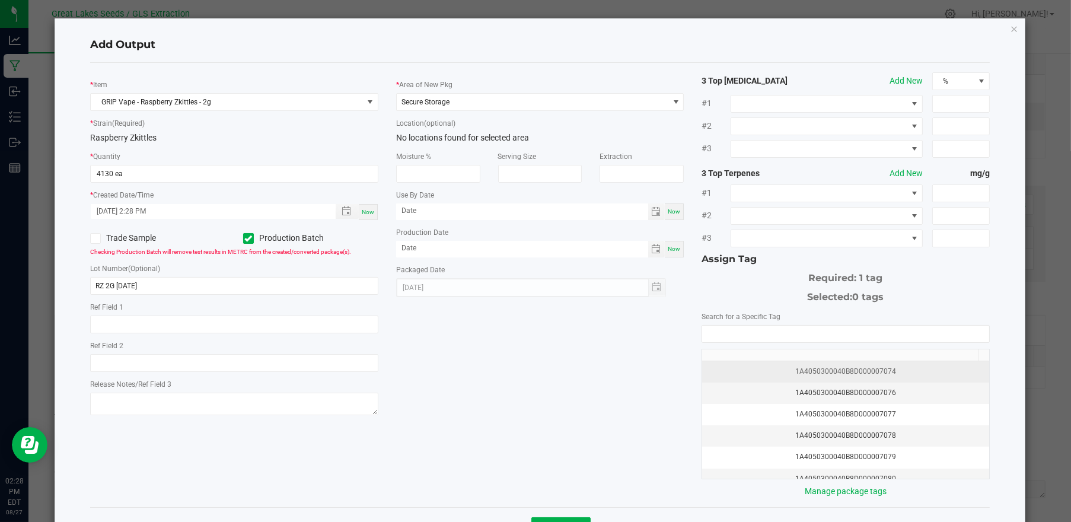
click at [817, 366] on div "1A4050300040B8D000007074" at bounding box center [845, 371] width 273 height 11
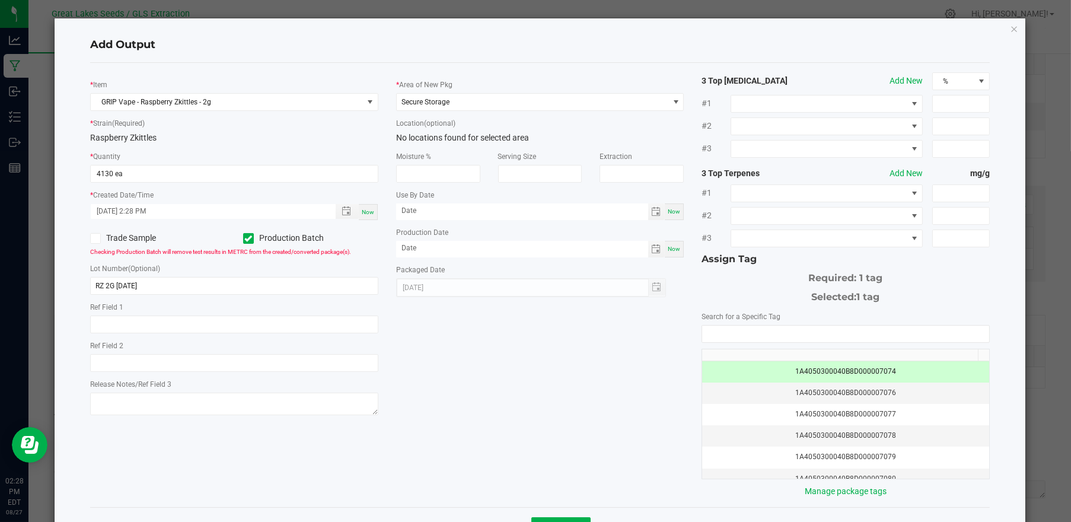
scroll to position [43, 0]
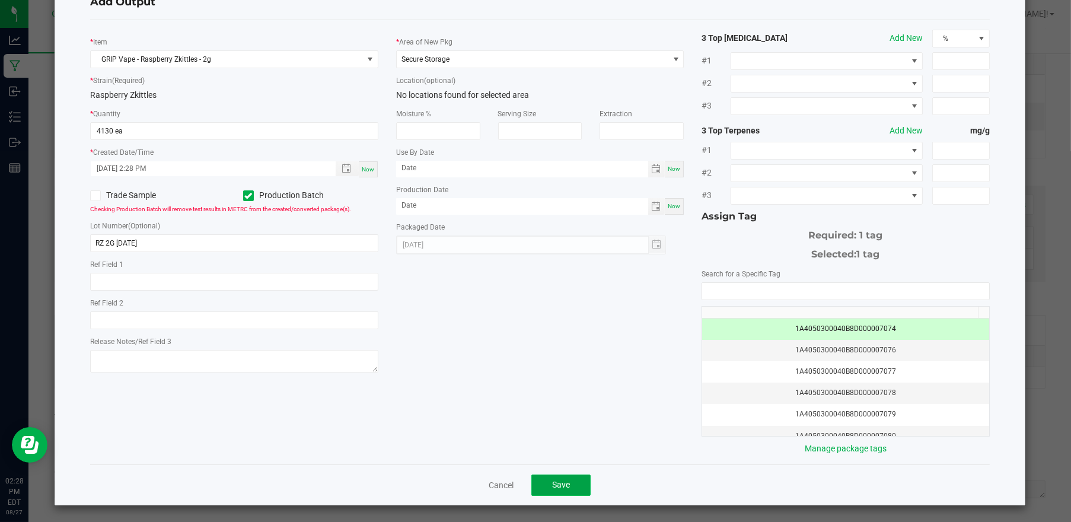
click at [552, 488] on span "Save" at bounding box center [561, 484] width 18 height 9
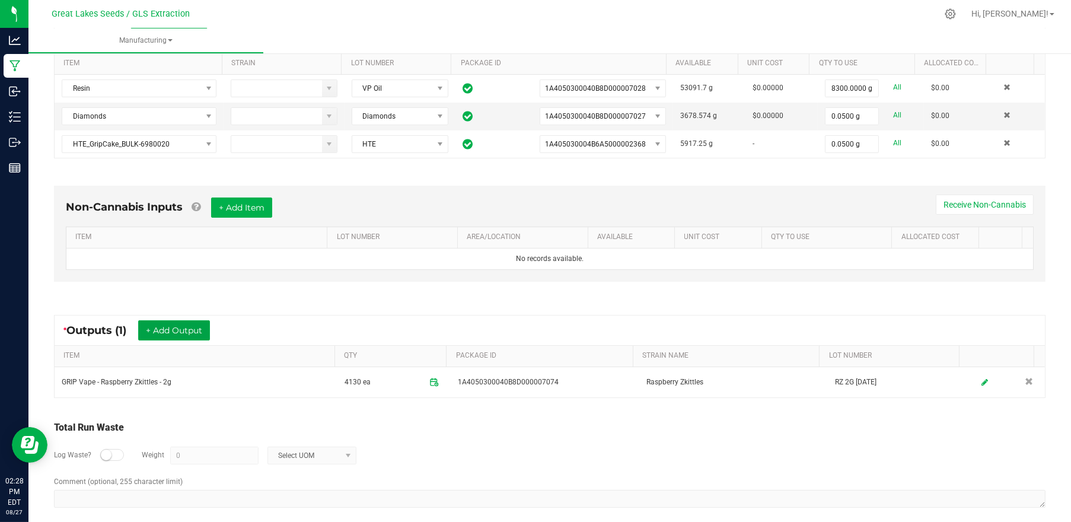
scroll to position [0, 0]
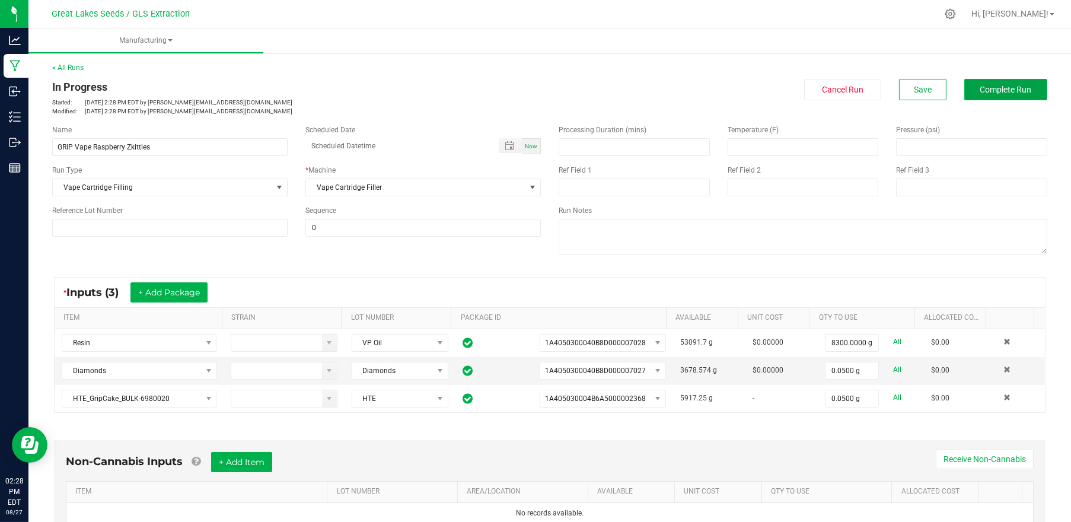
click at [986, 87] on span "Complete Run" at bounding box center [1006, 89] width 52 height 9
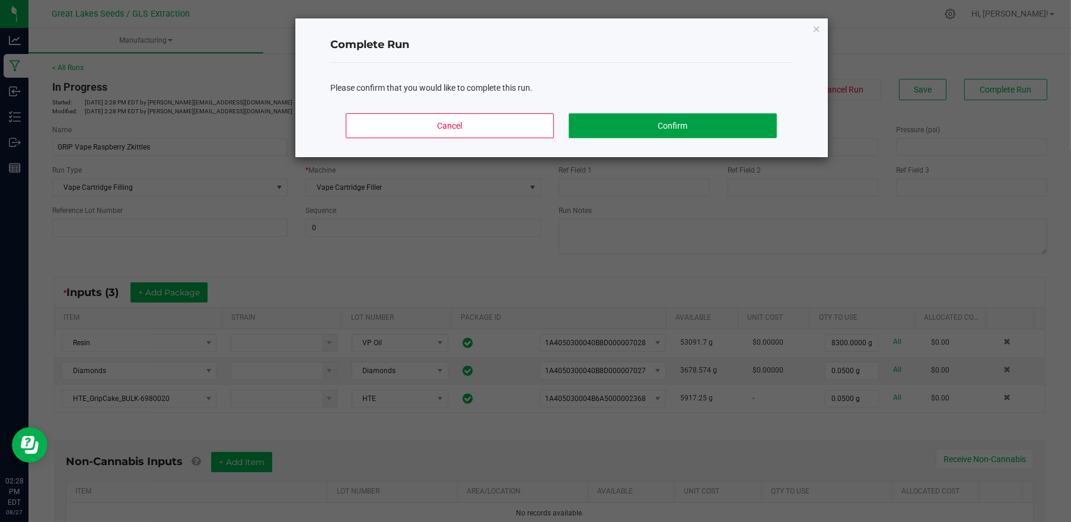
click at [659, 128] on button "Confirm" at bounding box center [673, 125] width 208 height 25
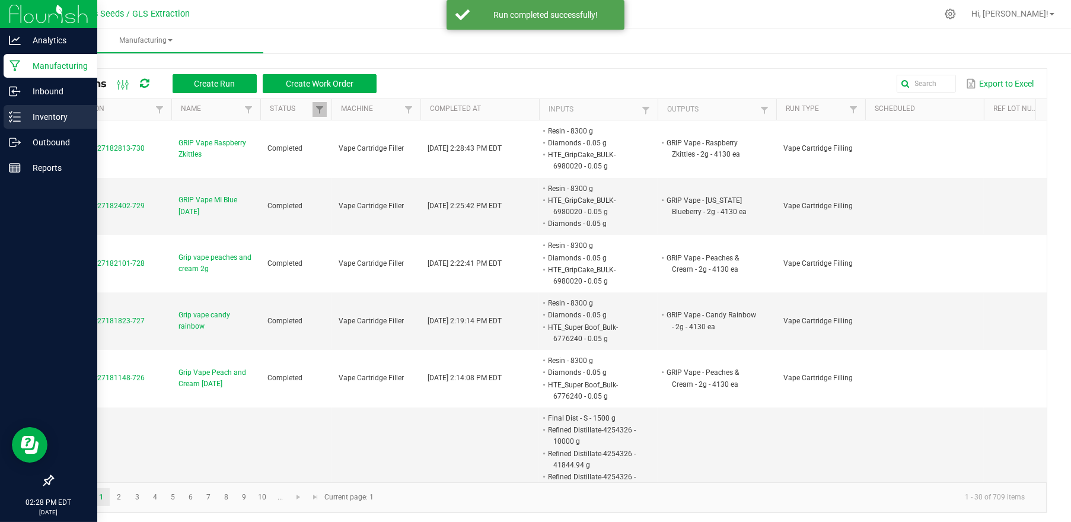
click at [33, 119] on p "Inventory" at bounding box center [56, 117] width 71 height 14
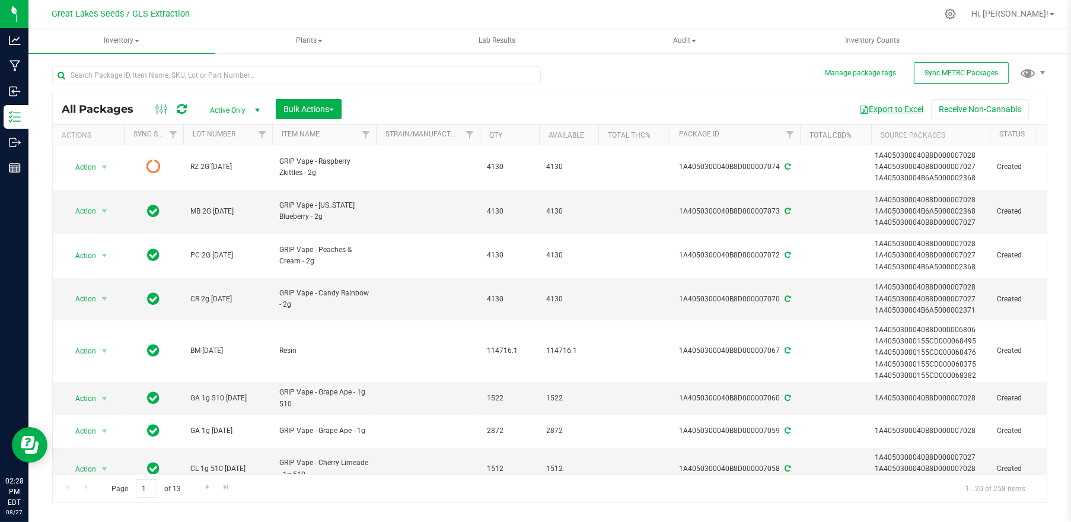
click at [907, 100] on button "Export to Excel" at bounding box center [891, 109] width 79 height 20
click at [180, 102] on link at bounding box center [182, 109] width 10 height 14
click at [96, 74] on input "text" at bounding box center [296, 75] width 489 height 18
type input "7028"
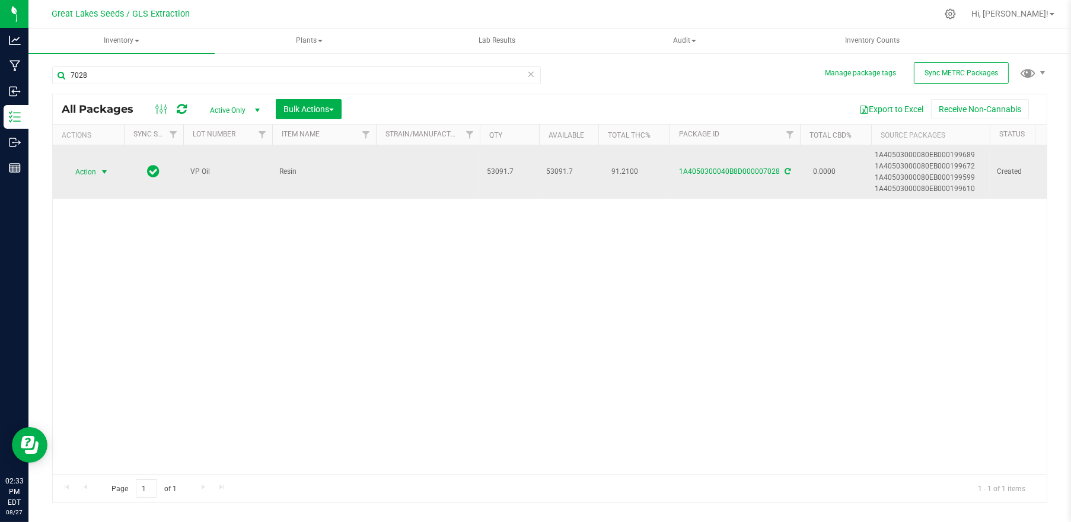
click at [102, 171] on span "select" at bounding box center [104, 171] width 9 height 9
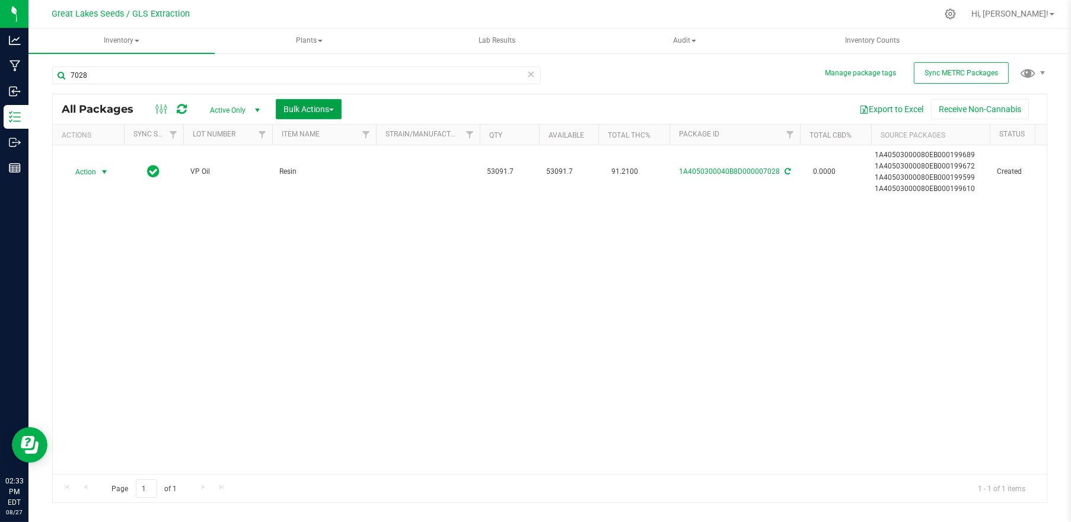
click at [308, 99] on button "Bulk Actions" at bounding box center [309, 109] width 66 height 20
click at [321, 136] on span "Add to manufacturing run" at bounding box center [328, 135] width 90 height 9
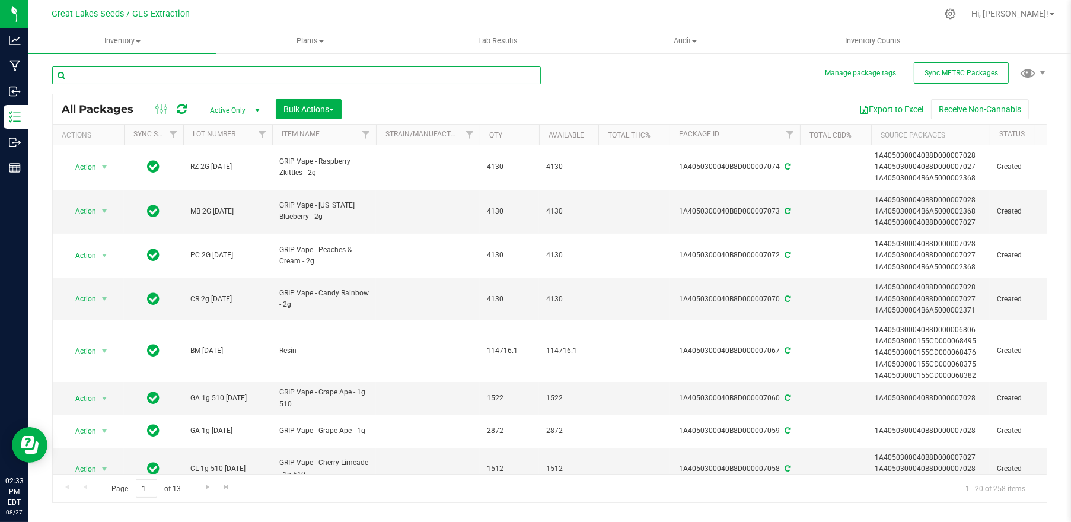
click at [141, 75] on input "text" at bounding box center [296, 75] width 489 height 18
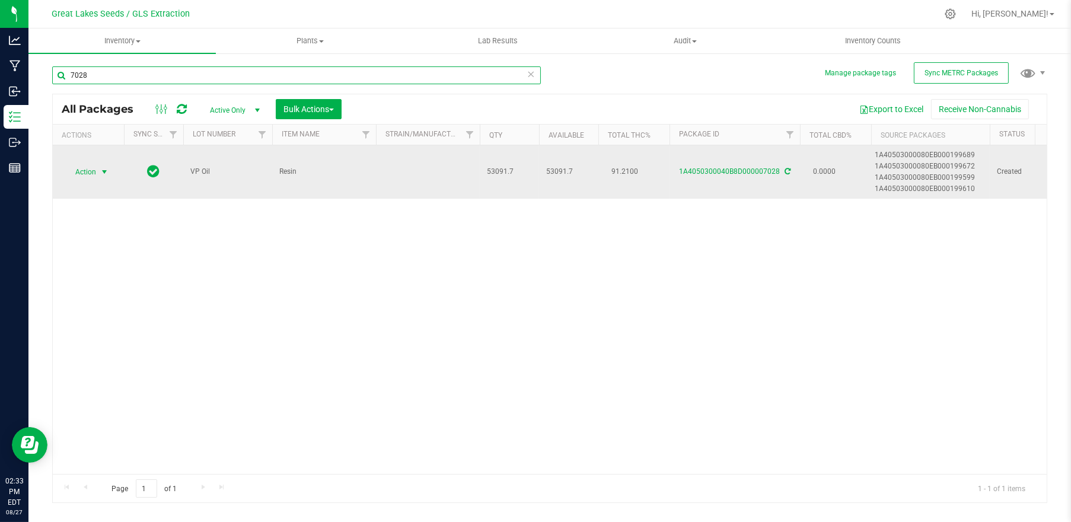
type input "7028"
click at [101, 173] on span "select" at bounding box center [104, 171] width 9 height 9
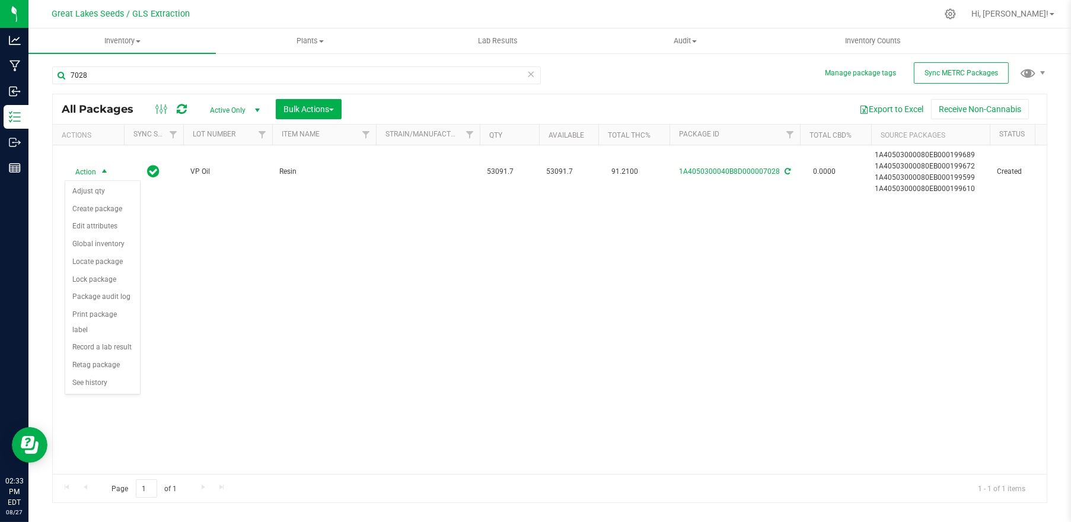
click at [317, 98] on div "All Packages Active Only Active Only Lab Samples Locked All External Internal B…" at bounding box center [550, 109] width 994 height 30
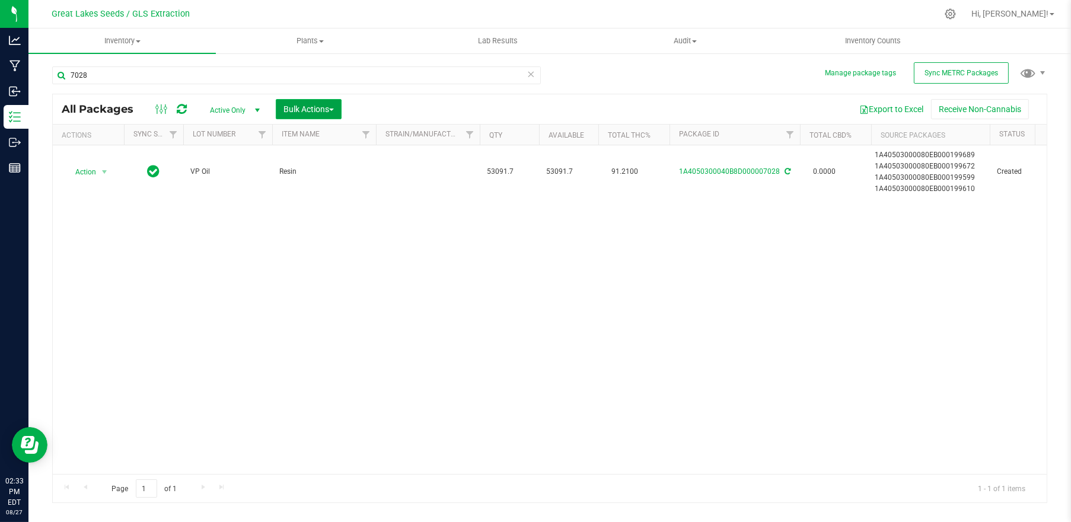
click at [319, 103] on button "Bulk Actions" at bounding box center [309, 109] width 66 height 20
click at [329, 148] on li "Add to outbound order" at bounding box center [334, 159] width 116 height 22
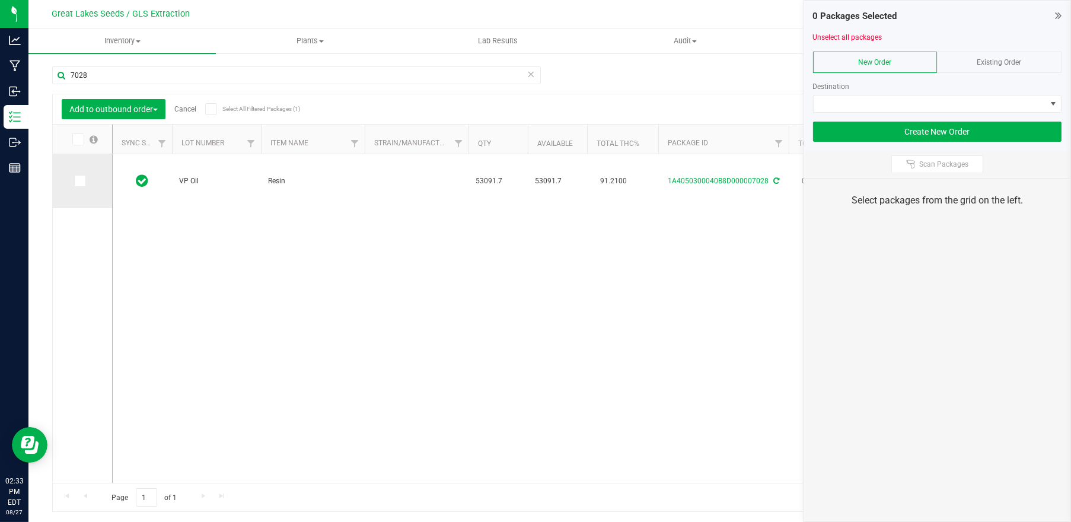
click at [78, 181] on icon at bounding box center [79, 181] width 8 height 0
click at [0, 0] on input "checkbox" at bounding box center [0, 0] width 0 height 0
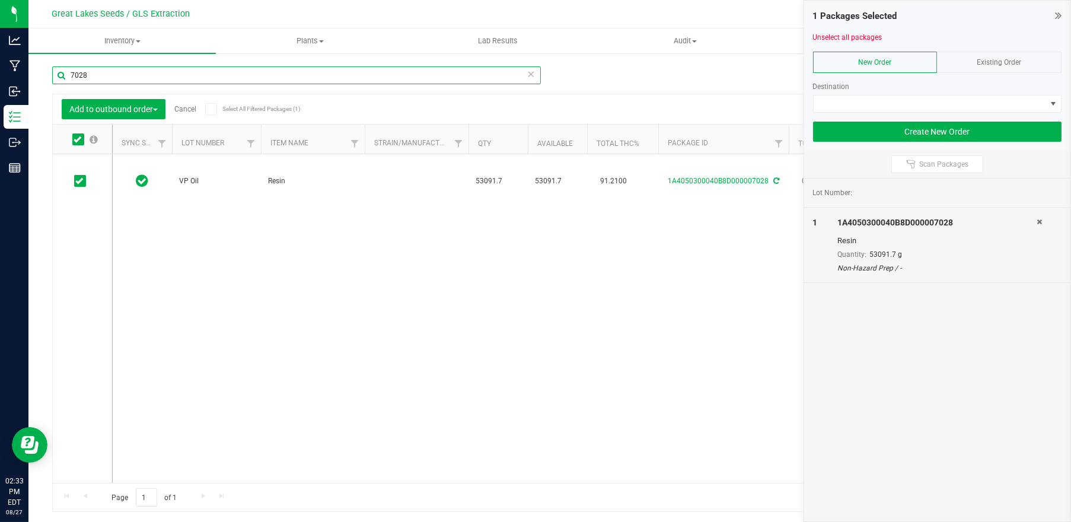
drag, startPoint x: 89, startPoint y: 78, endPoint x: 55, endPoint y: 80, distance: 33.9
click at [55, 80] on input "7028" at bounding box center [296, 75] width 489 height 18
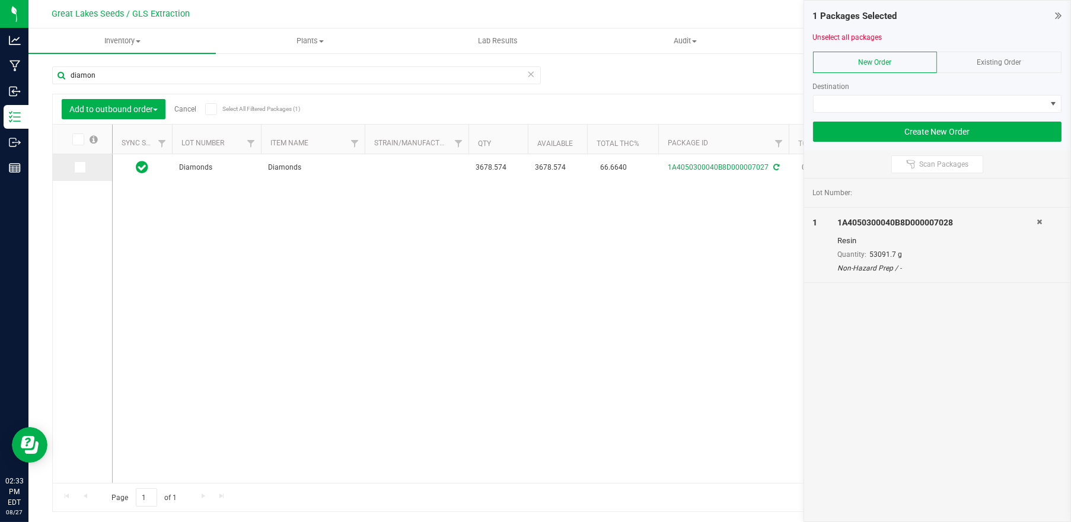
click at [79, 167] on icon at bounding box center [79, 167] width 8 height 0
click at [0, 0] on input "checkbox" at bounding box center [0, 0] width 0 height 0
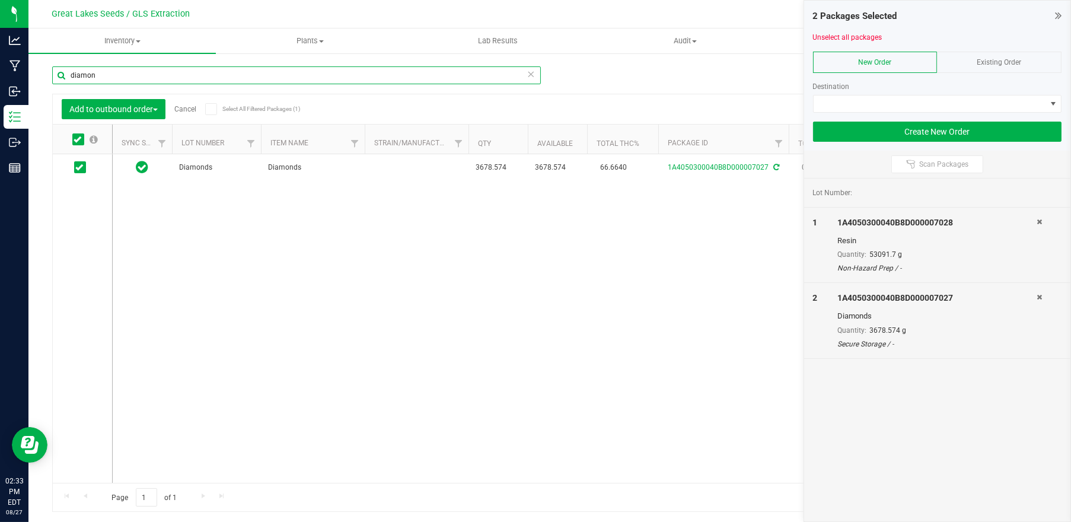
drag, startPoint x: 100, startPoint y: 79, endPoint x: 46, endPoint y: 75, distance: 53.5
click at [46, 75] on div "Manage package tags Sync METRC Packages diamon Add to outbound order Cancel Sel…" at bounding box center [549, 233] width 1043 height 362
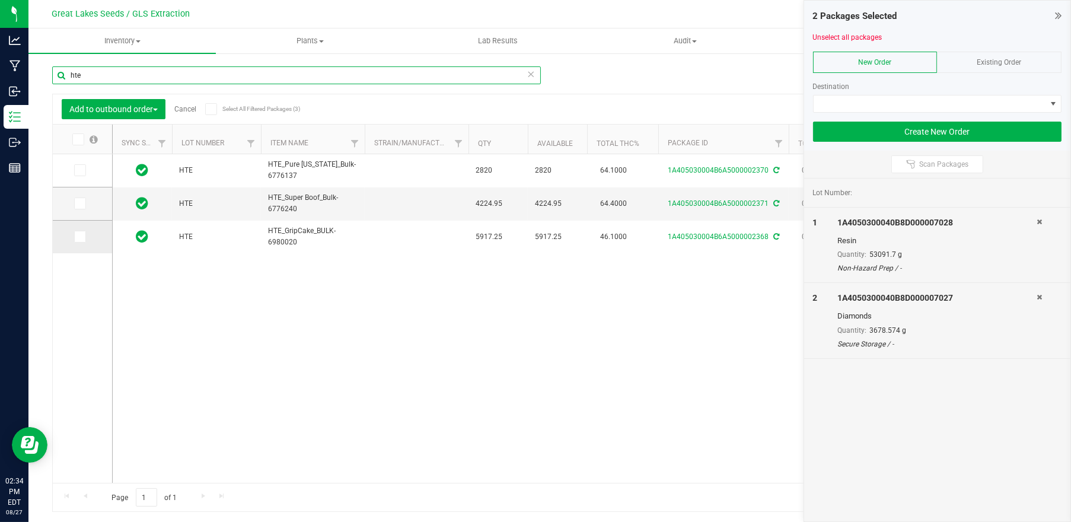
type input "hte"
click at [77, 231] on span at bounding box center [80, 237] width 12 height 12
click at [0, 0] on input "checkbox" at bounding box center [0, 0] width 0 height 0
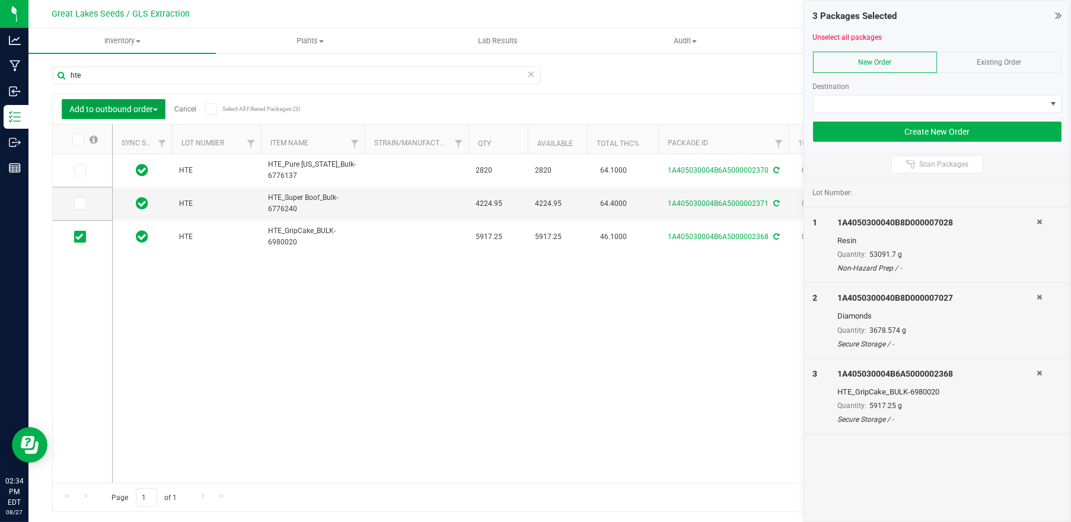
click at [157, 110] on span "button" at bounding box center [155, 110] width 5 height 2
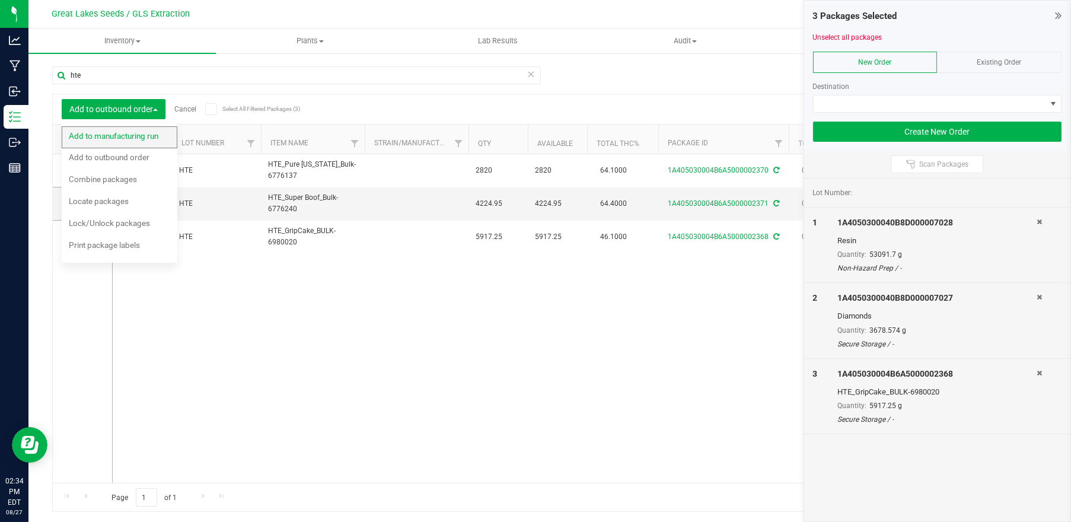
click at [147, 133] on span "Add to manufacturing run" at bounding box center [114, 135] width 90 height 9
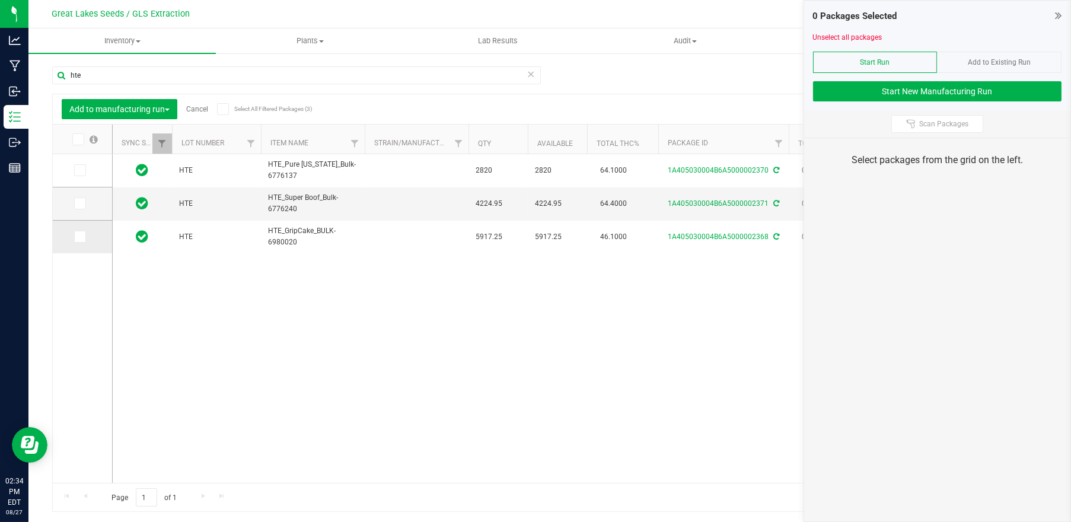
click at [86, 238] on label at bounding box center [82, 237] width 17 height 12
click at [0, 0] on input "checkbox" at bounding box center [0, 0] width 0 height 0
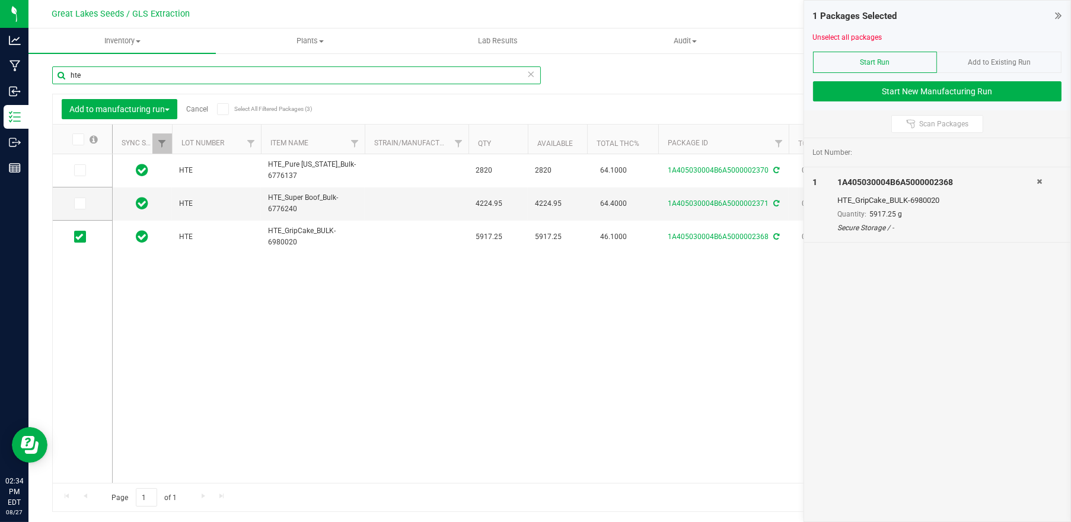
drag, startPoint x: 60, startPoint y: 79, endPoint x: 45, endPoint y: 82, distance: 15.1
click at [45, 82] on div "Manage package tags Sync METRC Packages hte Add to manufacturing run Cancel Sel…" at bounding box center [549, 233] width 1043 height 362
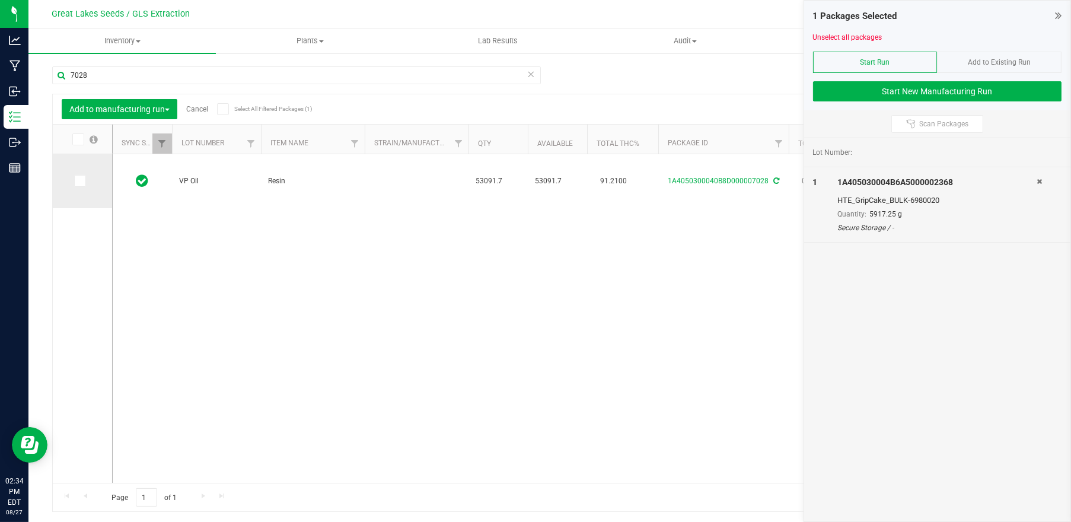
click at [80, 181] on icon at bounding box center [79, 181] width 8 height 0
click at [0, 0] on input "checkbox" at bounding box center [0, 0] width 0 height 0
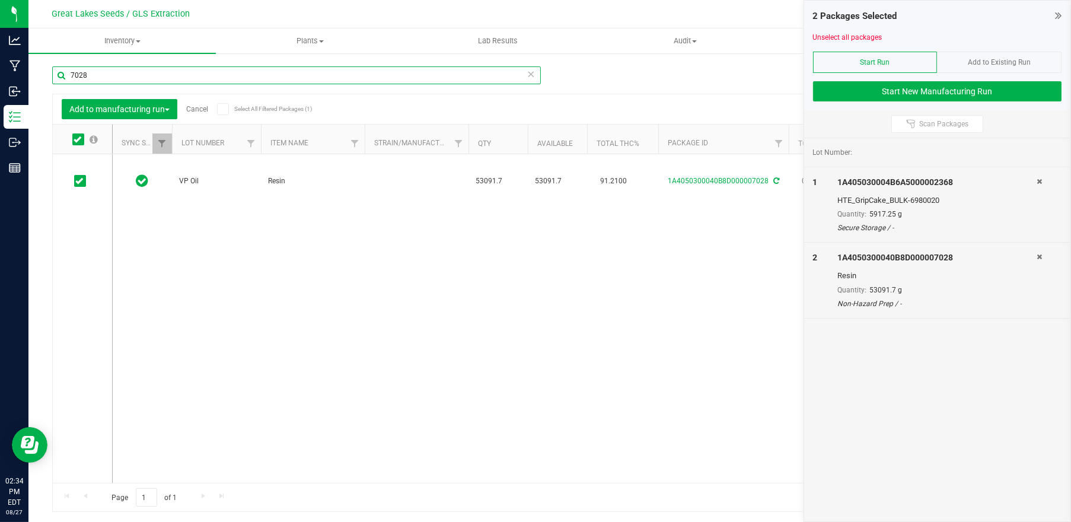
drag, startPoint x: 97, startPoint y: 75, endPoint x: 53, endPoint y: 75, distance: 43.9
click at [53, 75] on input "7028" at bounding box center [296, 75] width 489 height 18
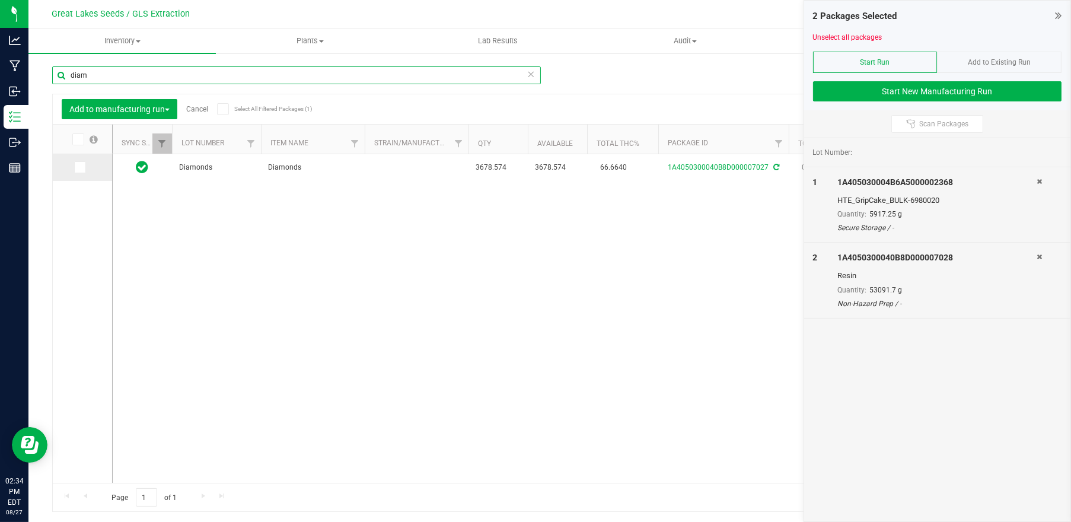
type input "diam"
click at [79, 167] on icon at bounding box center [79, 167] width 8 height 0
click at [0, 0] on input "checkbox" at bounding box center [0, 0] width 0 height 0
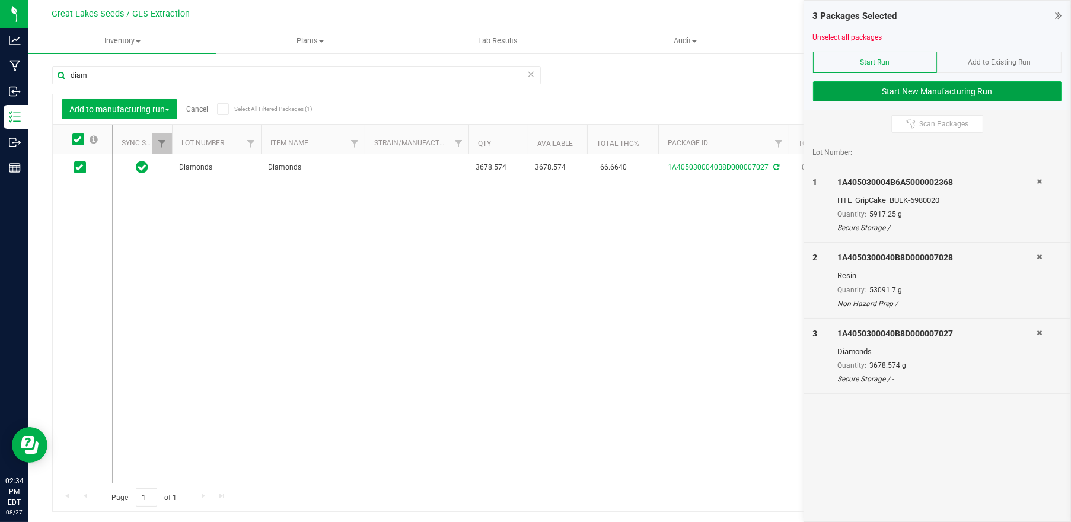
click at [934, 90] on button "Start New Manufacturing Run" at bounding box center [937, 91] width 249 height 20
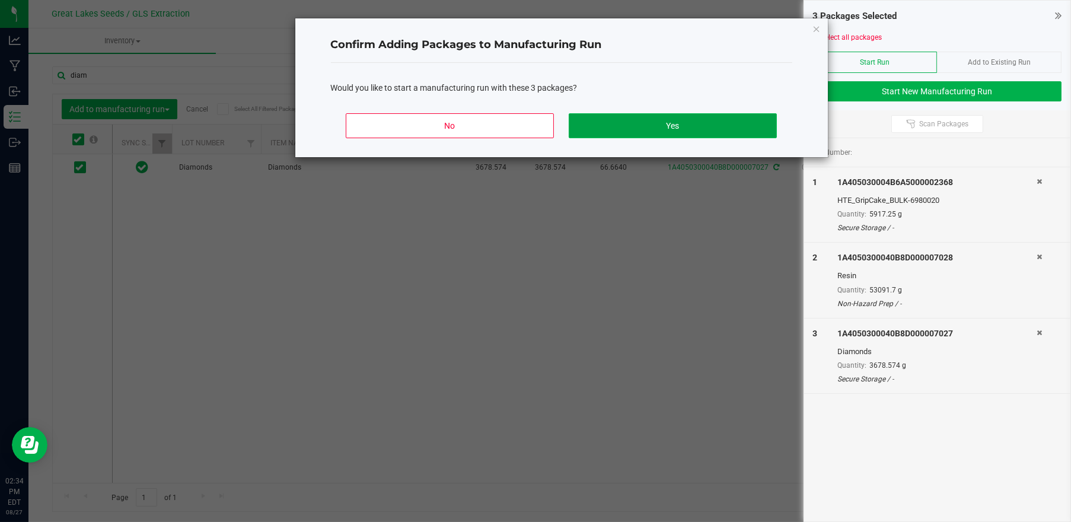
click at [680, 122] on button "Yes" at bounding box center [673, 125] width 208 height 25
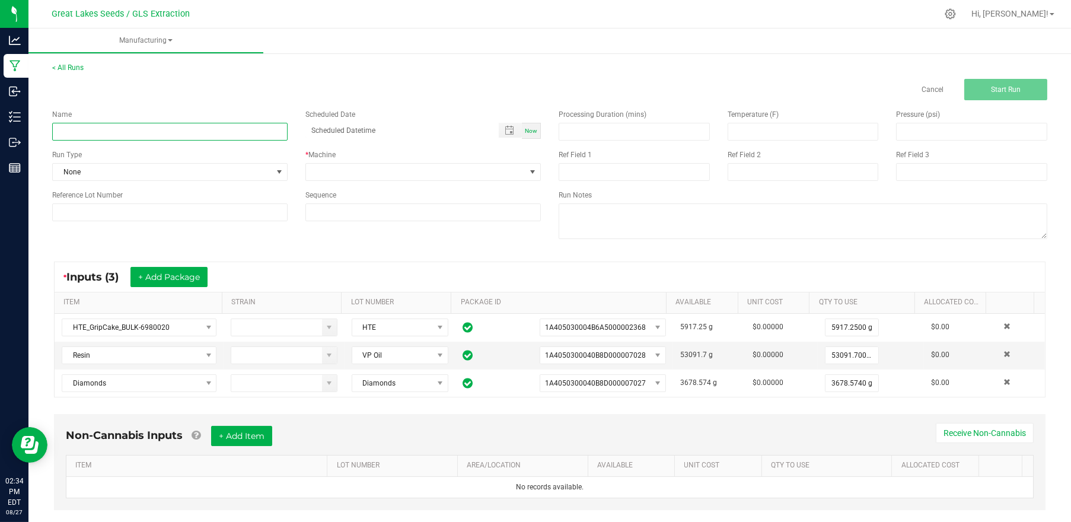
click at [144, 126] on input at bounding box center [169, 132] width 235 height 18
type input "GRIP Vape Lemon Cherry Gelato [DATE]"
click at [151, 174] on span "None" at bounding box center [162, 172] width 219 height 17
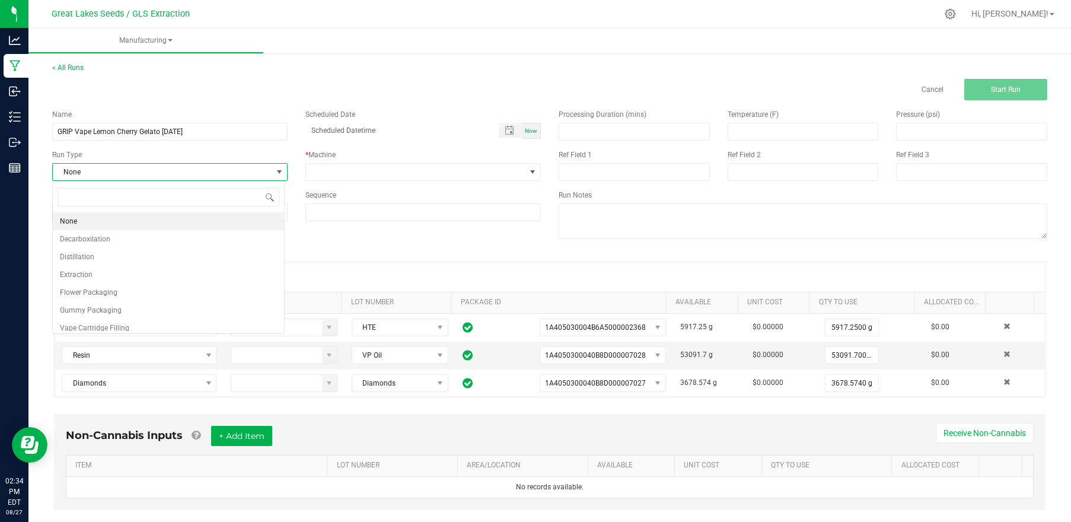
scroll to position [17, 232]
click at [117, 327] on span "Vape Cartridge Filling" at bounding box center [94, 328] width 69 height 12
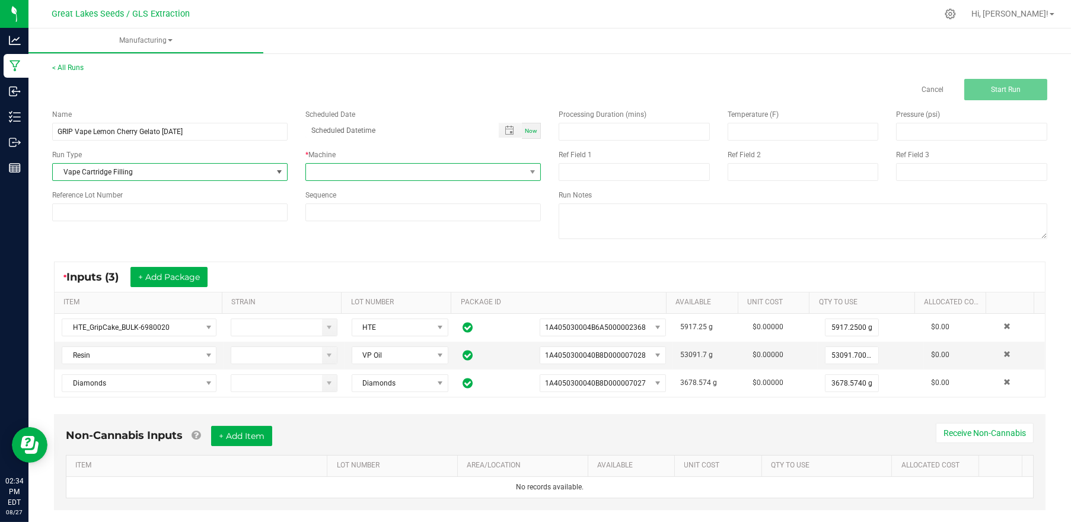
click at [364, 167] on span at bounding box center [415, 172] width 219 height 17
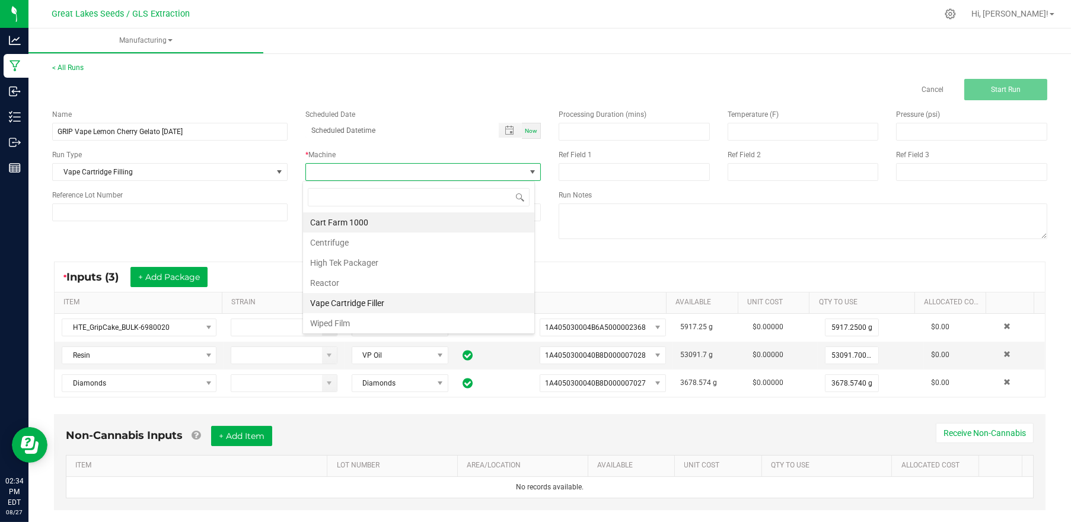
click at [359, 297] on li "Vape Cartridge Filler" at bounding box center [418, 303] width 231 height 20
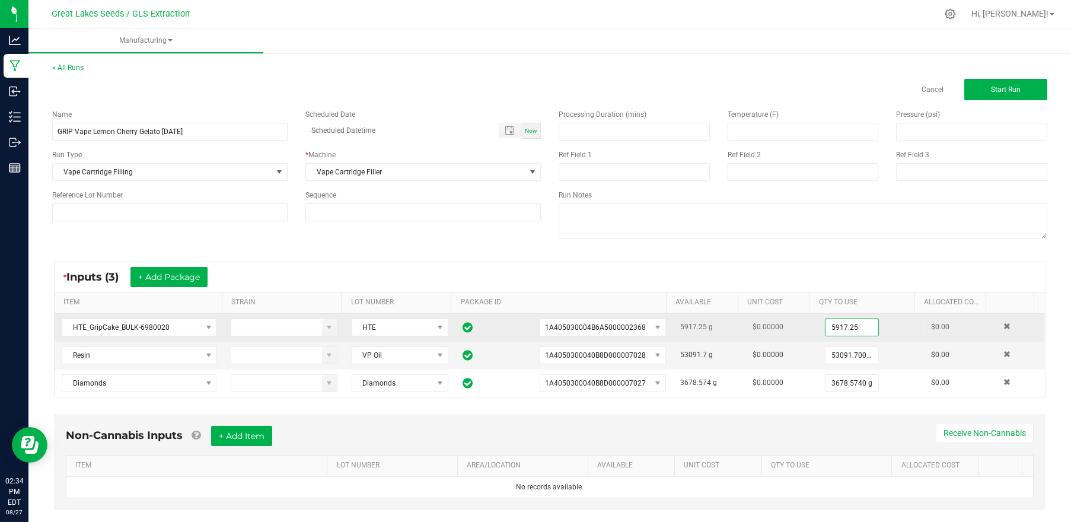
click at [826, 324] on input "5917.25" at bounding box center [852, 327] width 53 height 17
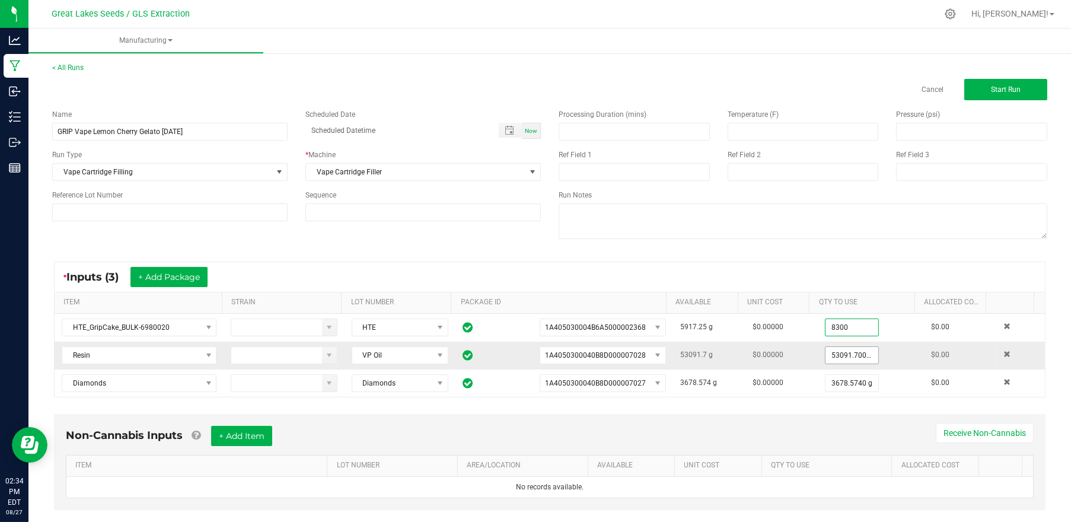
type input "5917.2500 g"
click at [839, 355] on input "53091.7" at bounding box center [852, 355] width 53 height 17
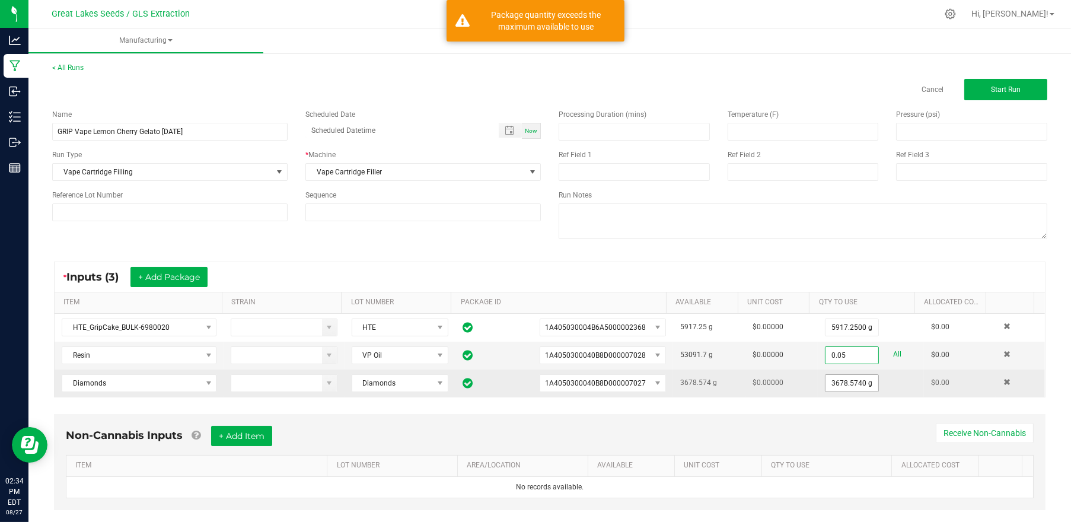
type input "0.0500 g"
click at [829, 386] on input "3678.574" at bounding box center [852, 383] width 53 height 17
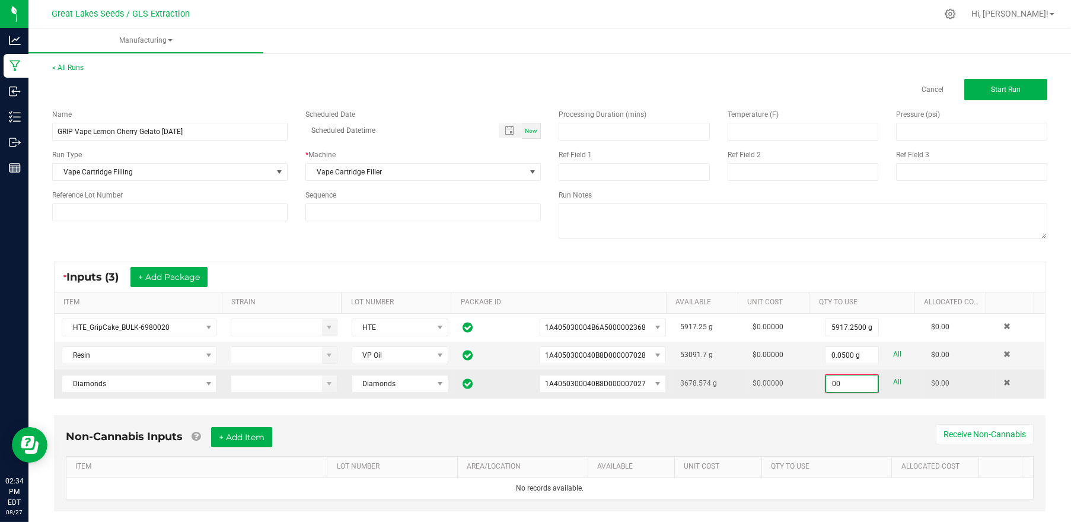
type input "0"
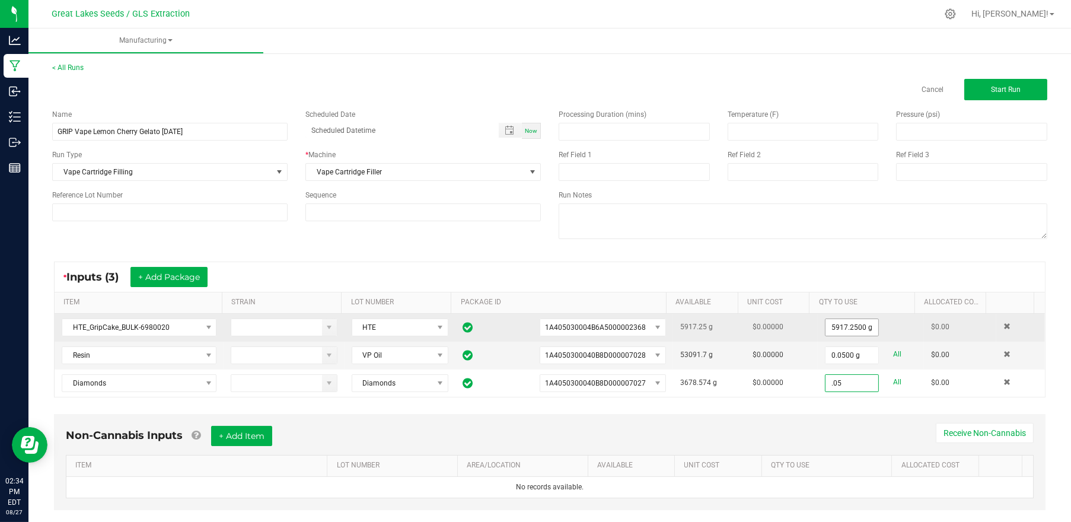
type input ".05"
type input "5917.25"
type input "0.0500 g"
click at [826, 326] on input "5917.25" at bounding box center [852, 327] width 53 height 17
drag, startPoint x: 839, startPoint y: 326, endPoint x: 764, endPoint y: 329, distance: 74.2
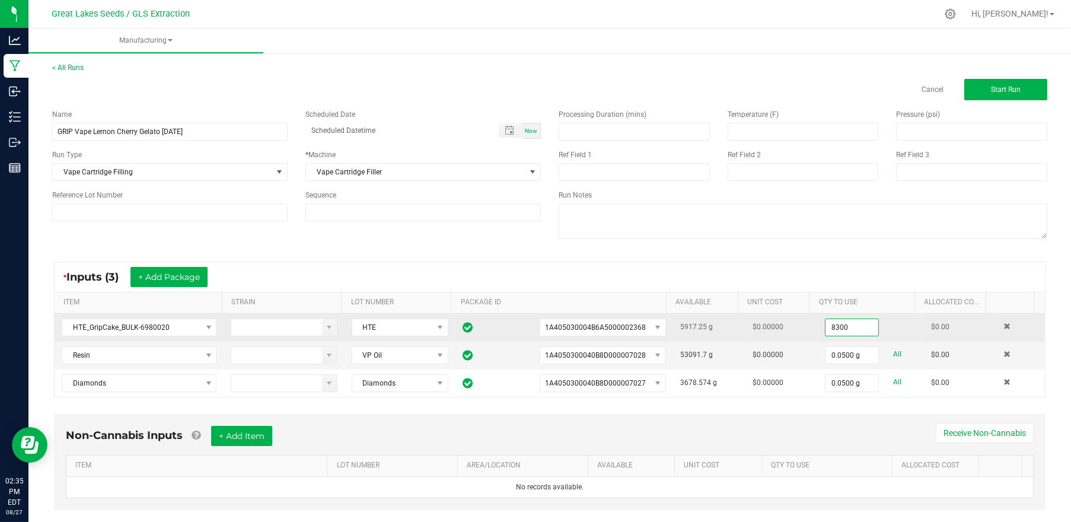
click at [764, 329] on tr "HTE_GripCake_BULK-6980020 HTE 1A405030004B6A5000002368 5917.25 g $0.00000 8300 …" at bounding box center [550, 328] width 990 height 28
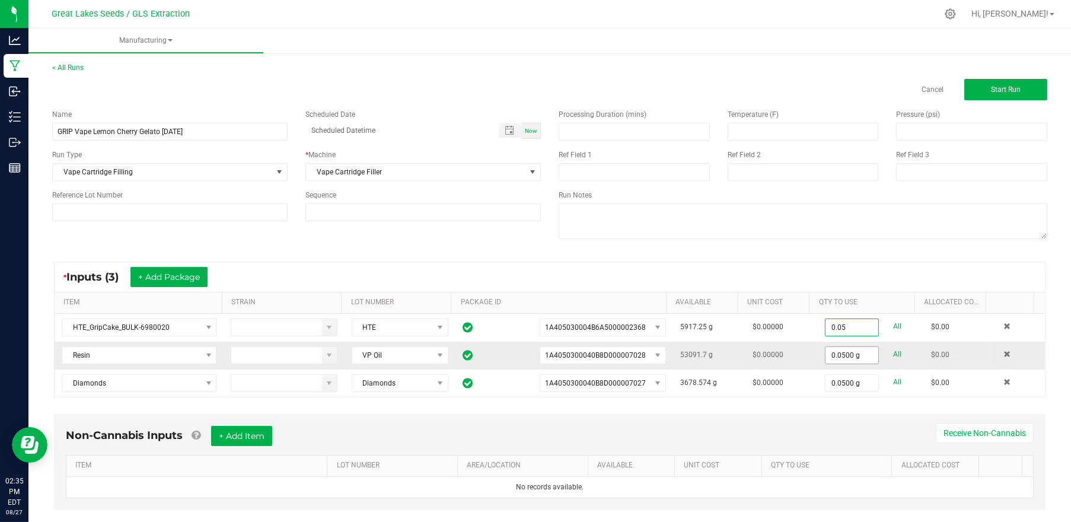
type input "0.0500 g"
click at [829, 356] on input "0.05" at bounding box center [852, 355] width 53 height 17
type input "8300.0000 g"
click at [739, 280] on div "* Inputs (3) + Add Package" at bounding box center [550, 277] width 990 height 30
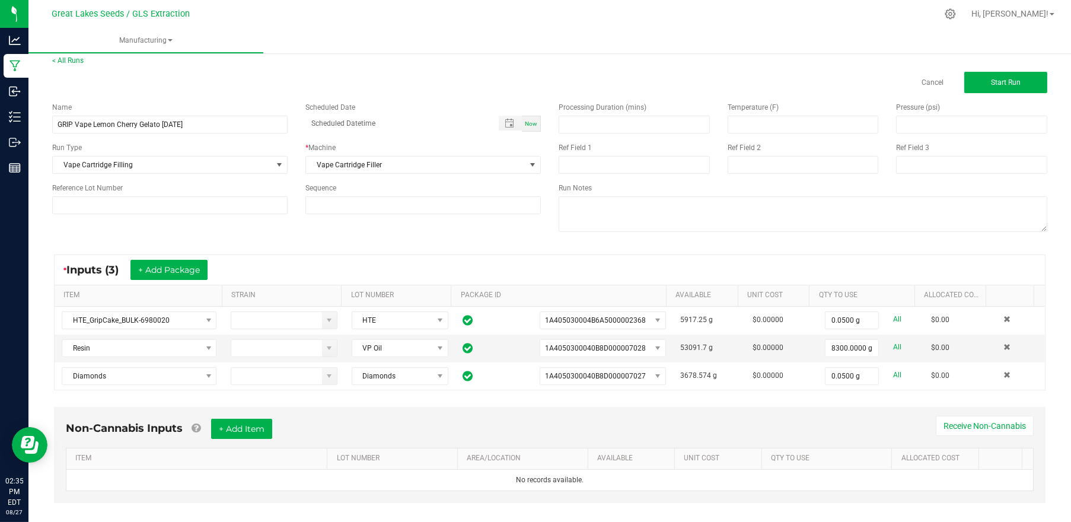
scroll to position [0, 0]
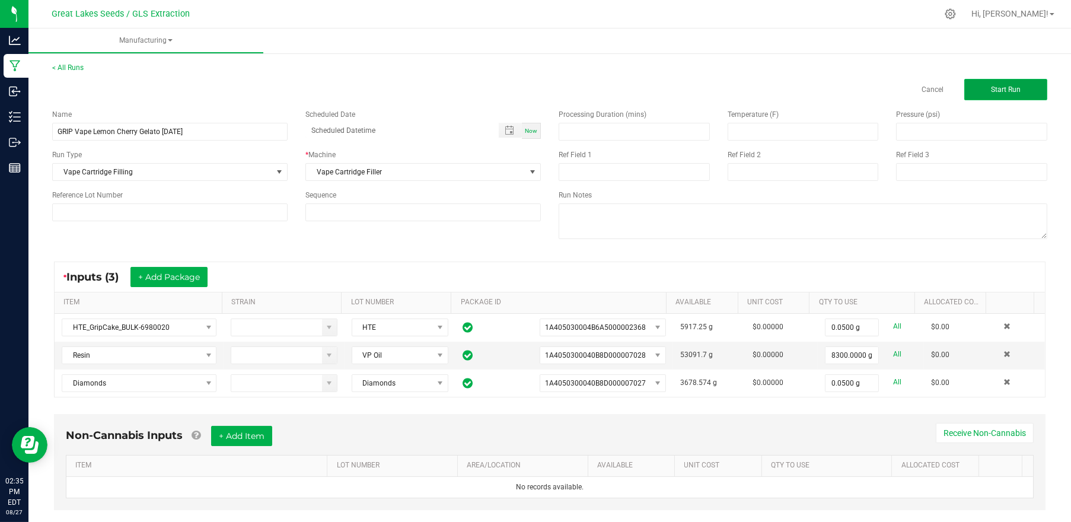
click at [1018, 84] on button "Start Run" at bounding box center [1005, 89] width 83 height 21
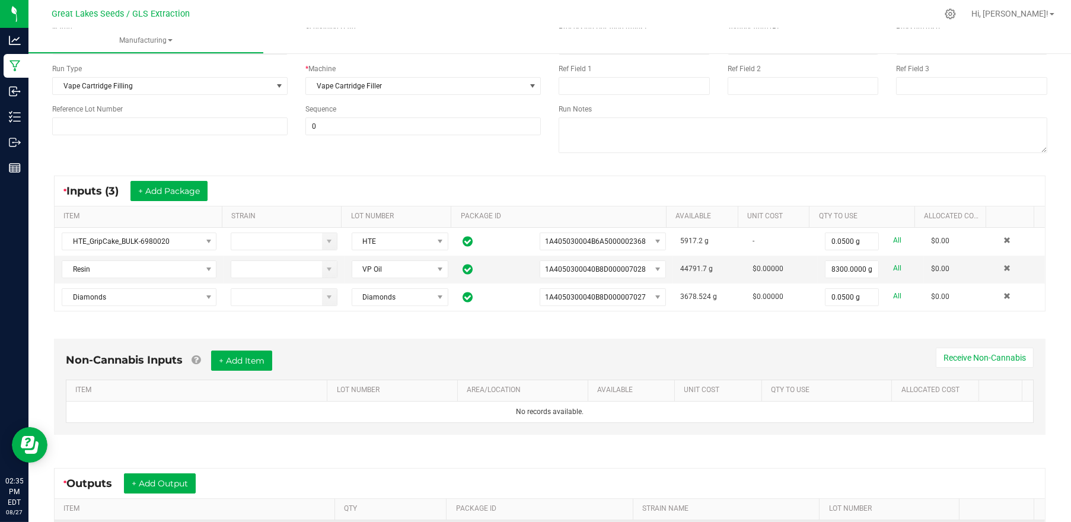
scroll to position [254, 0]
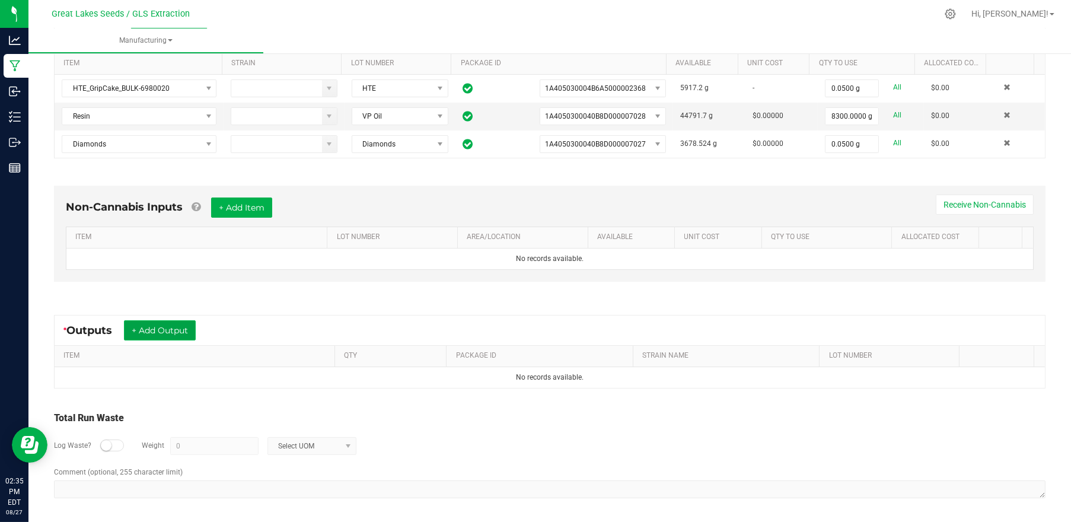
click at [151, 321] on button "+ Add Output" at bounding box center [160, 330] width 72 height 20
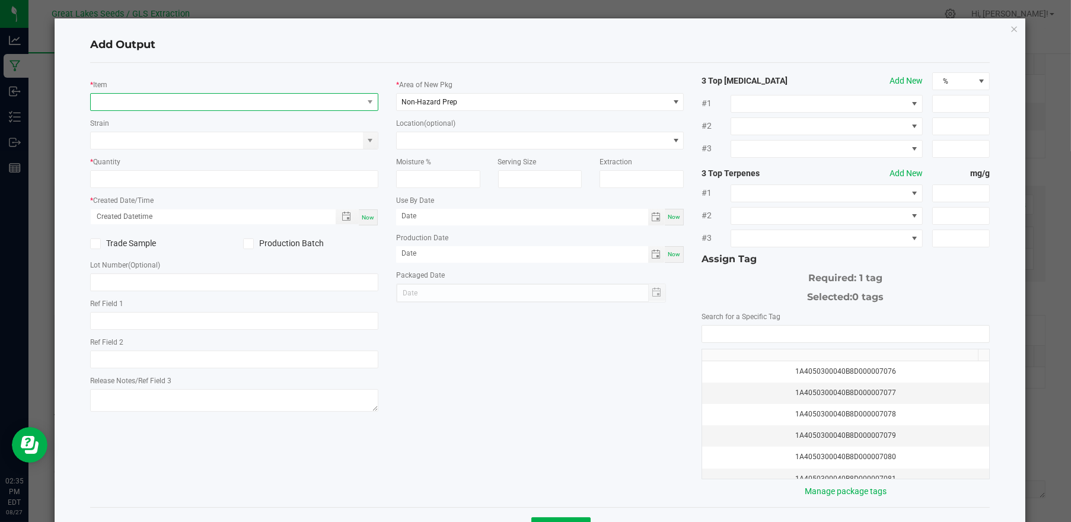
click at [201, 100] on span "NO DATA FOUND" at bounding box center [227, 102] width 272 height 17
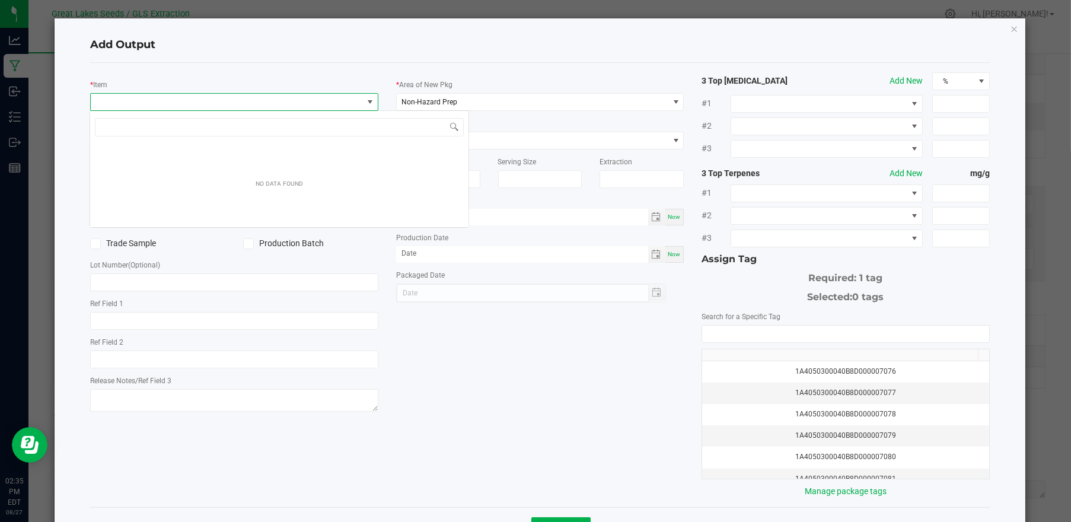
scroll to position [17, 285]
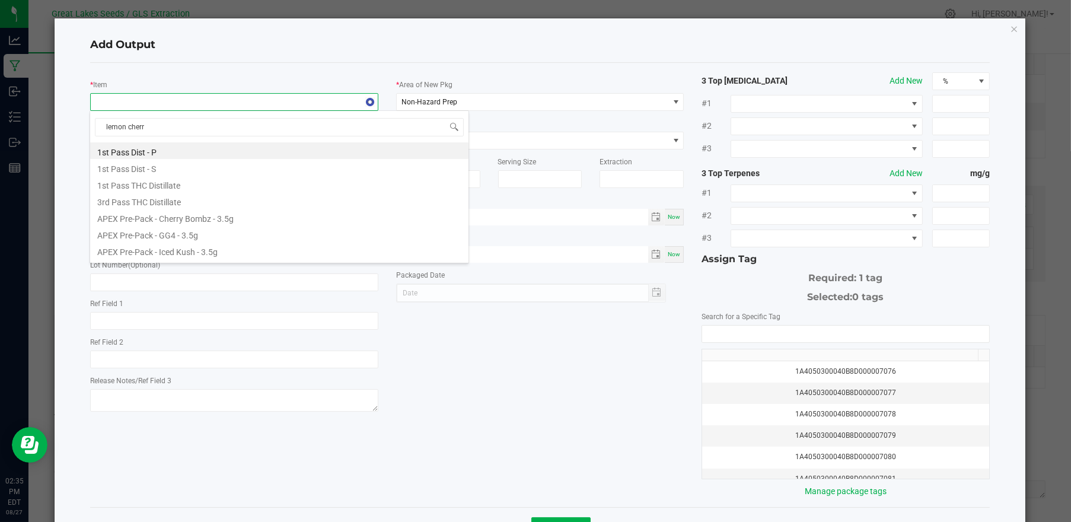
type input "lemon cherry"
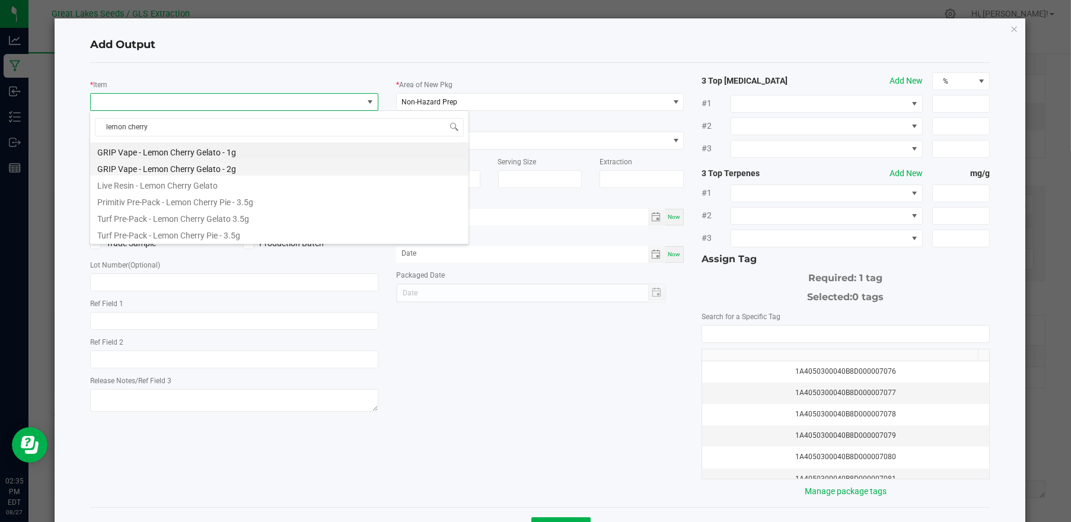
click at [228, 169] on li "GRIP Vape - Lemon Cherry Gelato - 2g" at bounding box center [279, 167] width 378 height 17
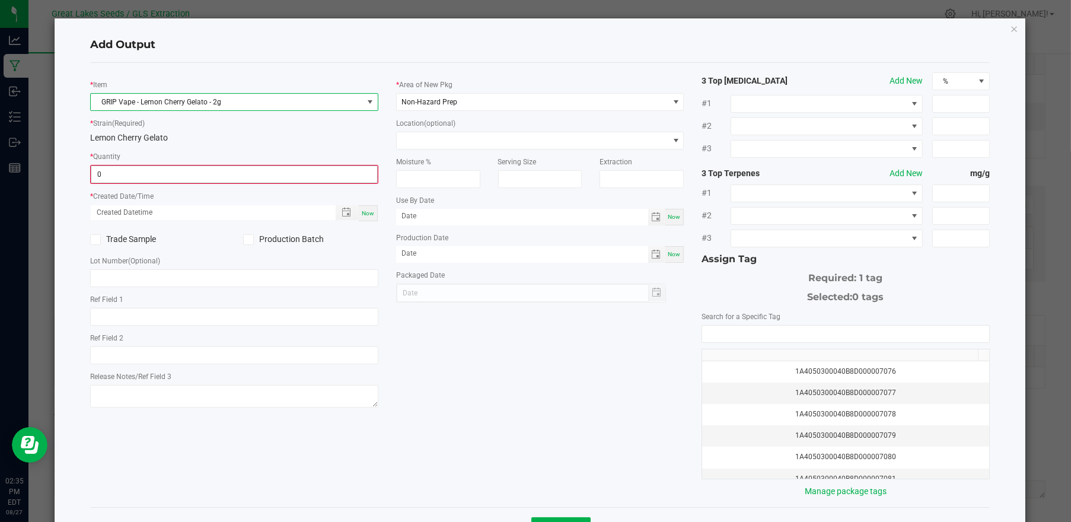
click at [200, 172] on input "0" at bounding box center [234, 174] width 286 height 17
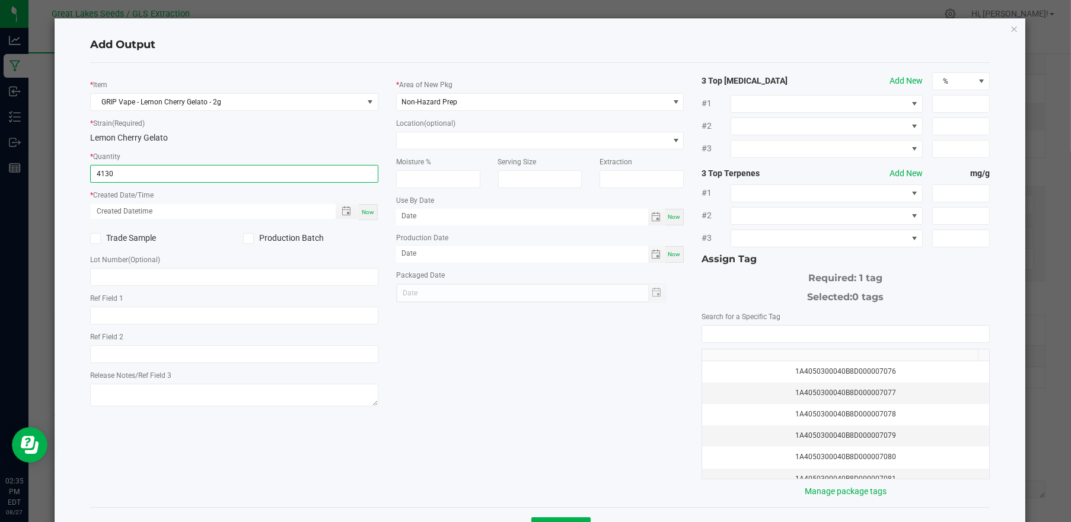
type input "4130 ea"
click at [364, 211] on span "Now" at bounding box center [368, 212] width 12 height 7
type input "[DATE] 2:35 PM"
type input "[DATE]"
click at [250, 240] on span at bounding box center [248, 238] width 11 height 11
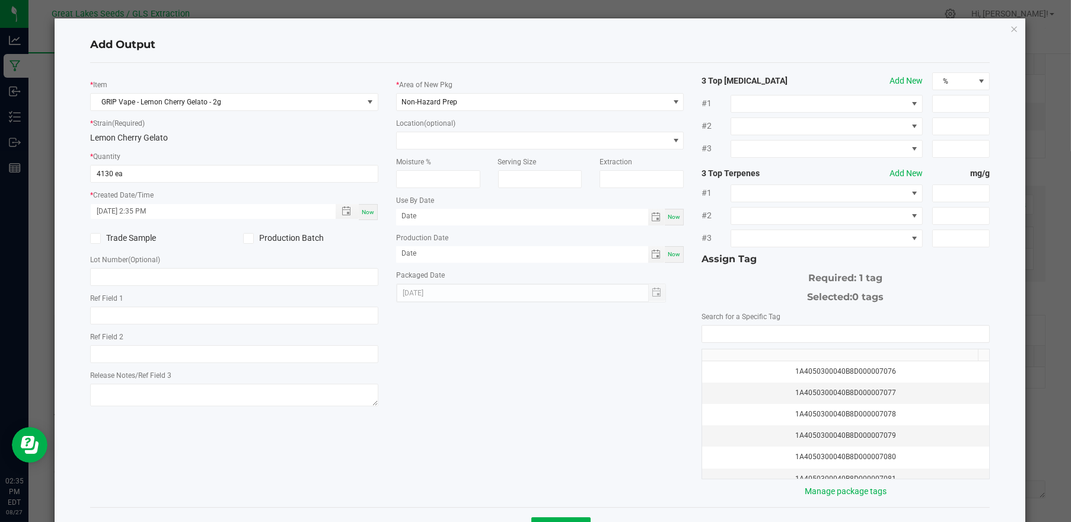
click at [0, 0] on input "Production Batch" at bounding box center [0, 0] width 0 height 0
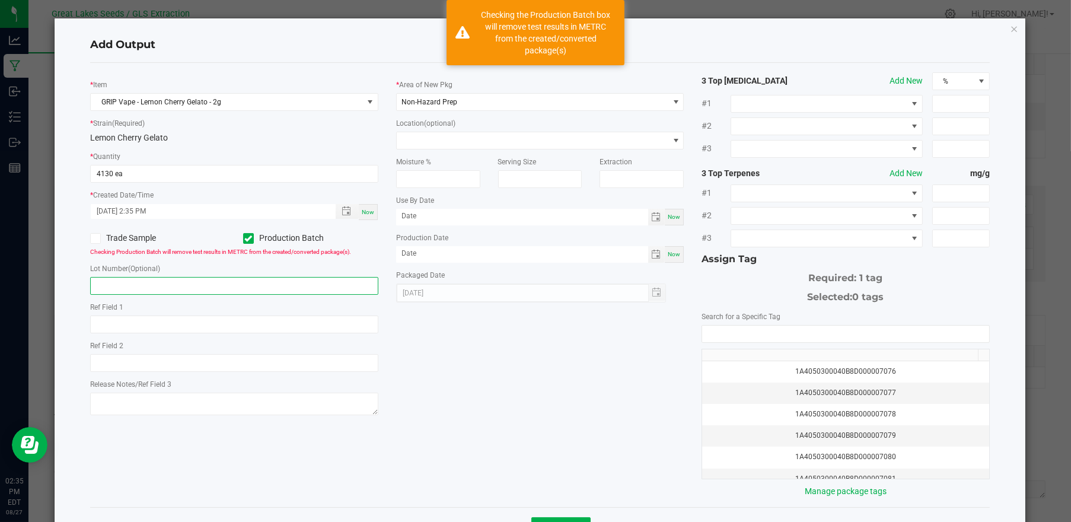
click at [232, 280] on input "text" at bounding box center [234, 286] width 288 height 18
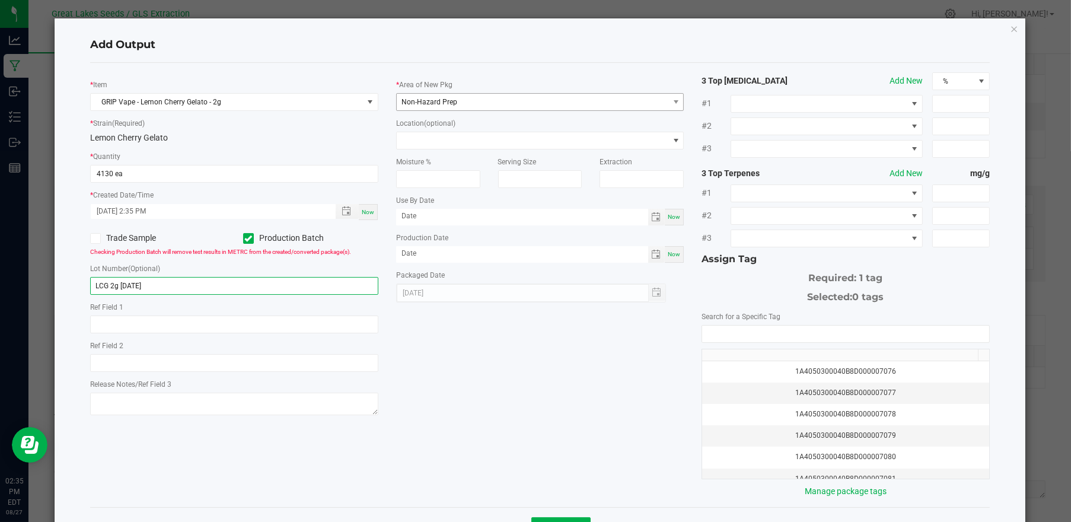
type input "LCG 2g [DATE]"
click at [474, 105] on span "Non-Hazard Prep" at bounding box center [533, 102] width 272 height 17
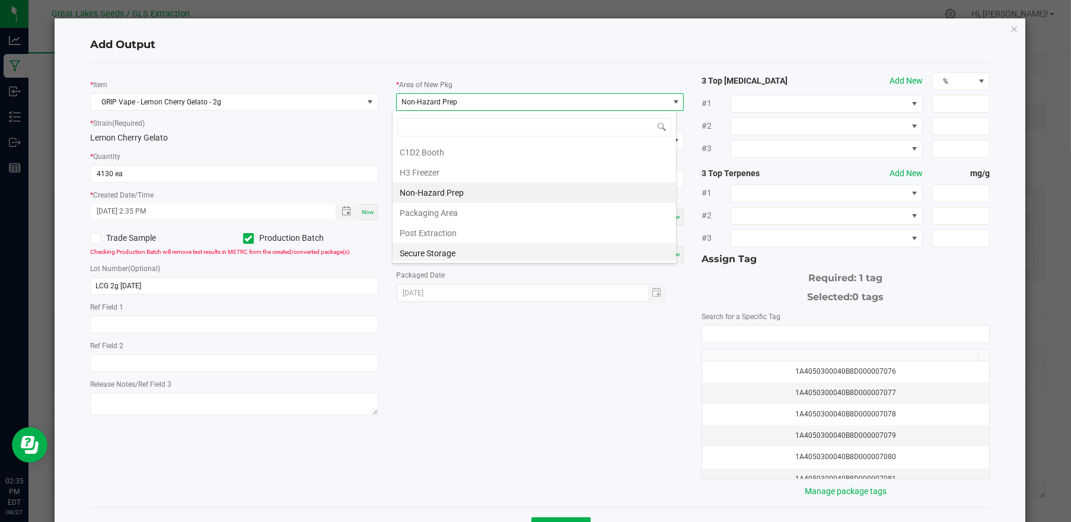
click at [453, 244] on li "Secure Storage" at bounding box center [534, 253] width 283 height 20
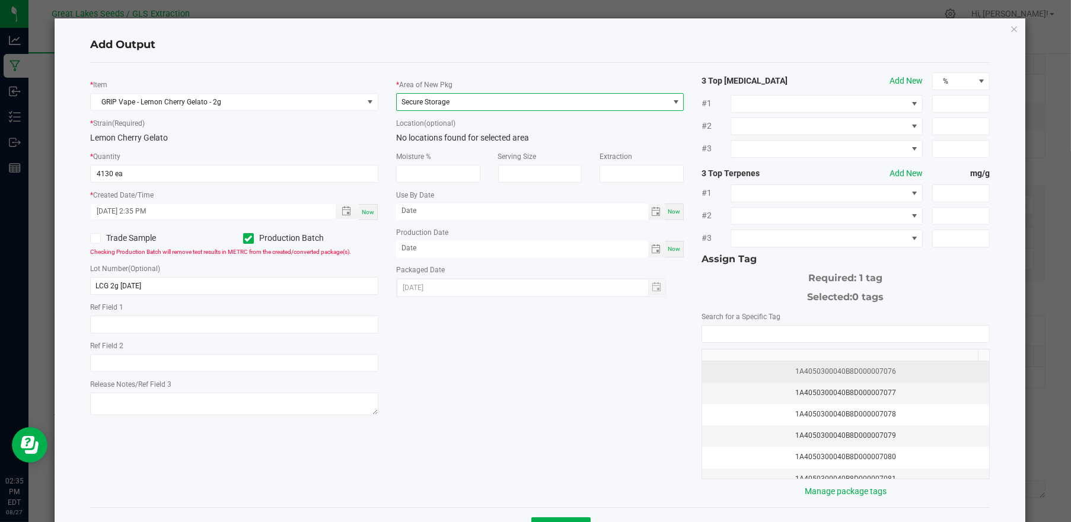
click at [829, 374] on div "1A4050300040B8D000007076" at bounding box center [845, 371] width 273 height 11
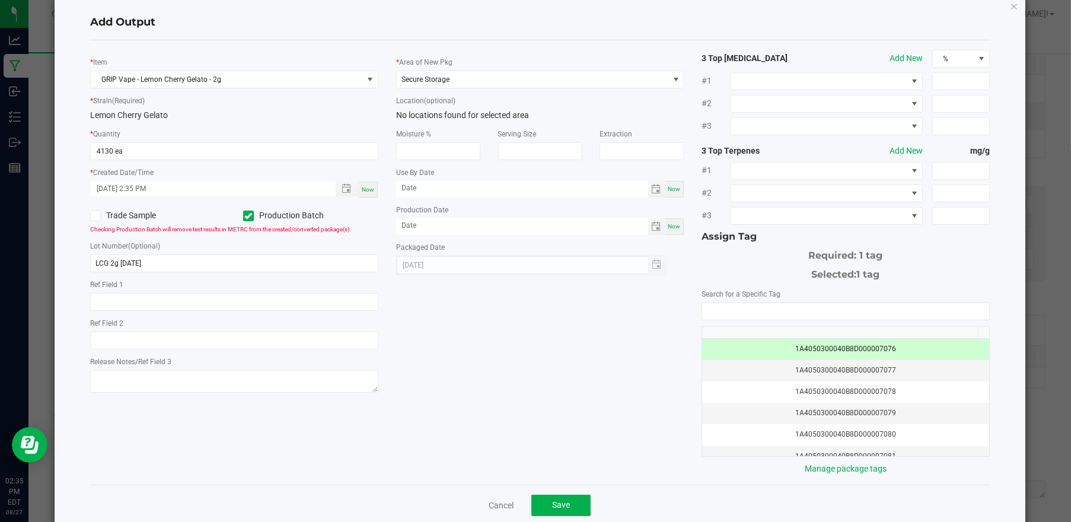
scroll to position [43, 0]
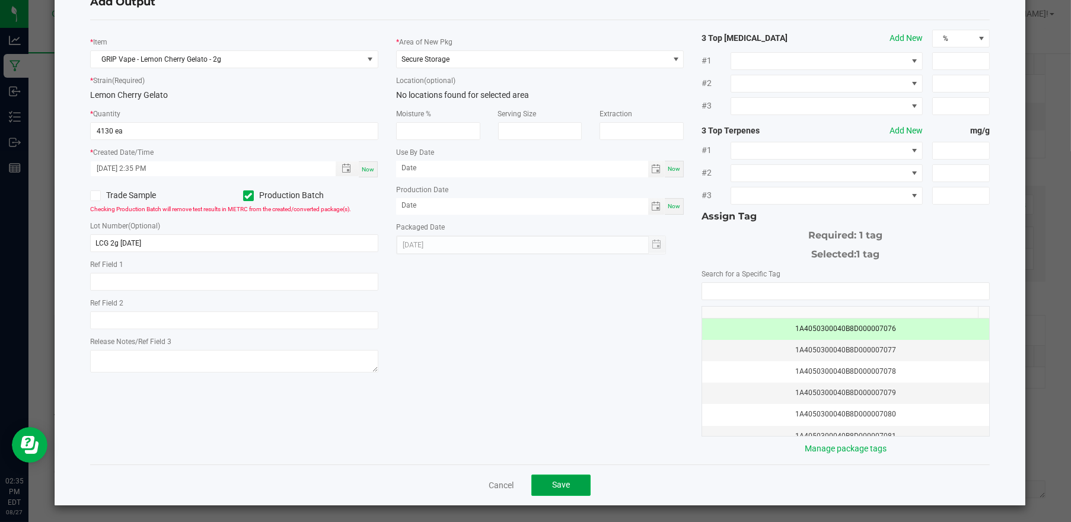
click at [567, 481] on button "Save" at bounding box center [560, 484] width 59 height 21
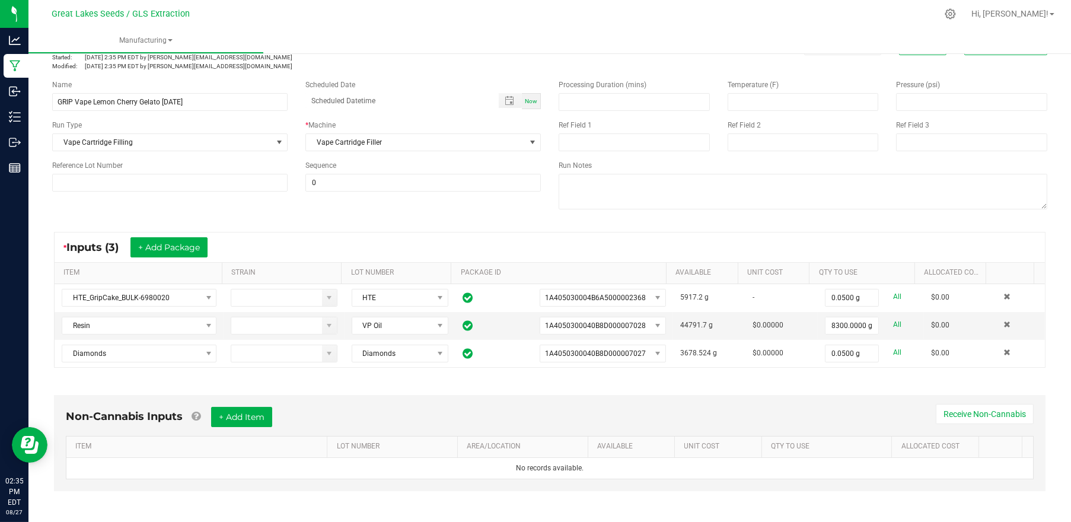
scroll to position [0, 0]
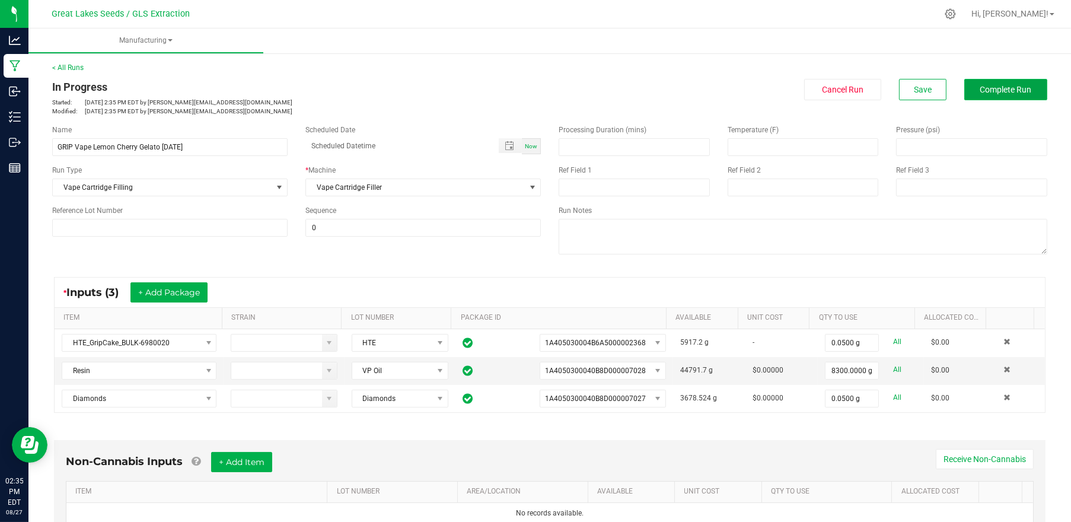
click at [996, 87] on span "Complete Run" at bounding box center [1006, 89] width 52 height 9
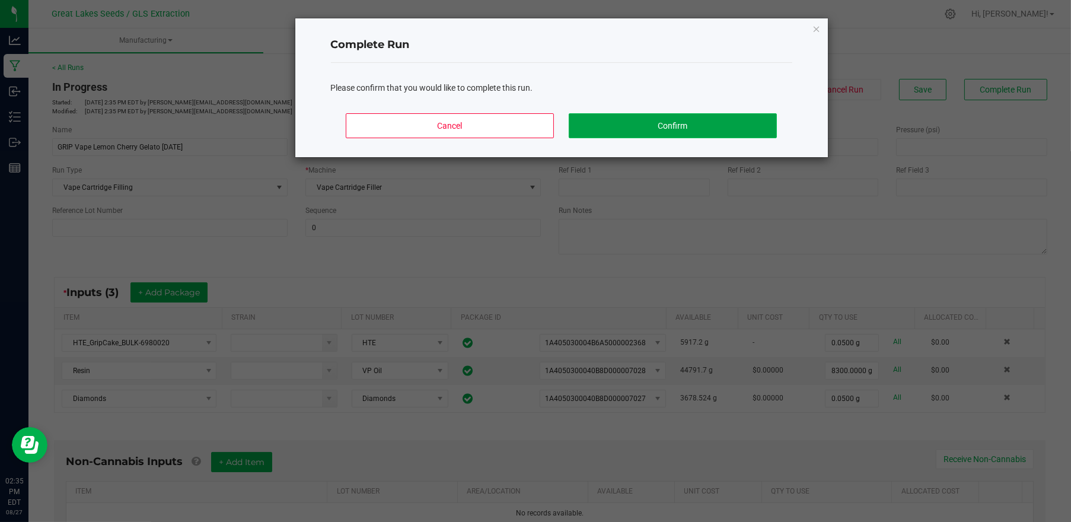
click at [712, 120] on button "Confirm" at bounding box center [673, 125] width 208 height 25
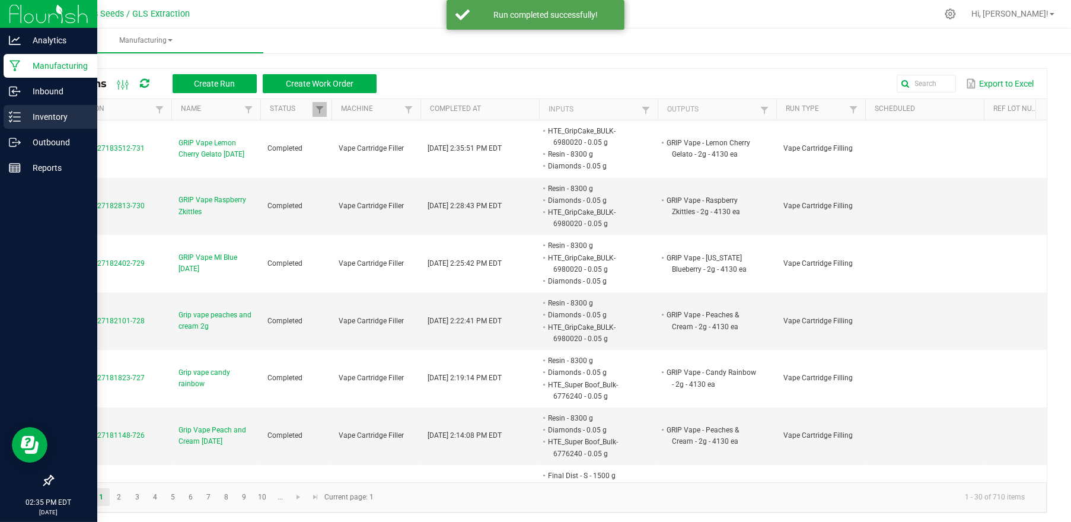
click at [44, 119] on p "Inventory" at bounding box center [56, 117] width 71 height 14
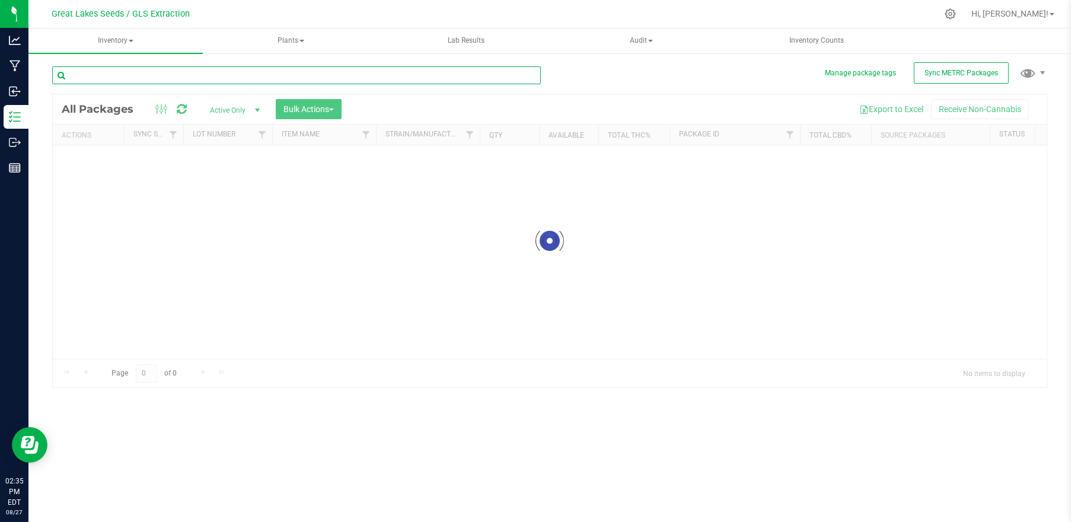
click at [108, 74] on input "text" at bounding box center [296, 75] width 489 height 18
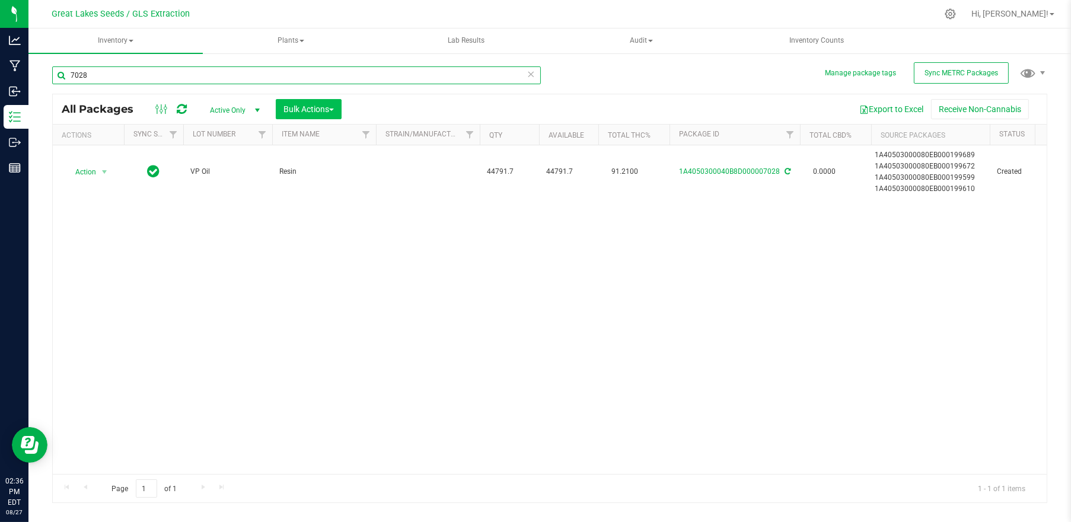
type input "7028"
click at [295, 111] on span "Bulk Actions" at bounding box center [308, 108] width 50 height 9
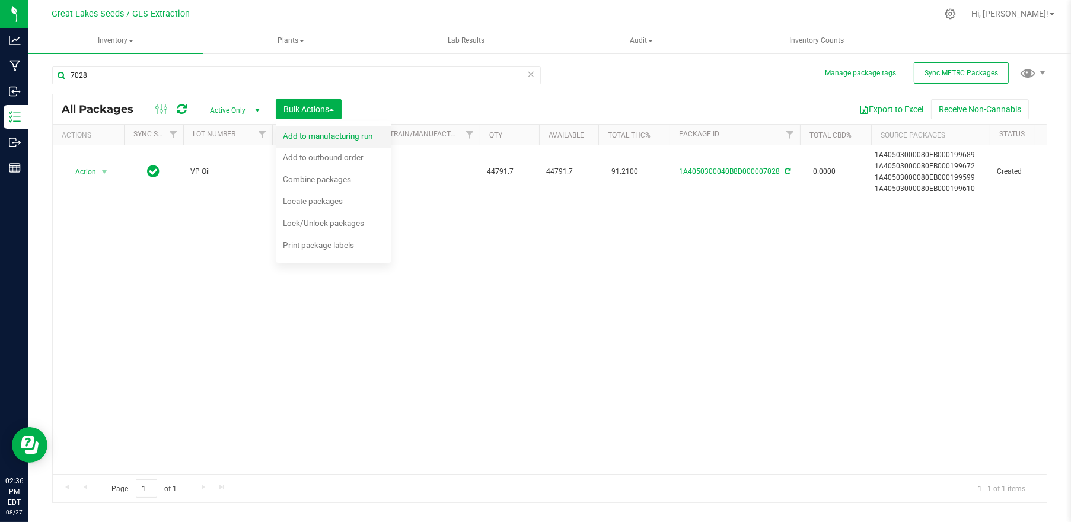
click at [304, 132] on span "Add to manufacturing run" at bounding box center [328, 135] width 90 height 9
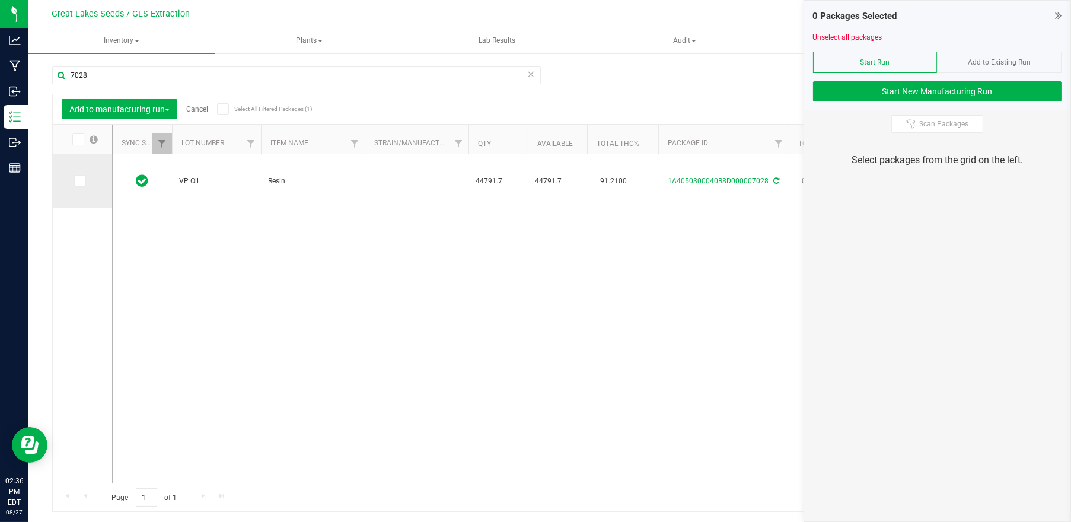
click at [78, 181] on icon at bounding box center [79, 181] width 8 height 0
click at [0, 0] on input "checkbox" at bounding box center [0, 0] width 0 height 0
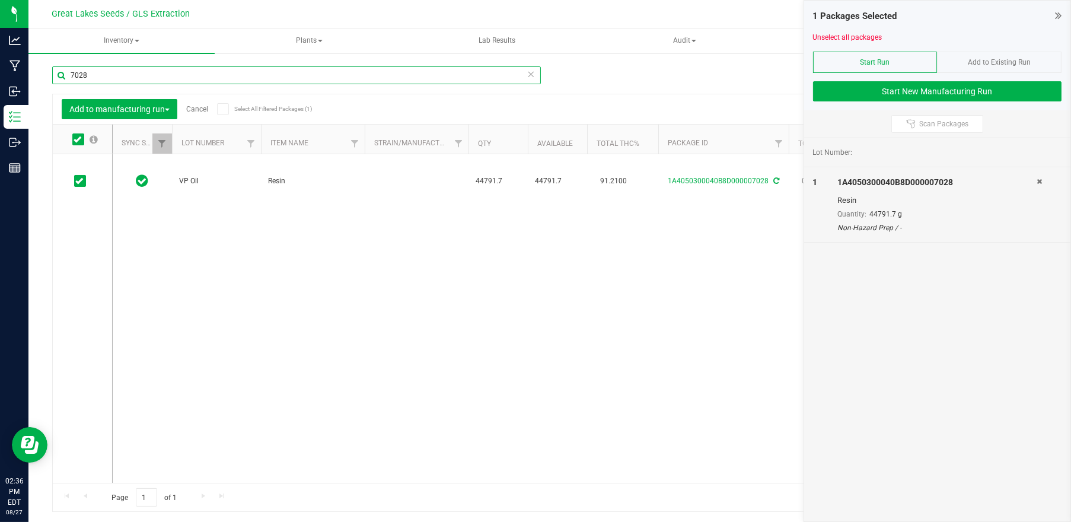
drag, startPoint x: 106, startPoint y: 72, endPoint x: 59, endPoint y: 79, distance: 47.4
click at [61, 80] on input "7028" at bounding box center [296, 75] width 489 height 18
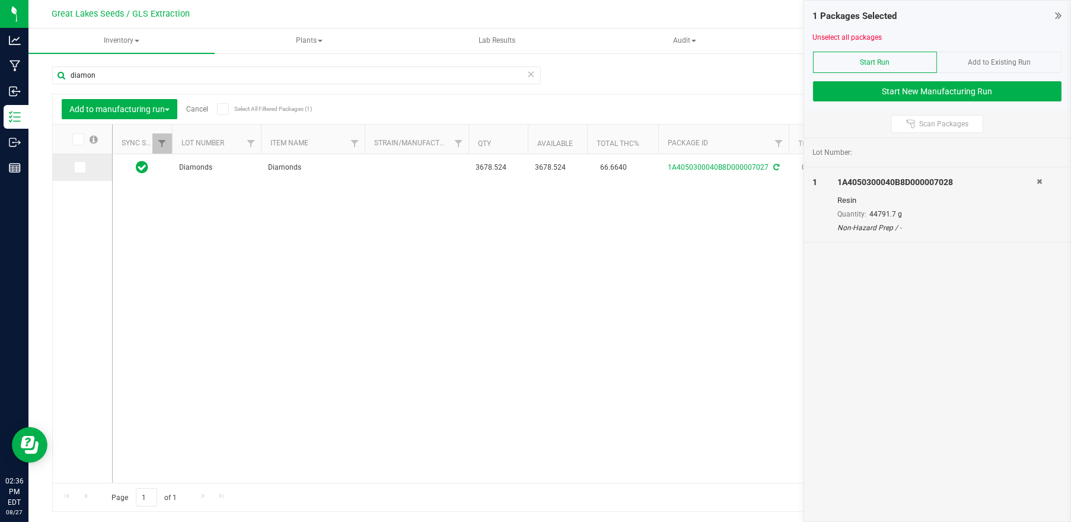
click at [82, 167] on icon at bounding box center [79, 167] width 8 height 0
click at [0, 0] on input "checkbox" at bounding box center [0, 0] width 0 height 0
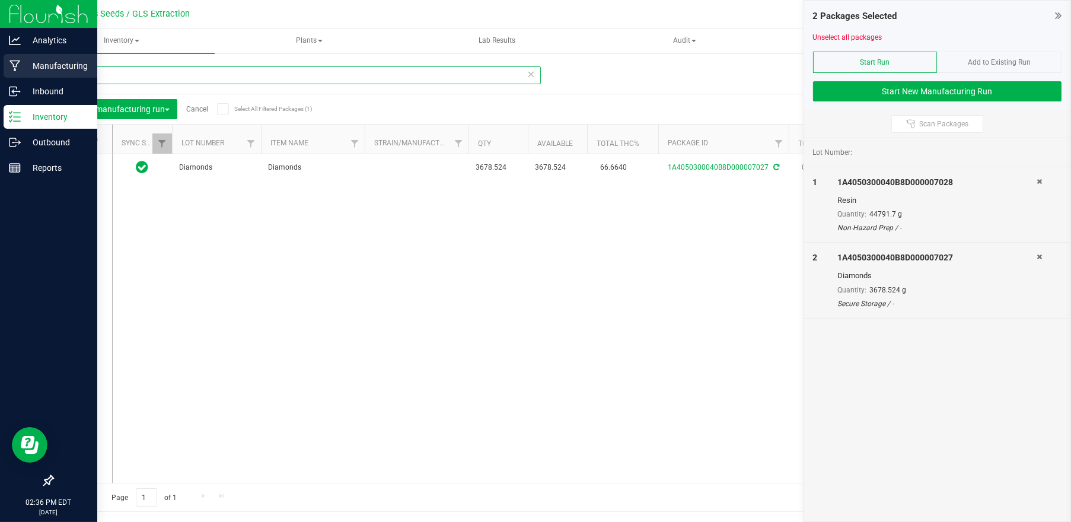
drag, startPoint x: 100, startPoint y: 73, endPoint x: 23, endPoint y: 72, distance: 76.5
click at [23, 72] on div "Analytics Manufacturing Inbound Inventory Outbound Reports 02:36 PM EDT [DATE] …" at bounding box center [535, 261] width 1071 height 522
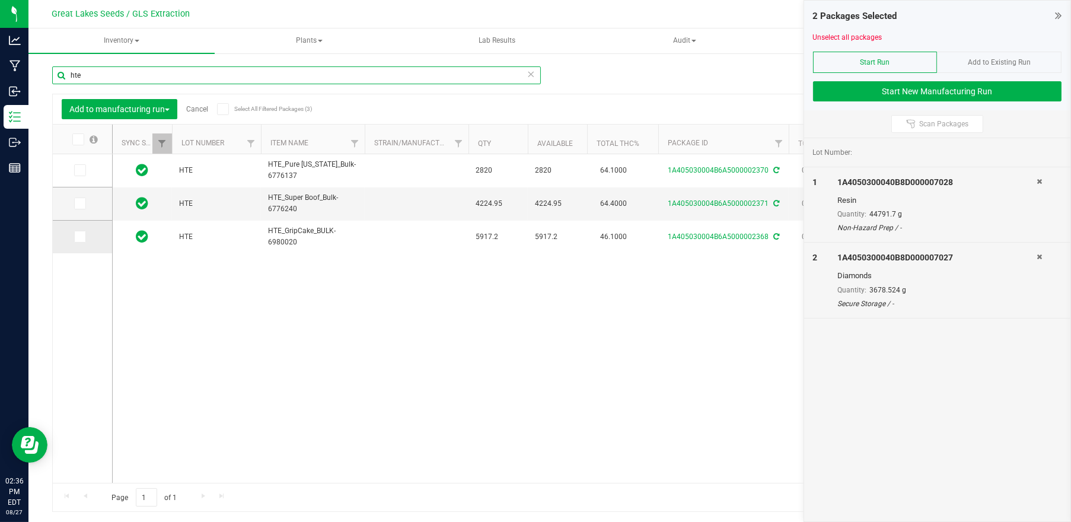
type input "hte"
click at [72, 235] on td at bounding box center [82, 237] width 59 height 33
click at [82, 237] on icon at bounding box center [79, 237] width 8 height 0
click at [0, 0] on input "checkbox" at bounding box center [0, 0] width 0 height 0
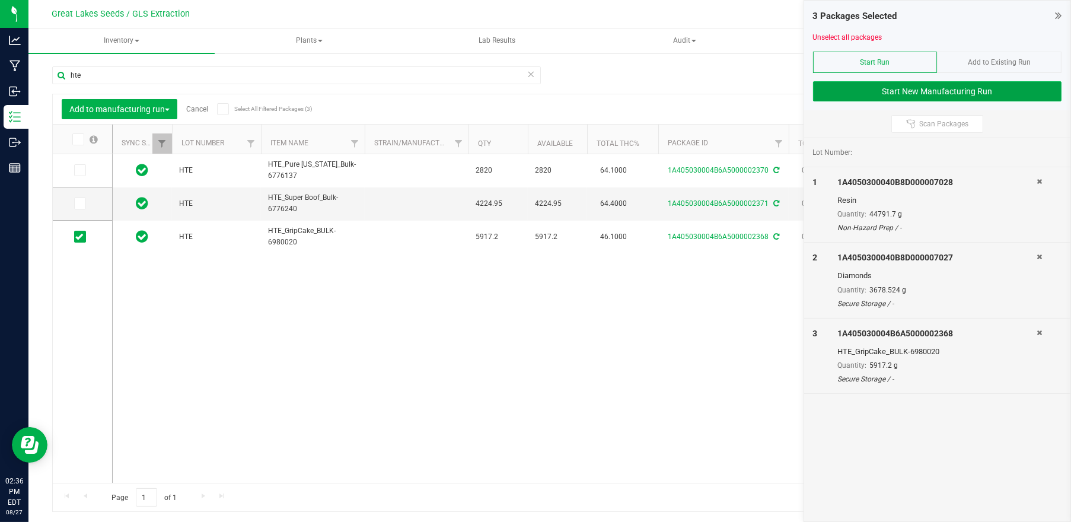
click at [984, 93] on button "Start New Manufacturing Run" at bounding box center [937, 91] width 249 height 20
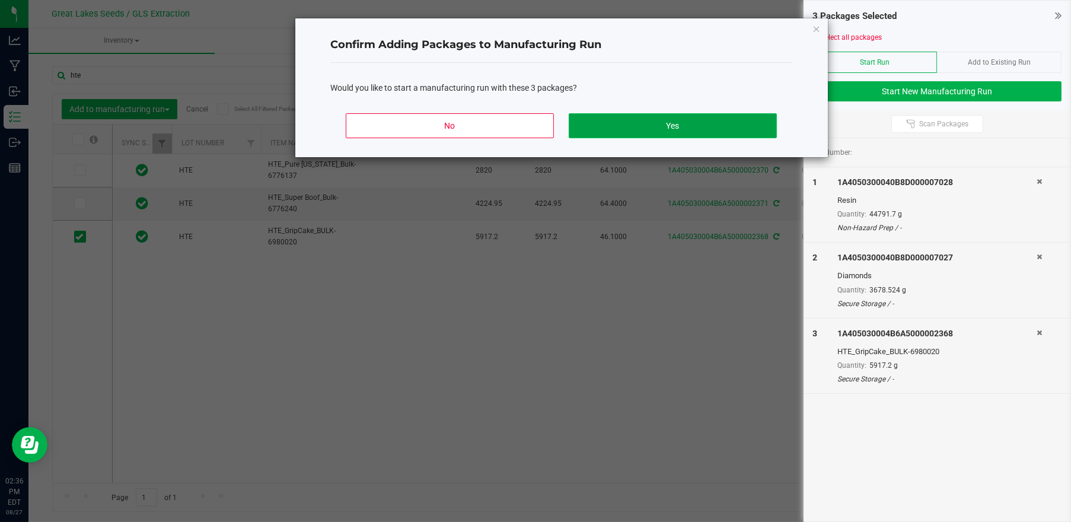
click at [694, 121] on button "Yes" at bounding box center [673, 125] width 208 height 25
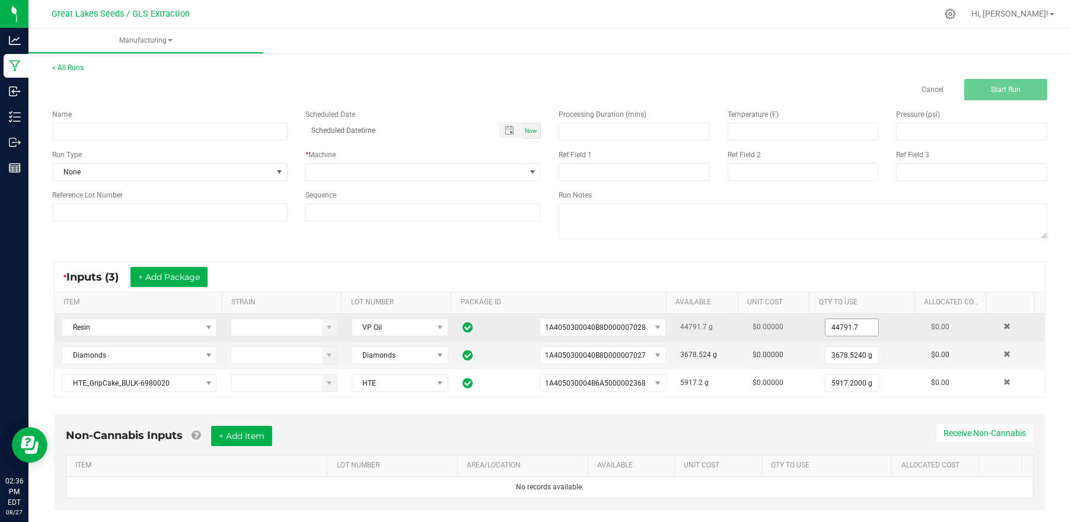
click at [829, 323] on input "44791.7" at bounding box center [852, 327] width 53 height 17
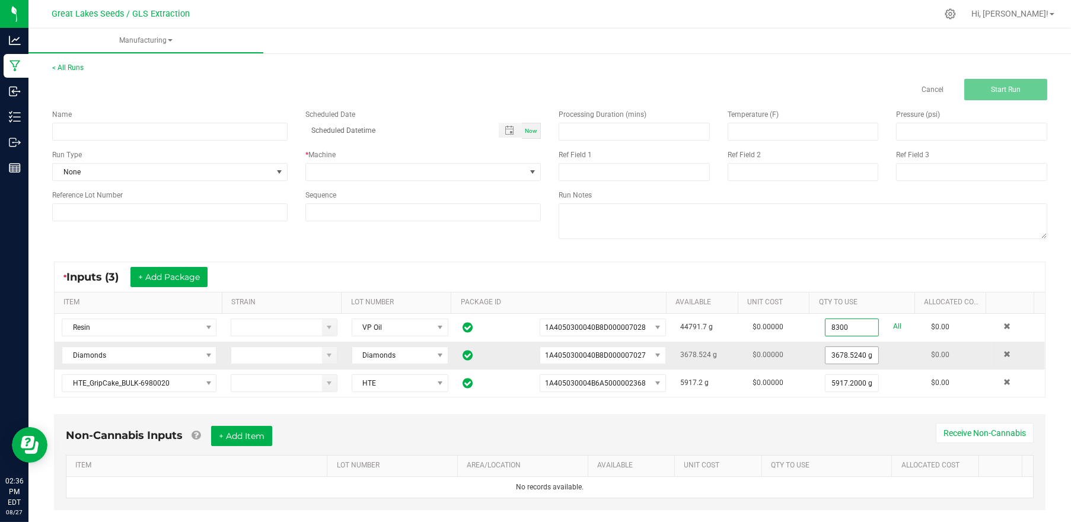
type input "8300.0000 g"
click at [826, 359] on input "3678.524" at bounding box center [852, 355] width 53 height 17
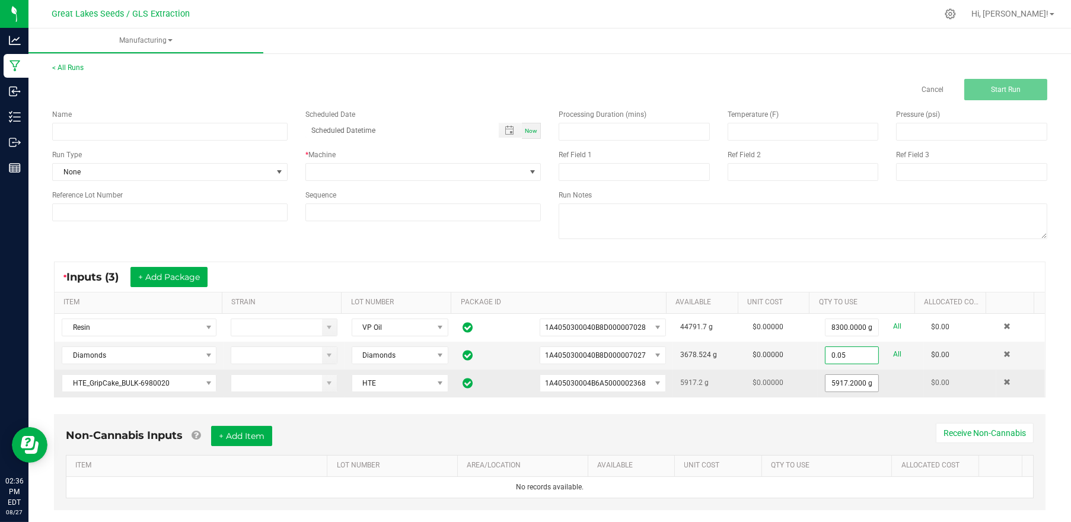
type input "0.0500 g"
click at [826, 379] on input "5917.2" at bounding box center [852, 383] width 53 height 17
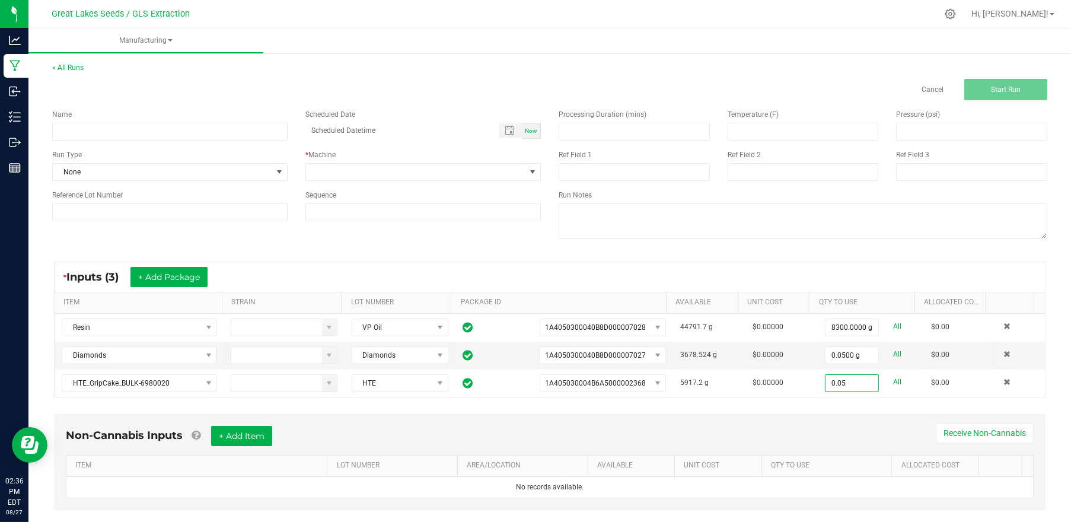
type input "0.0500 g"
click at [591, 272] on div "* Inputs (3) + Add Package" at bounding box center [550, 277] width 990 height 30
click at [228, 132] on input at bounding box center [169, 132] width 235 height 18
type input "GRIP VAPE hella honeydew"
click at [246, 173] on span "None" at bounding box center [162, 172] width 219 height 17
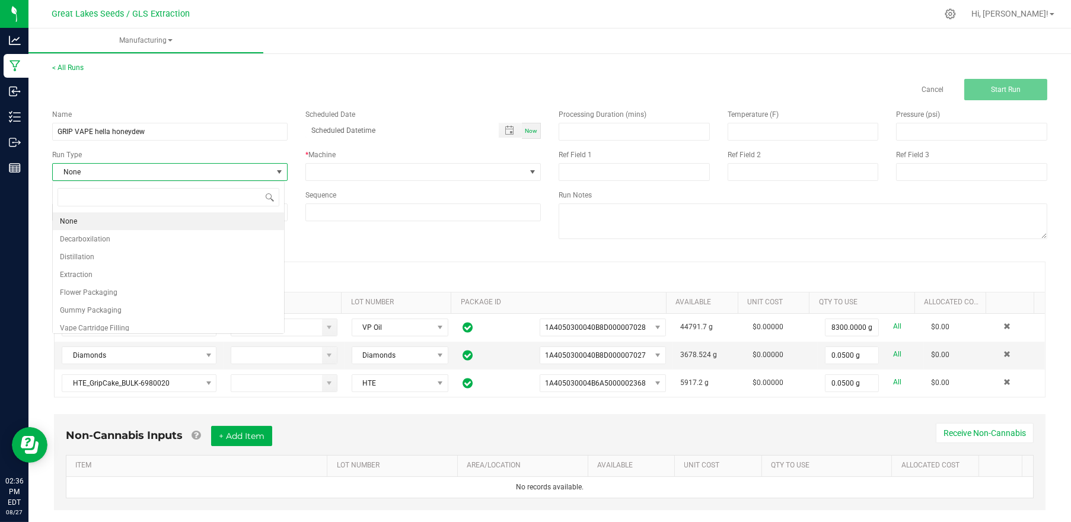
scroll to position [17, 232]
click at [155, 325] on li "Vape Cartridge Filling" at bounding box center [168, 328] width 231 height 18
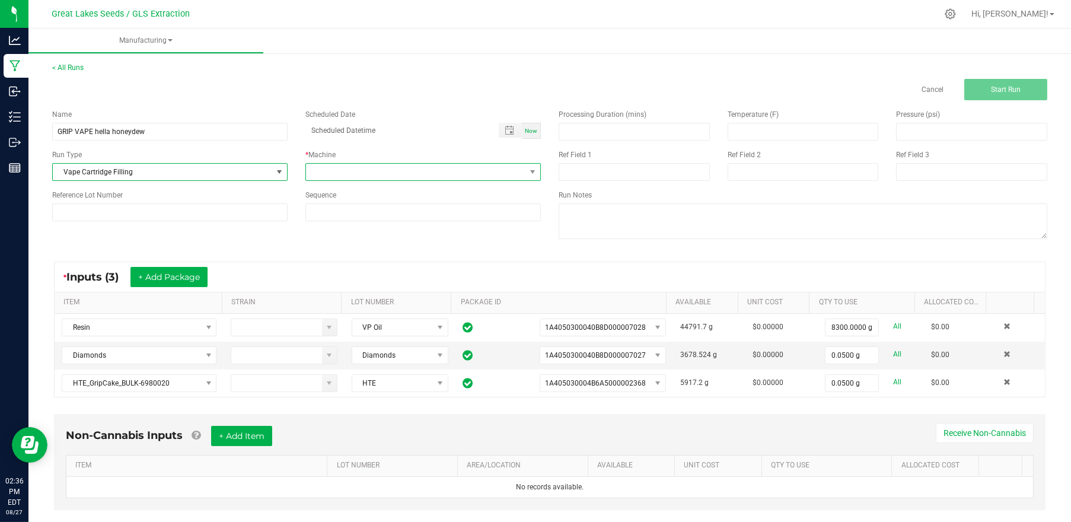
click at [380, 171] on span at bounding box center [415, 172] width 219 height 17
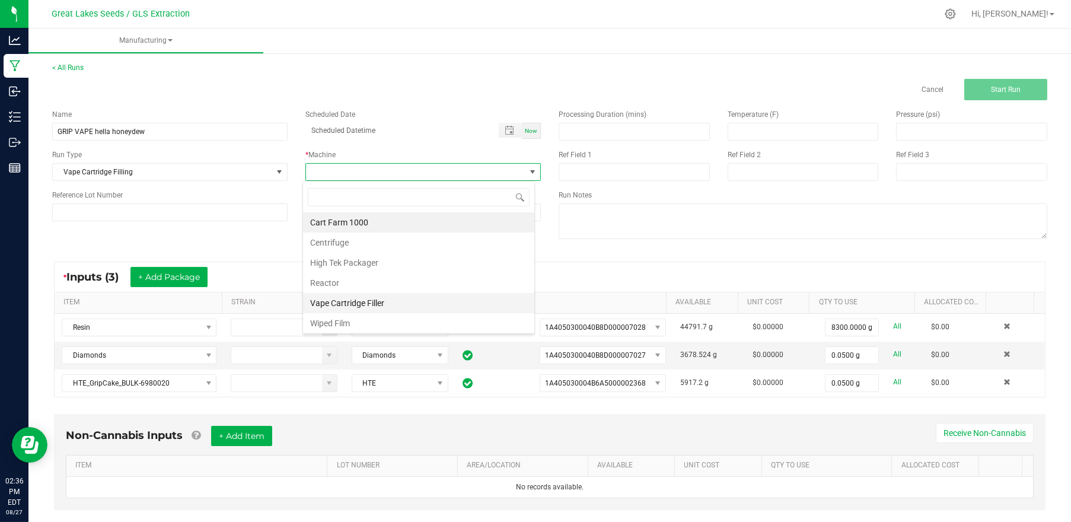
click at [358, 301] on li "Vape Cartridge Filler" at bounding box center [418, 303] width 231 height 20
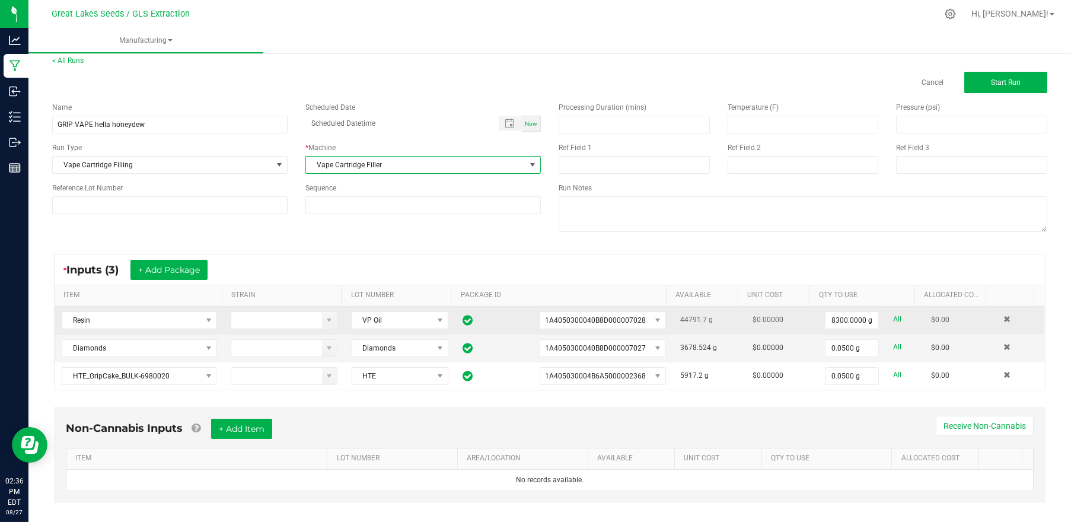
scroll to position [0, 0]
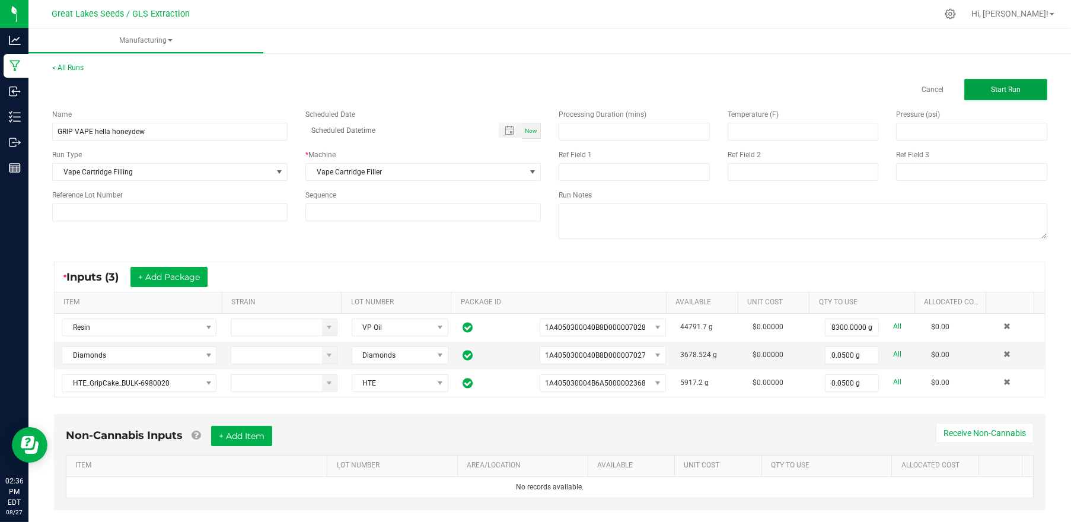
click at [983, 94] on button "Start Run" at bounding box center [1005, 89] width 83 height 21
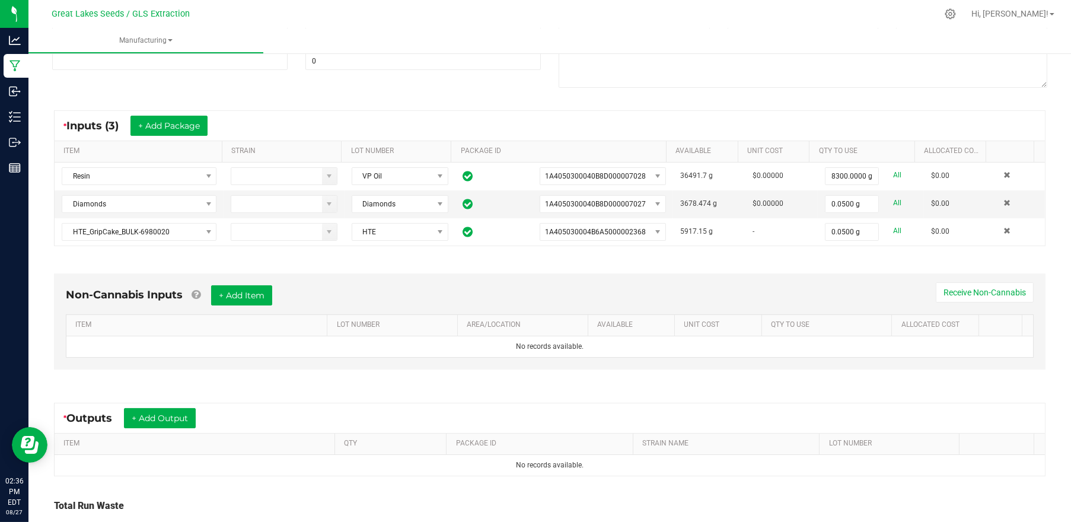
scroll to position [254, 0]
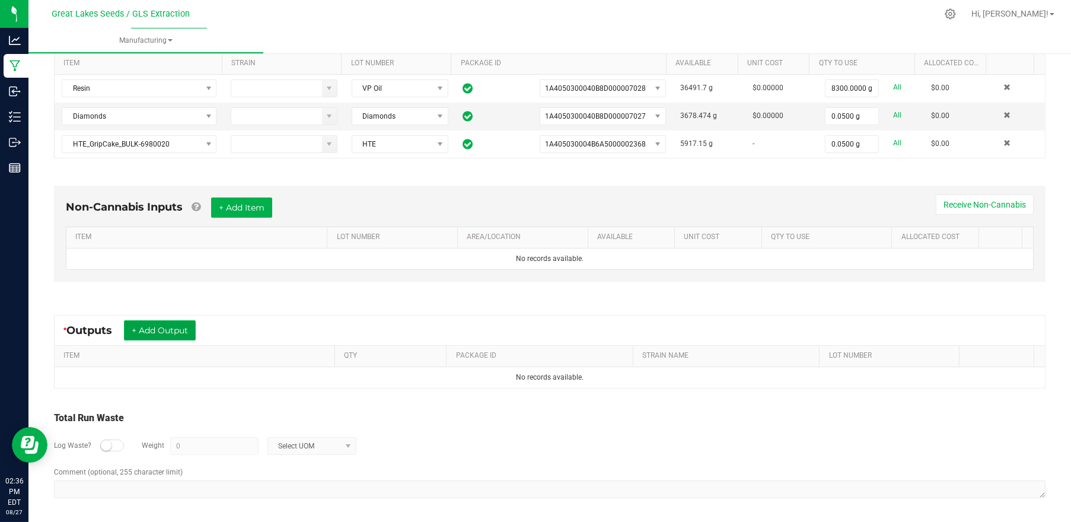
click at [162, 321] on button "+ Add Output" at bounding box center [160, 330] width 72 height 20
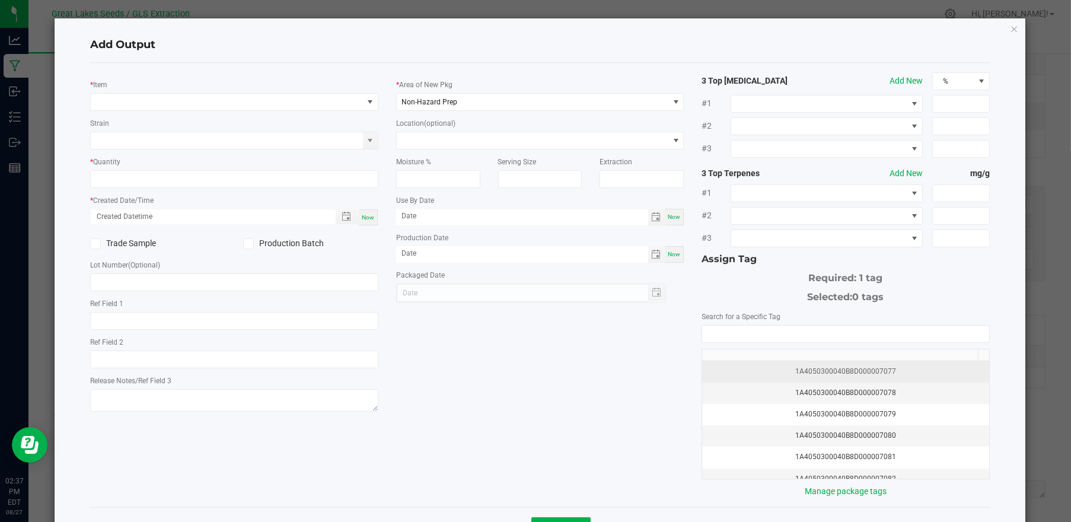
click at [836, 366] on div "1A4050300040B8D000007077" at bounding box center [845, 371] width 273 height 11
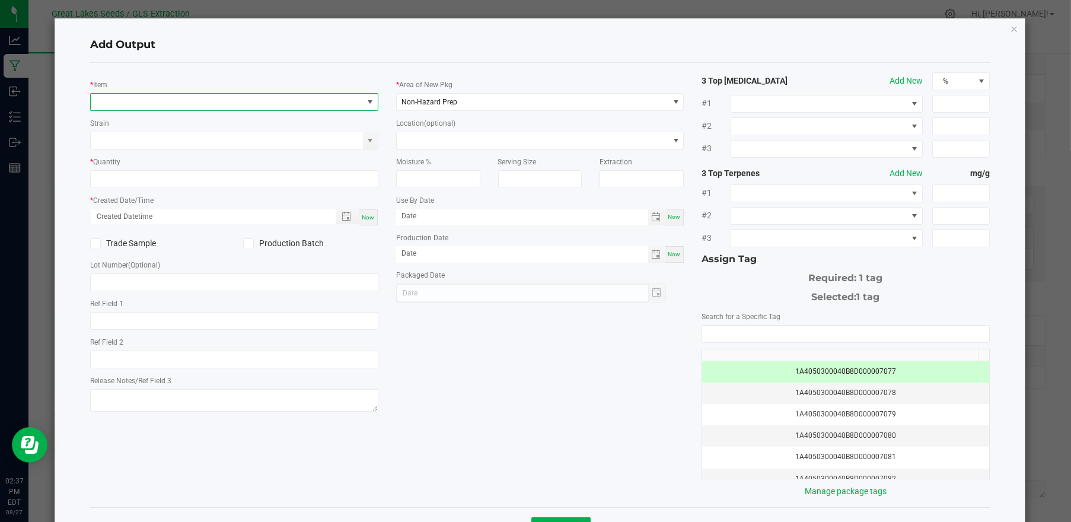
click at [209, 98] on span "NO DATA FOUND" at bounding box center [227, 102] width 272 height 17
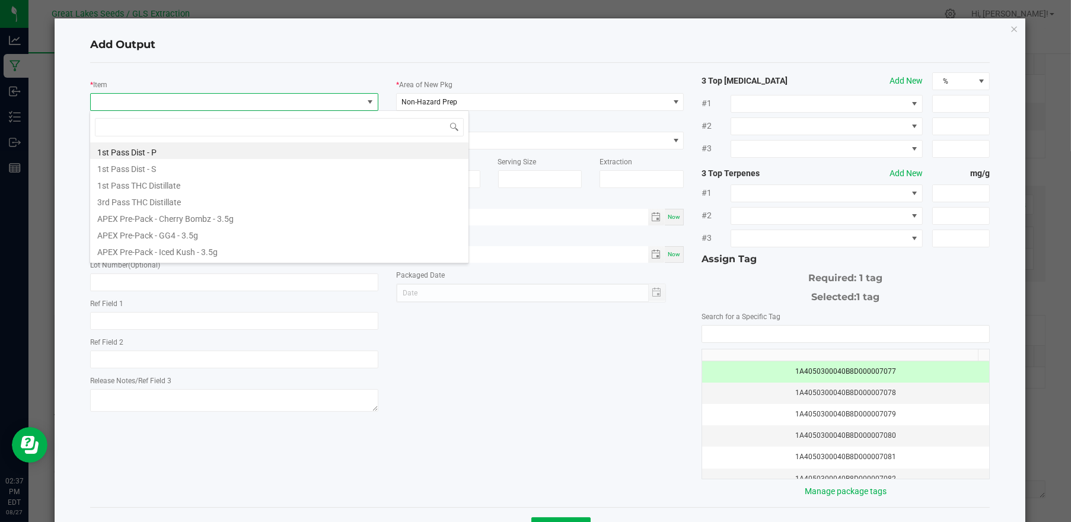
scroll to position [17, 285]
type input "hella"
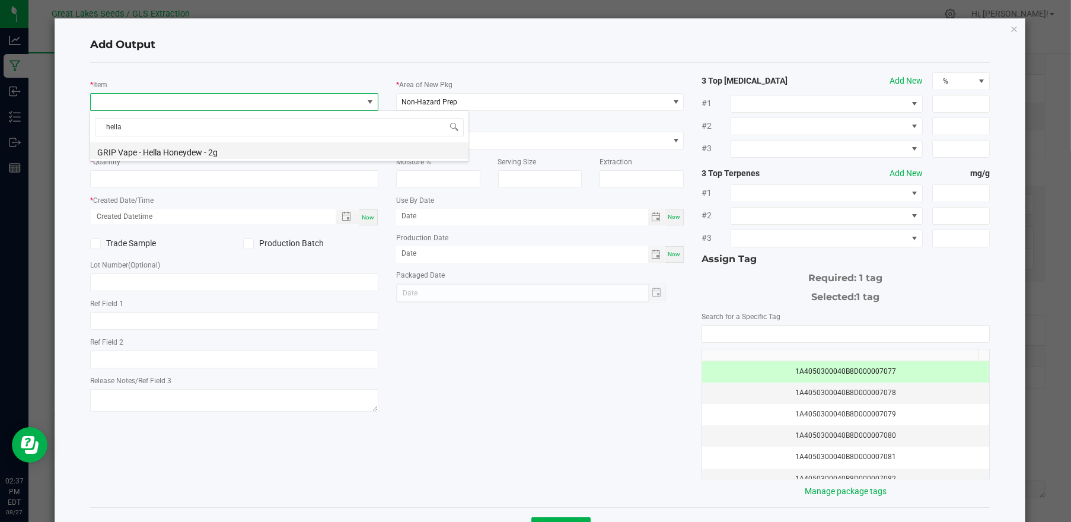
click at [199, 146] on li "GRIP Vape - Hella Honeydew - 2g" at bounding box center [279, 150] width 378 height 17
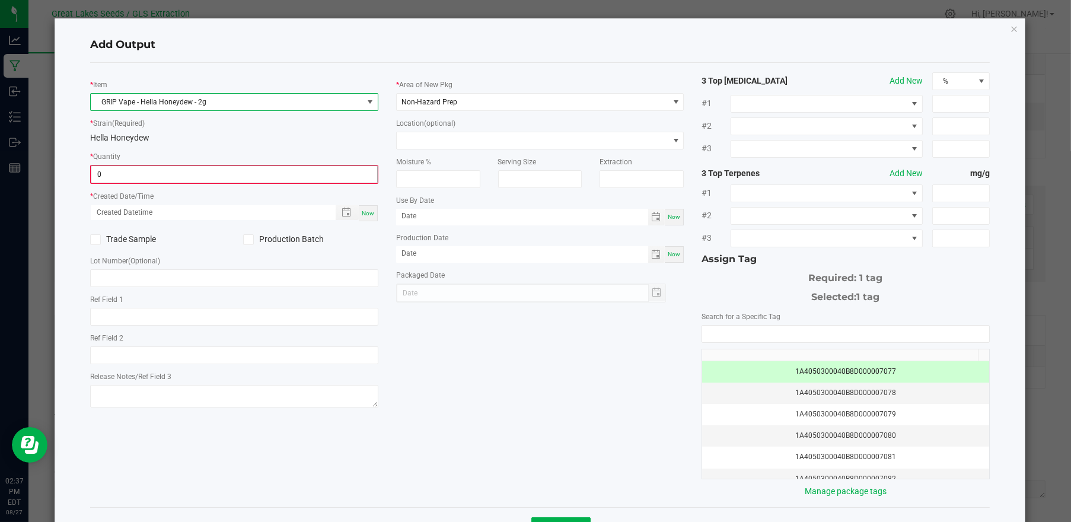
click at [135, 180] on input "0" at bounding box center [234, 174] width 286 height 17
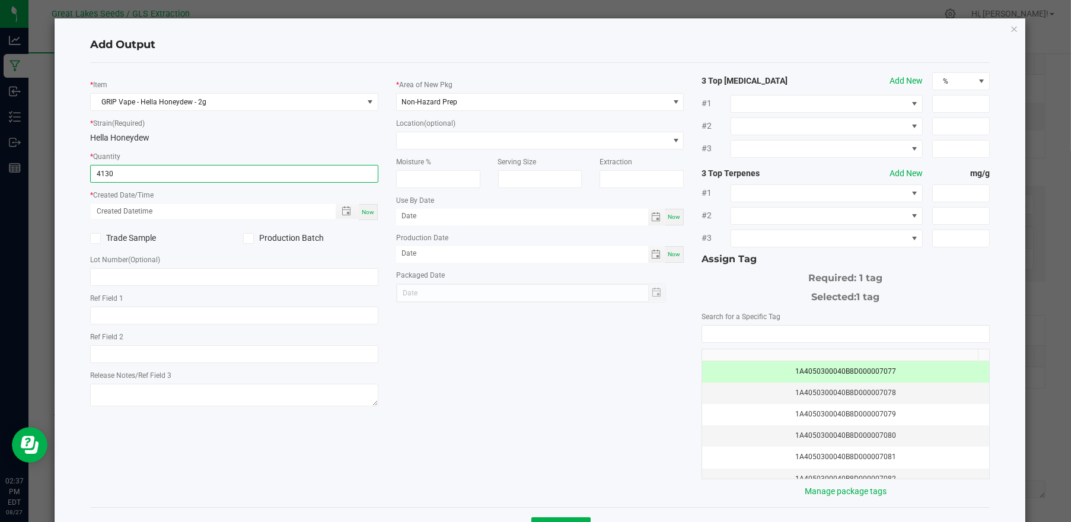
type input "4130 ea"
click at [374, 211] on div "Now" at bounding box center [234, 211] width 288 height 17
click at [362, 212] on span "Now" at bounding box center [368, 212] width 12 height 7
type input "[DATE] 2:37 PM"
type input "[DATE]"
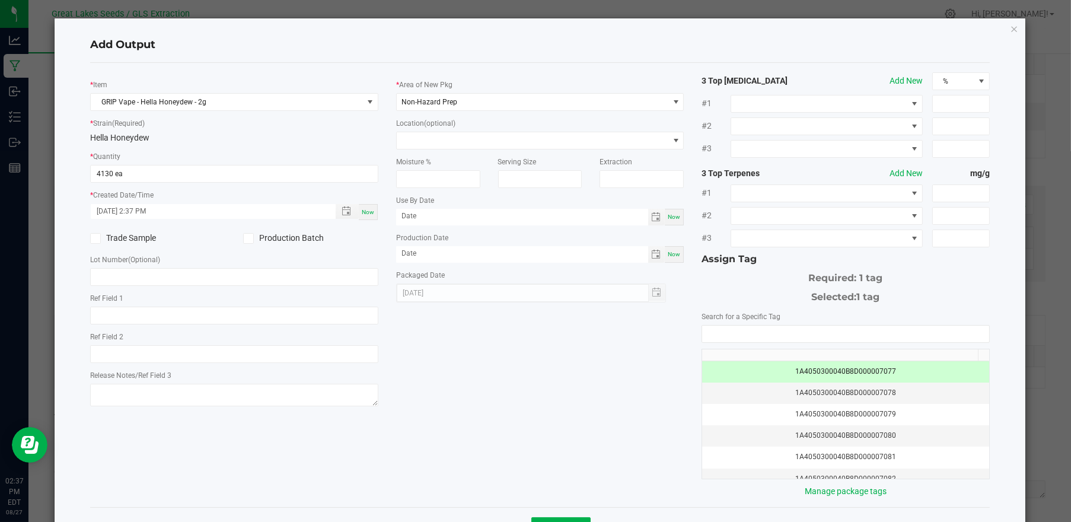
click at [249, 238] on icon at bounding box center [248, 238] width 8 height 0
click at [0, 0] on input "Production Batch" at bounding box center [0, 0] width 0 height 0
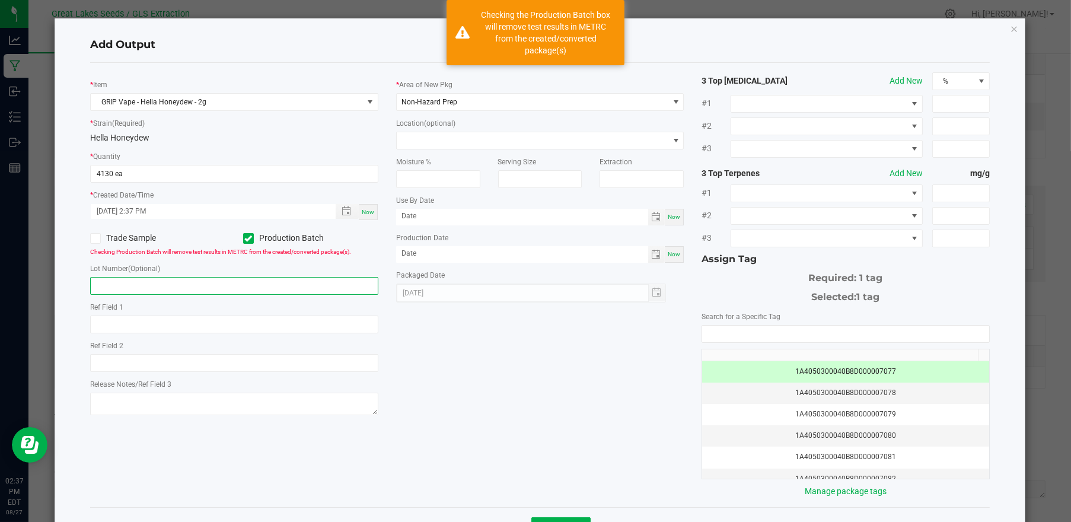
click at [236, 282] on input "text" at bounding box center [234, 286] width 288 height 18
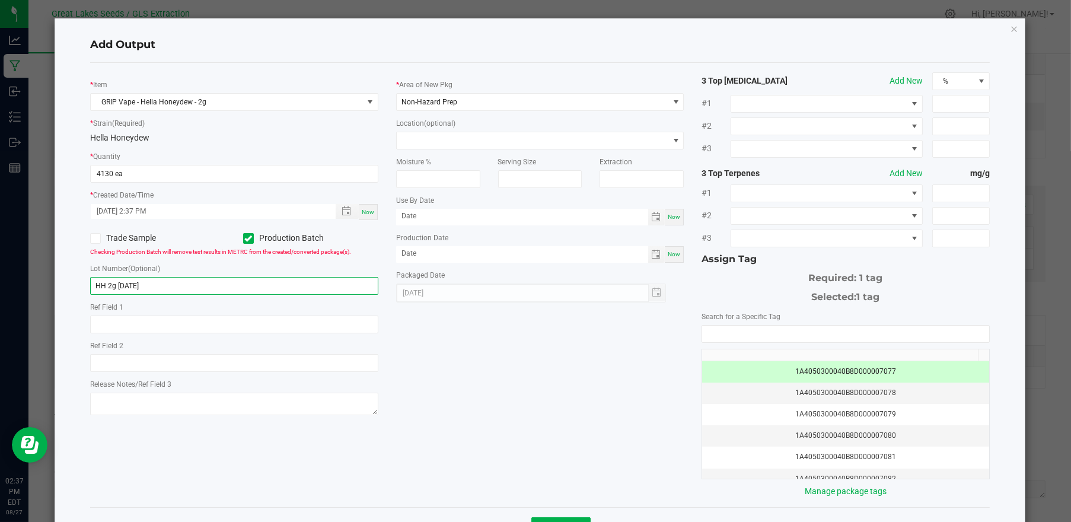
type input "HH 2g [DATE]"
click at [540, 113] on div "* Area of New Pkg Non-Hazard Prep Location (optional) Moisture % Serving Size E…" at bounding box center [540, 187] width 306 height 230
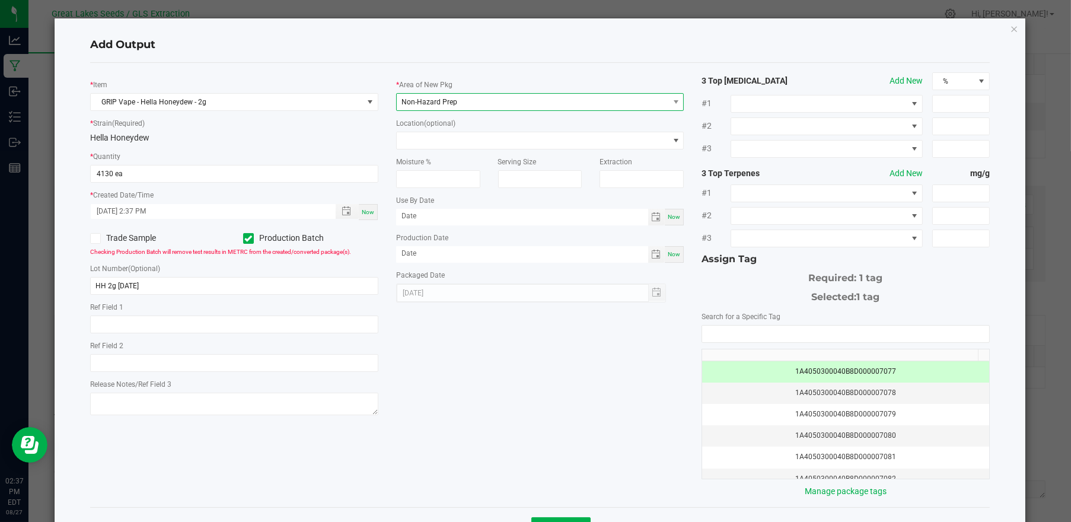
click at [531, 103] on span "Non-Hazard Prep" at bounding box center [533, 102] width 272 height 17
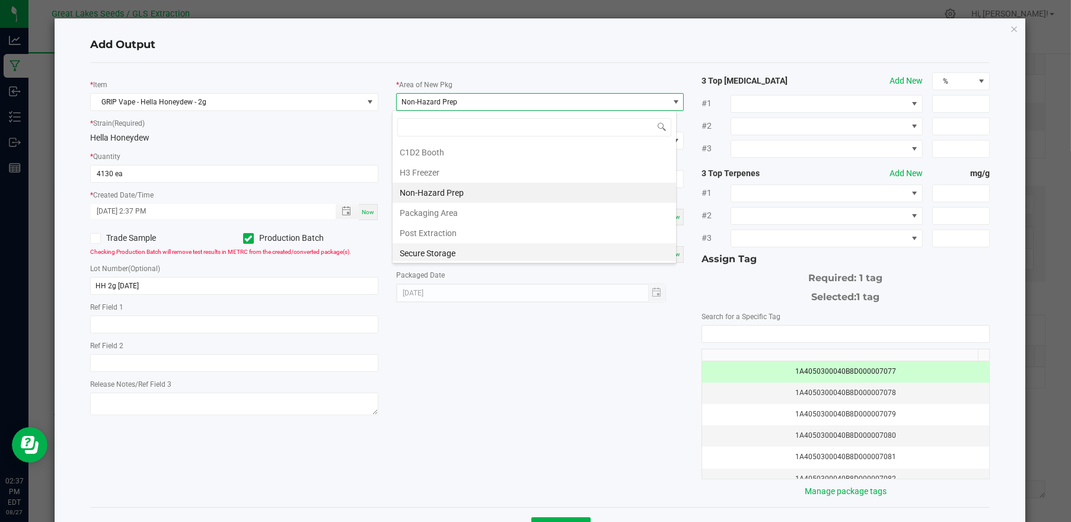
click at [474, 246] on li "Secure Storage" at bounding box center [534, 253] width 283 height 20
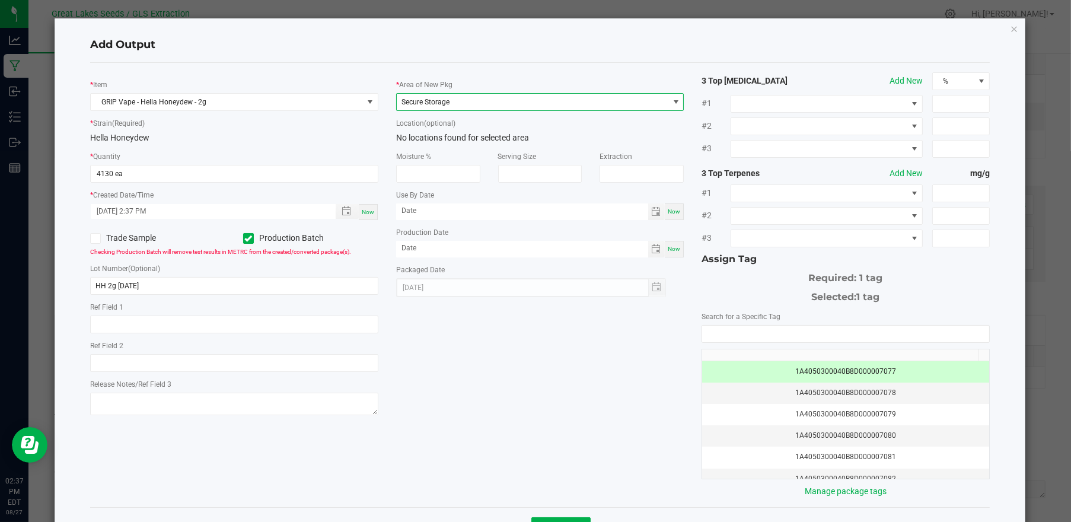
click at [478, 372] on div "* Item GRIP Vape - Hella Honeydew - 2g * Strain (Required) Hella Honeydew * Qua…" at bounding box center [540, 284] width 918 height 425
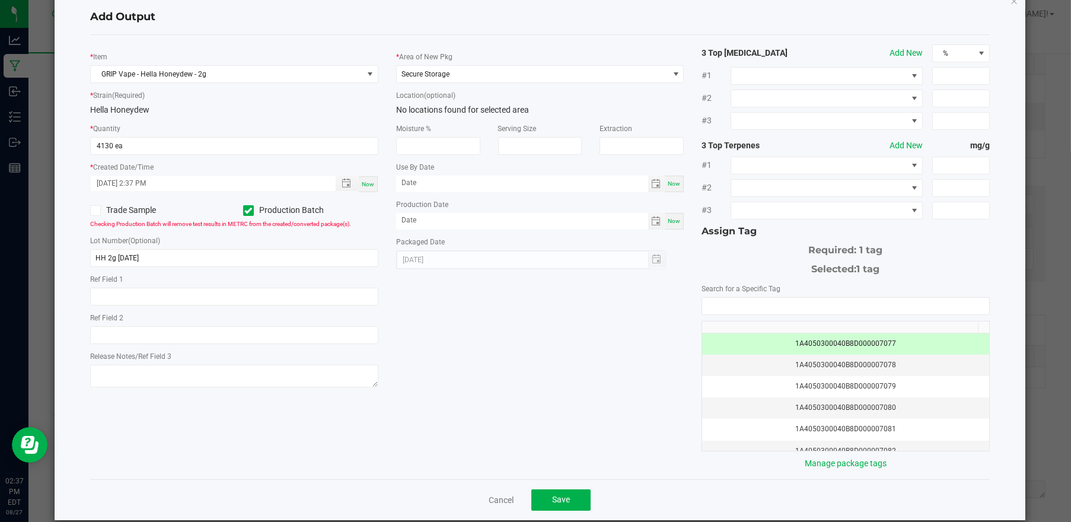
scroll to position [43, 0]
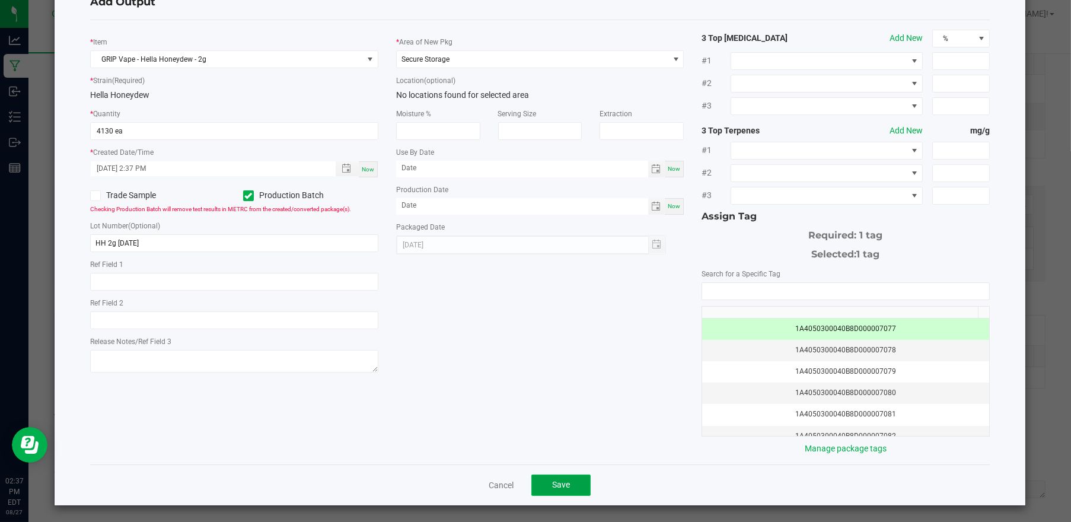
click at [556, 481] on span "Save" at bounding box center [561, 484] width 18 height 9
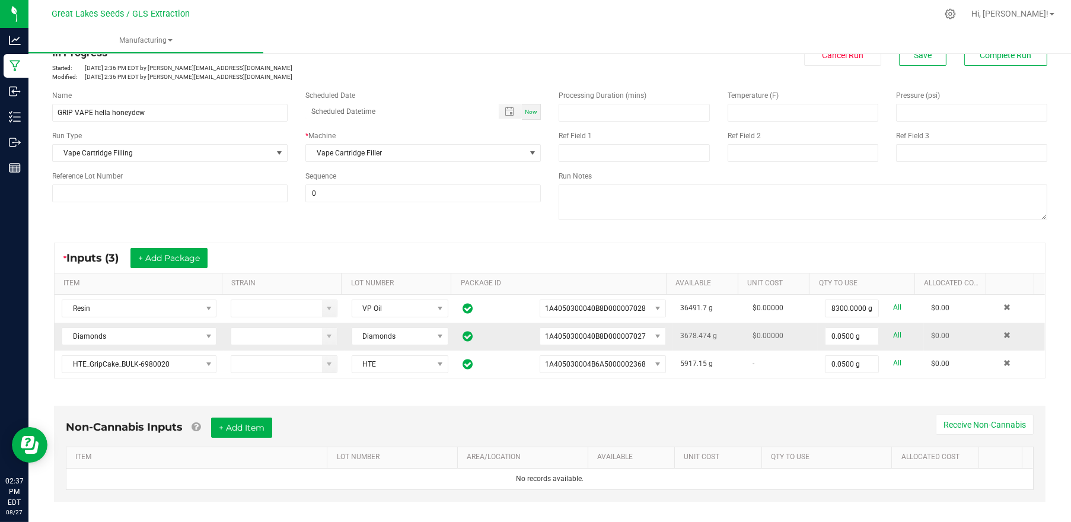
scroll to position [0, 0]
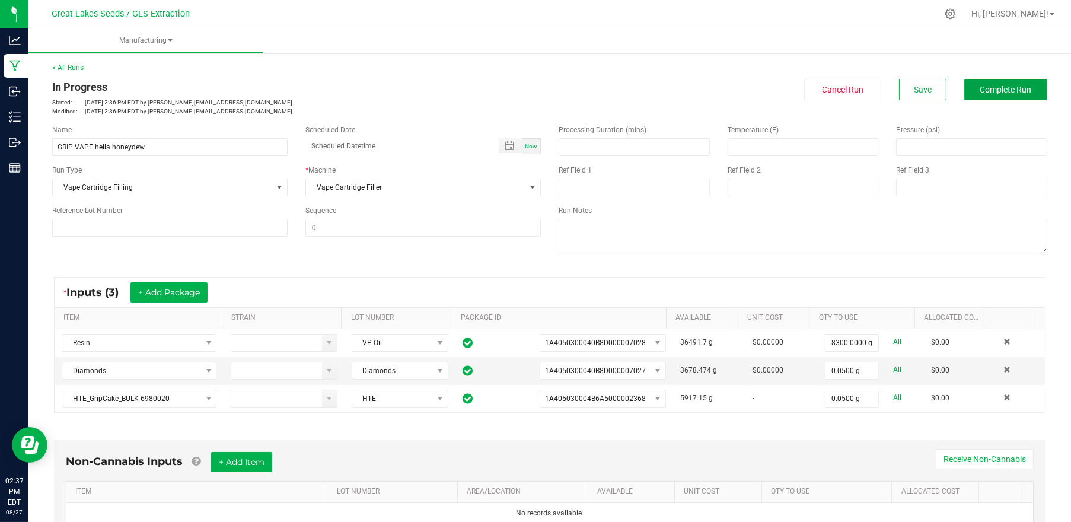
click at [998, 93] on span "Complete Run" at bounding box center [1006, 89] width 52 height 9
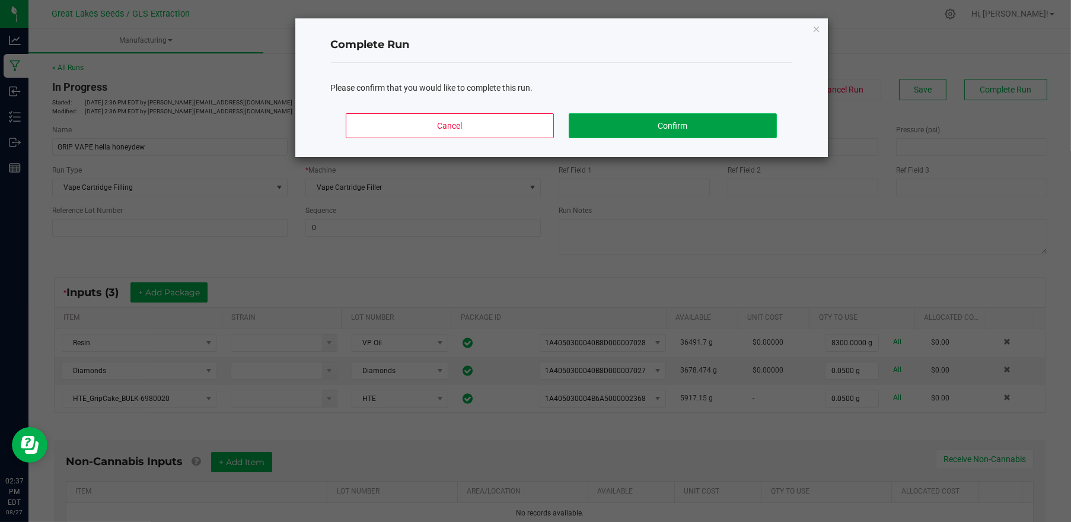
click at [662, 119] on button "Confirm" at bounding box center [673, 125] width 208 height 25
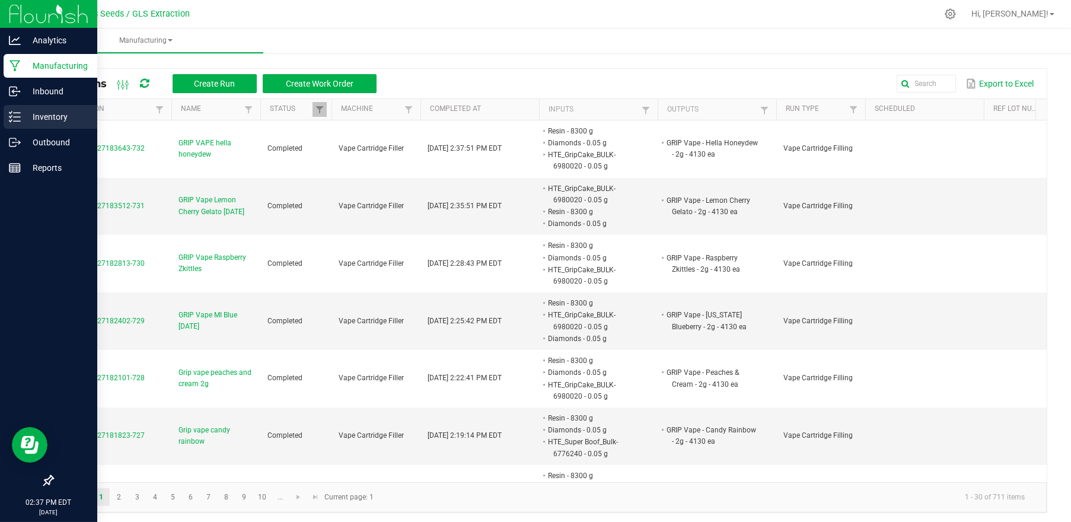
click at [27, 117] on p "Inventory" at bounding box center [56, 117] width 71 height 14
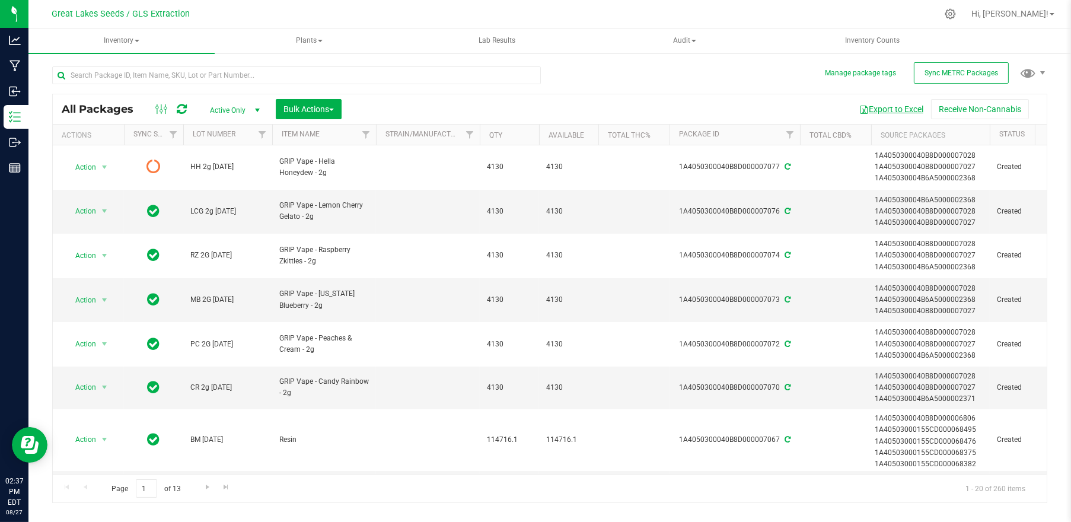
click at [897, 110] on button "Export to Excel" at bounding box center [891, 109] width 79 height 20
click at [317, 110] on span "Bulk Actions" at bounding box center [308, 108] width 50 height 9
click at [332, 240] on span "Print package labels" at bounding box center [318, 244] width 71 height 9
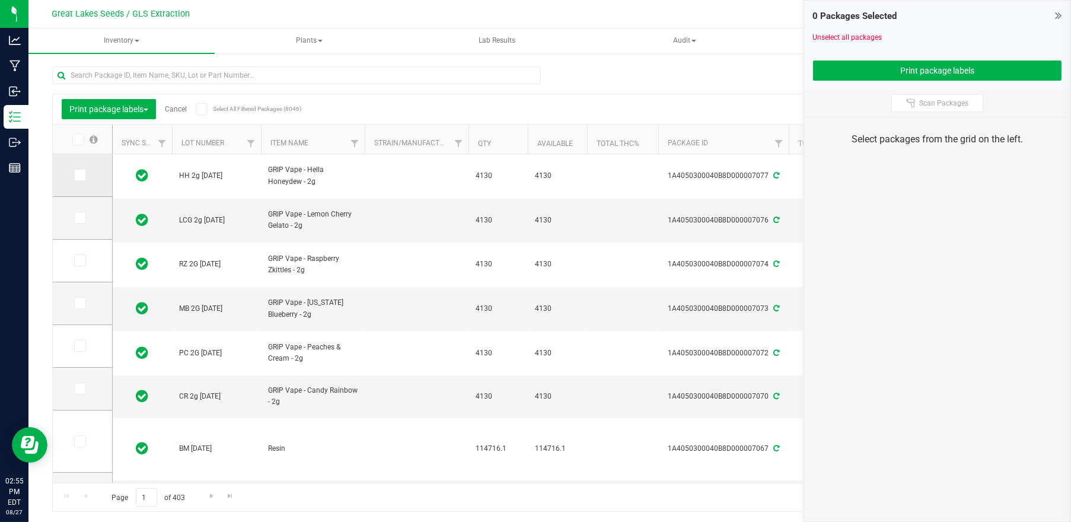
click at [76, 175] on icon at bounding box center [79, 175] width 8 height 0
click at [0, 0] on input "checkbox" at bounding box center [0, 0] width 0 height 0
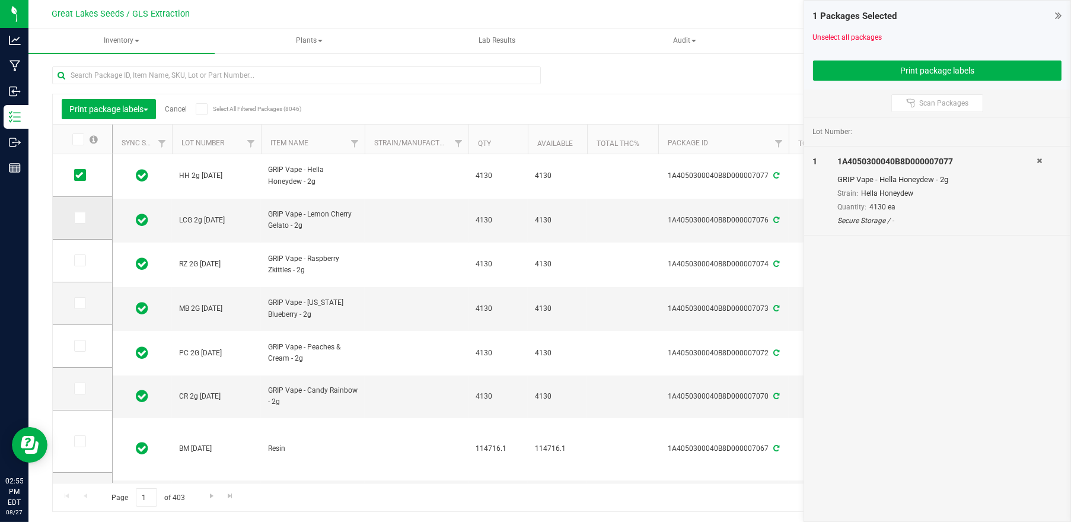
click at [85, 212] on span at bounding box center [80, 218] width 12 height 12
click at [0, 0] on input "checkbox" at bounding box center [0, 0] width 0 height 0
drag, startPoint x: 77, startPoint y: 259, endPoint x: 86, endPoint y: 292, distance: 34.4
click at [77, 260] on icon at bounding box center [79, 260] width 8 height 0
click at [0, 0] on input "checkbox" at bounding box center [0, 0] width 0 height 0
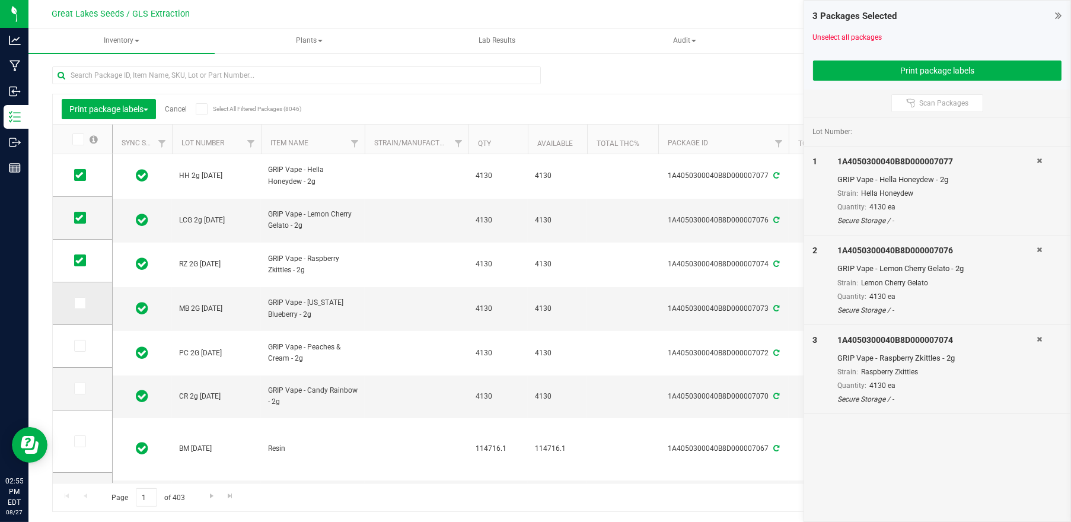
click at [81, 303] on icon at bounding box center [79, 303] width 8 height 0
click at [0, 0] on input "checkbox" at bounding box center [0, 0] width 0 height 0
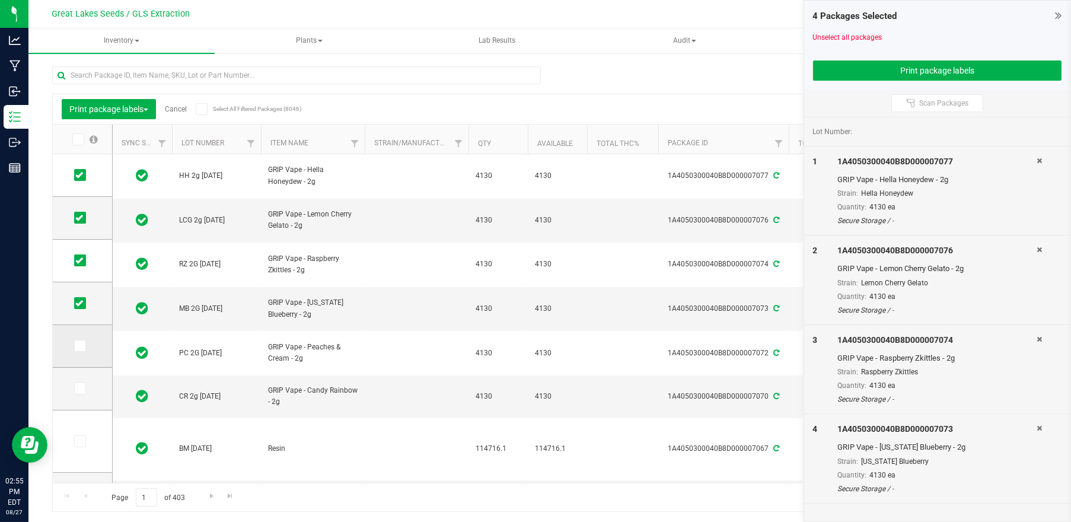
click at [81, 346] on icon at bounding box center [79, 346] width 8 height 0
click at [0, 0] on input "checkbox" at bounding box center [0, 0] width 0 height 0
click at [78, 388] on icon at bounding box center [79, 388] width 8 height 0
click at [0, 0] on input "checkbox" at bounding box center [0, 0] width 0 height 0
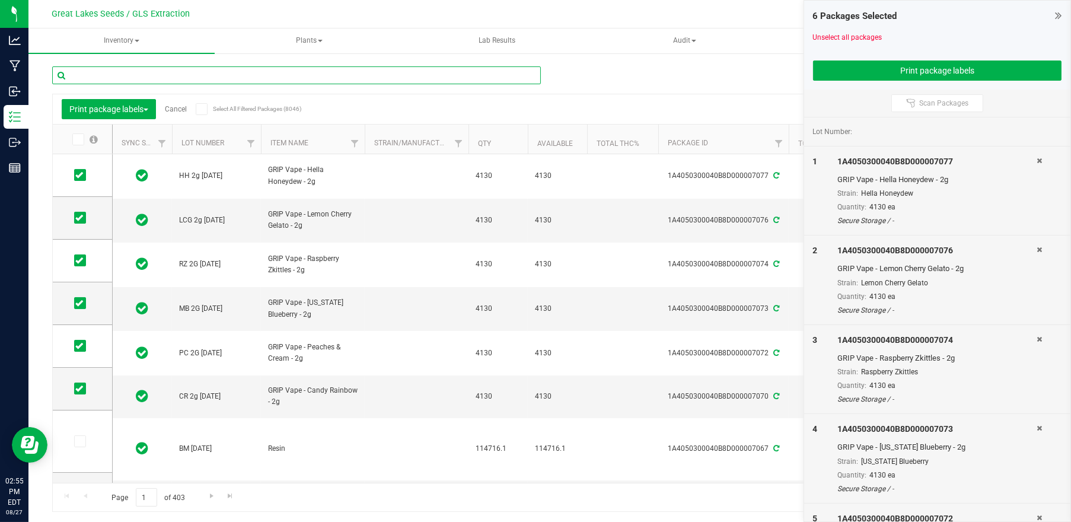
click at [135, 75] on input "text" at bounding box center [296, 75] width 489 height 18
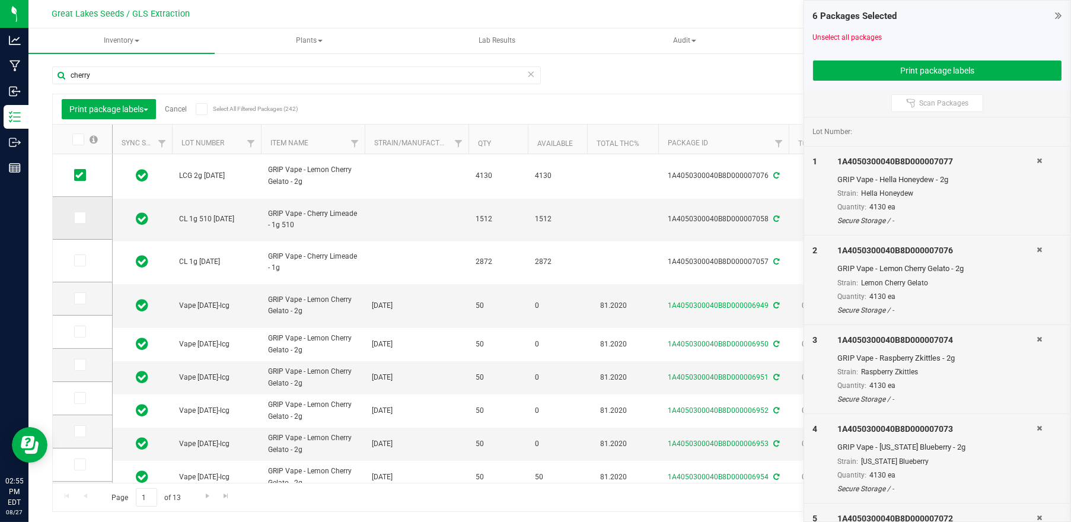
click at [83, 217] on span at bounding box center [80, 218] width 12 height 12
click at [0, 0] on input "checkbox" at bounding box center [0, 0] width 0 height 0
click at [81, 260] on icon at bounding box center [79, 260] width 8 height 0
click at [0, 0] on input "checkbox" at bounding box center [0, 0] width 0 height 0
drag, startPoint x: 78, startPoint y: 81, endPoint x: 44, endPoint y: 87, distance: 34.9
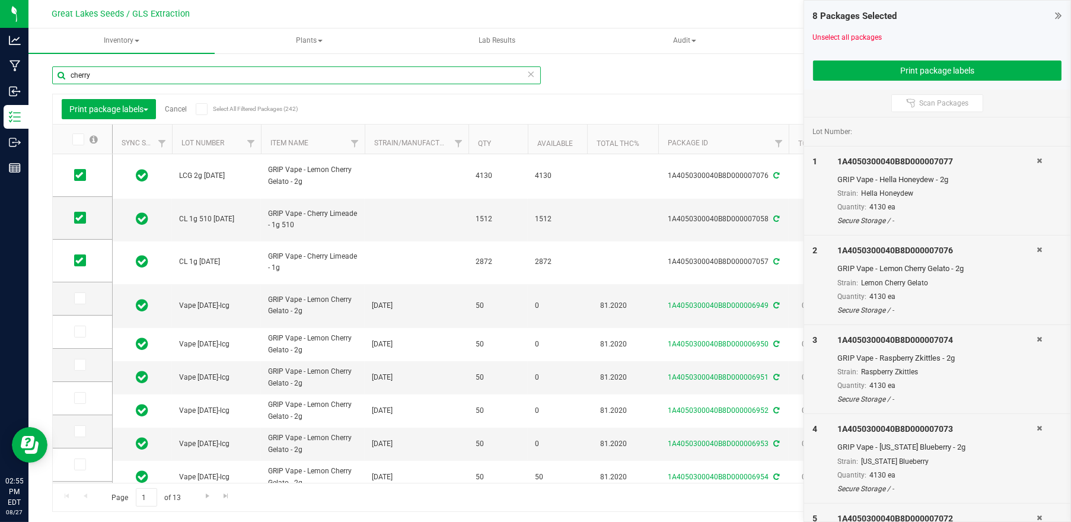
click at [34, 85] on div "Manage package tags Sync METRC Packages cherry Print package labels Cancel Sele…" at bounding box center [549, 233] width 1043 height 362
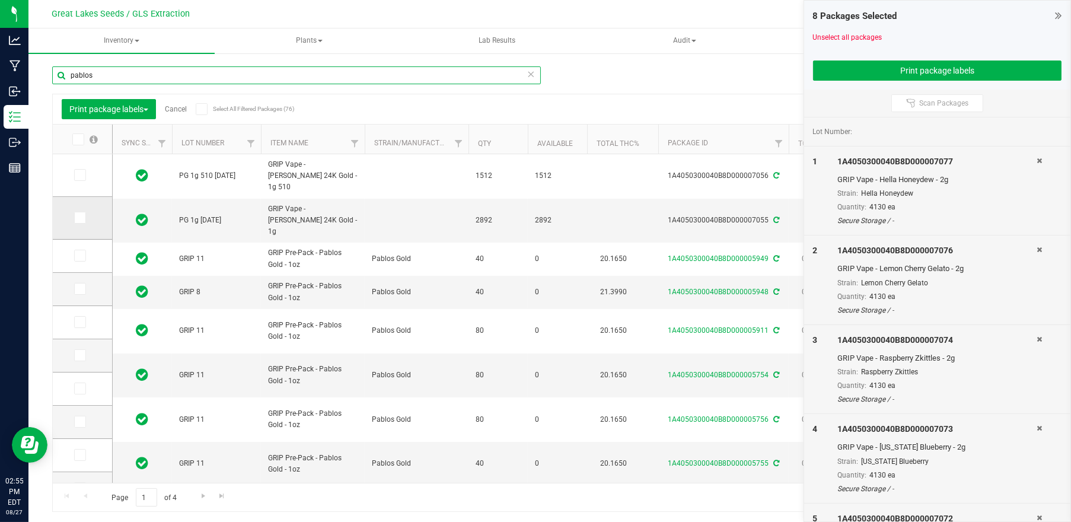
type input "pablos"
click at [82, 218] on icon at bounding box center [79, 218] width 8 height 0
click at [0, 0] on input "checkbox" at bounding box center [0, 0] width 0 height 0
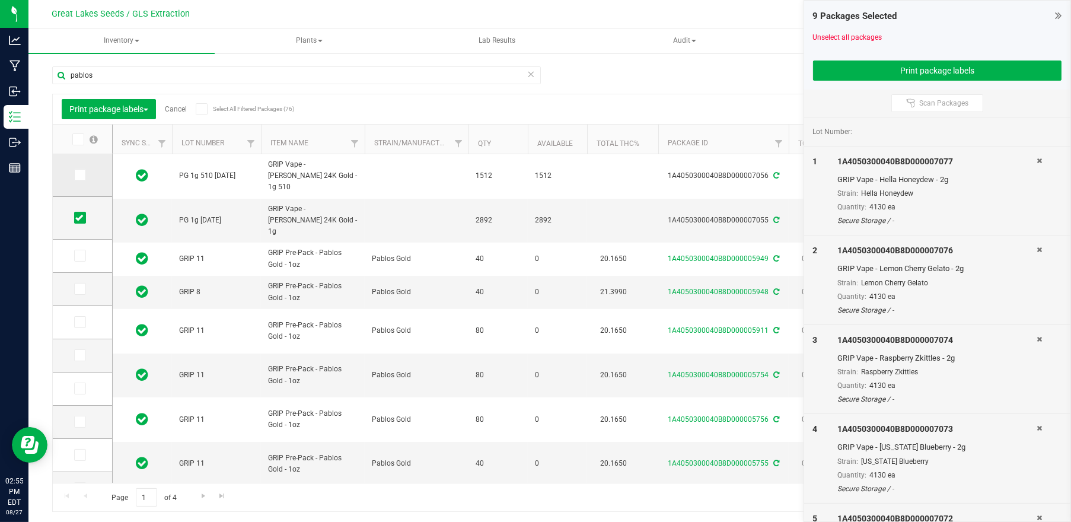
click at [78, 175] on icon at bounding box center [79, 175] width 8 height 0
click at [0, 0] on input "checkbox" at bounding box center [0, 0] width 0 height 0
click at [901, 63] on button "Print package labels" at bounding box center [937, 70] width 249 height 20
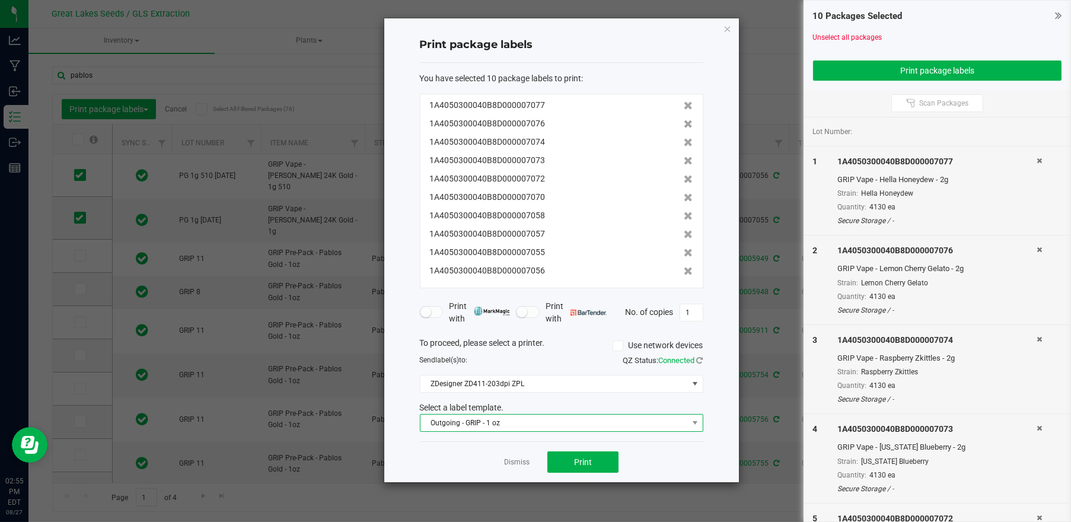
click at [581, 416] on span "Outgoing - GRIP - 1 oz" at bounding box center [553, 423] width 267 height 17
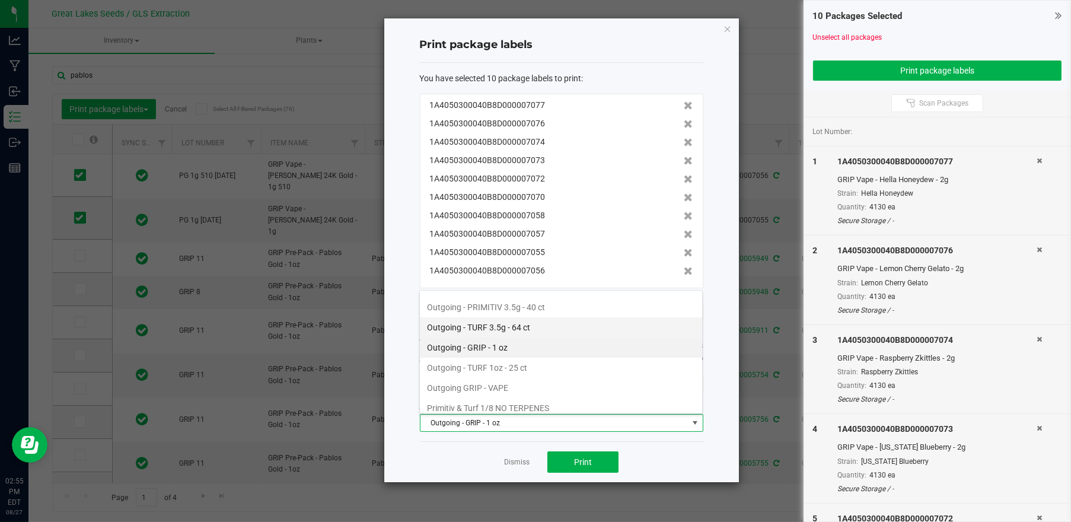
scroll to position [383, 0]
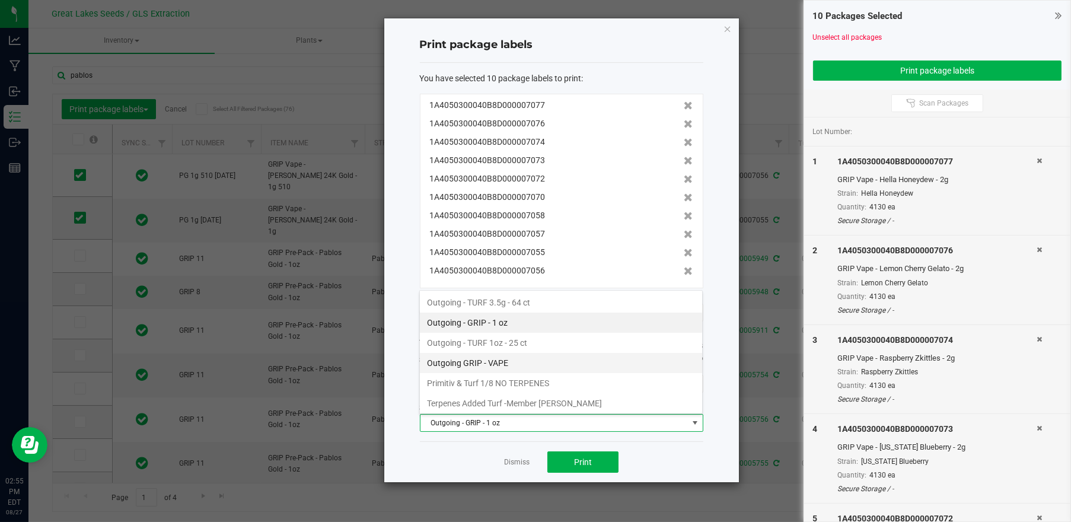
click at [505, 353] on li "Outgoing GRIP - VAPE" at bounding box center [561, 363] width 282 height 20
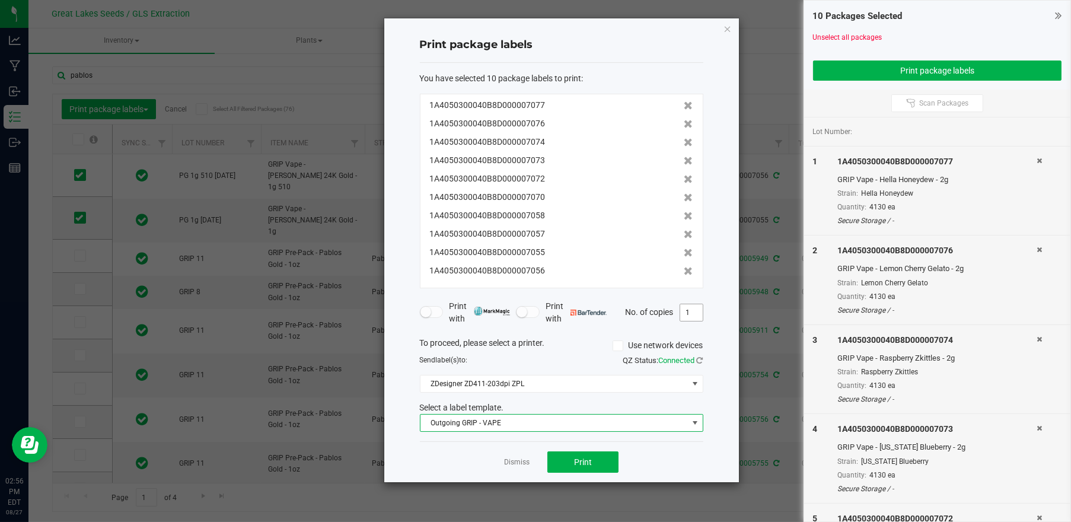
click at [688, 307] on input "1" at bounding box center [691, 312] width 23 height 17
type input "8"
click at [576, 466] on span "Print" at bounding box center [583, 461] width 18 height 9
click at [511, 458] on link "Dismiss" at bounding box center [517, 462] width 26 height 10
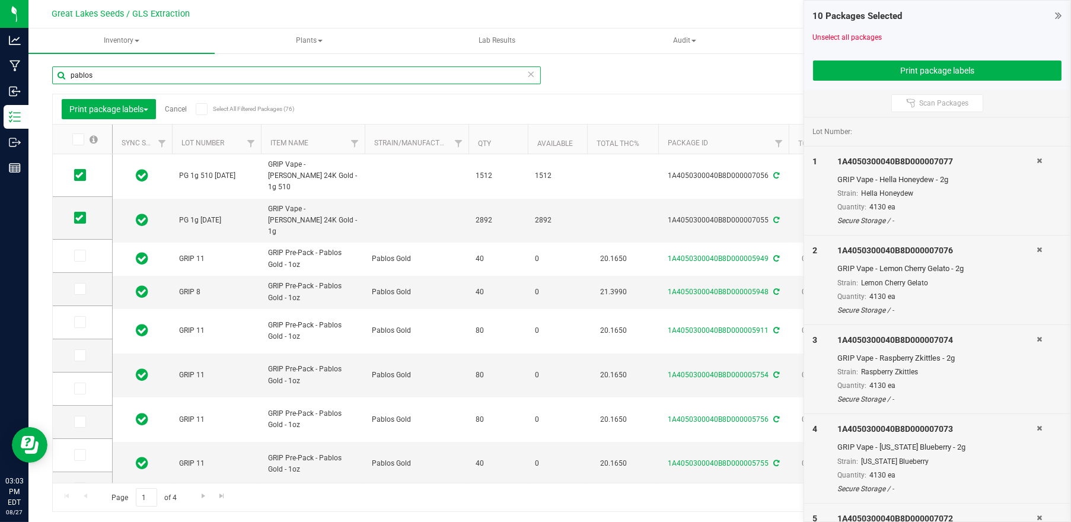
click at [30, 75] on div "Manage package tags Sync METRC Packages pablos Print package labels Cancel Sele…" at bounding box center [549, 233] width 1043 height 362
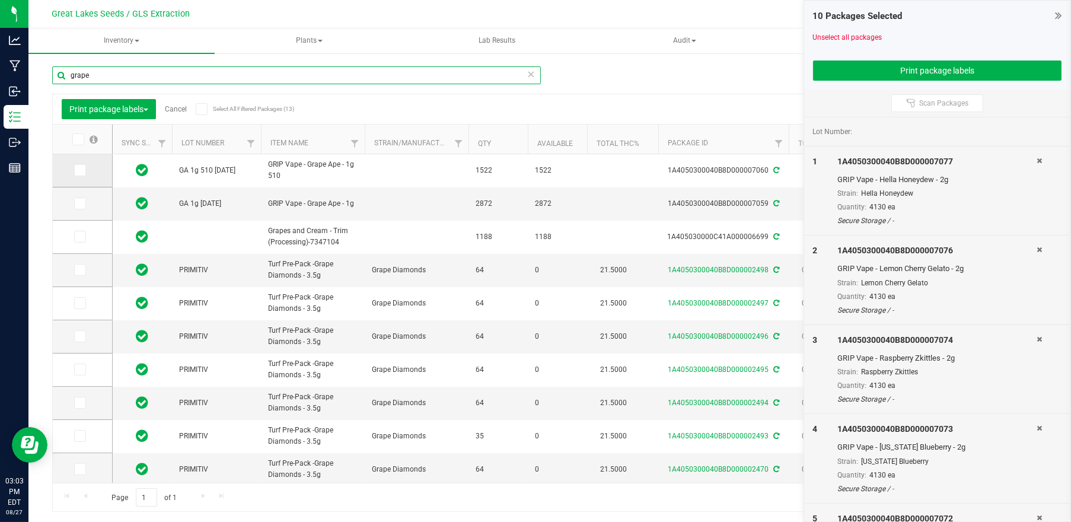
type input "grape"
drag, startPoint x: 85, startPoint y: 170, endPoint x: 82, endPoint y: 186, distance: 16.2
click at [85, 170] on span at bounding box center [80, 170] width 12 height 12
click at [0, 0] on input "checkbox" at bounding box center [0, 0] width 0 height 0
click at [81, 203] on icon at bounding box center [79, 203] width 8 height 0
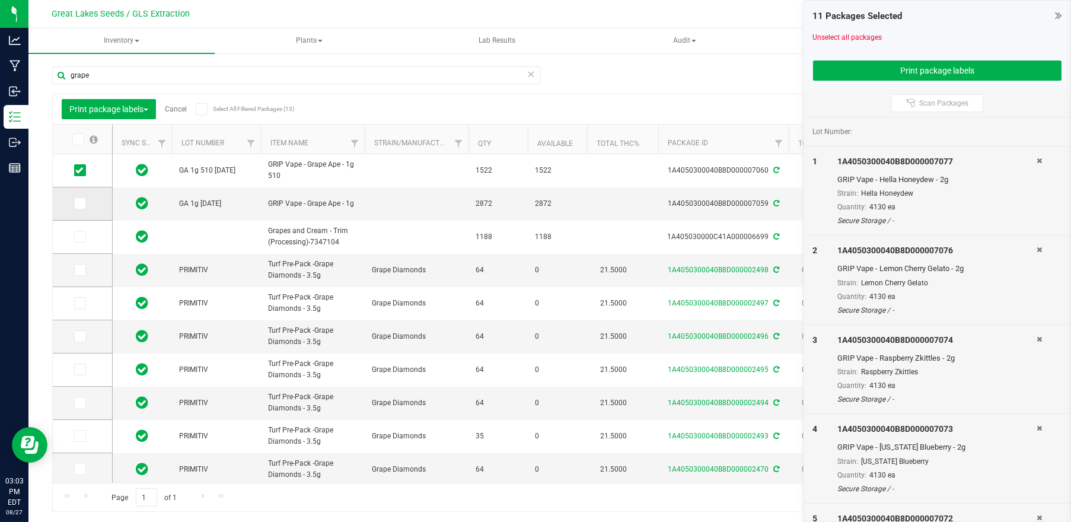
click at [0, 0] on input "checkbox" at bounding box center [0, 0] width 0 height 0
click at [164, 107] on span "Cancel" at bounding box center [171, 109] width 31 height 8
click at [180, 107] on link "Cancel" at bounding box center [176, 109] width 22 height 8
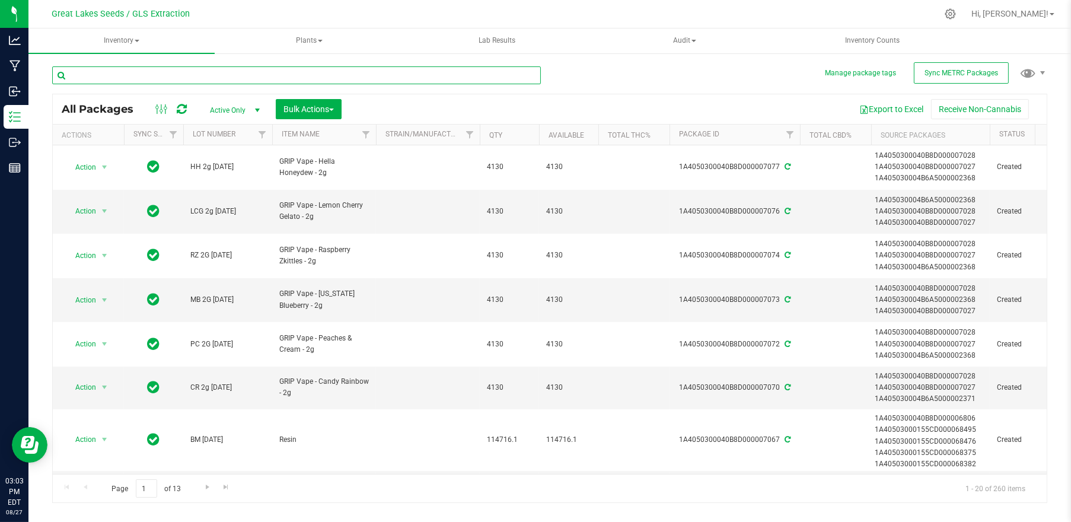
click at [133, 70] on input "text" at bounding box center [296, 75] width 489 height 18
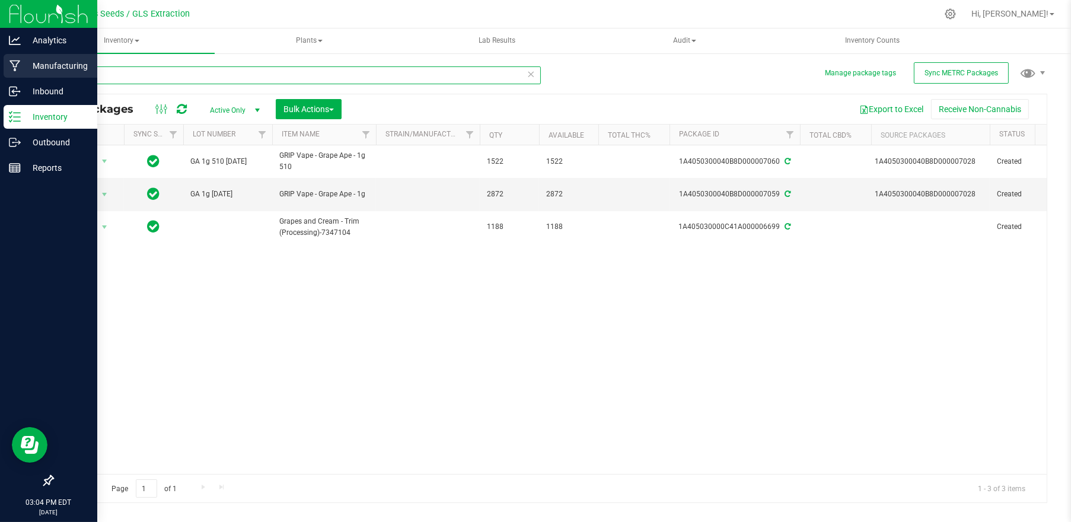
drag, startPoint x: 119, startPoint y: 77, endPoint x: 27, endPoint y: 69, distance: 92.3
click at [27, 69] on div "Analytics Manufacturing Inbound Inventory Outbound Reports 03:04 PM EDT [DATE] …" at bounding box center [535, 261] width 1071 height 522
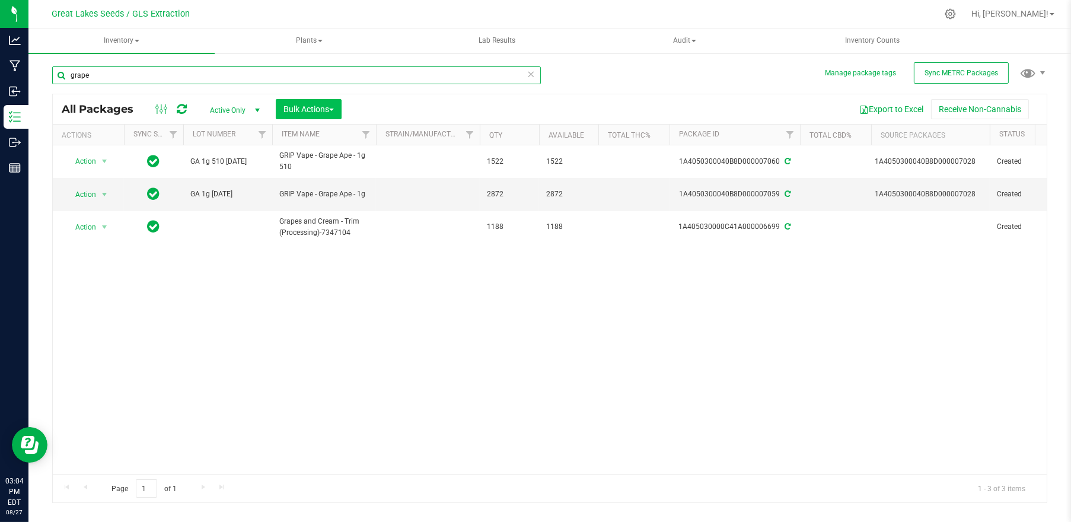
type input "grape"
click at [305, 113] on span "Bulk Actions" at bounding box center [308, 108] width 50 height 9
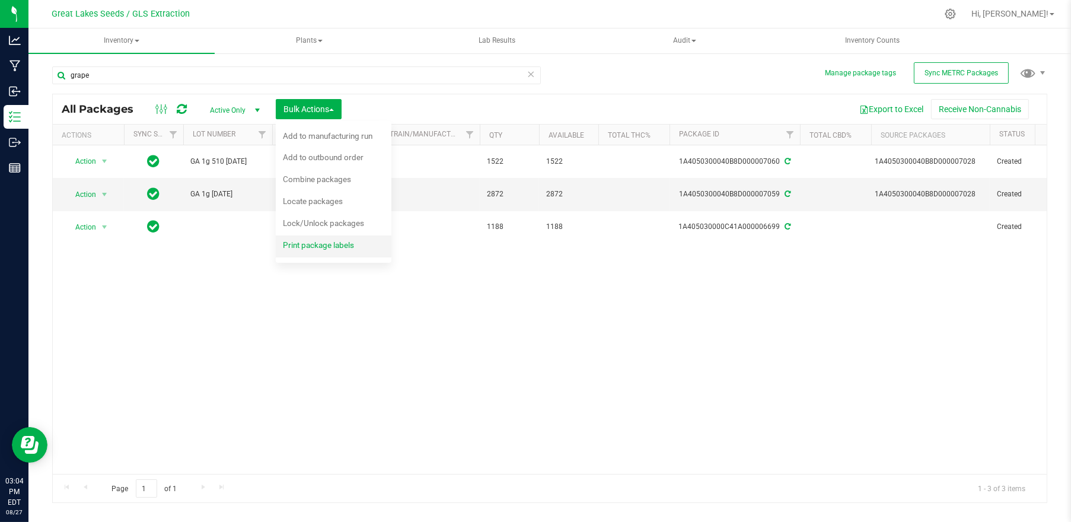
click at [332, 245] on span "Print package labels" at bounding box center [318, 244] width 71 height 9
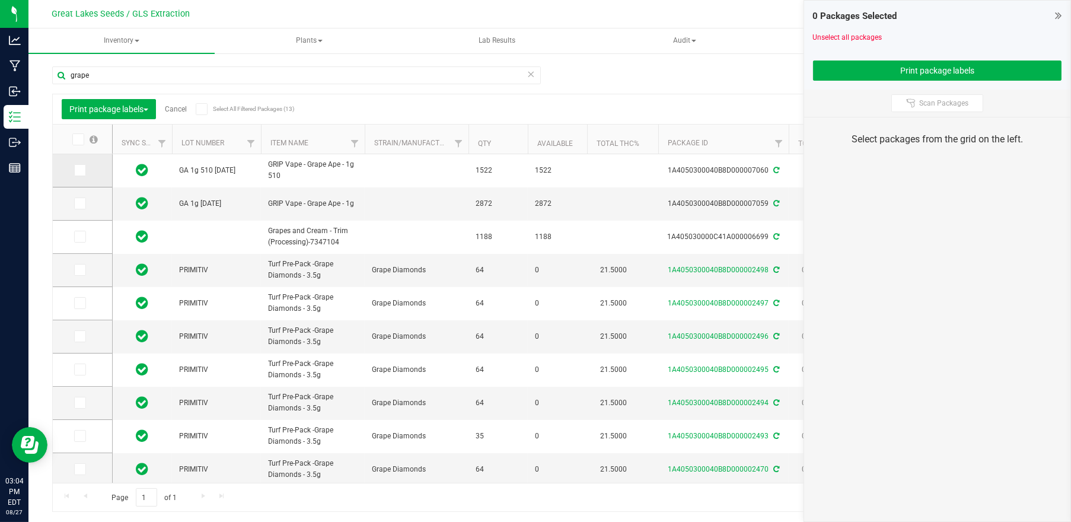
click at [80, 170] on icon at bounding box center [79, 170] width 8 height 0
click at [0, 0] on input "checkbox" at bounding box center [0, 0] width 0 height 0
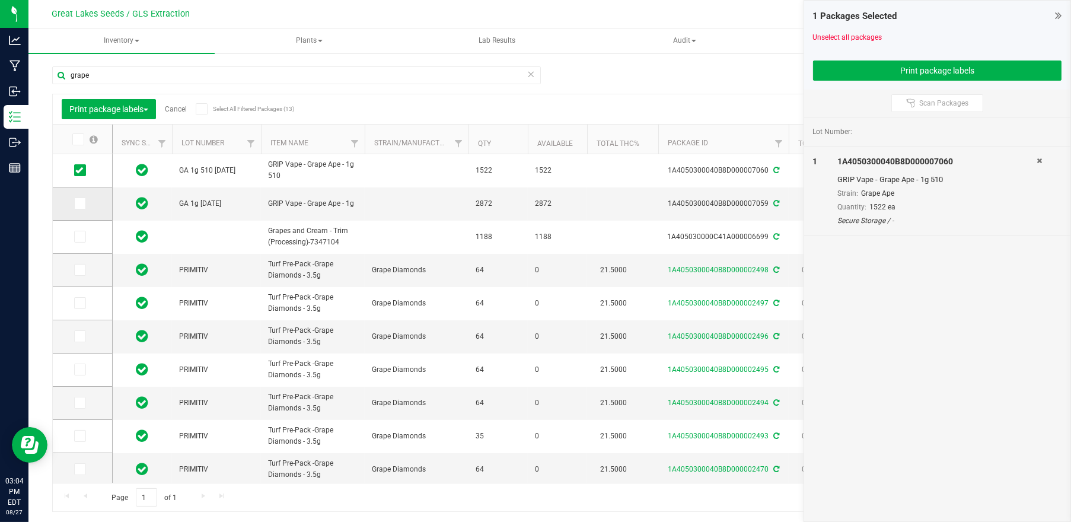
click at [78, 203] on icon at bounding box center [79, 203] width 8 height 0
click at [0, 0] on input "checkbox" at bounding box center [0, 0] width 0 height 0
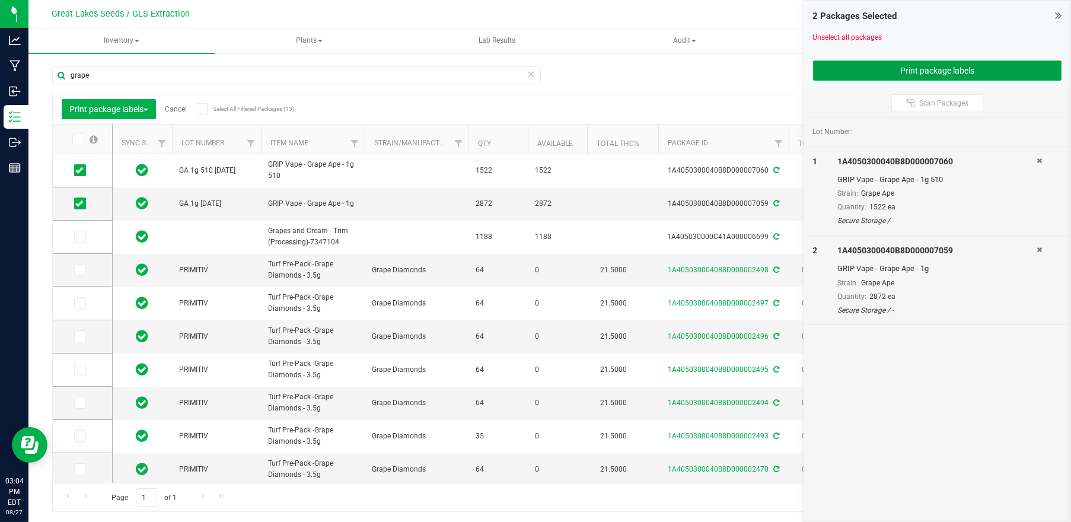
click at [956, 68] on button "Print package labels" at bounding box center [937, 70] width 249 height 20
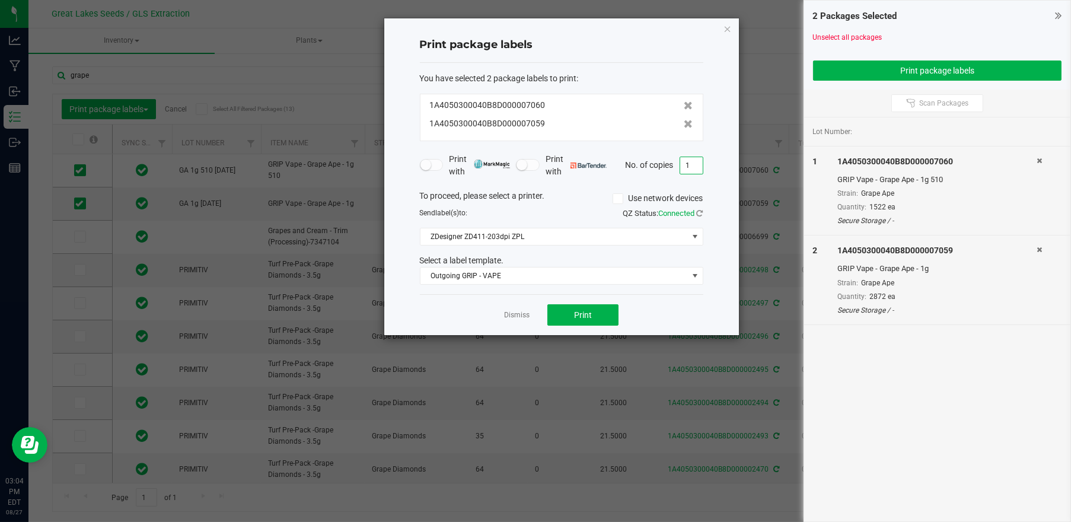
click at [693, 164] on input "1" at bounding box center [691, 165] width 23 height 17
type input "6"
click at [603, 314] on button "Print" at bounding box center [582, 314] width 71 height 21
click at [521, 311] on link "Dismiss" at bounding box center [517, 315] width 26 height 10
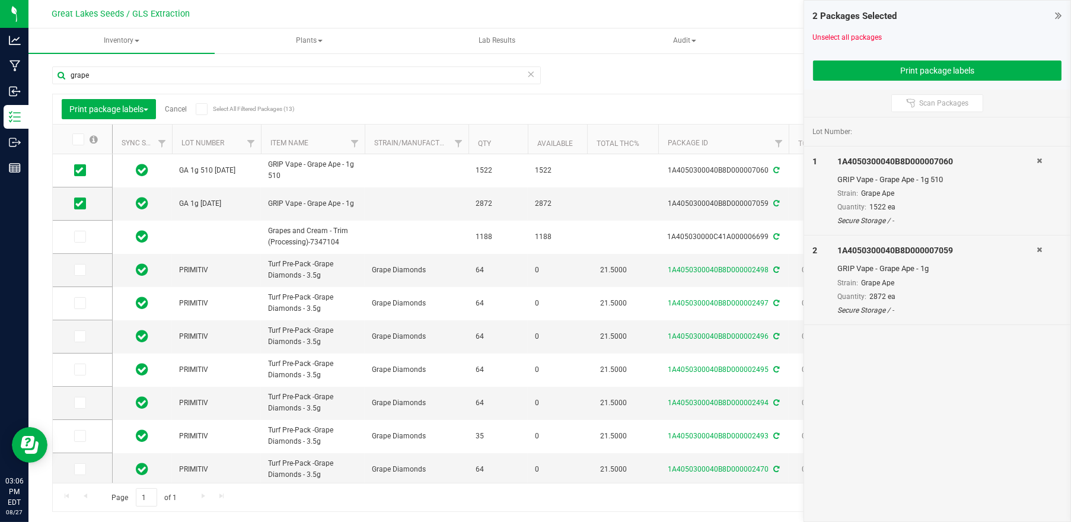
click at [1056, 15] on icon at bounding box center [1058, 15] width 7 height 12
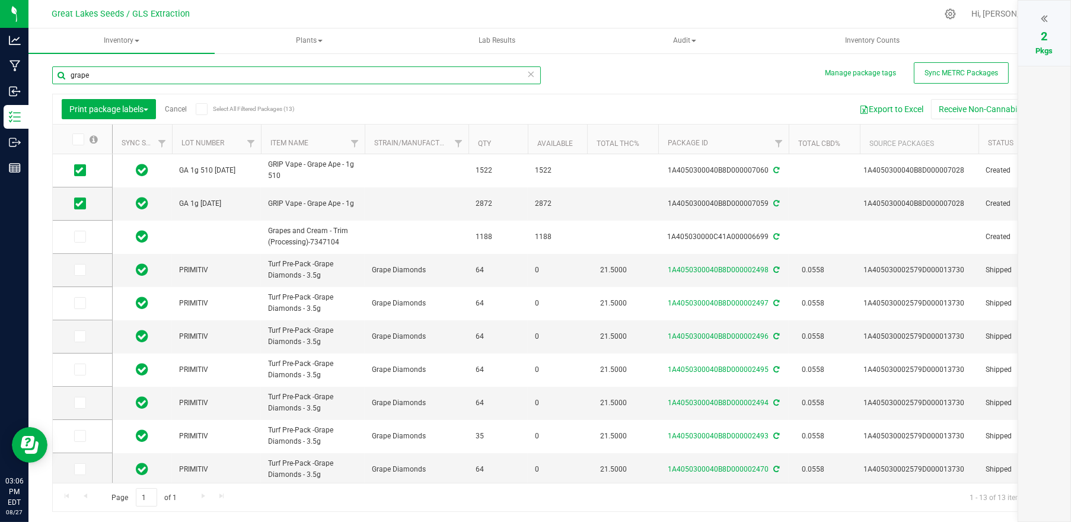
drag, startPoint x: 62, startPoint y: 75, endPoint x: -4, endPoint y: 81, distance: 65.5
click at [0, 81] on html "Analytics Manufacturing Inbound Inventory Outbound Reports 03:06 PM EDT [DATE] …" at bounding box center [535, 261] width 1071 height 522
click at [173, 111] on link "Cancel" at bounding box center [176, 109] width 22 height 8
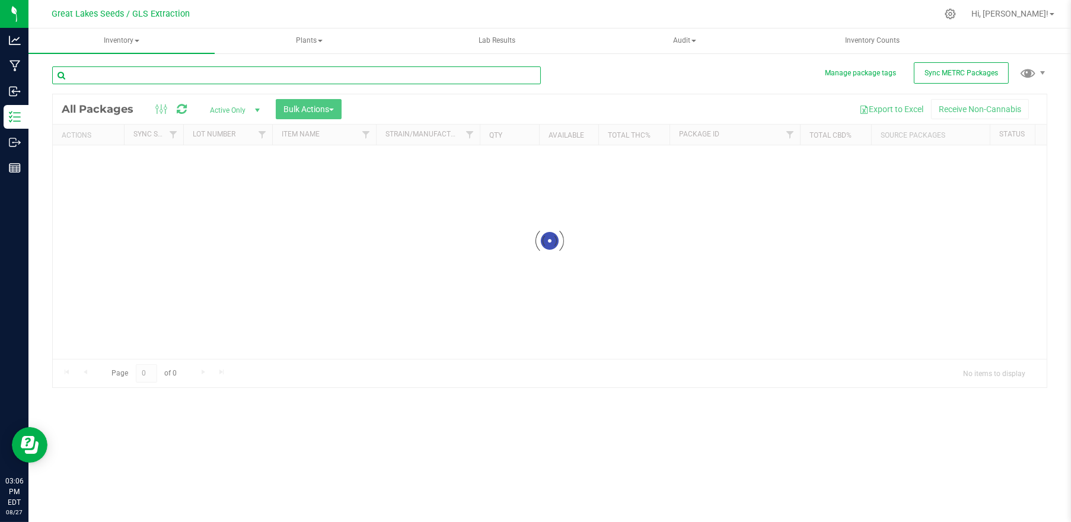
click at [116, 78] on input "text" at bounding box center [296, 75] width 489 height 18
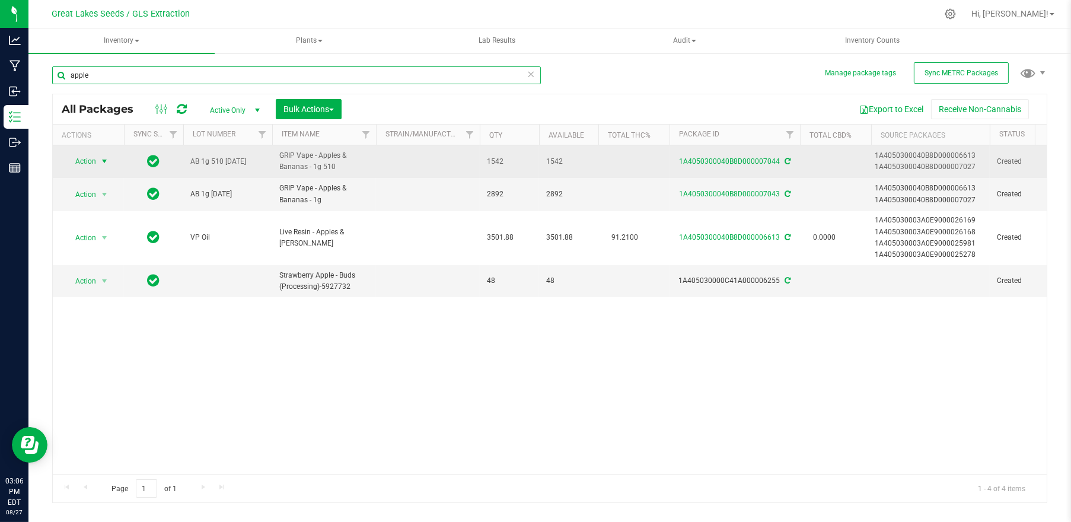
type input "apple"
click at [95, 161] on span "Action" at bounding box center [81, 161] width 32 height 17
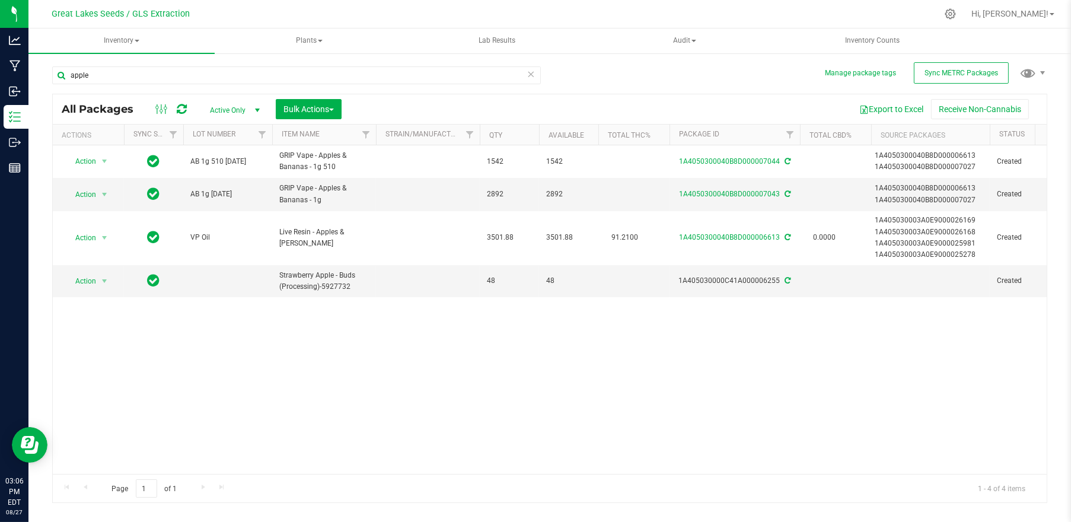
click at [185, 324] on div "Action Action Adjust qty Create package Edit attributes Global inventory Locate…" at bounding box center [550, 309] width 994 height 329
click at [326, 103] on button "Bulk Actions" at bounding box center [309, 109] width 66 height 20
click at [318, 247] on span "Print package labels" at bounding box center [318, 244] width 71 height 9
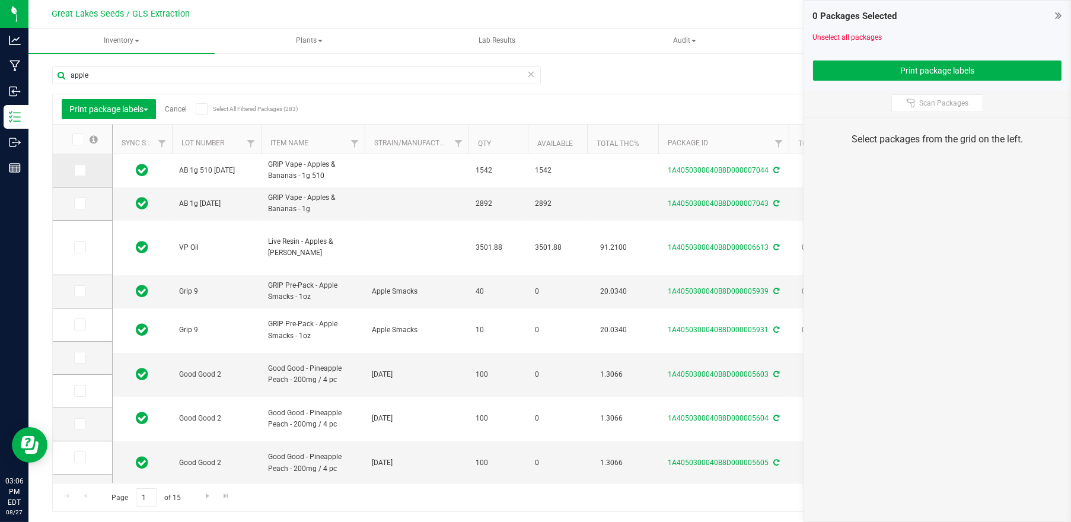
click at [84, 171] on span at bounding box center [80, 170] width 12 height 12
click at [0, 0] on input "checkbox" at bounding box center [0, 0] width 0 height 0
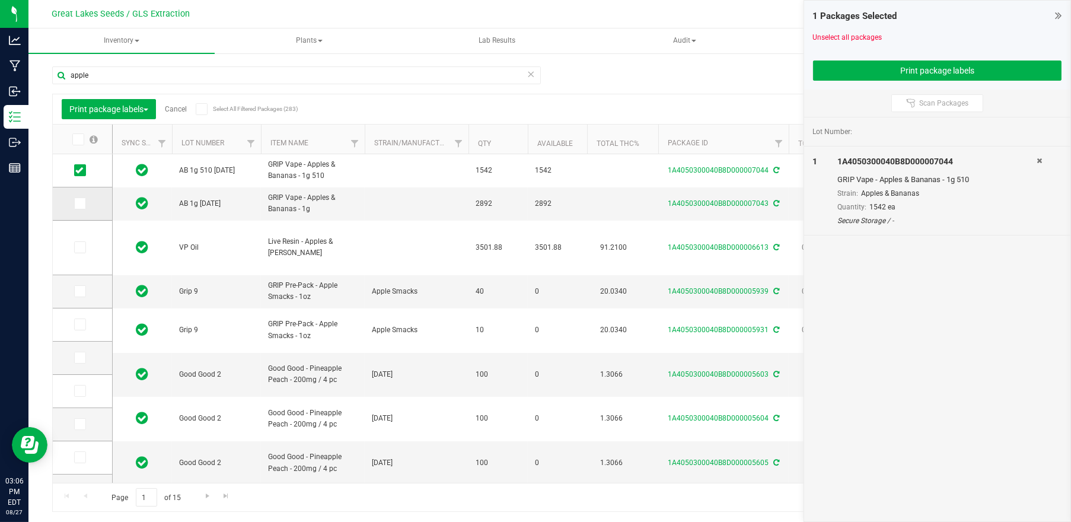
click at [79, 203] on icon at bounding box center [79, 203] width 8 height 0
click at [0, 0] on input "checkbox" at bounding box center [0, 0] width 0 height 0
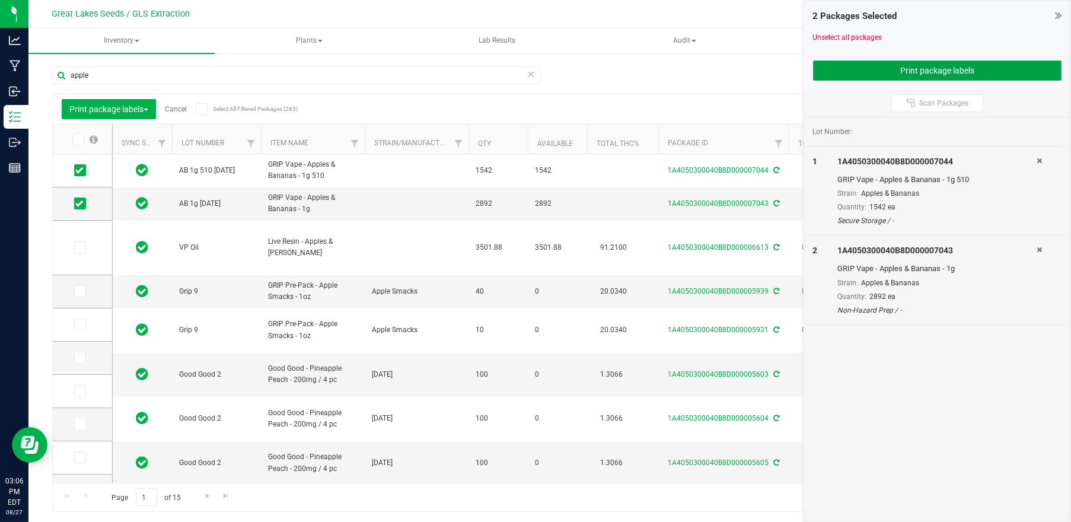
click at [896, 71] on button "Print package labels" at bounding box center [937, 70] width 249 height 20
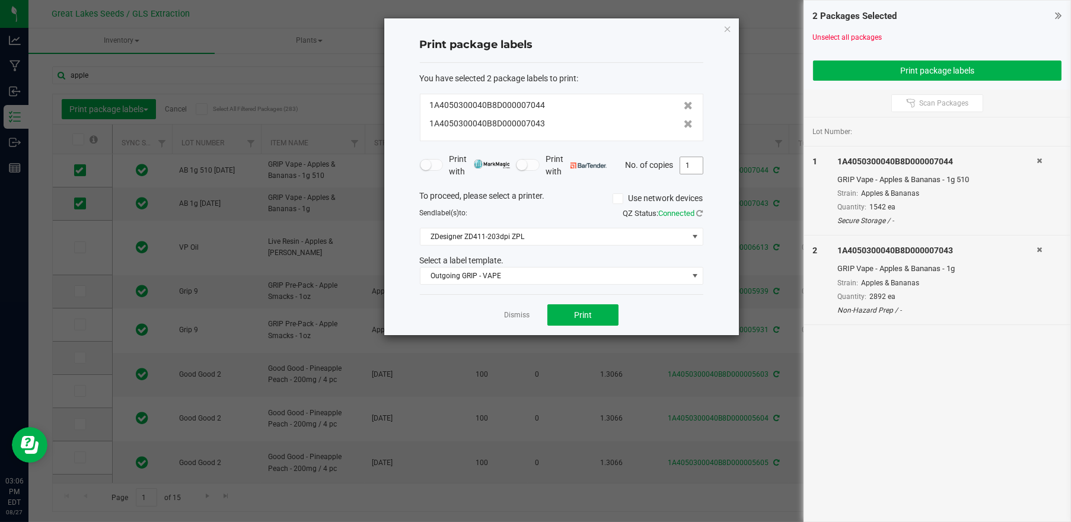
click at [693, 162] on input "1" at bounding box center [691, 165] width 23 height 17
type input "6"
click at [585, 311] on span "Print" at bounding box center [583, 314] width 18 height 9
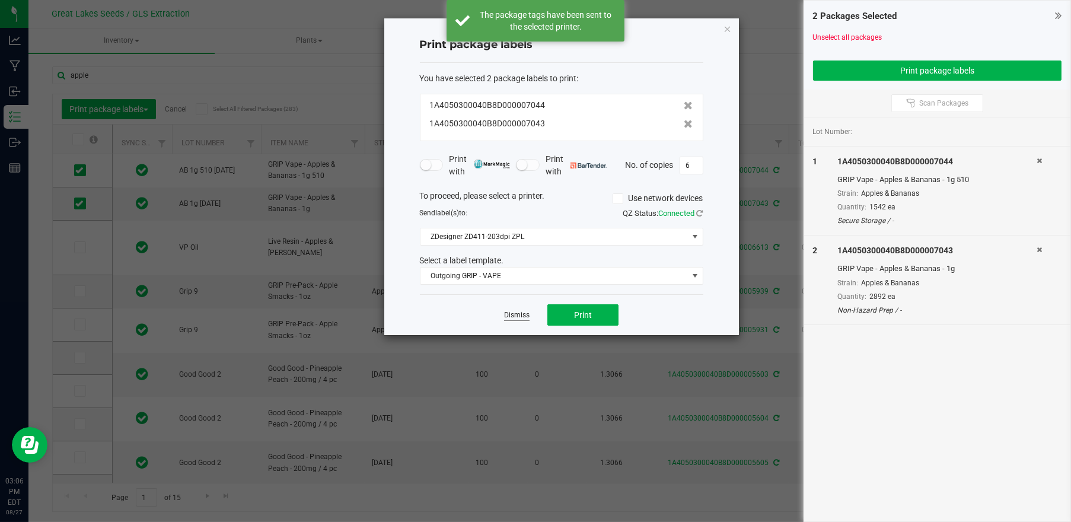
click at [512, 318] on link "Dismiss" at bounding box center [517, 315] width 26 height 10
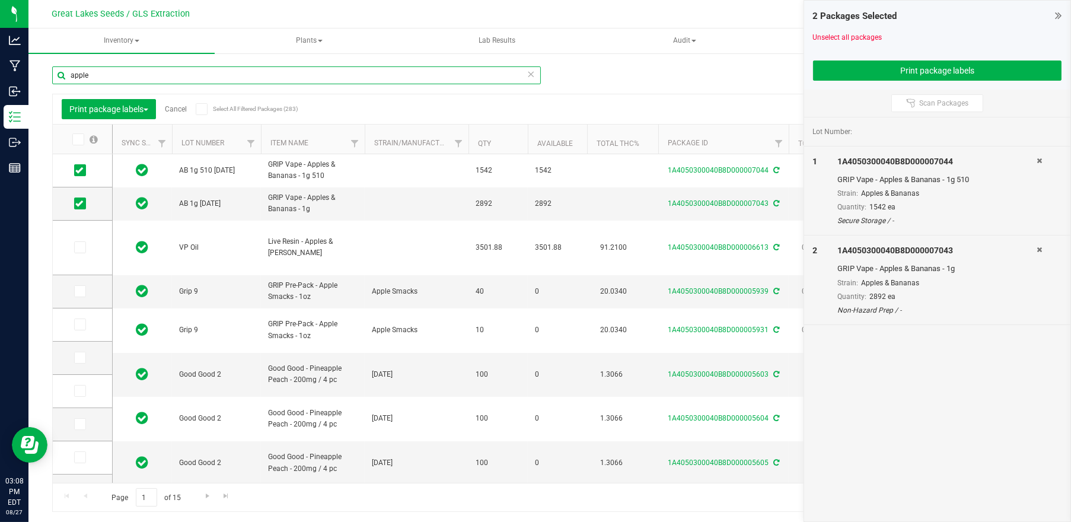
drag, startPoint x: 114, startPoint y: 71, endPoint x: 49, endPoint y: 76, distance: 65.4
click at [49, 76] on div "Manage package tags Sync METRC Packages apple Print package labels Cancel Selec…" at bounding box center [549, 233] width 1043 height 362
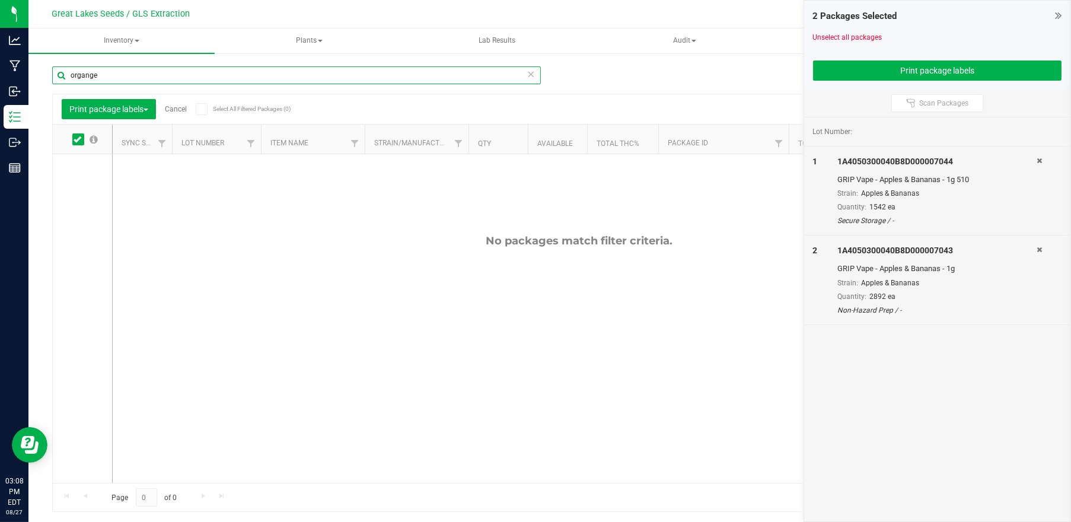
drag, startPoint x: 101, startPoint y: 77, endPoint x: 71, endPoint y: 85, distance: 31.9
click at [71, 85] on div "organge" at bounding box center [296, 79] width 489 height 27
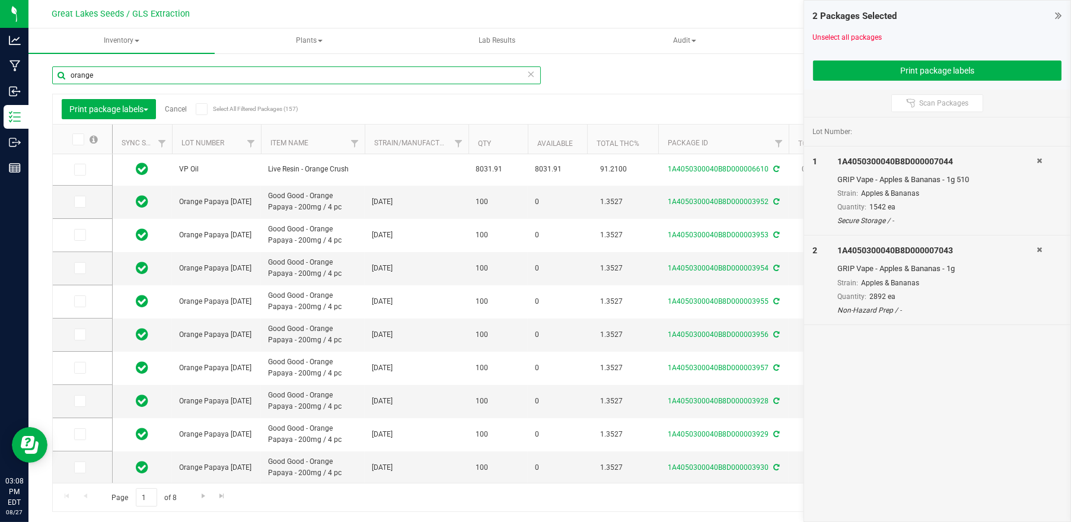
click at [156, 78] on input "orange" at bounding box center [296, 75] width 489 height 18
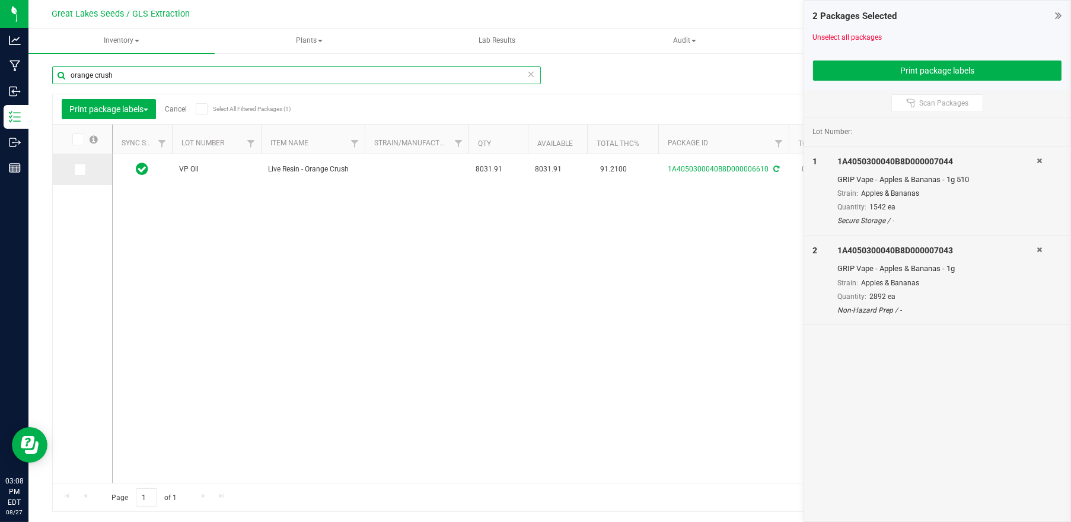
type input "orange crush"
click at [84, 172] on span at bounding box center [80, 170] width 12 height 12
click at [0, 0] on input "checkbox" at bounding box center [0, 0] width 0 height 0
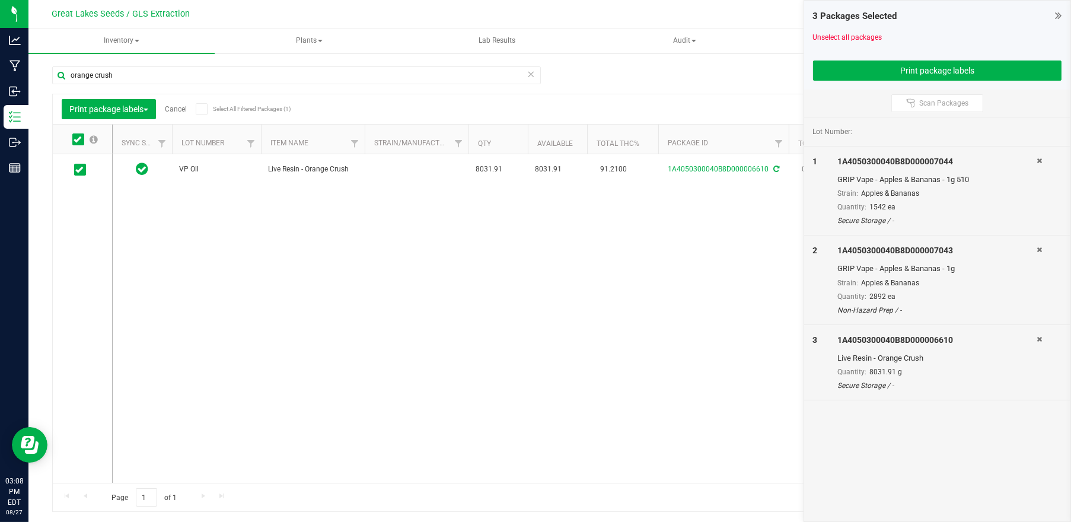
click at [183, 116] on div "Print package labels Cancel Select All Filtered Packages (1)" at bounding box center [167, 109] width 211 height 20
click at [183, 109] on link "Cancel" at bounding box center [176, 109] width 22 height 8
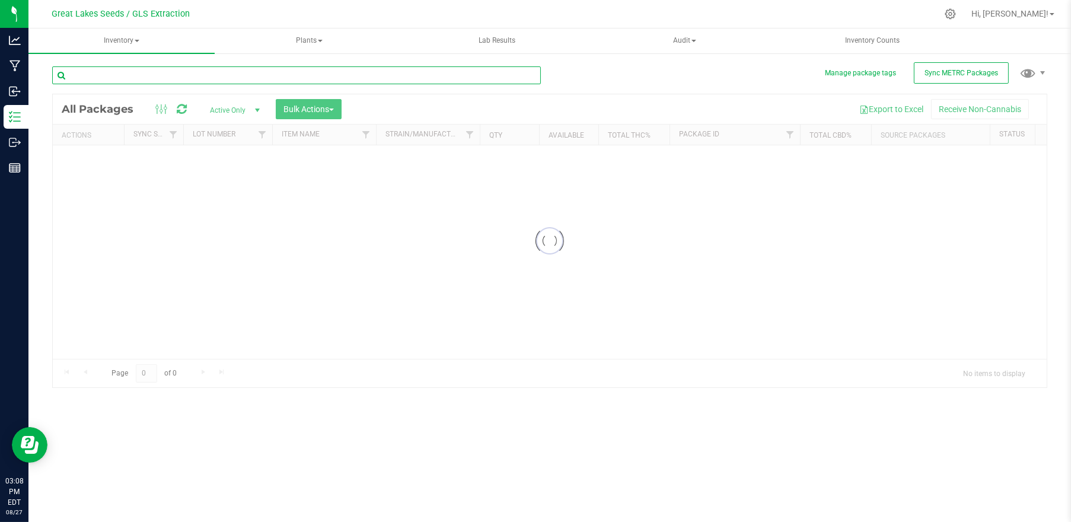
click at [111, 75] on input "text" at bounding box center [296, 75] width 489 height 18
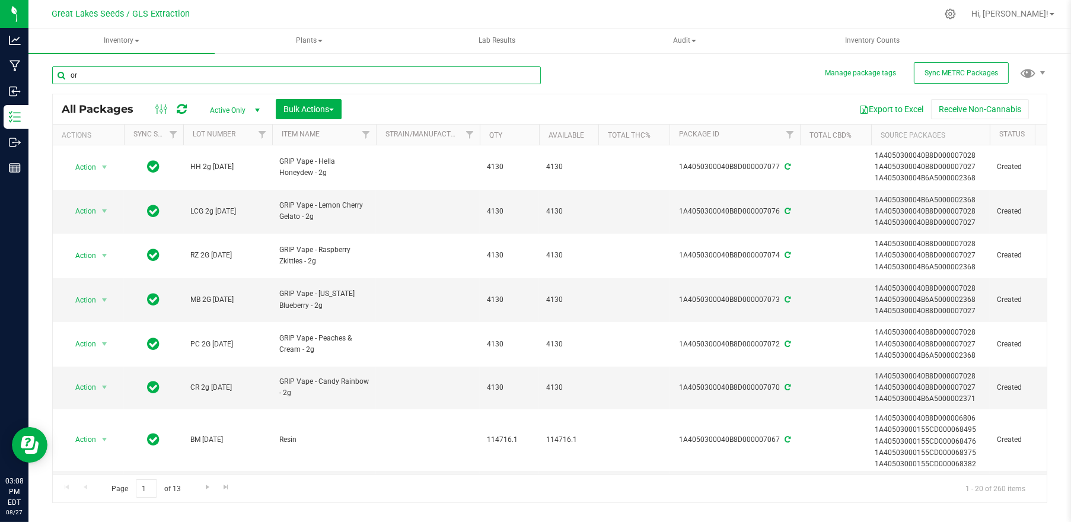
type input "o"
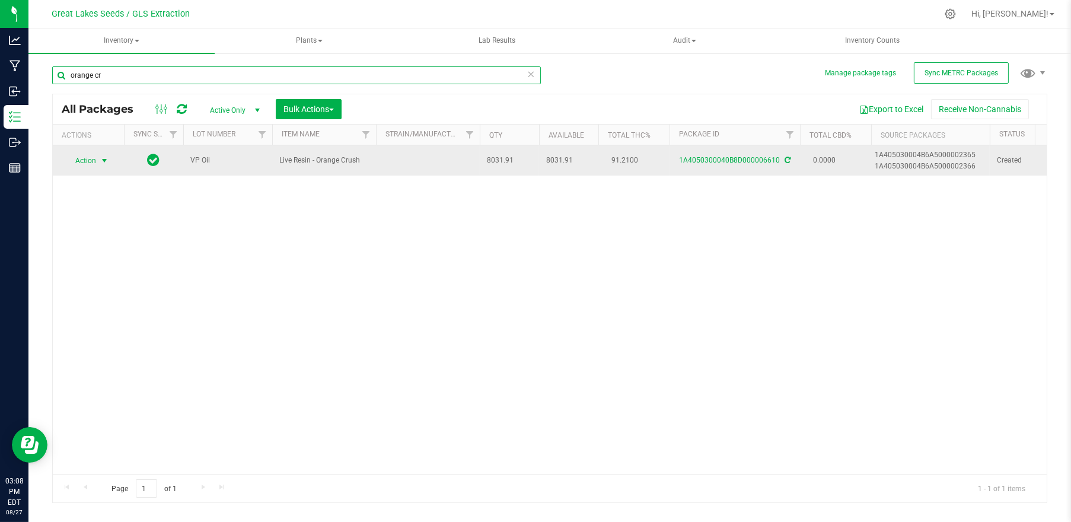
type input "orange cr"
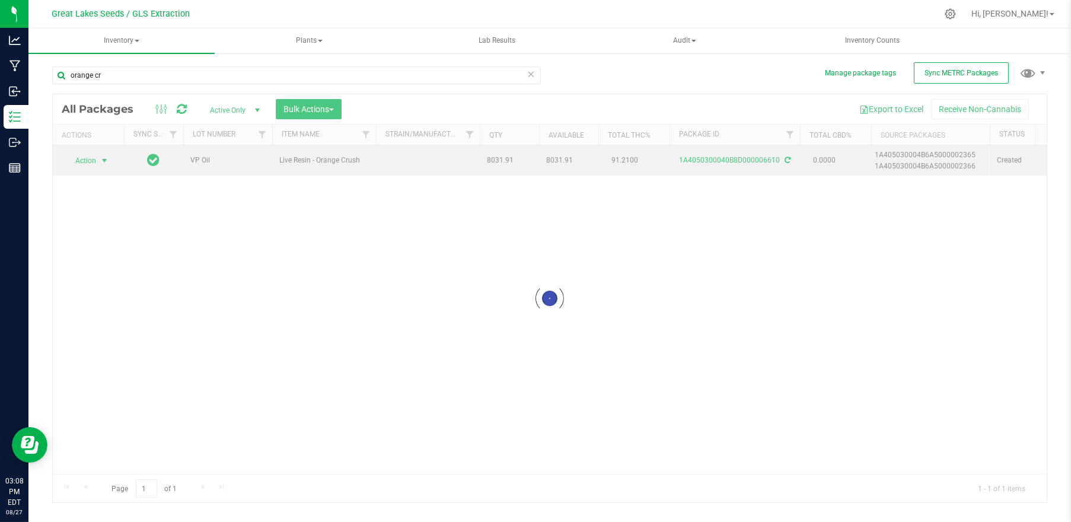
click at [103, 161] on div at bounding box center [550, 298] width 994 height 408
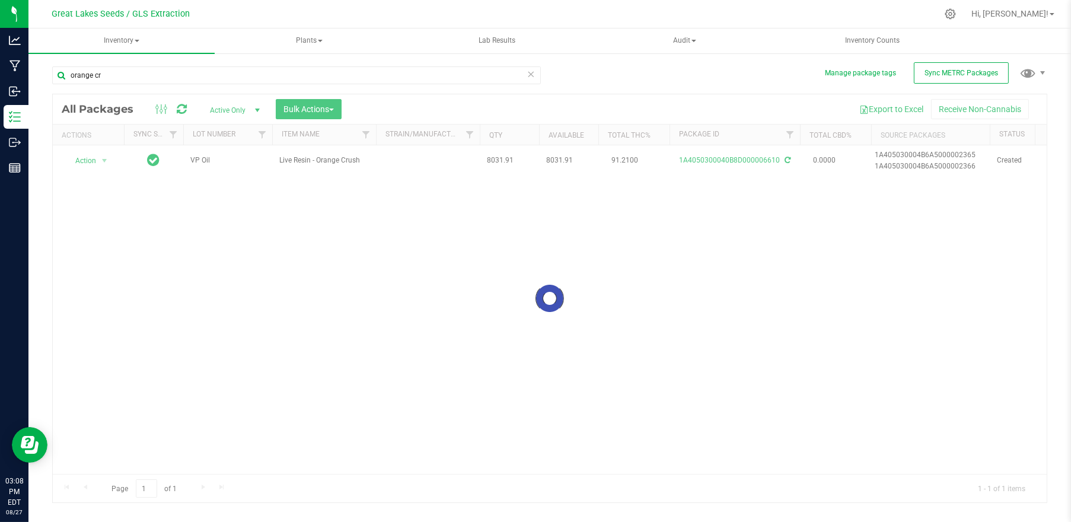
click at [103, 161] on div at bounding box center [550, 298] width 994 height 408
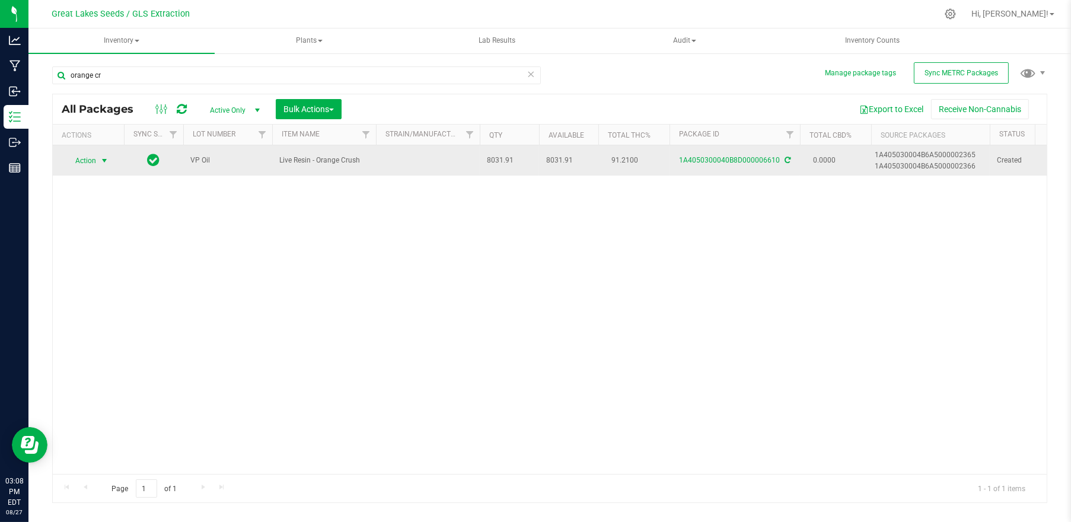
click at [100, 161] on span "select" at bounding box center [104, 160] width 9 height 9
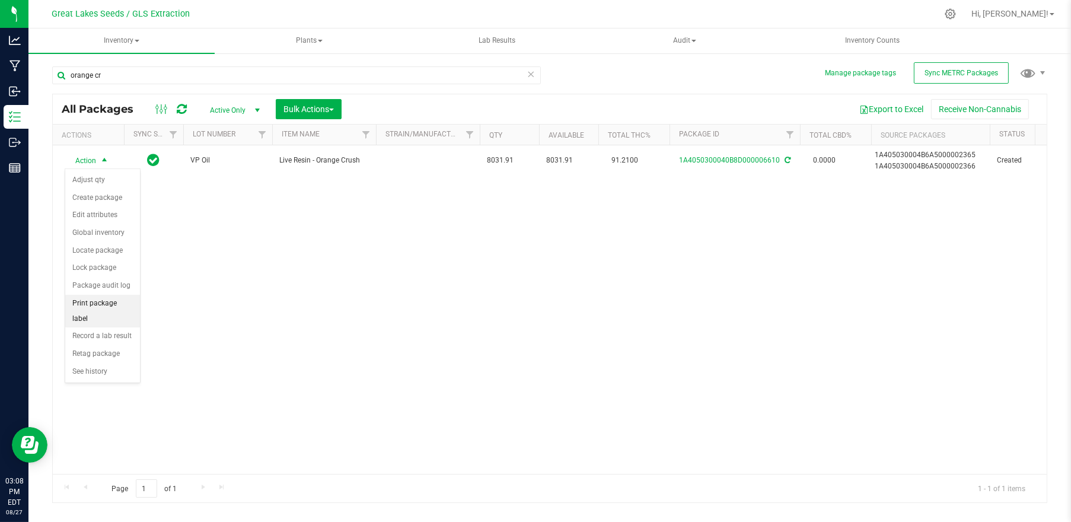
click at [112, 304] on li "Print package label" at bounding box center [102, 311] width 75 height 33
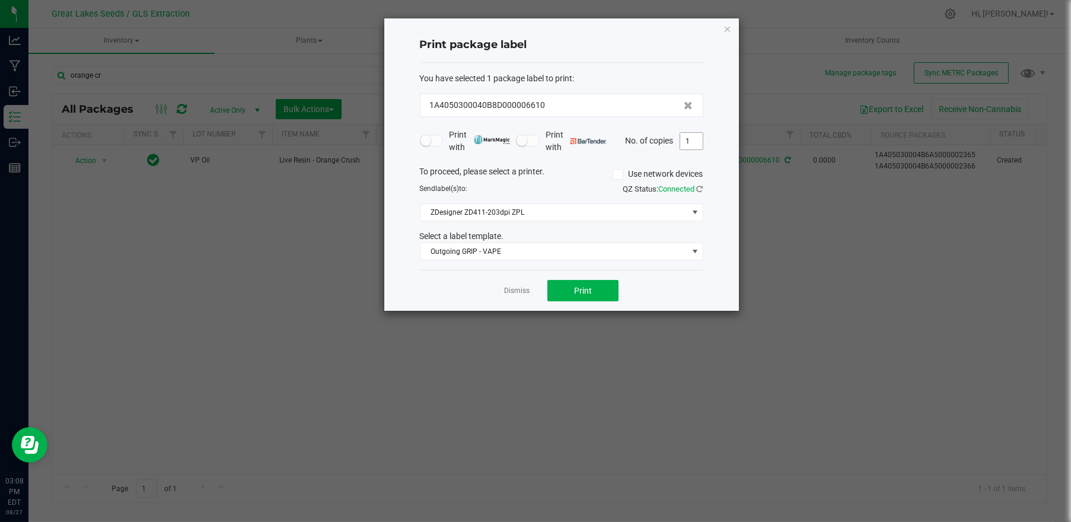
click at [690, 140] on input "1" at bounding box center [691, 141] width 23 height 17
type input "3"
click at [609, 290] on button "Print" at bounding box center [582, 290] width 71 height 21
